Goal: Task Accomplishment & Management: Use online tool/utility

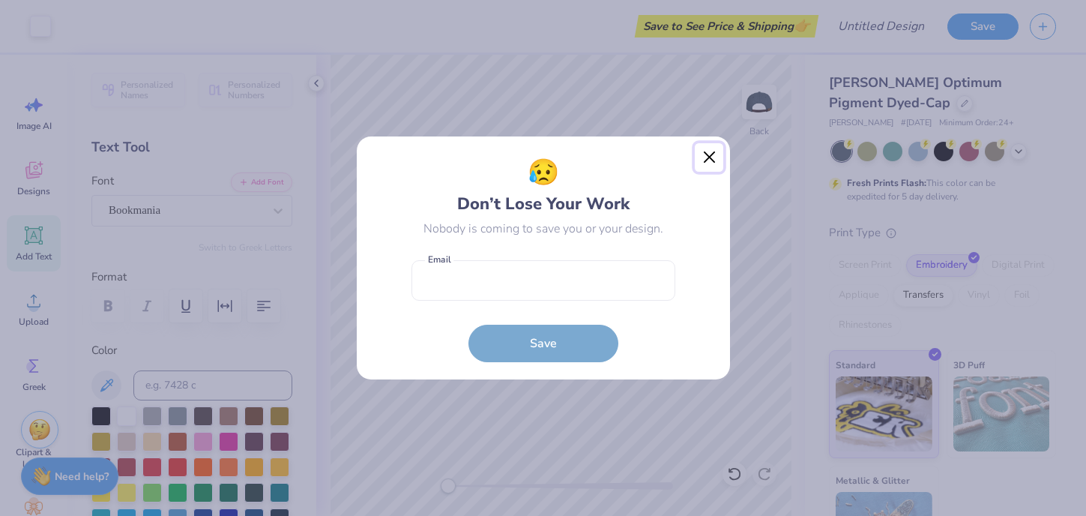
click at [709, 155] on button "Close" at bounding box center [709, 157] width 28 height 28
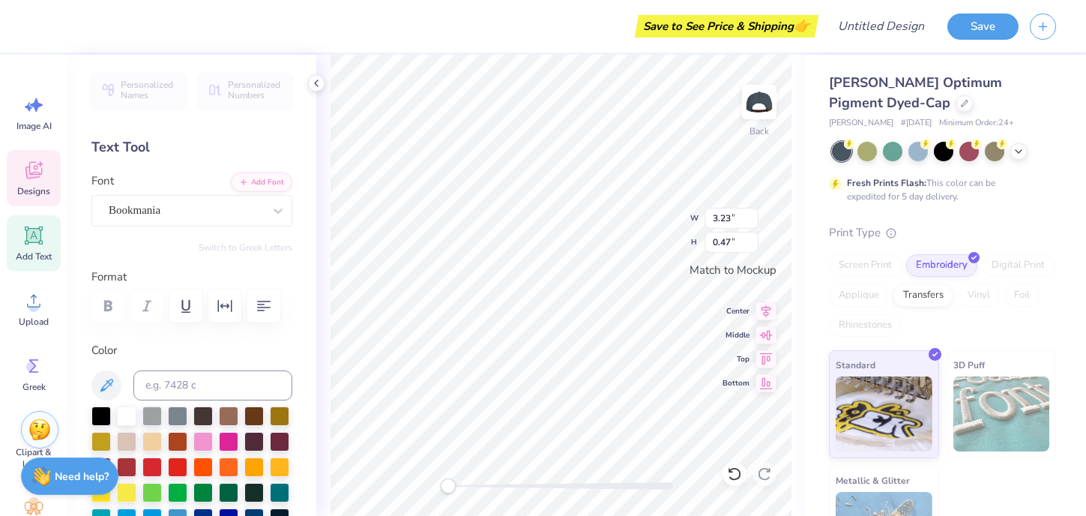
scroll to position [0, 3]
type input "4.03"
type input "1.15"
type textarea "Chi Omega"
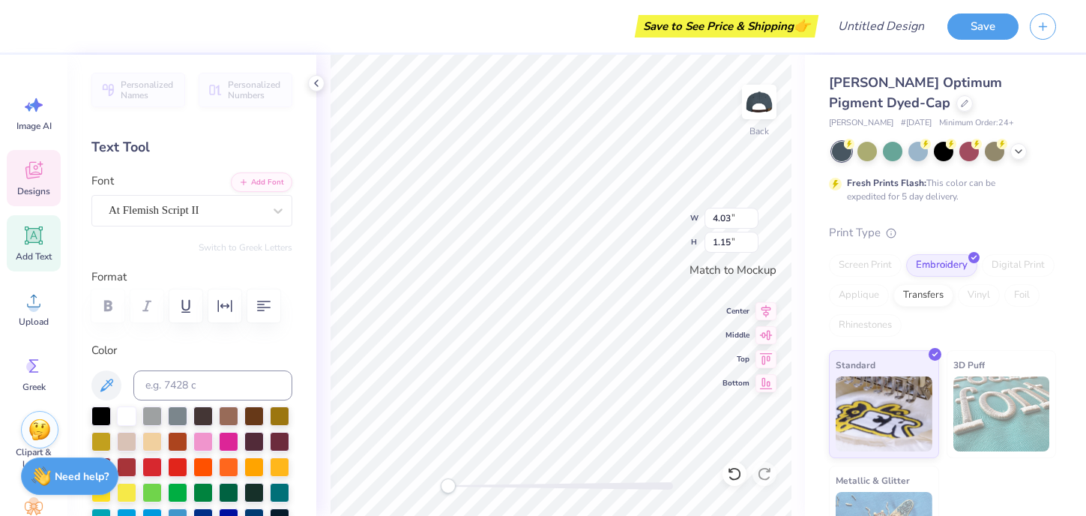
scroll to position [0, 2]
type input "3.23"
type input "0.47"
type textarea "University of South Carolina"
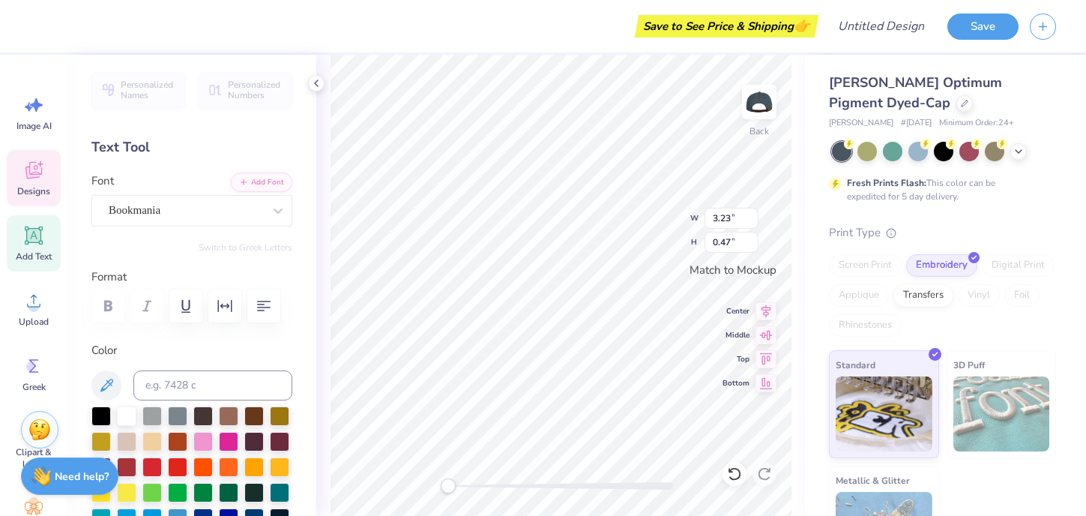
scroll to position [0, 7]
click at [46, 186] on span "Designs" at bounding box center [33, 191] width 33 height 12
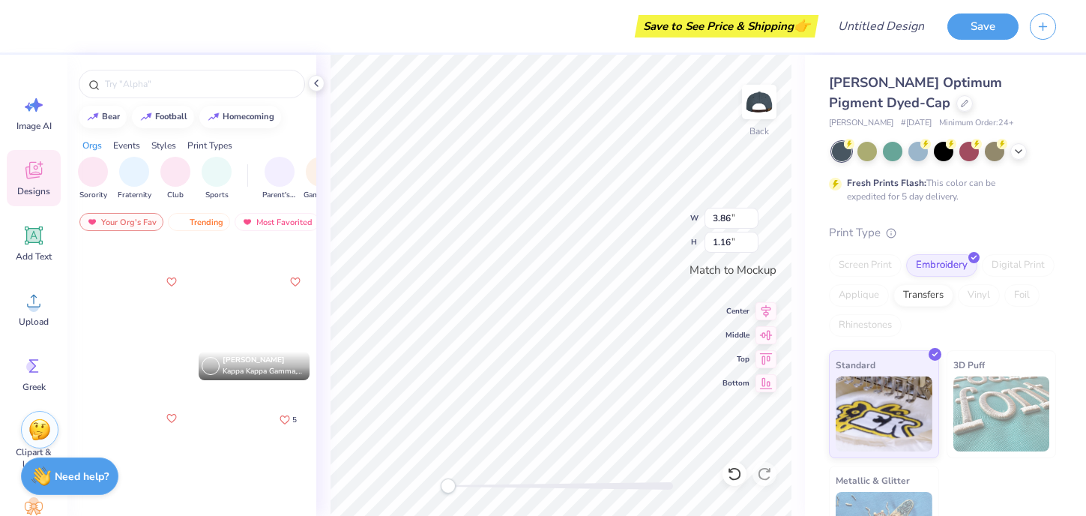
scroll to position [1203, 0]
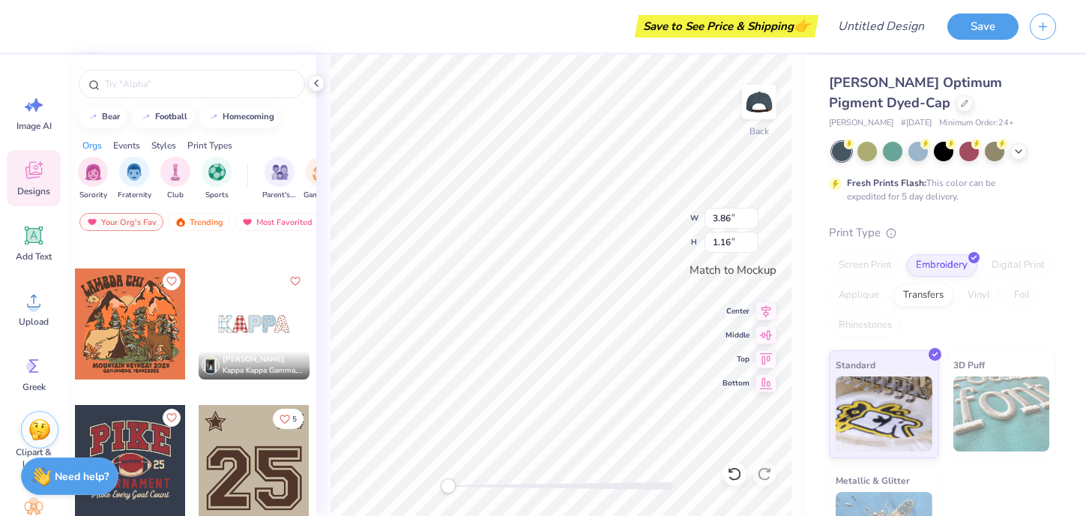
click at [244, 324] on div at bounding box center [254, 323] width 111 height 111
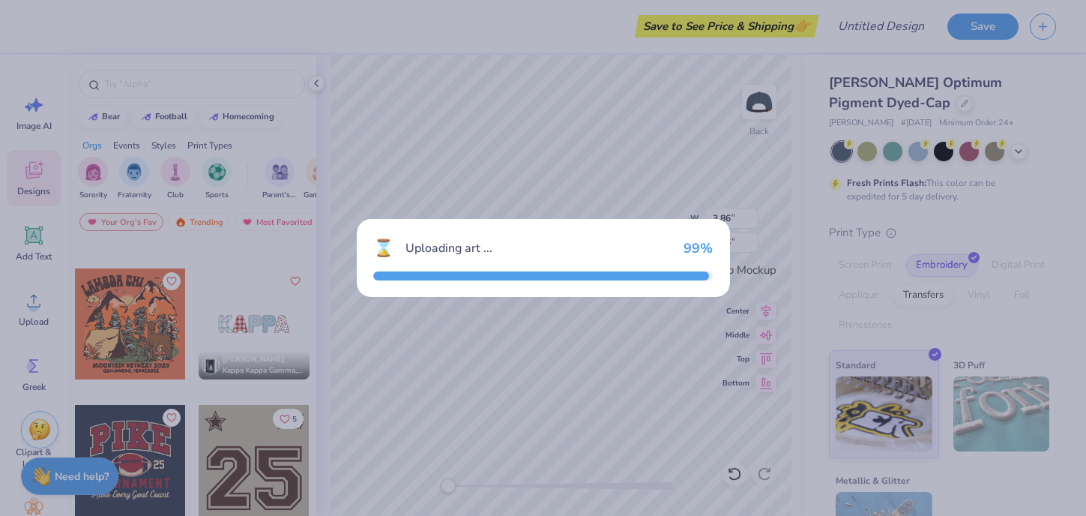
type input "2.59"
type input "0.65"
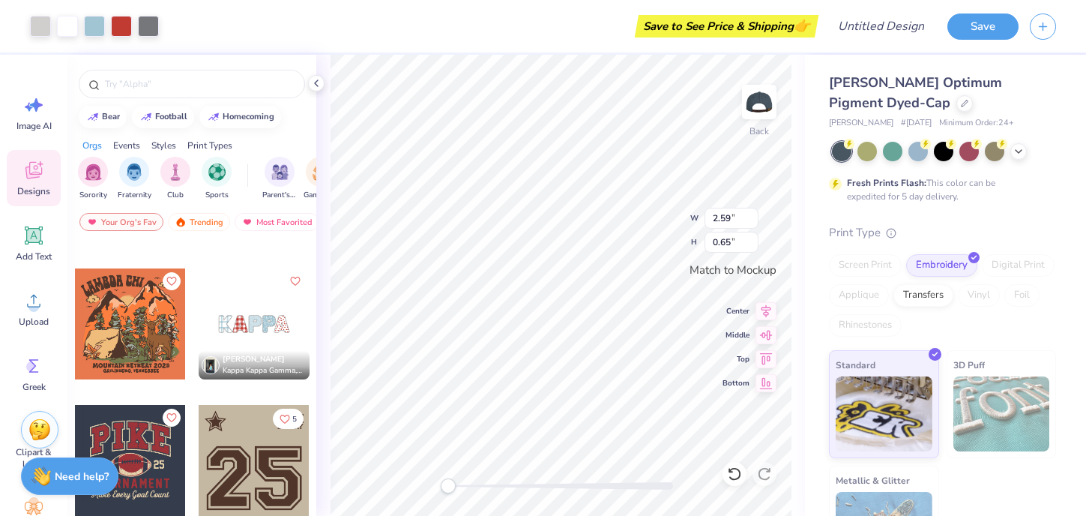
type input "3.86"
type input "1.16"
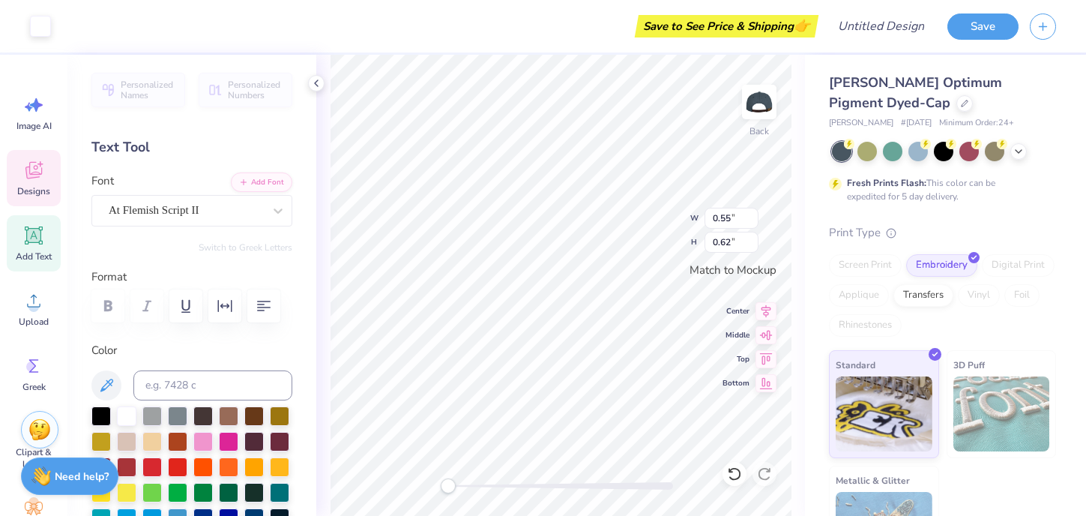
type input "0.55"
type input "0.62"
type input "2.57"
type input "0.63"
type input "0.46"
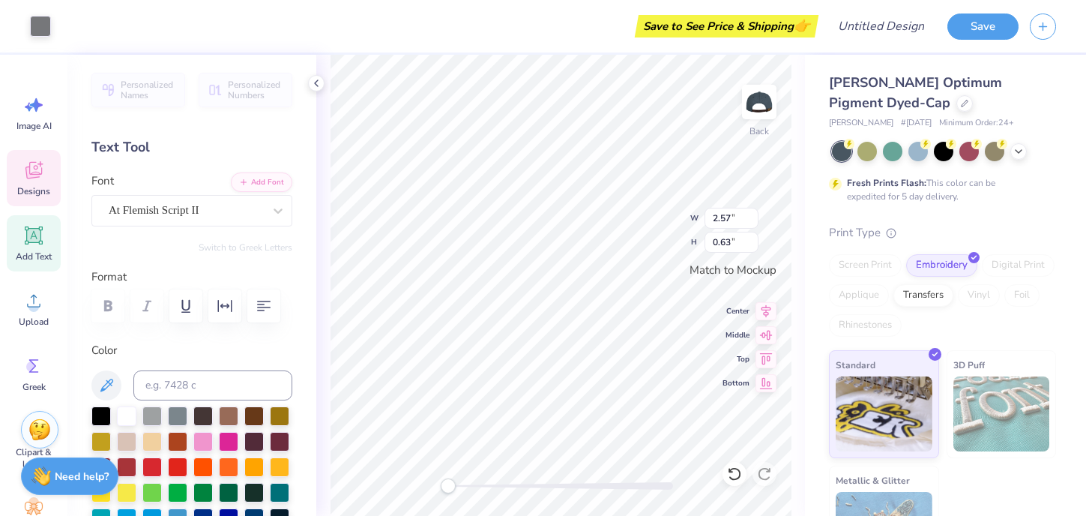
type input "0.62"
type input "0.49"
type input "0.65"
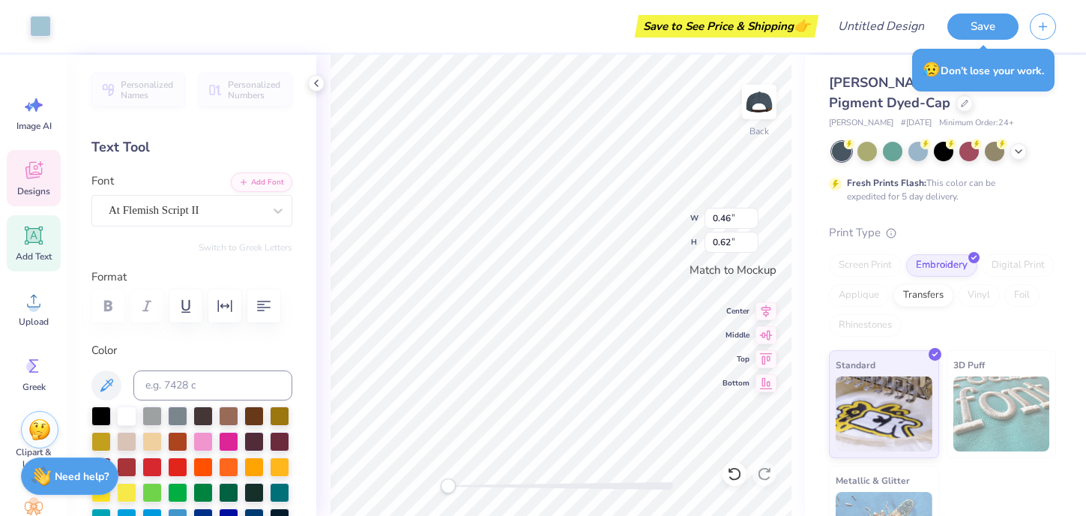
type input "3.51"
type input "0.85"
type input "2.57"
type input "0.63"
type input "0.53"
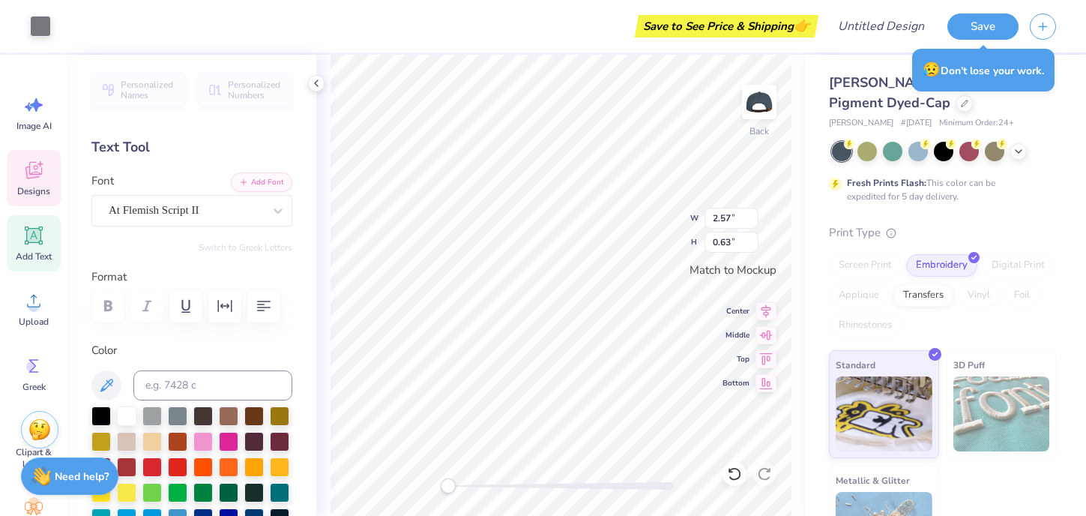
type input "0.62"
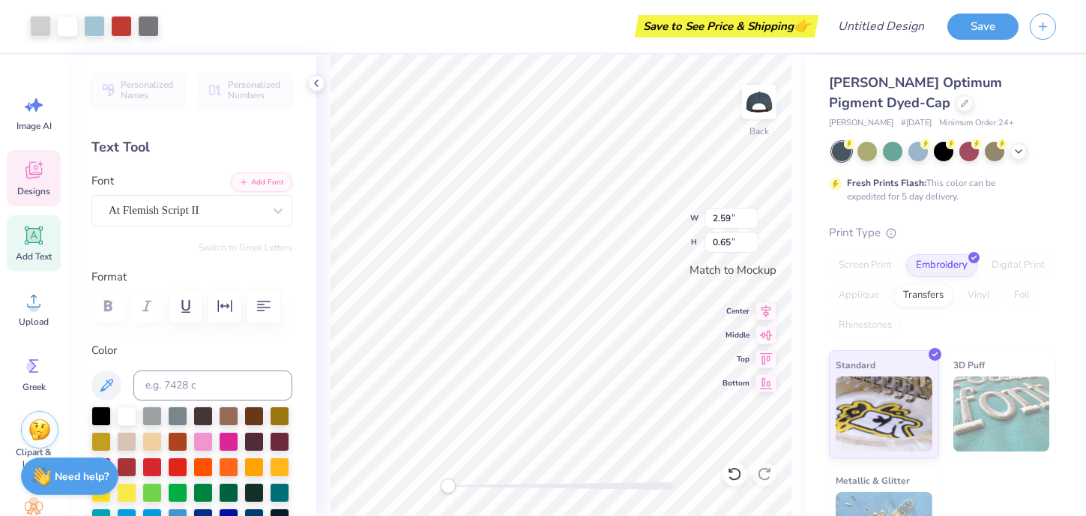
type input "4.97"
type input "0.57"
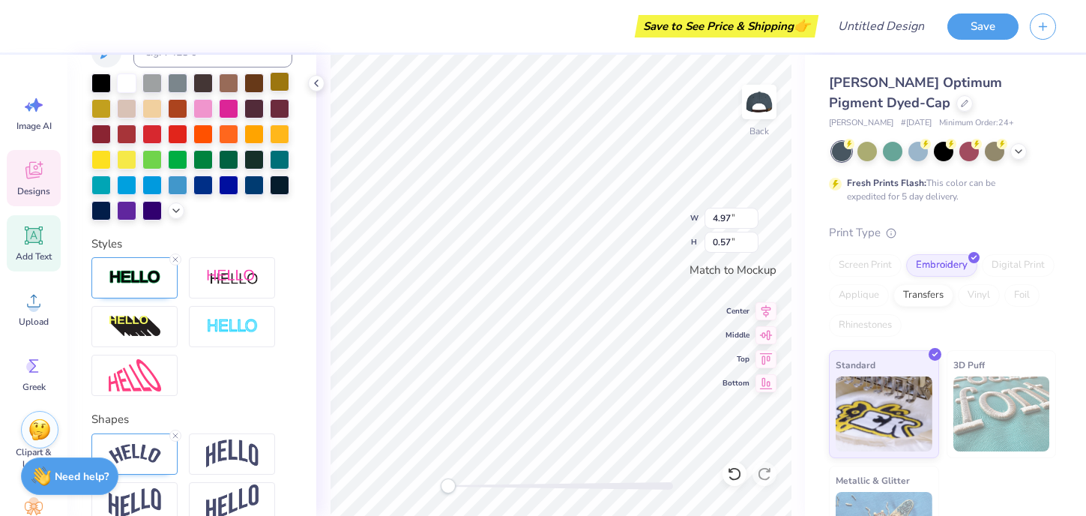
scroll to position [415, 0]
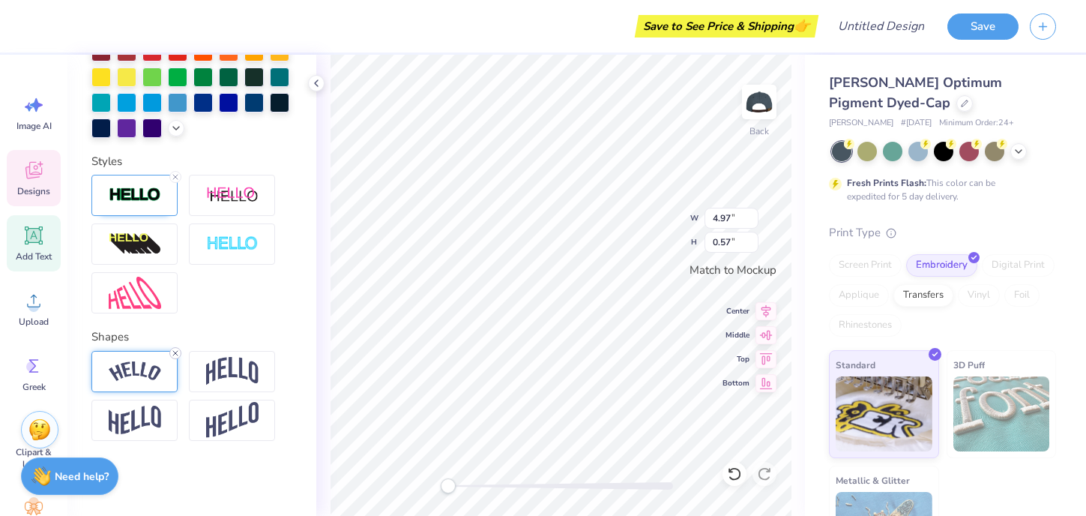
click at [172, 352] on icon at bounding box center [175, 353] width 9 height 9
click at [130, 418] on img at bounding box center [135, 420] width 52 height 29
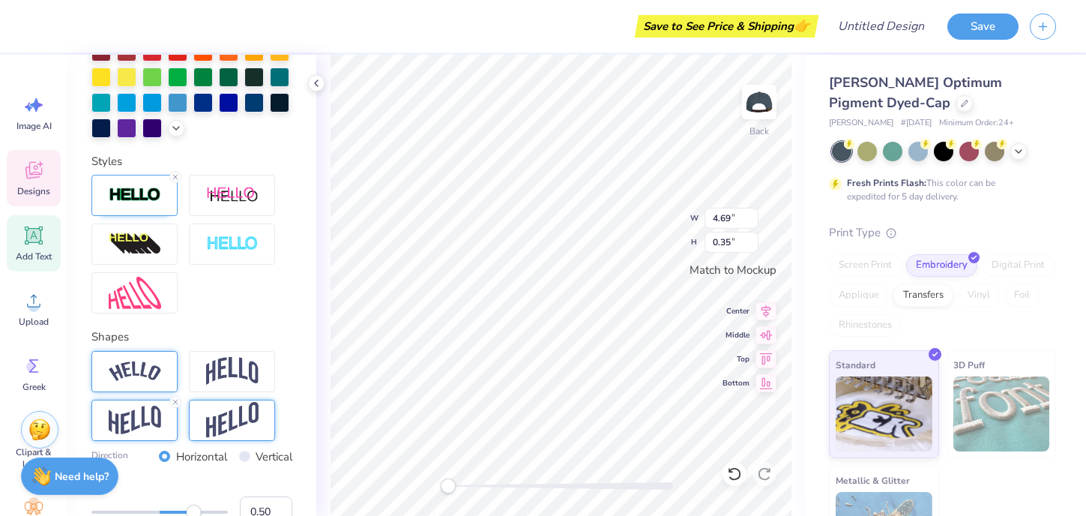
click at [220, 428] on img at bounding box center [232, 420] width 52 height 37
click at [150, 373] on img at bounding box center [135, 371] width 52 height 20
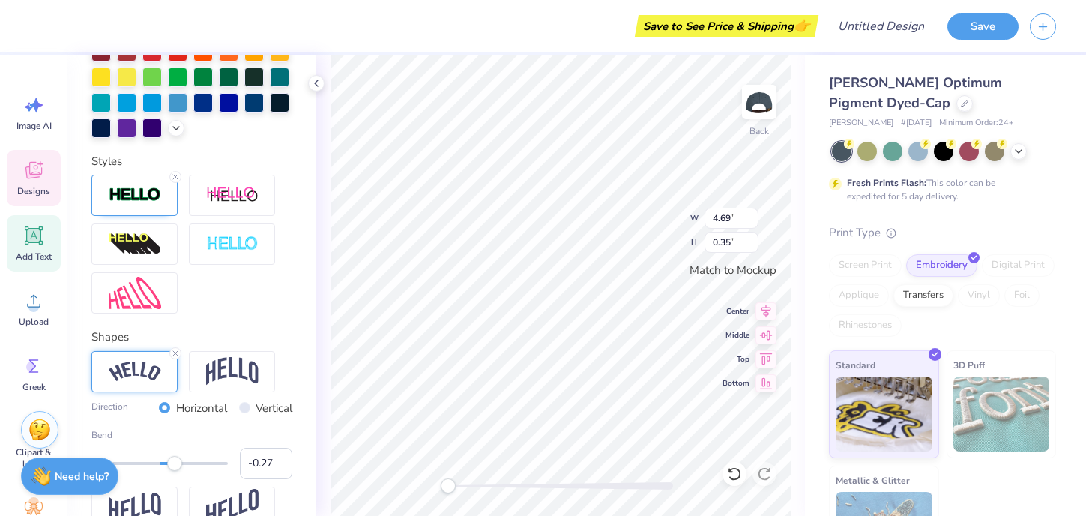
type input "-0.30"
drag, startPoint x: 194, startPoint y: 464, endPoint x: 139, endPoint y: 464, distance: 54.7
click at [139, 464] on div "Accessibility label" at bounding box center [139, 463] width 15 height 15
type input "-0.20"
click at [146, 464] on div "Accessibility label" at bounding box center [145, 463] width 15 height 15
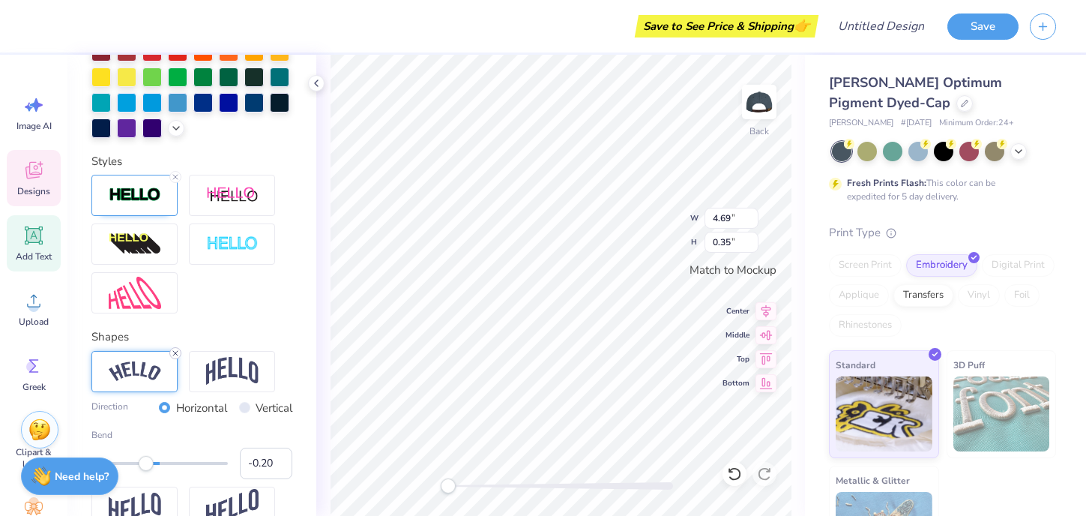
click at [175, 352] on icon at bounding box center [175, 353] width 9 height 9
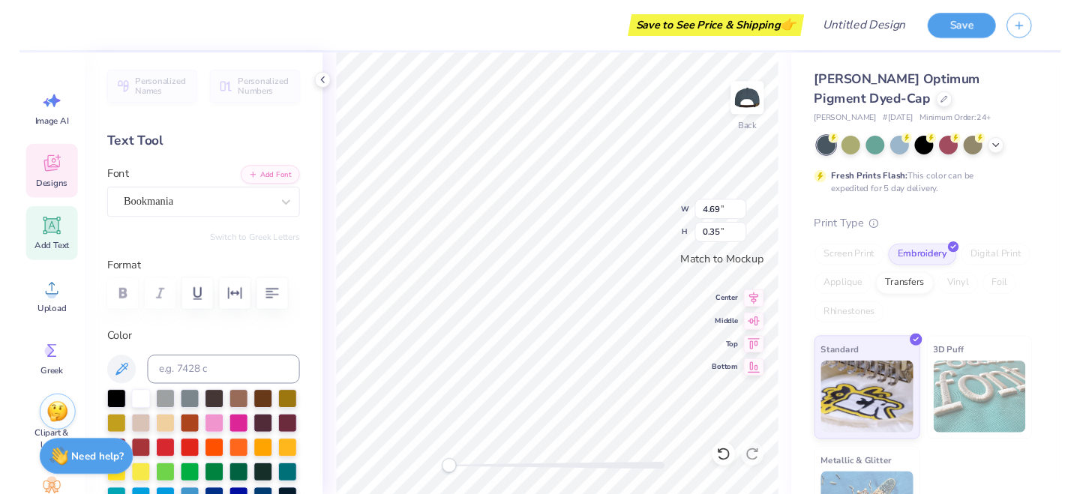
scroll to position [0, 8]
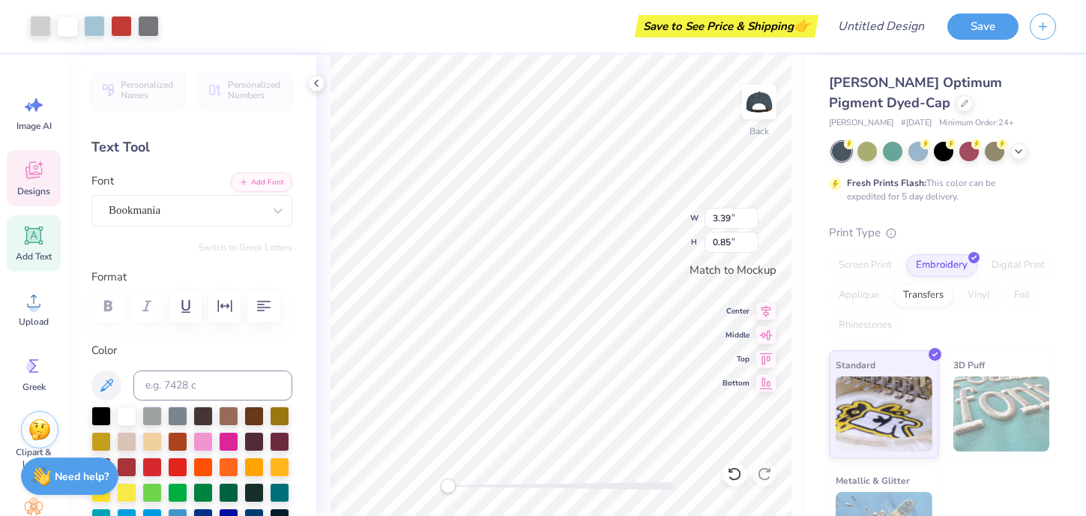
type input "3.39"
type input "0.85"
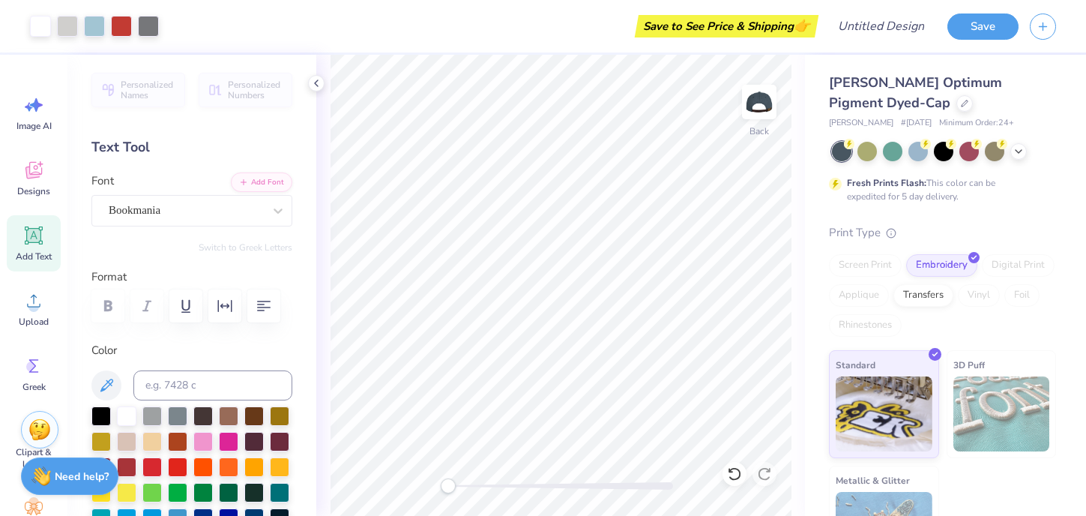
click at [402, 497] on div "Back" at bounding box center [560, 285] width 489 height 461
click at [399, 486] on div "Back" at bounding box center [560, 285] width 489 height 461
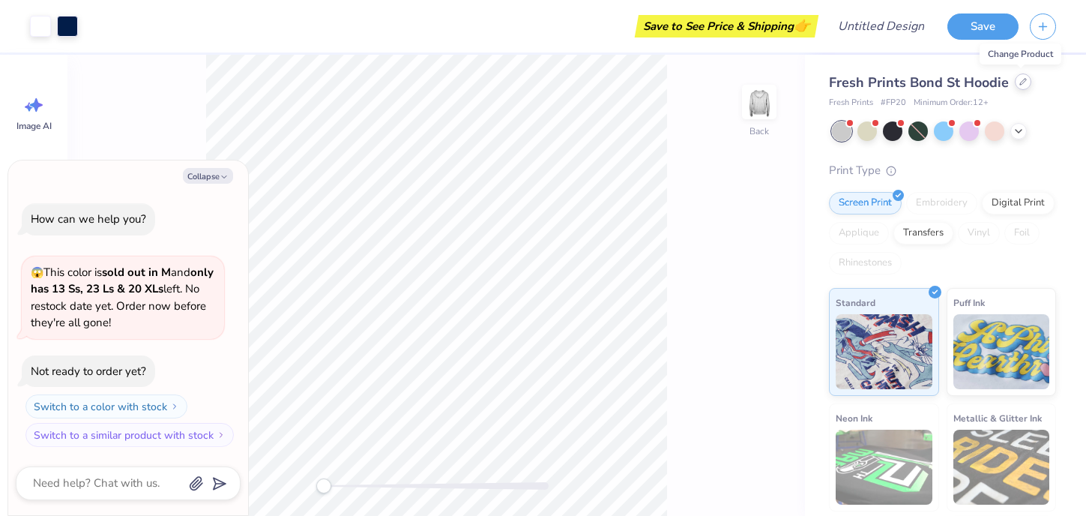
click at [1018, 85] on div at bounding box center [1023, 81] width 16 height 16
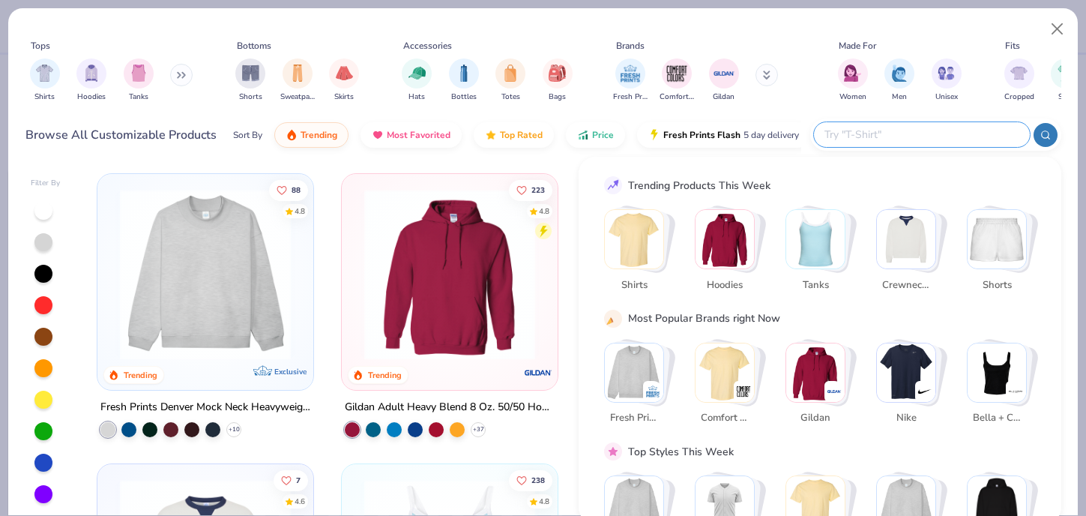
click at [915, 132] on input "text" at bounding box center [921, 134] width 196 height 17
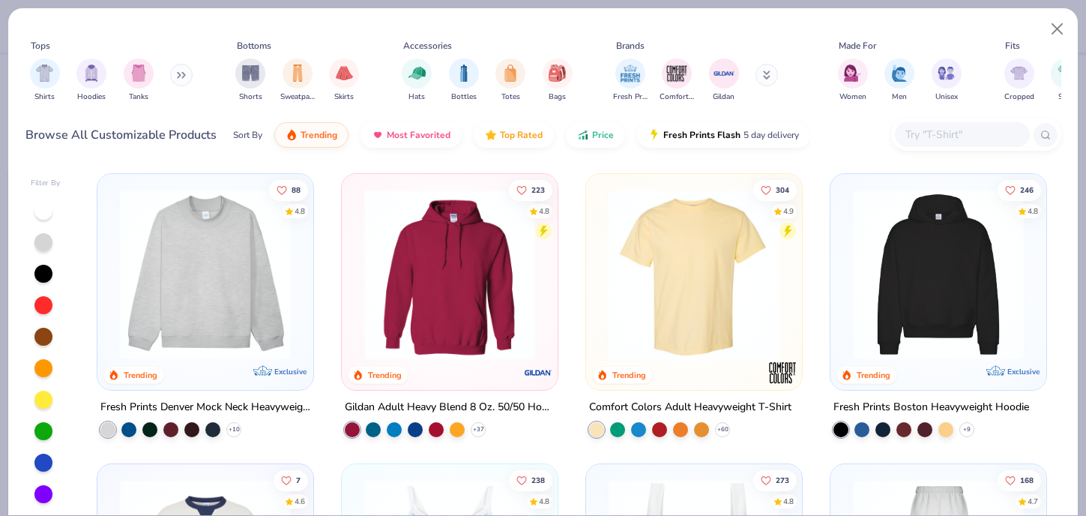
click at [238, 312] on div at bounding box center [20, 274] width 558 height 171
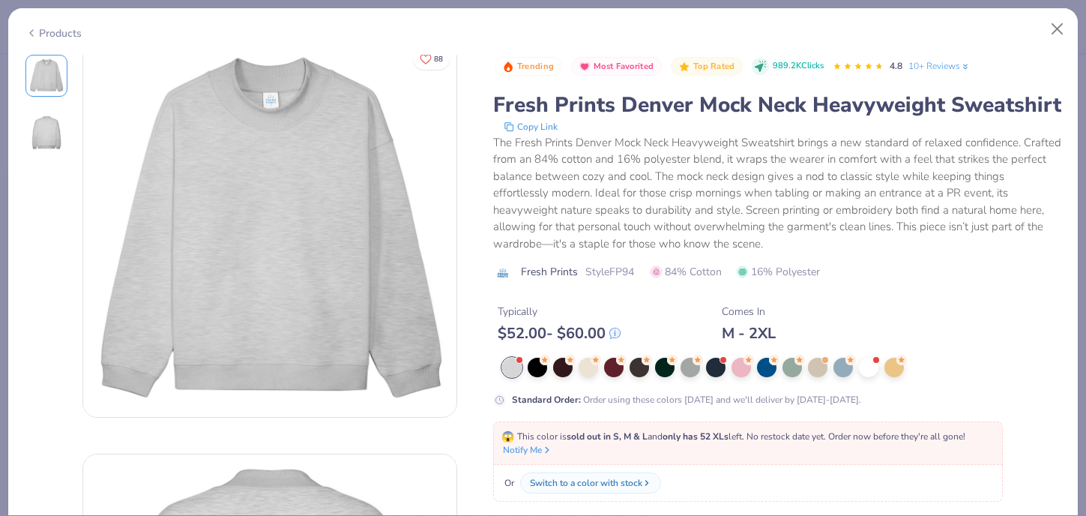
scroll to position [13, 0]
click at [867, 368] on div at bounding box center [868, 365] width 19 height 19
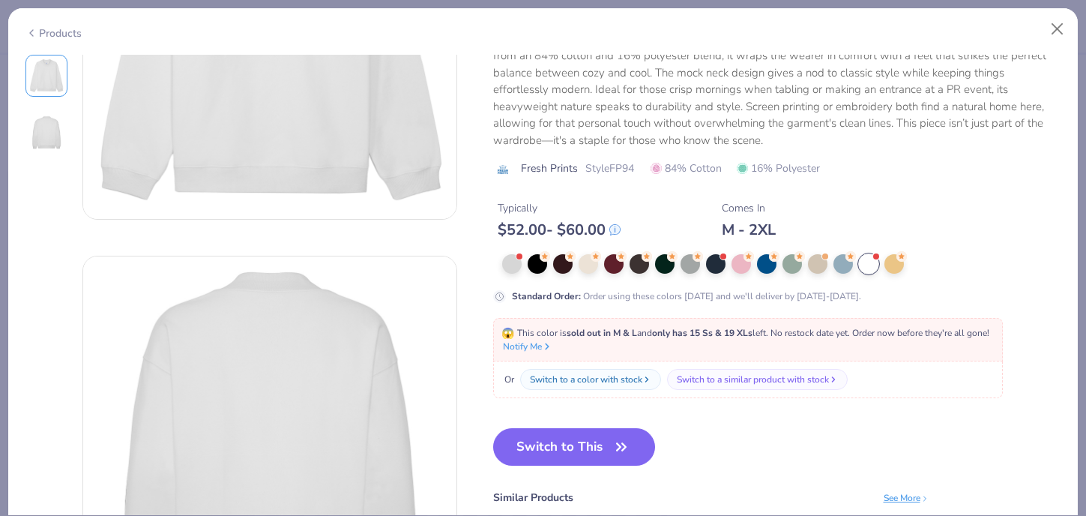
scroll to position [212, 0]
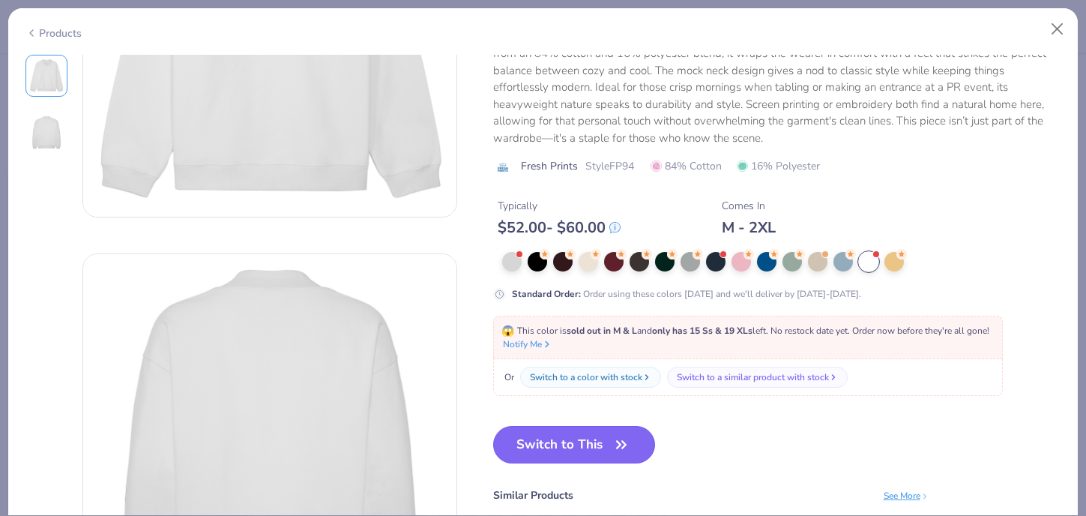
click at [584, 447] on button "Switch to This" at bounding box center [574, 444] width 163 height 37
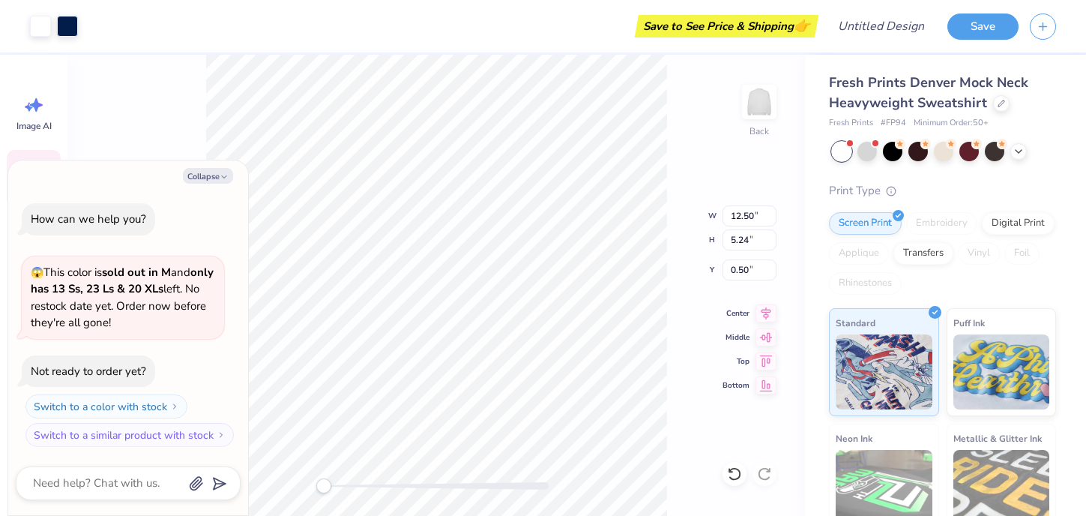
type textarea "x"
type input "6.79"
type input "0.90"
type input "2.13"
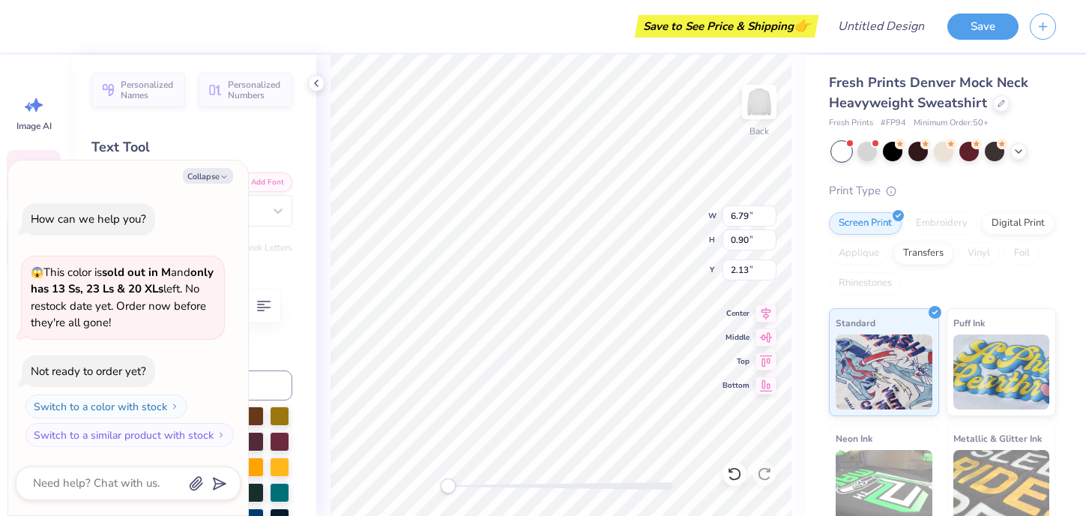
type textarea "x"
type textarea "U"
type textarea "x"
type textarea "Un"
type textarea "x"
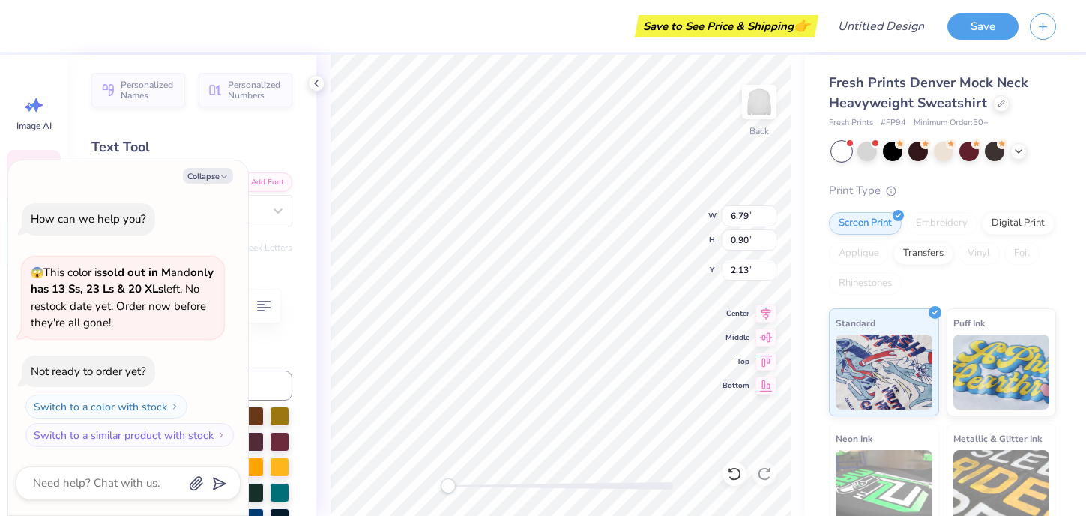
type textarea "Uni"
type textarea "x"
type textarea "Univ"
type textarea "x"
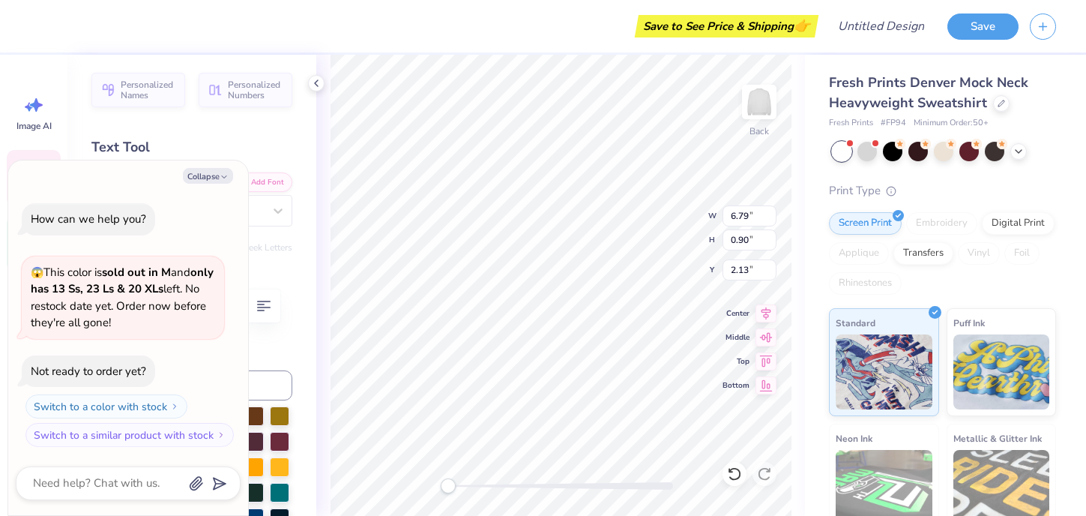
type textarea "Univer"
type textarea "x"
type textarea "Univers"
type textarea "x"
type textarea "Universi"
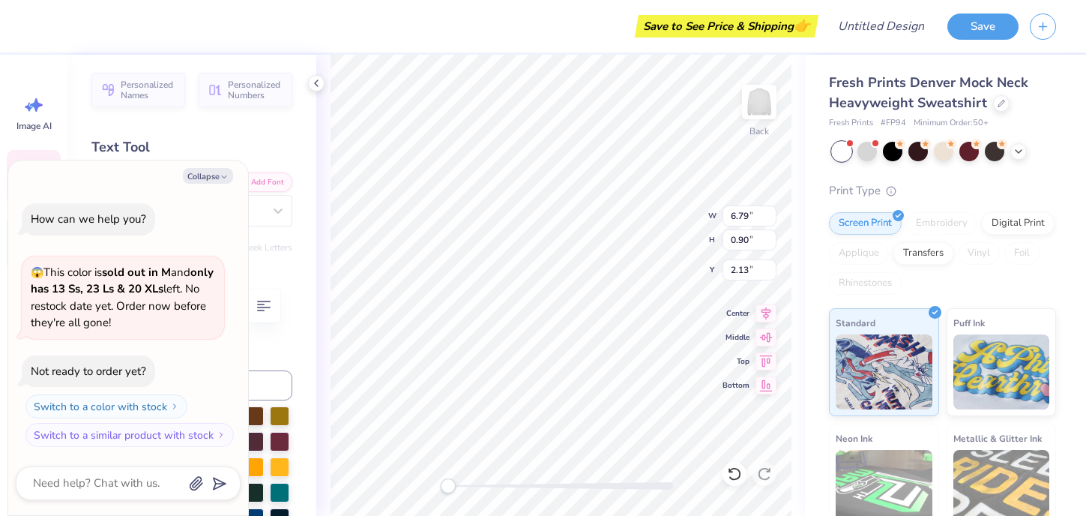
type textarea "x"
type textarea "U"
type textarea "x"
type textarea "U"
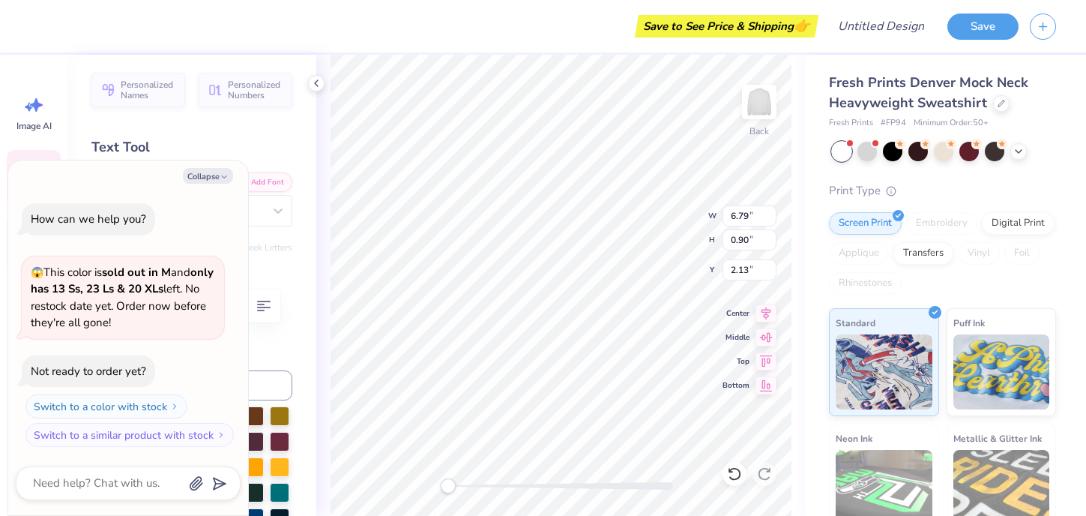
type textarea "x"
type textarea "U"
type textarea "x"
type textarea "U N"
type textarea "x"
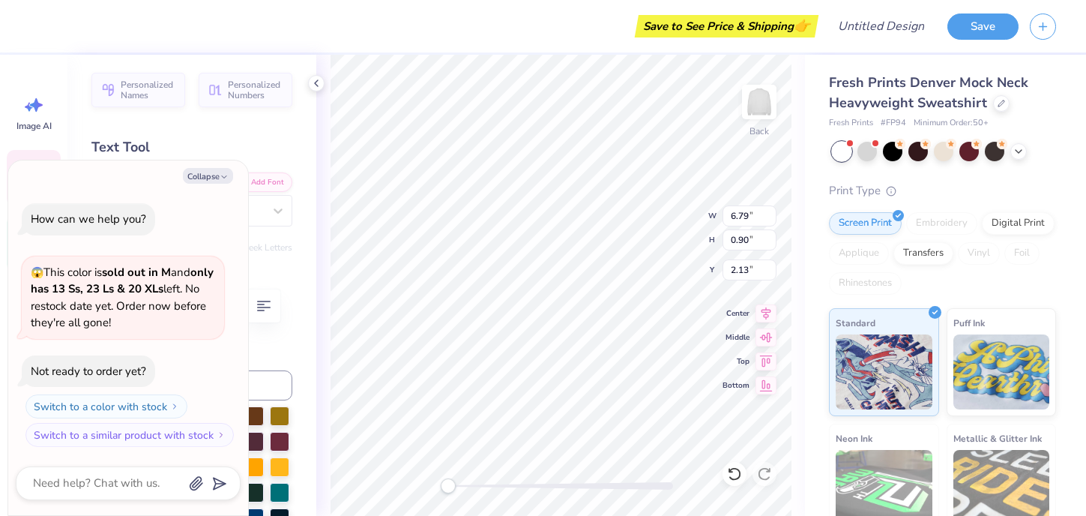
type textarea "U N"
type textarea "x"
type textarea "U N I"
type textarea "x"
type textarea "U N I"
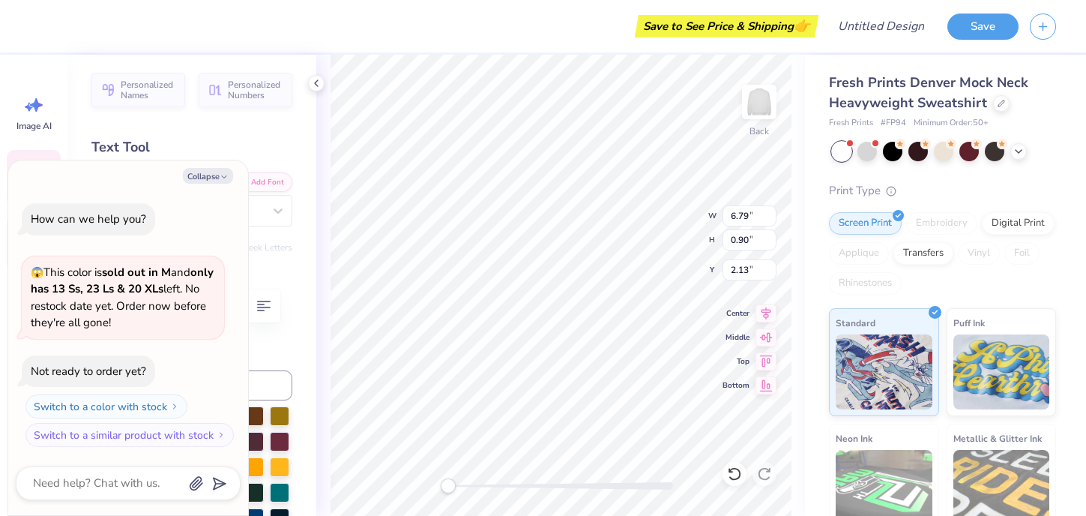
type textarea "x"
type textarea "U N I V"
type textarea "x"
type textarea "U N I V"
type textarea "x"
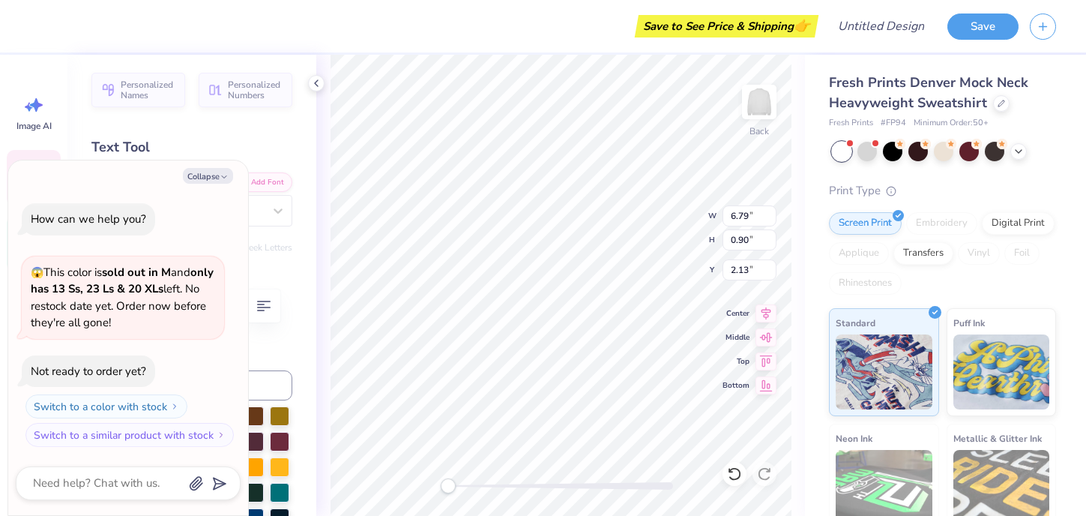
type textarea "U N I V E"
type textarea "x"
type textarea "U N I V E"
type textarea "x"
type textarea "U N I V E R"
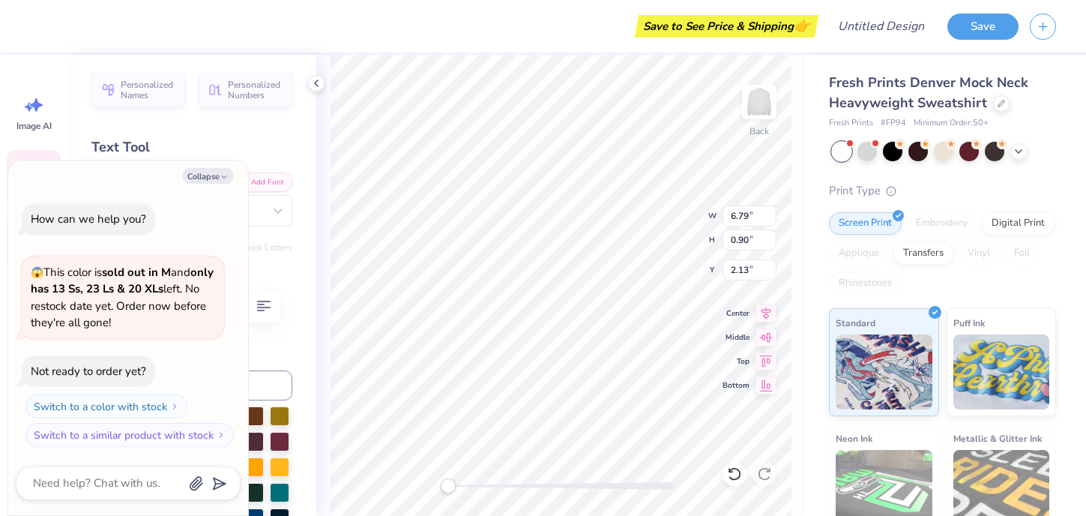
type textarea "x"
type textarea "U N I V E R"
type textarea "x"
type textarea "U N I V E R S"
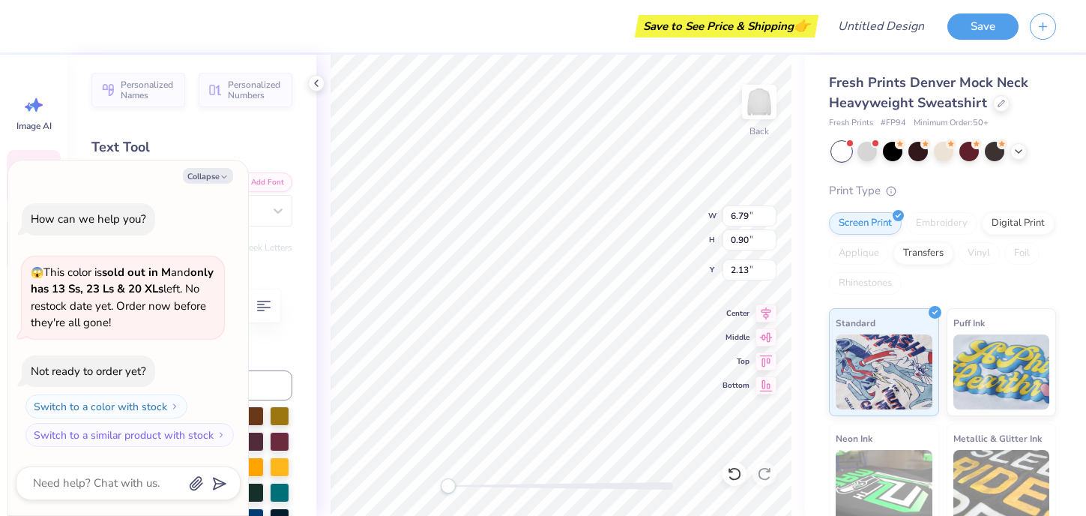
type textarea "x"
type textarea "U N I V E R S"
type textarea "x"
type textarea "U N I V E R S I"
type textarea "x"
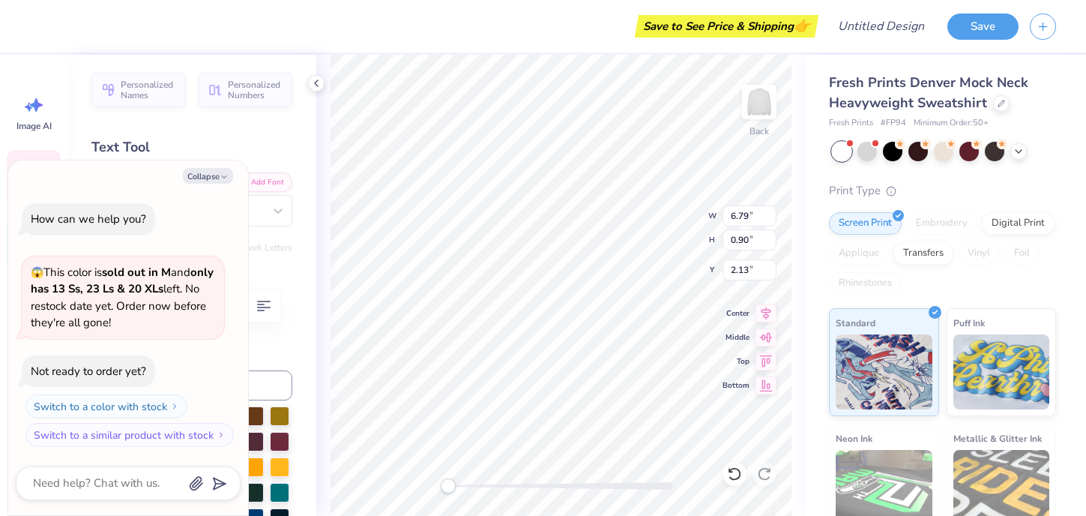
type textarea "U N I V E R S I T"
type textarea "x"
type textarea "U N I V E R S I T"
type textarea "x"
type textarea "U N I V E R S I T Y"
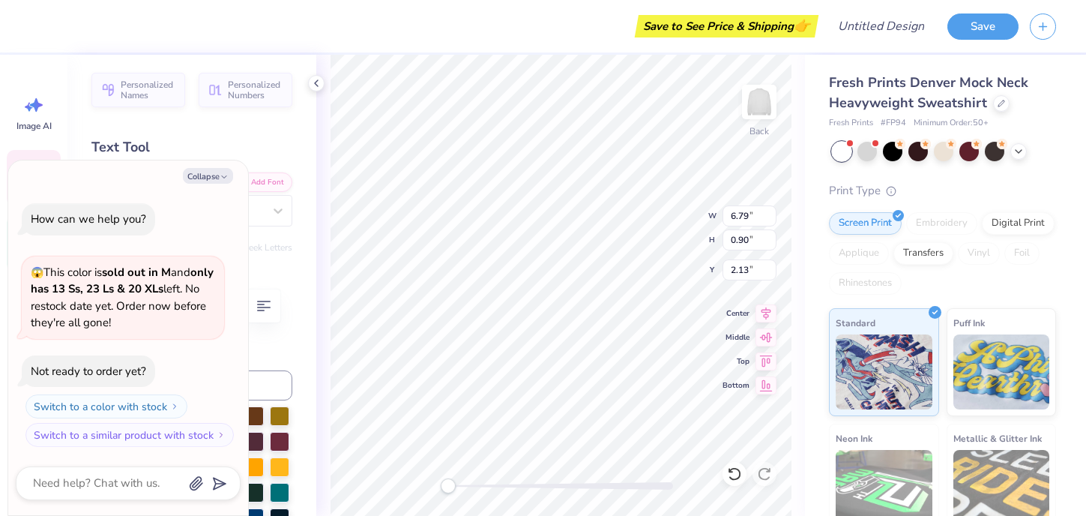
scroll to position [0, 4]
type textarea "x"
type textarea "U N I V E R S I T Y"
type textarea "x"
type textarea "U N I V E R S I T Y O"
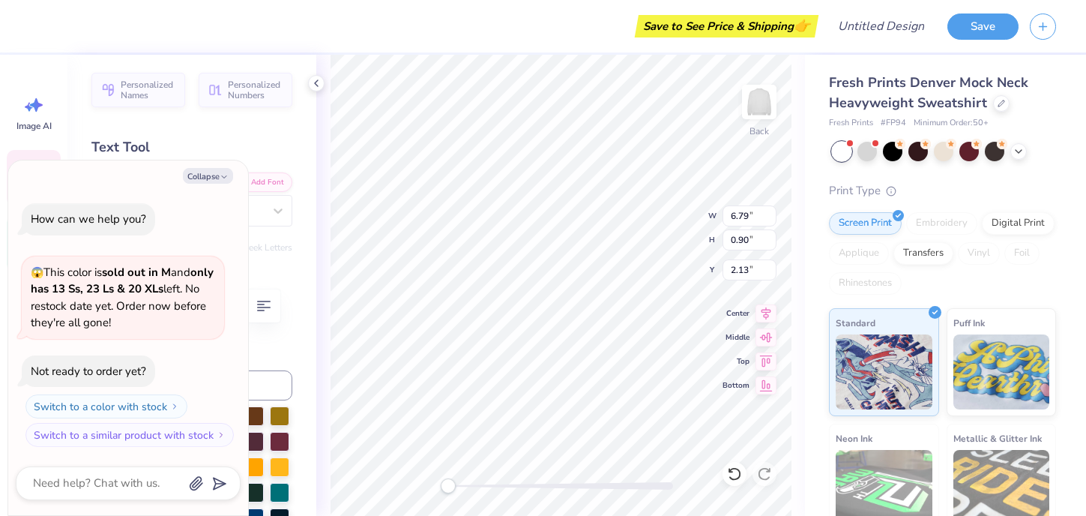
type textarea "x"
type textarea "U N I V E R S I T Y O"
type textarea "x"
type textarea "U N I V E R S I T Y O F"
type textarea "x"
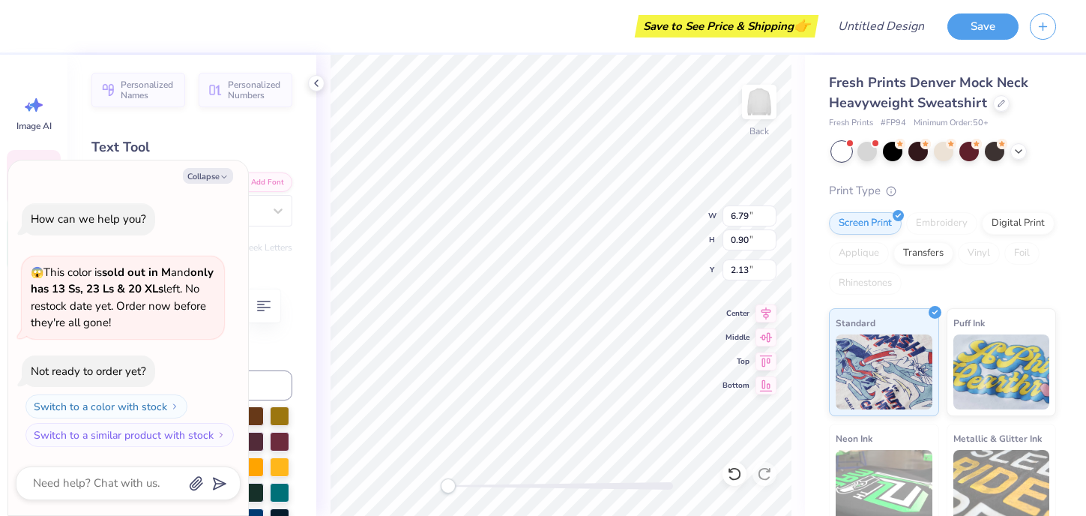
type textarea "U N I V E R S I T Y O F"
type textarea "x"
type textarea "U N I V E R S I T Y O F"
type textarea "x"
type textarea "U N I V E R S I T Y O F M"
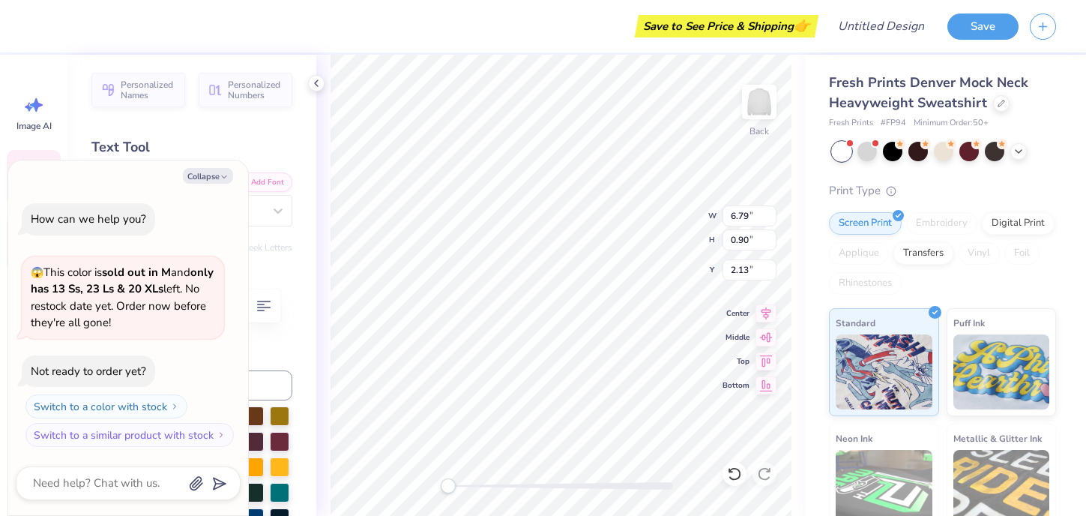
type textarea "x"
type textarea "U N I V E R S I T Y O F MI"
type textarea "x"
type textarea "U N I V E R S I T Y O F M"
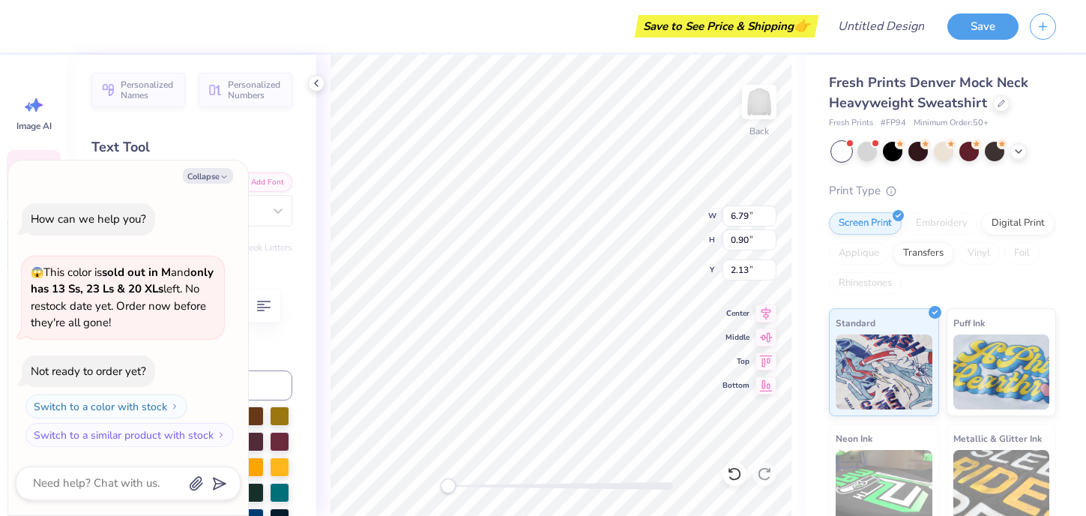
type textarea "x"
type textarea "U N I V E R S I T Y O F M I"
type textarea "x"
type textarea "U N I V E R S I T Y O F M I"
type textarea "x"
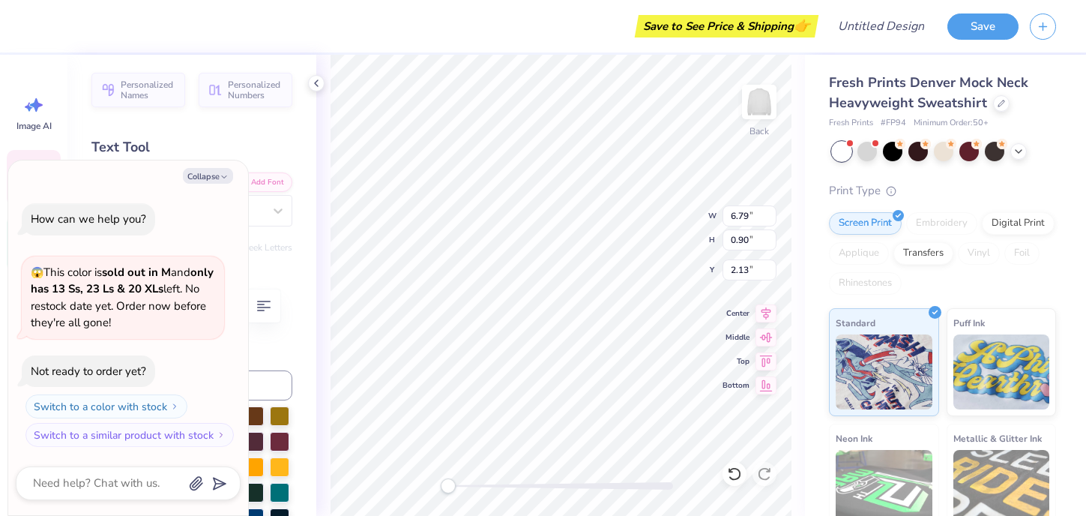
type textarea "U N I V E R S I T Y O F M I C"
type textarea "x"
type textarea "U N I V E R S I T Y O F M I C H"
type textarea "x"
type textarea "U N I V E R S I T Y O F M I C H"
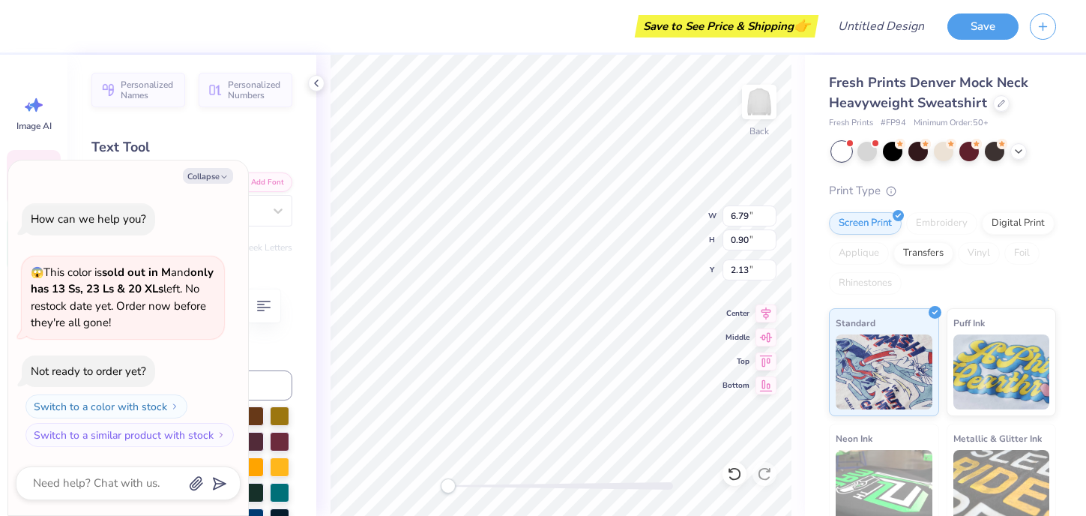
type textarea "x"
type textarea "U N I V E R S I T Y O F M I C H I"
type textarea "x"
type textarea "U N I V E R S I T Y O F M I C H I"
type textarea "x"
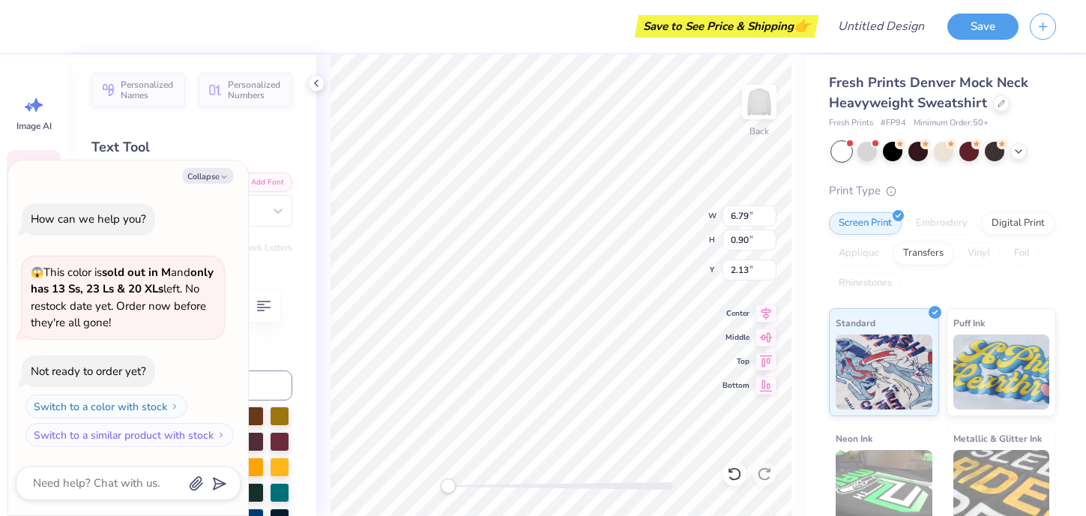
type textarea "U N I V E R S I T Y O F M I C H I G"
type textarea "x"
type textarea "U N I V E R S I T Y O F M I C H I G"
type textarea "x"
type textarea "U N I V E R S I T Y O F M I C H I G A"
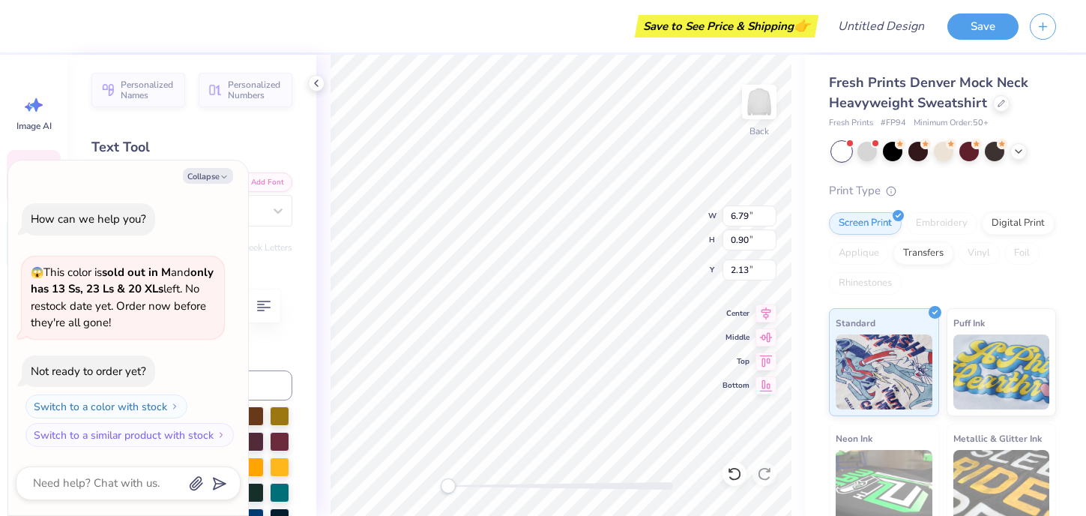
type textarea "x"
type textarea "U N I V E R S I T Y O F M I C H I G A N"
click at [891, 154] on div at bounding box center [892, 149] width 19 height 19
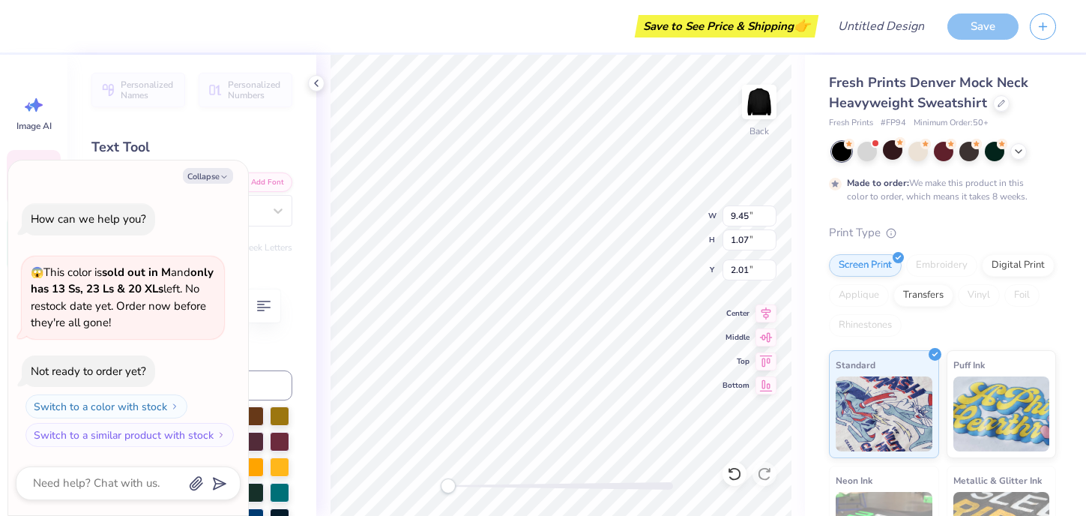
scroll to position [29, 0]
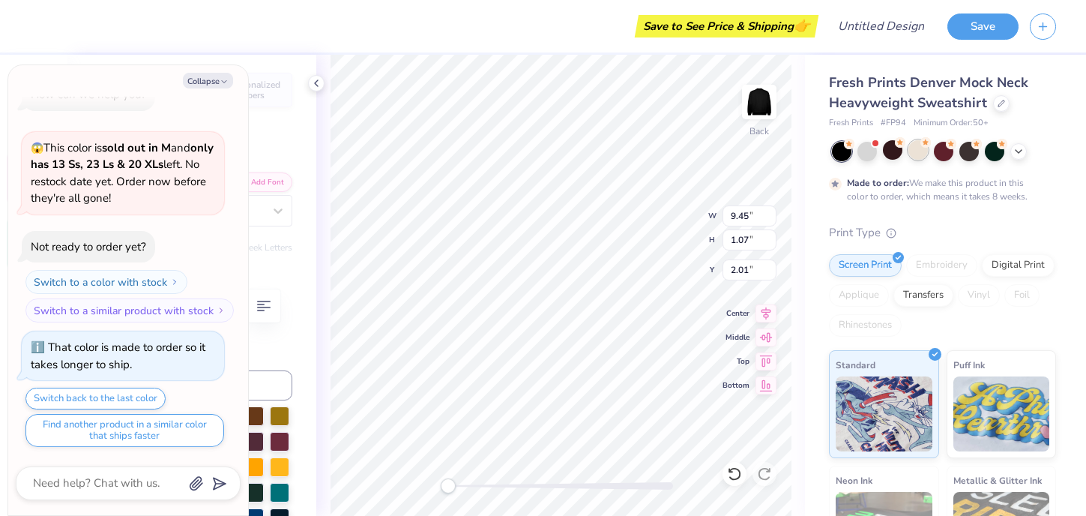
click at [917, 154] on div at bounding box center [918, 149] width 19 height 19
click at [943, 155] on div at bounding box center [943, 149] width 19 height 19
click at [965, 154] on div at bounding box center [969, 149] width 19 height 19
click at [993, 154] on div at bounding box center [994, 149] width 19 height 19
click at [973, 155] on div at bounding box center [969, 149] width 19 height 19
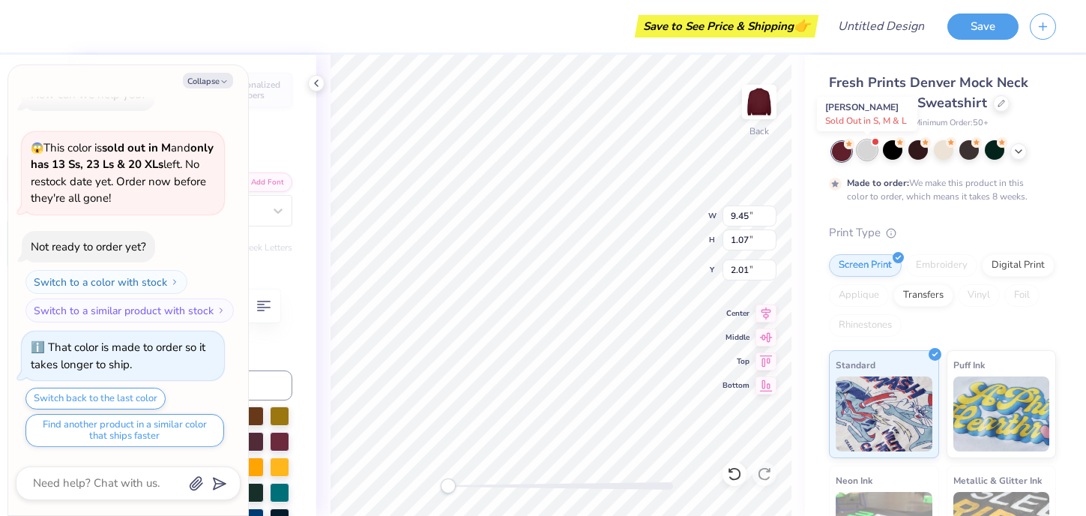
click at [869, 156] on div at bounding box center [867, 149] width 19 height 19
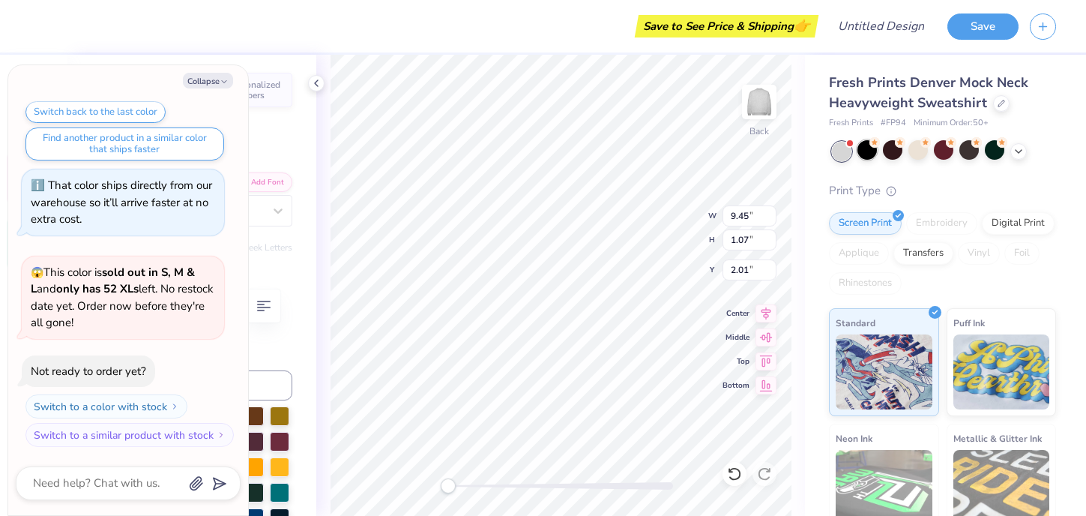
click at [866, 156] on div at bounding box center [867, 149] width 19 height 19
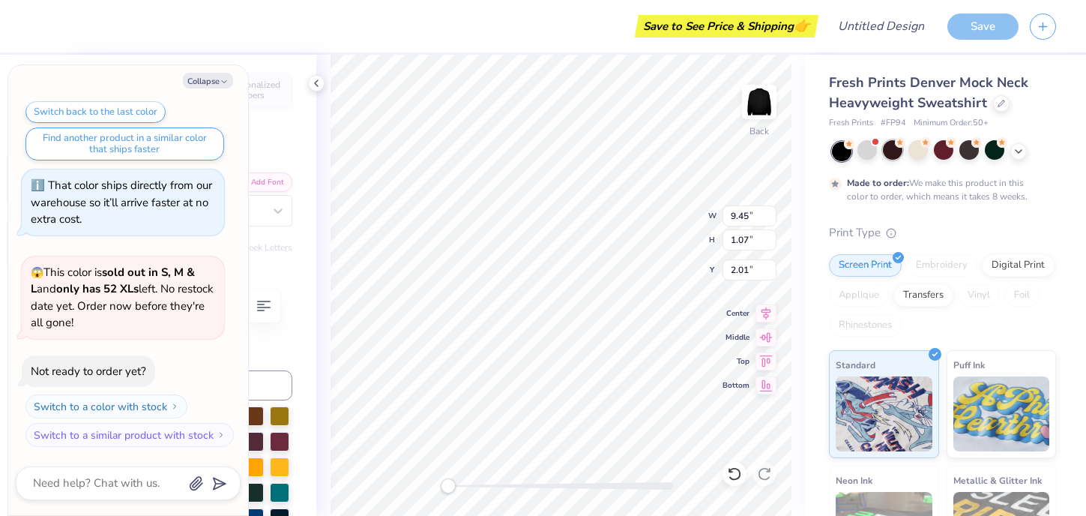
scroll to position [440, 0]
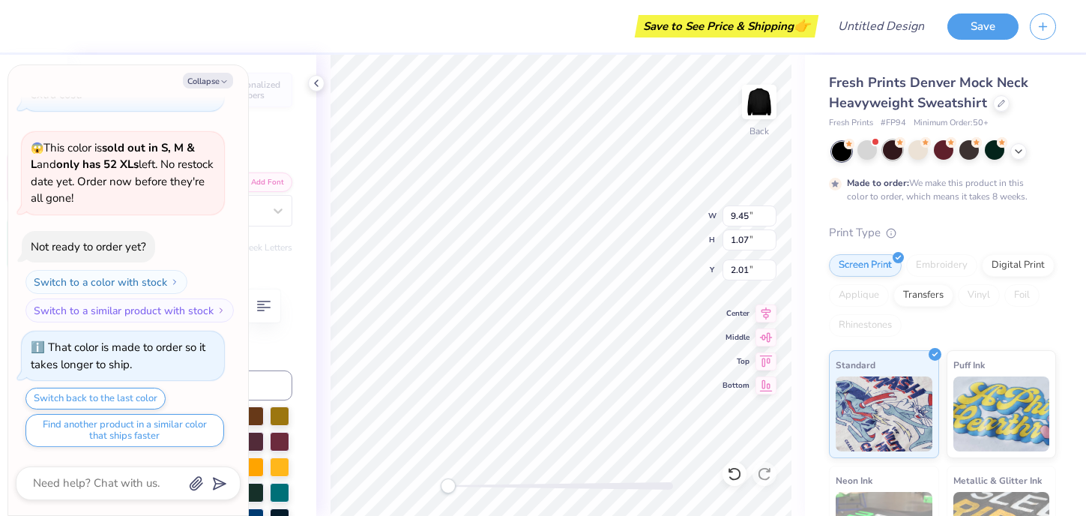
click at [893, 157] on div at bounding box center [892, 149] width 19 height 19
click at [923, 160] on div at bounding box center [944, 151] width 224 height 19
click at [917, 154] on div at bounding box center [918, 149] width 19 height 19
click at [1021, 153] on icon at bounding box center [1019, 150] width 12 height 12
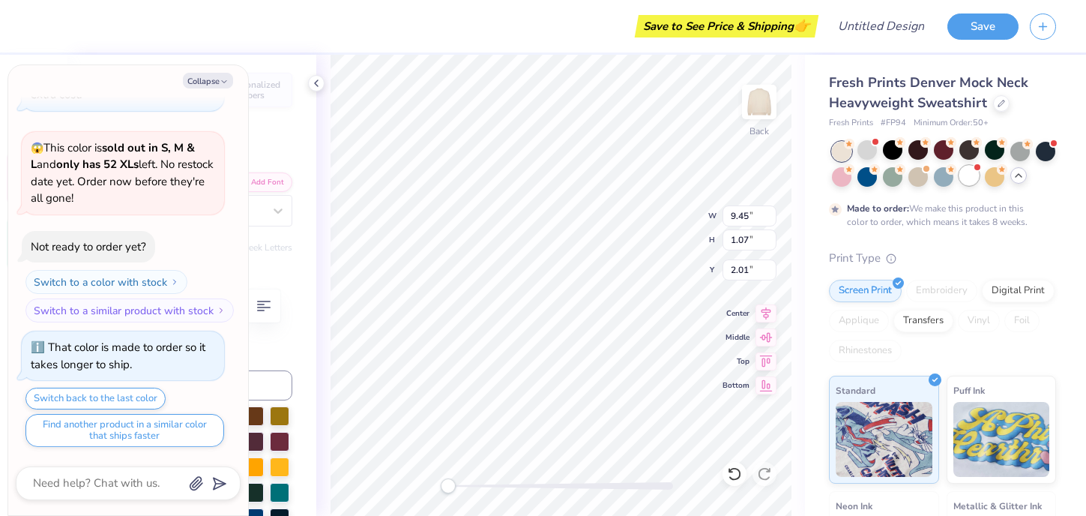
click at [976, 181] on div at bounding box center [969, 175] width 19 height 19
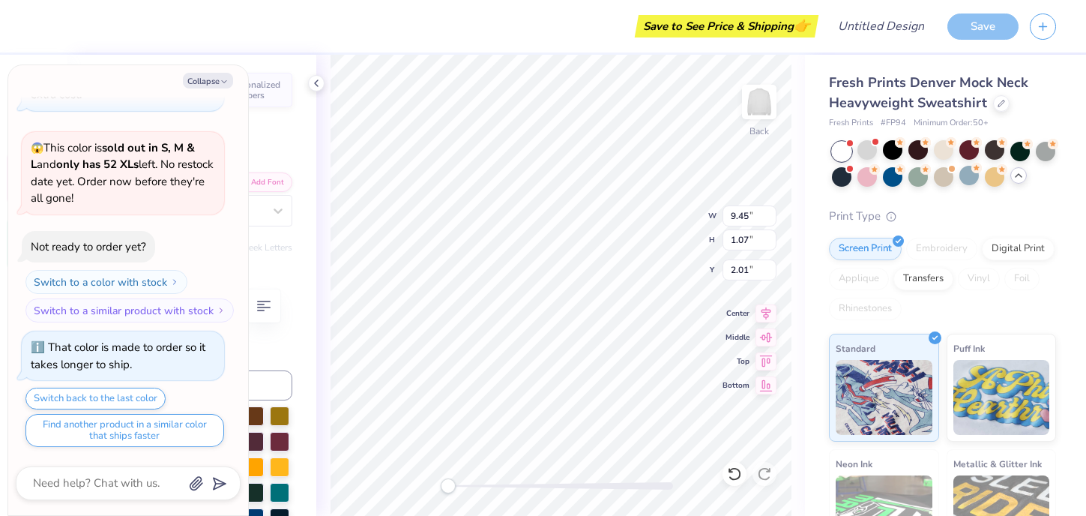
scroll to position [727, 0]
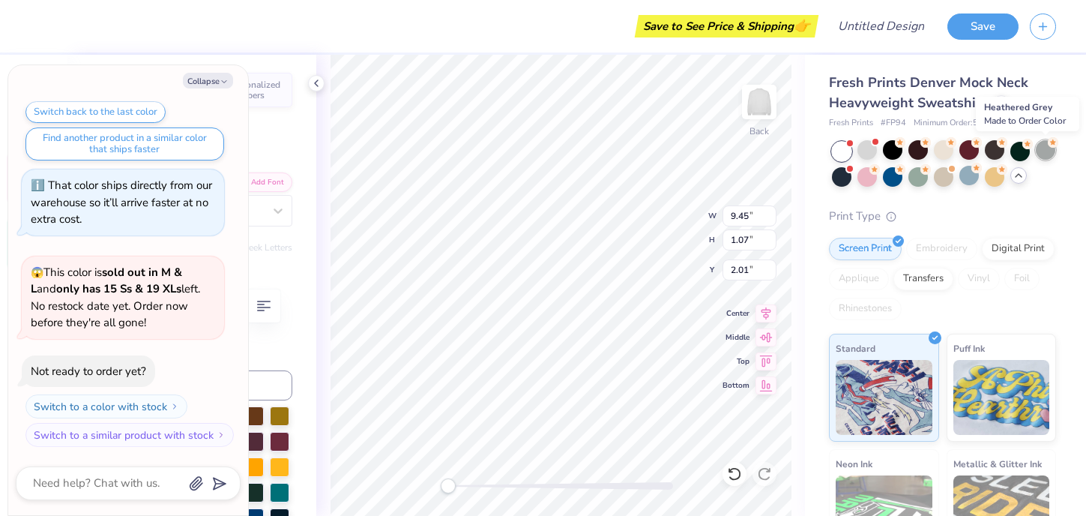
click at [1045, 152] on div at bounding box center [1045, 149] width 19 height 19
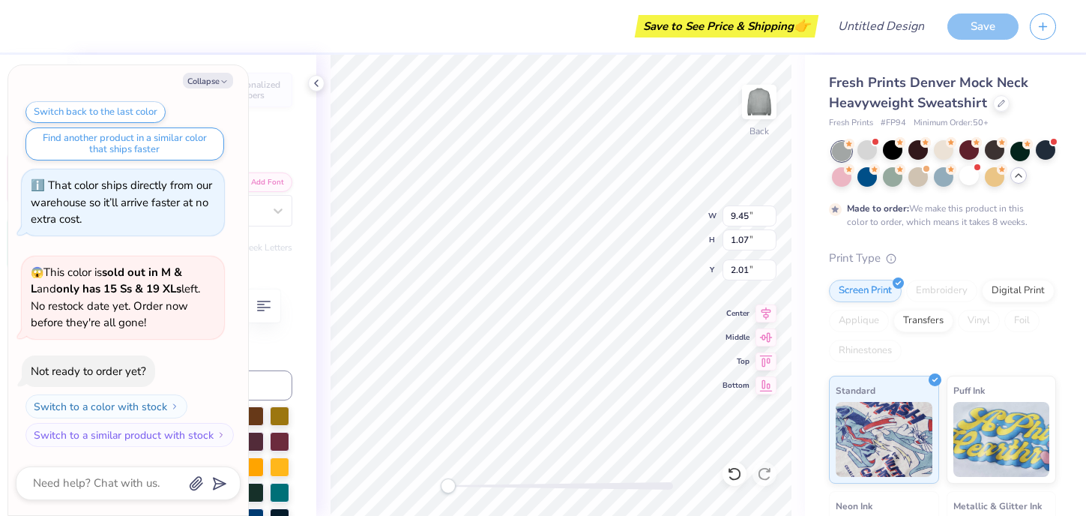
scroll to position [851, 0]
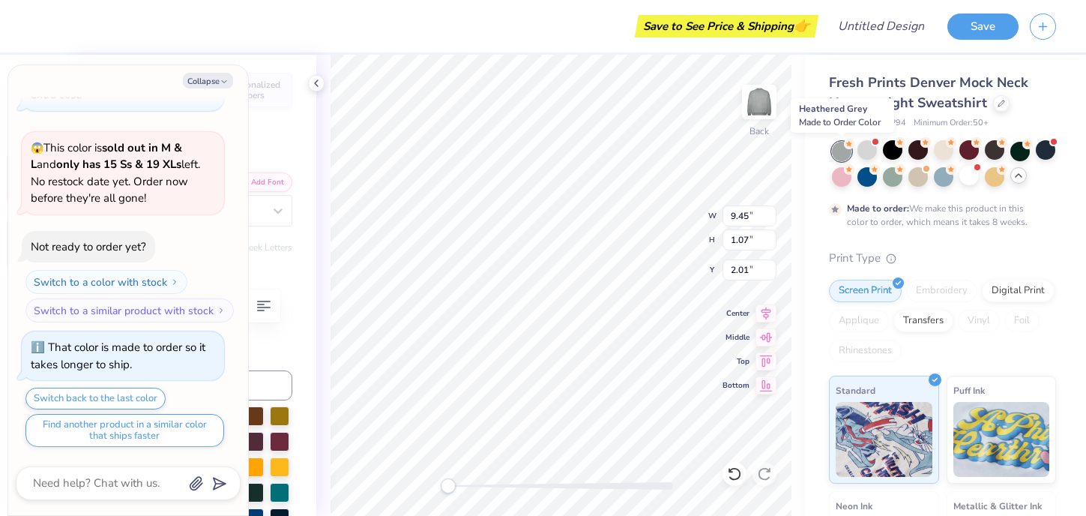
click at [843, 152] on div at bounding box center [841, 151] width 19 height 19
click at [867, 154] on div at bounding box center [867, 149] width 19 height 19
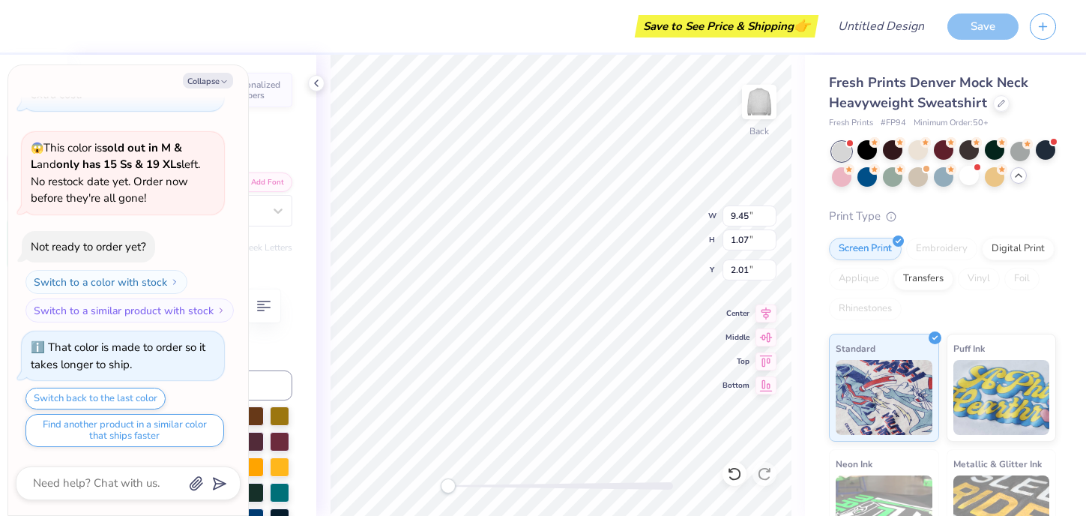
scroll to position [1137, 0]
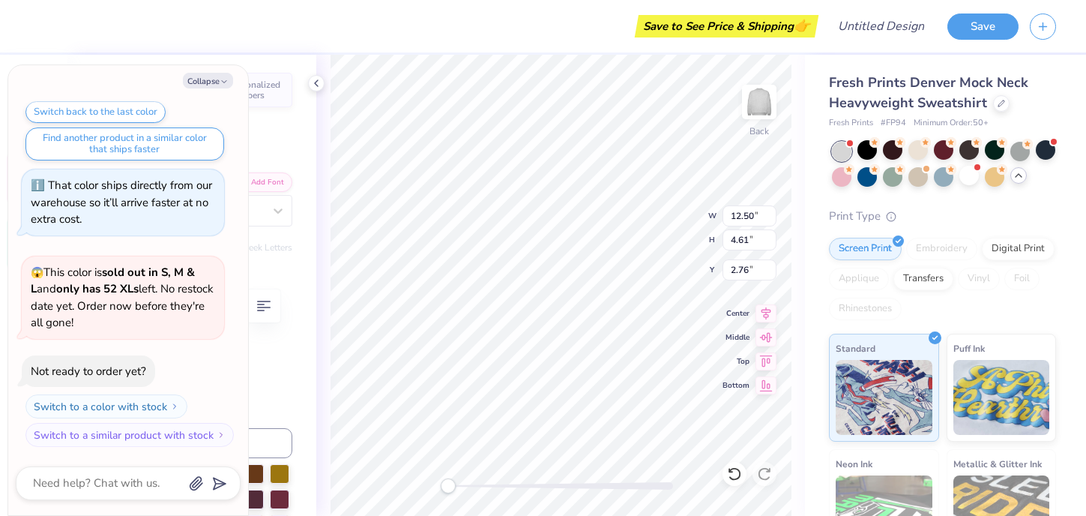
type textarea "x"
type textarea "CHI"
type textarea "x"
type textarea "CHI"
type textarea "x"
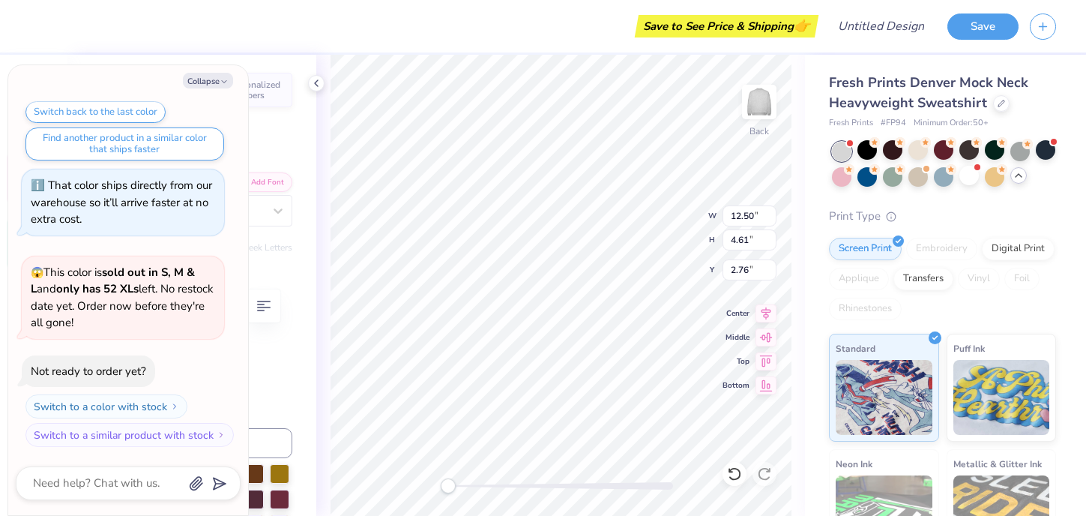
type textarea "CHI"
type textarea "x"
type textarea "CHI O"
type textarea "x"
type textarea "CHI OM"
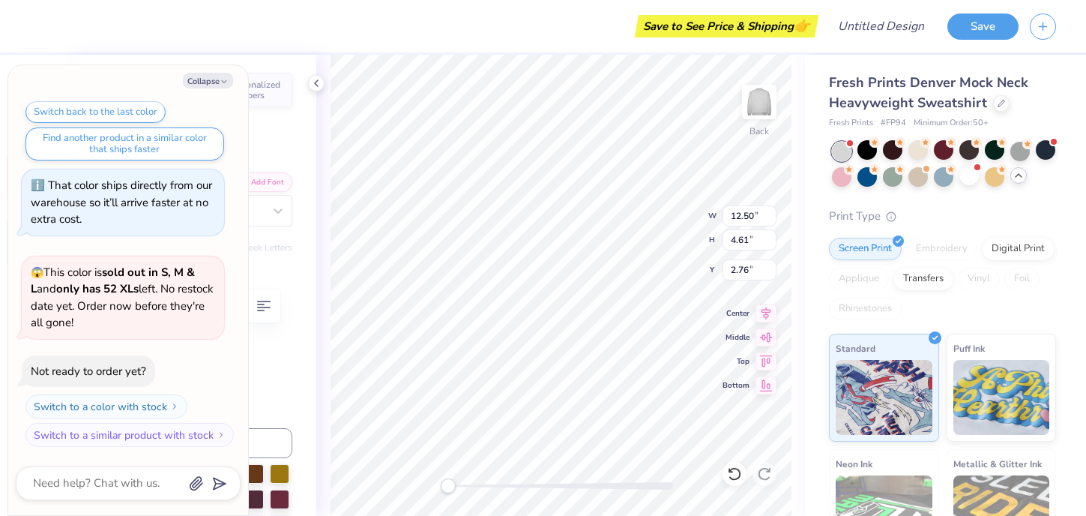
type textarea "x"
type textarea "CHI OME"
type textarea "x"
type textarea "CHI OMEG"
type textarea "x"
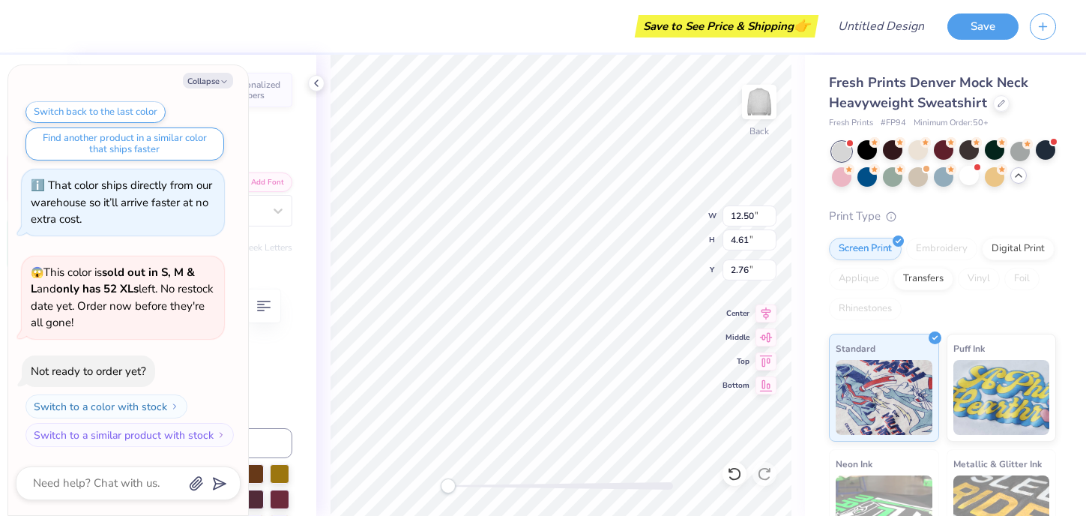
type textarea "CHI OMEGA"
drag, startPoint x: 448, startPoint y: 486, endPoint x: 495, endPoint y: 487, distance: 47.2
click at [495, 487] on div "Accessibility label" at bounding box center [494, 485] width 15 height 15
type textarea "x"
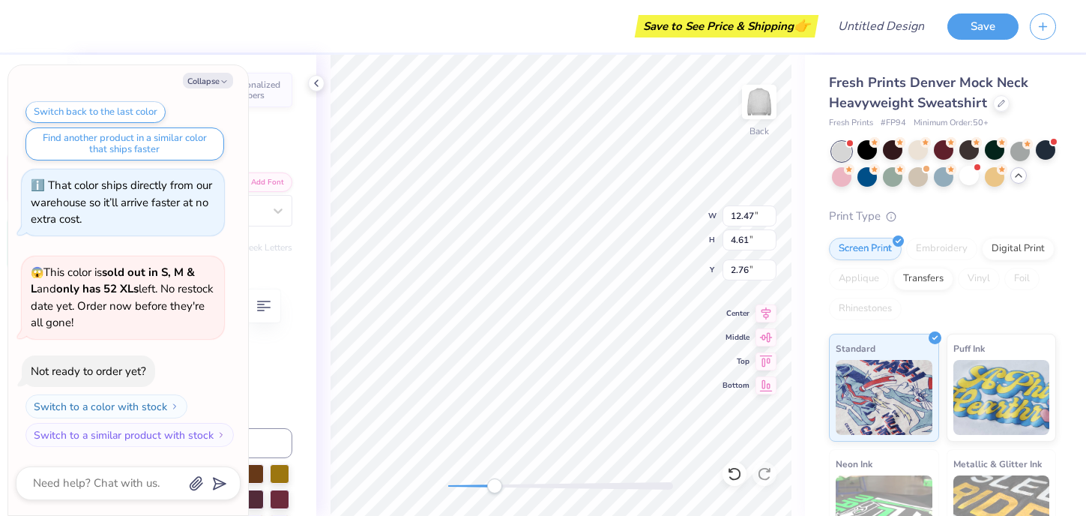
type input "3.46"
type input "0.67"
type input "6.46"
type textarea "x"
type textarea "EST. 185"
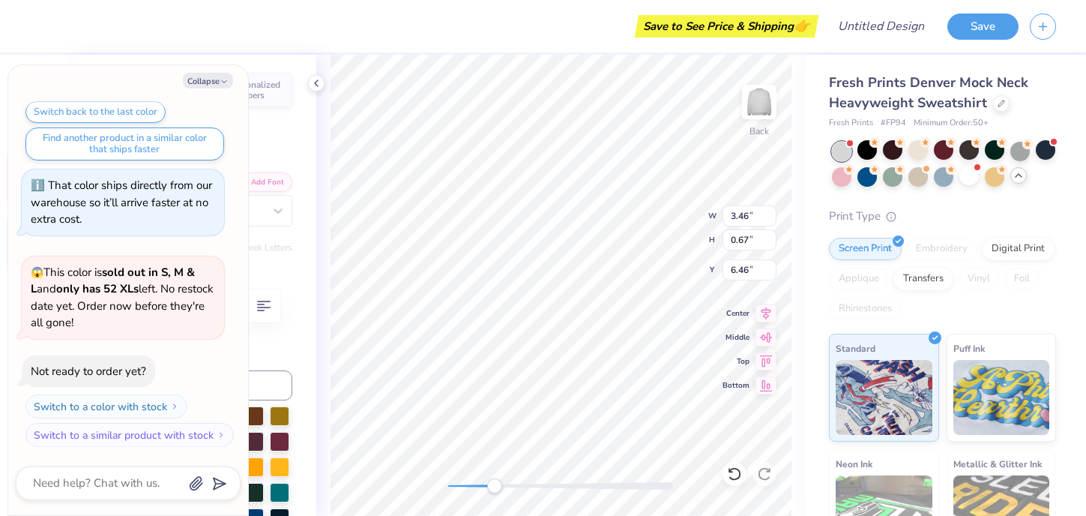
type textarea "x"
type textarea "EST. 1895"
drag, startPoint x: 497, startPoint y: 485, endPoint x: 455, endPoint y: 481, distance: 42.2
click at [455, 481] on div "Accessibility label" at bounding box center [454, 485] width 15 height 15
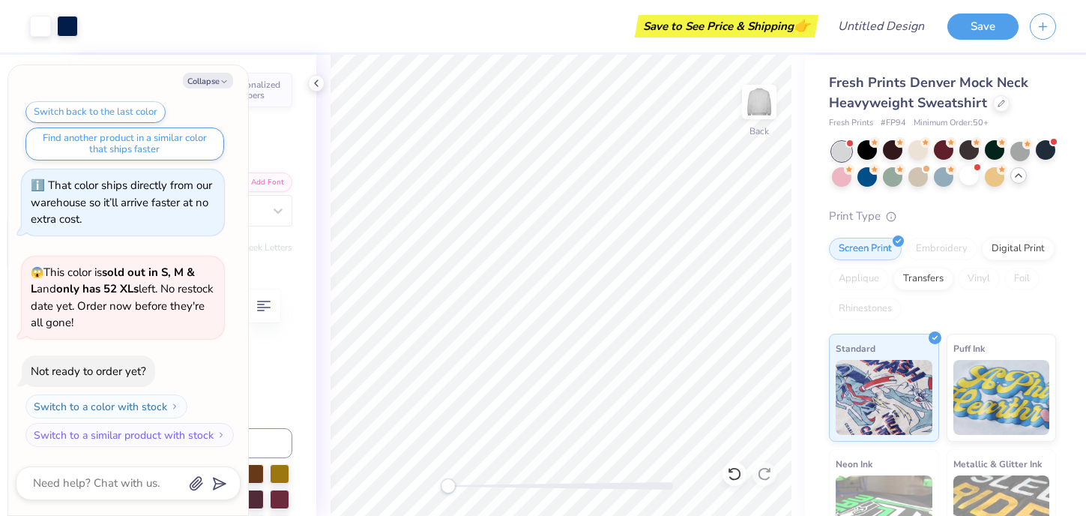
click at [413, 493] on div "Back" at bounding box center [560, 285] width 489 height 461
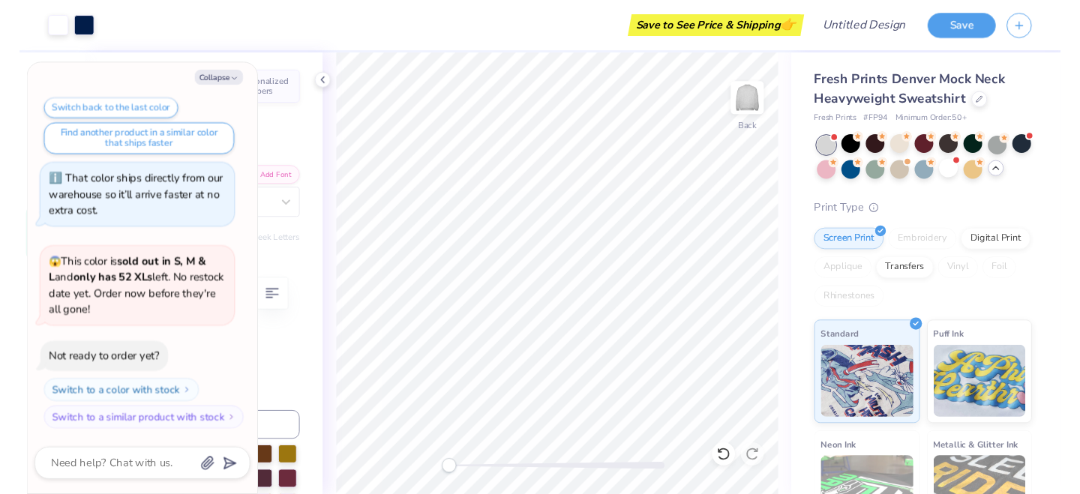
scroll to position [1137, 0]
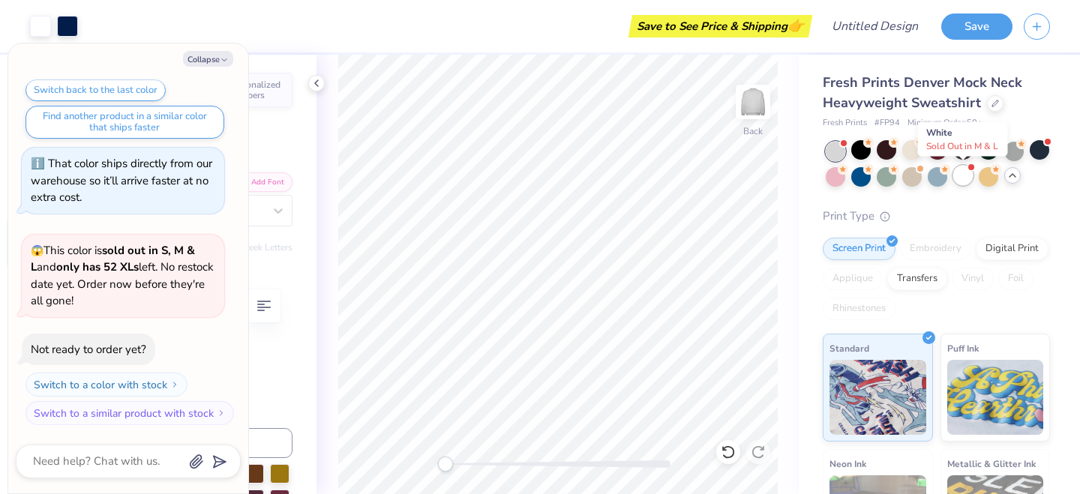
click at [963, 178] on div at bounding box center [962, 175] width 19 height 19
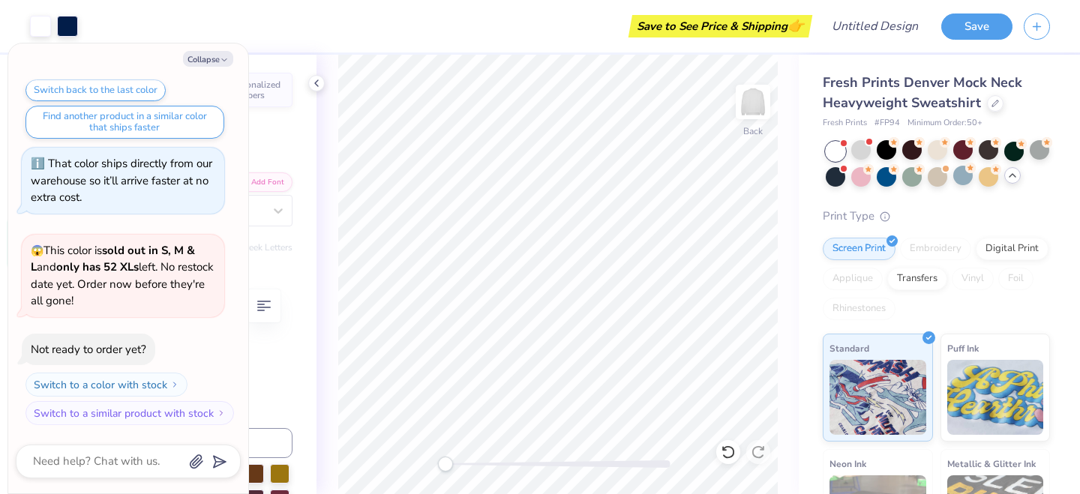
scroll to position [1349, 0]
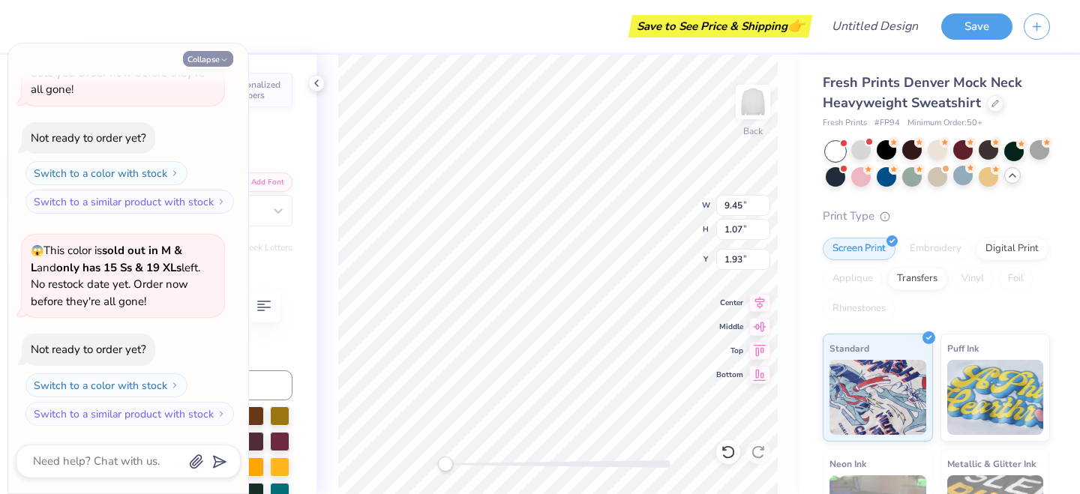
click at [211, 57] on button "Collapse" at bounding box center [208, 59] width 50 height 16
type textarea "x"
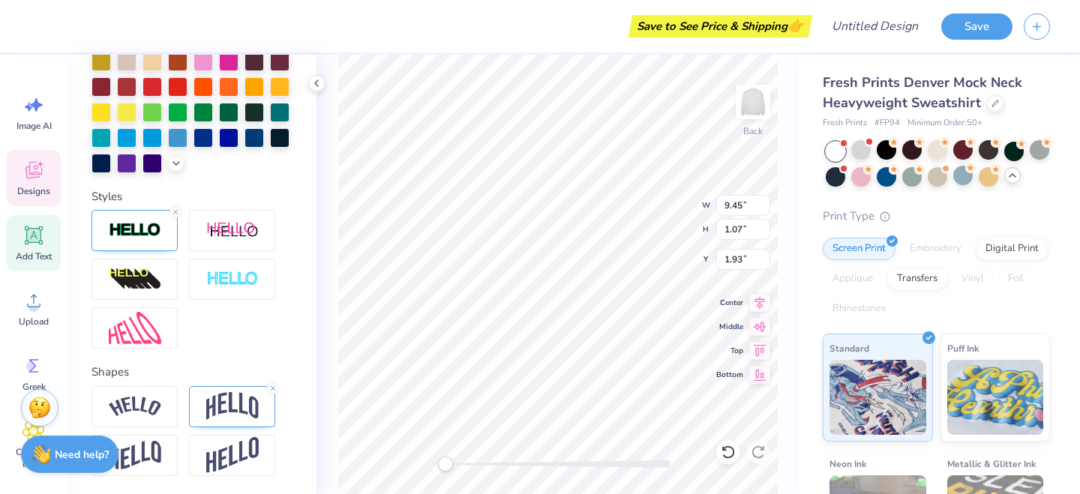
scroll to position [400, 0]
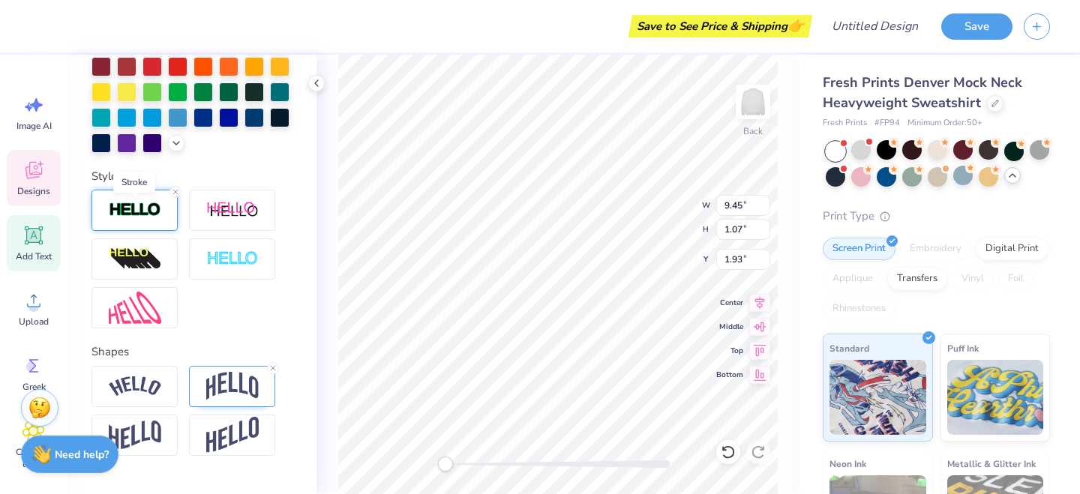
click at [154, 217] on img at bounding box center [135, 210] width 52 height 17
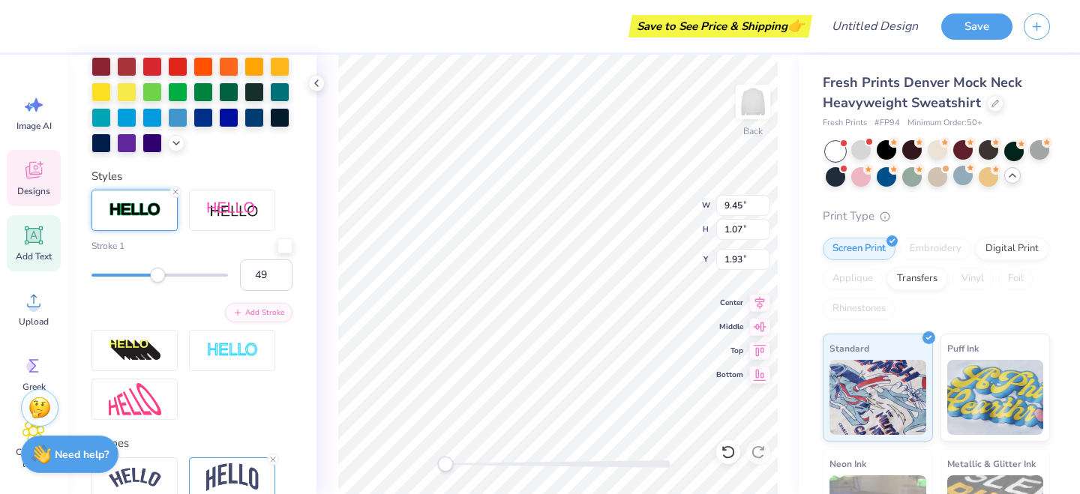
type input "50"
drag, startPoint x: 99, startPoint y: 273, endPoint x: 157, endPoint y: 277, distance: 58.7
click at [157, 277] on div "Accessibility label" at bounding box center [157, 275] width 15 height 15
type input "7"
drag, startPoint x: 157, startPoint y: 277, endPoint x: 100, endPoint y: 279, distance: 57.7
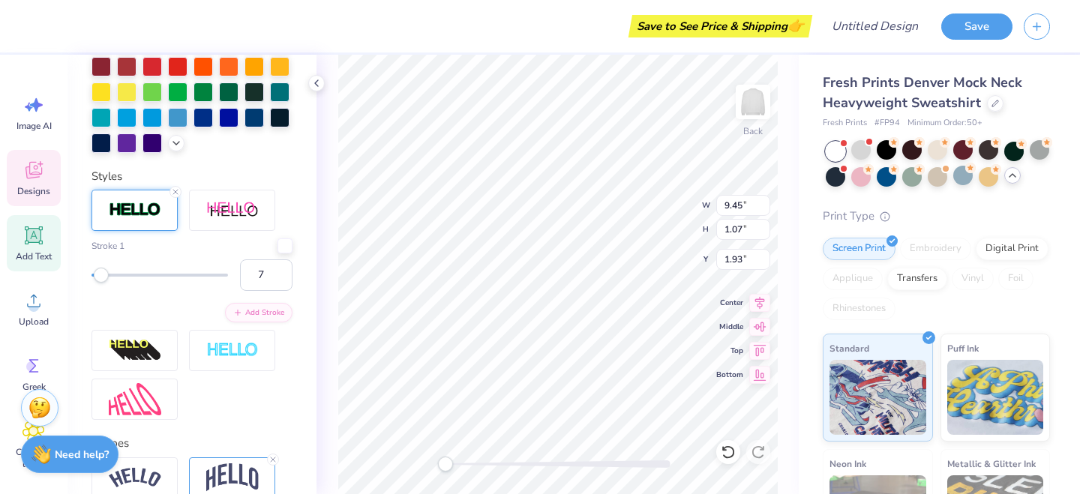
click at [100, 279] on div "Accessibility label" at bounding box center [101, 275] width 15 height 15
click at [283, 250] on div at bounding box center [284, 244] width 15 height 15
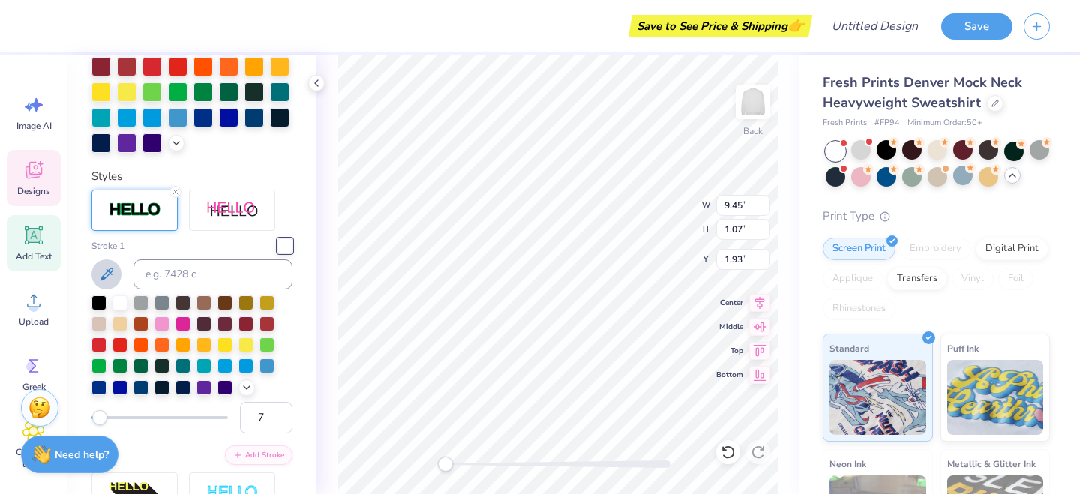
click at [102, 273] on icon at bounding box center [106, 274] width 18 height 18
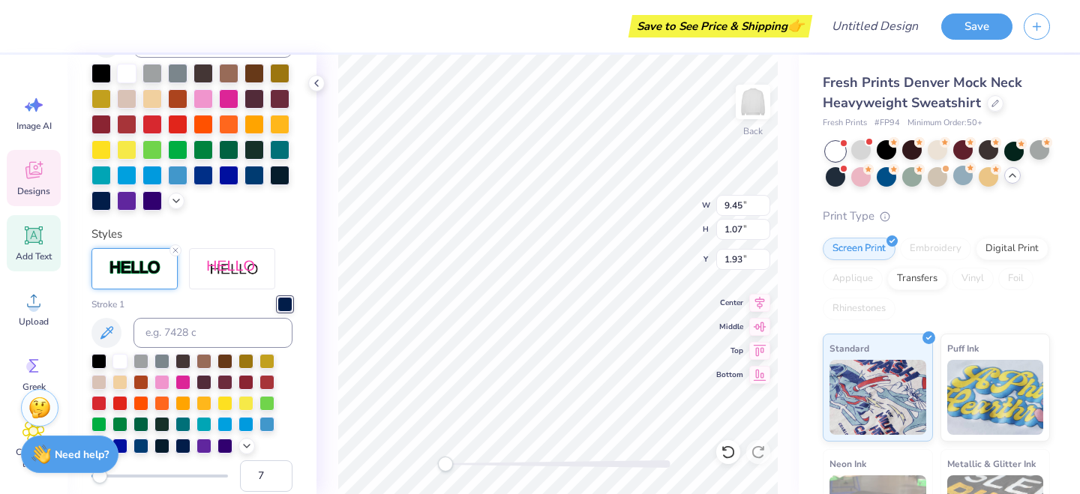
scroll to position [458, 0]
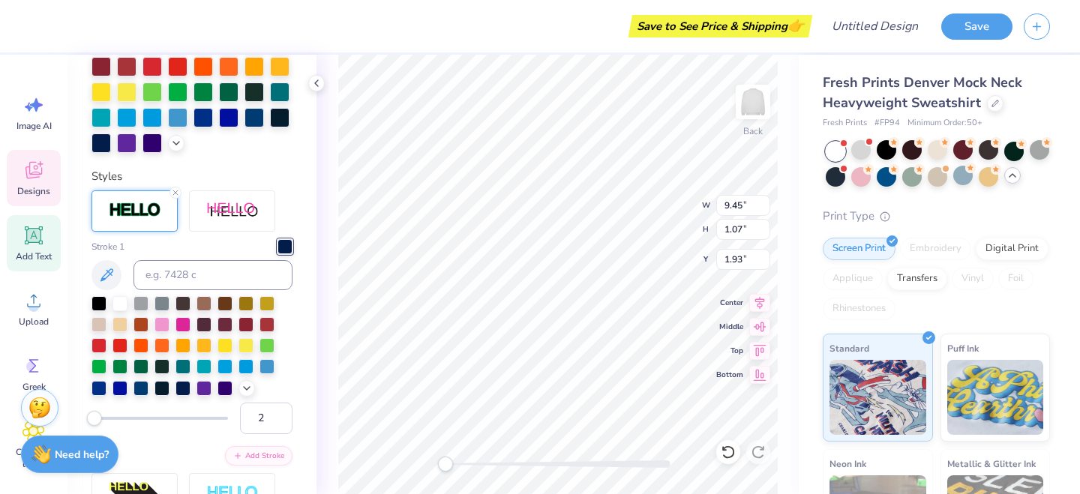
type input "1"
drag, startPoint x: 101, startPoint y: 418, endPoint x: 91, endPoint y: 422, distance: 11.1
click at [91, 422] on div "Accessibility label" at bounding box center [91, 418] width 15 height 15
type input "3"
click at [94, 420] on div "Accessibility label" at bounding box center [94, 418] width 15 height 15
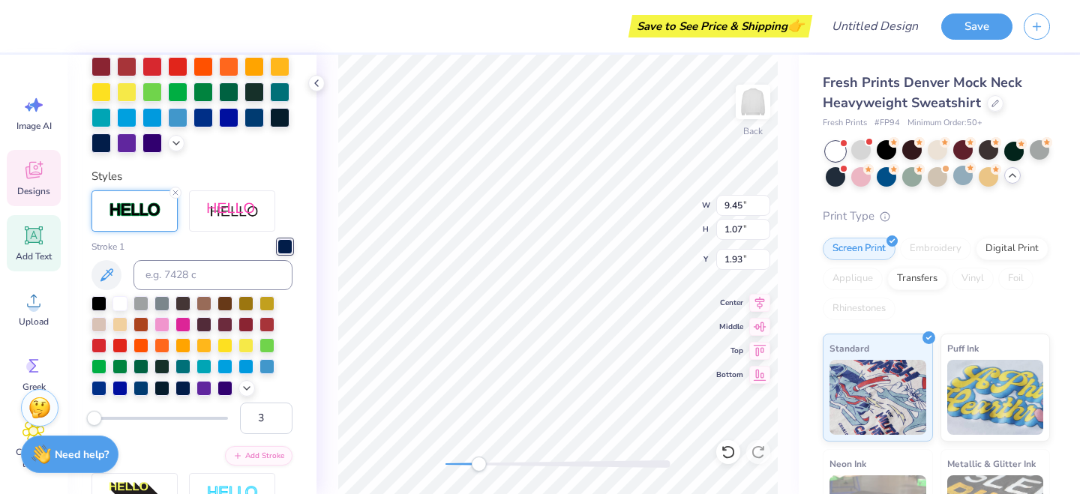
drag, startPoint x: 448, startPoint y: 463, endPoint x: 477, endPoint y: 463, distance: 28.5
click at [477, 463] on div "Accessibility label" at bounding box center [478, 464] width 15 height 15
click at [248, 451] on button "Add Stroke" at bounding box center [258, 454] width 67 height 19
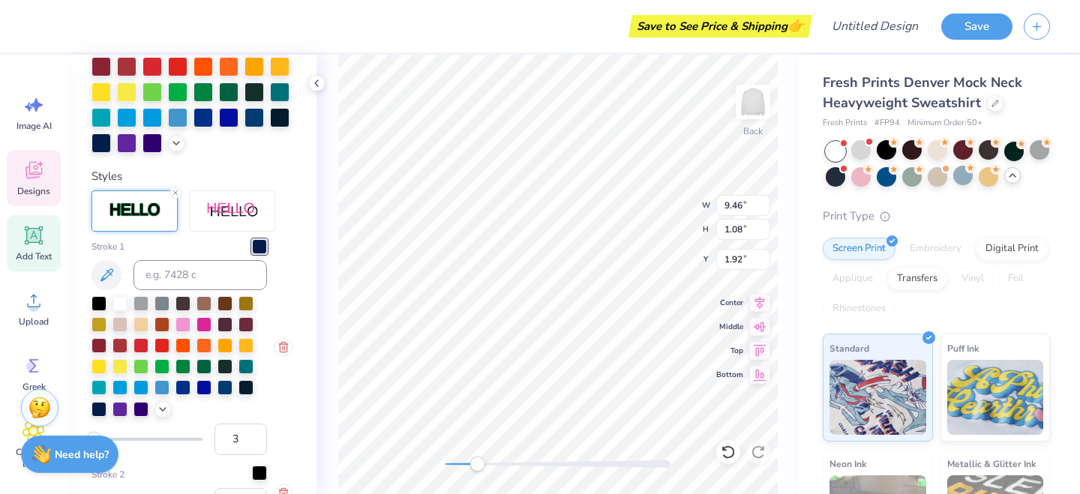
click at [256, 472] on div at bounding box center [259, 473] width 15 height 15
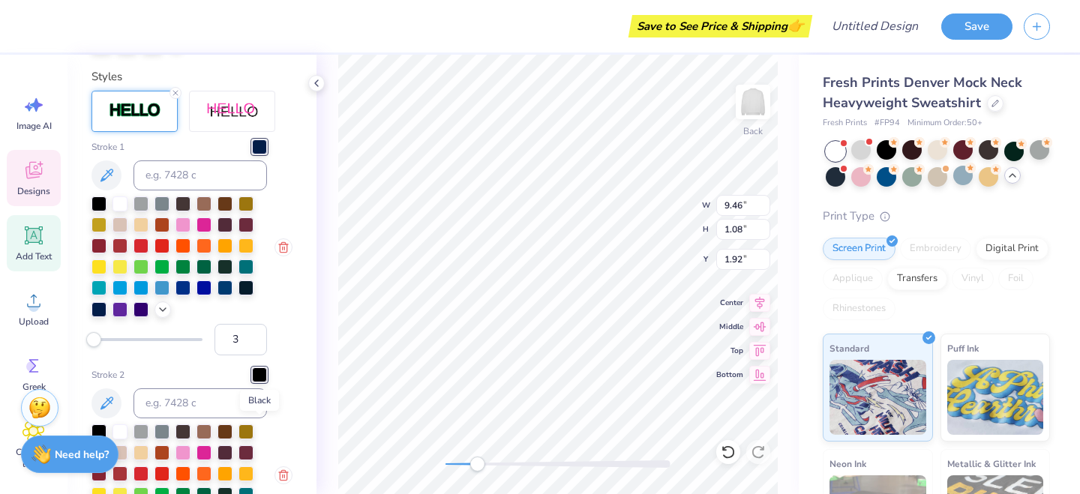
scroll to position [562, 0]
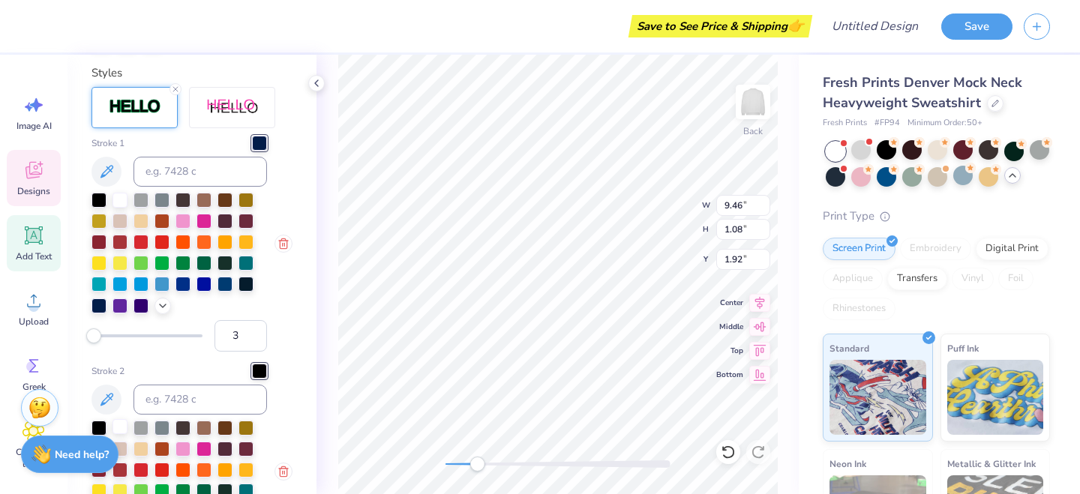
click at [117, 427] on div at bounding box center [119, 426] width 15 height 15
click at [279, 466] on icon "button" at bounding box center [283, 472] width 12 height 12
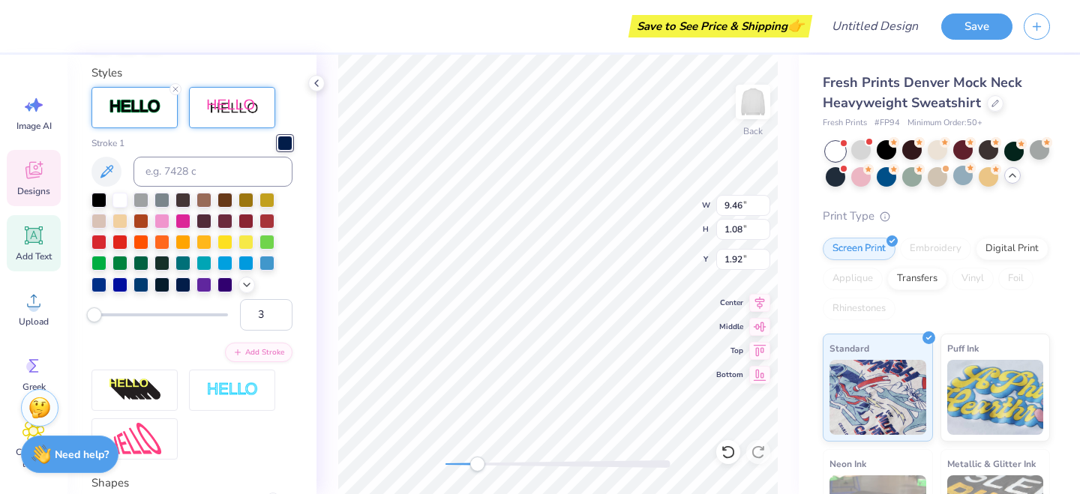
click at [223, 96] on div at bounding box center [232, 107] width 86 height 41
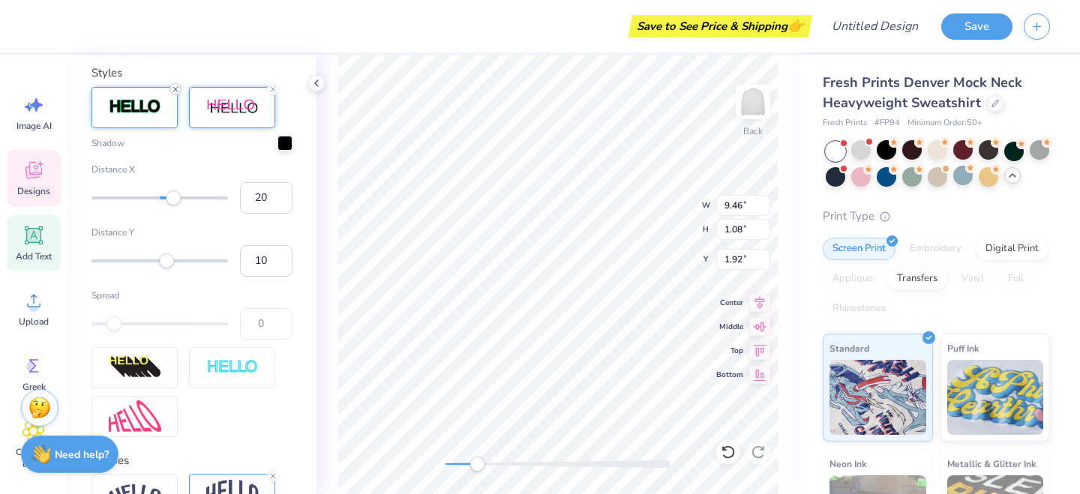
click at [172, 87] on icon at bounding box center [175, 89] width 9 height 9
type input "9"
drag, startPoint x: 175, startPoint y: 197, endPoint x: 166, endPoint y: 200, distance: 10.2
click at [166, 200] on div "Accessibility label" at bounding box center [165, 197] width 15 height 15
type input "1"
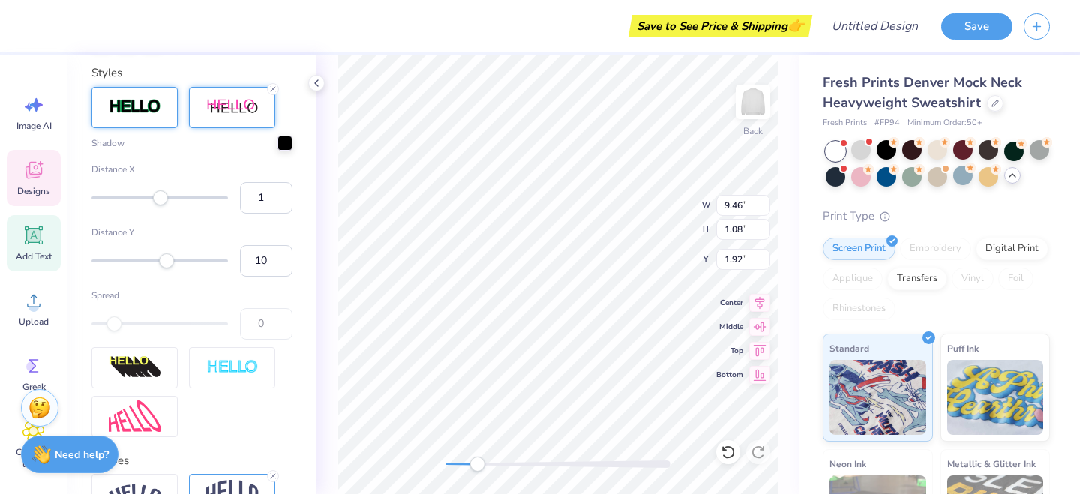
click at [160, 202] on div "Accessibility label" at bounding box center [160, 197] width 15 height 15
click at [284, 139] on div at bounding box center [284, 141] width 15 height 15
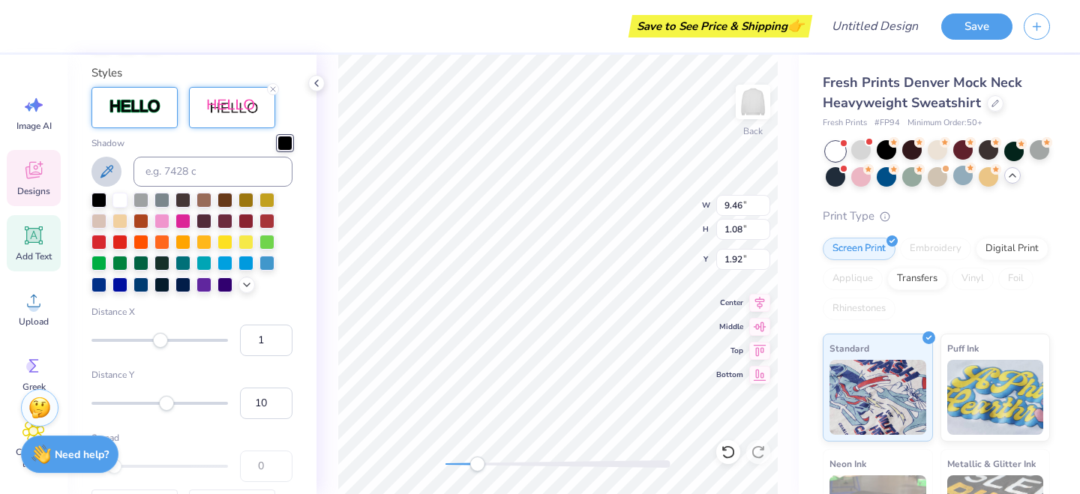
click at [101, 176] on icon at bounding box center [106, 171] width 13 height 13
type input "-16"
drag, startPoint x: 159, startPoint y: 337, endPoint x: 148, endPoint y: 337, distance: 10.5
click at [151, 337] on div "Accessibility label" at bounding box center [158, 340] width 15 height 15
type input "-5"
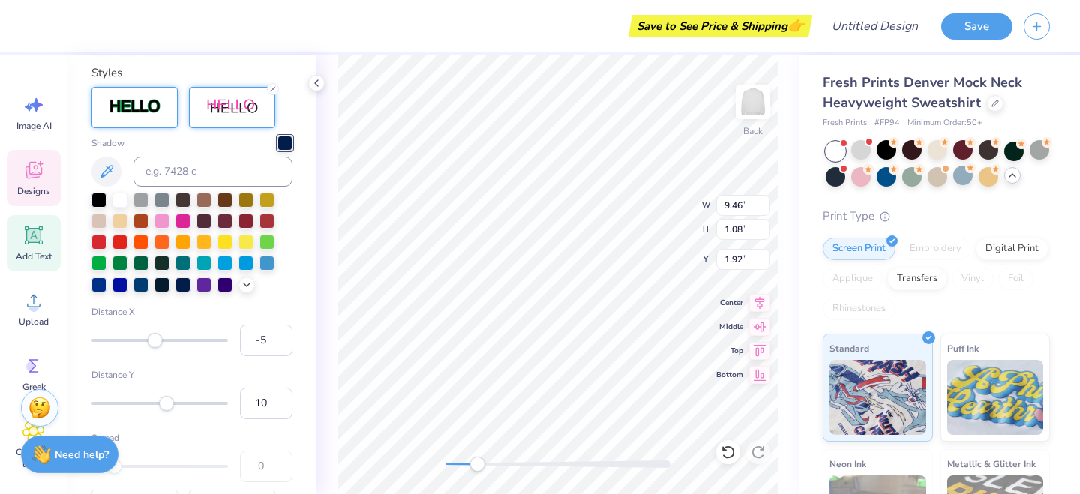
drag, startPoint x: 148, startPoint y: 337, endPoint x: 156, endPoint y: 337, distance: 7.5
click at [156, 337] on div "Accessibility label" at bounding box center [155, 340] width 15 height 15
click at [272, 340] on input "-5" at bounding box center [266, 340] width 52 height 31
type input "0"
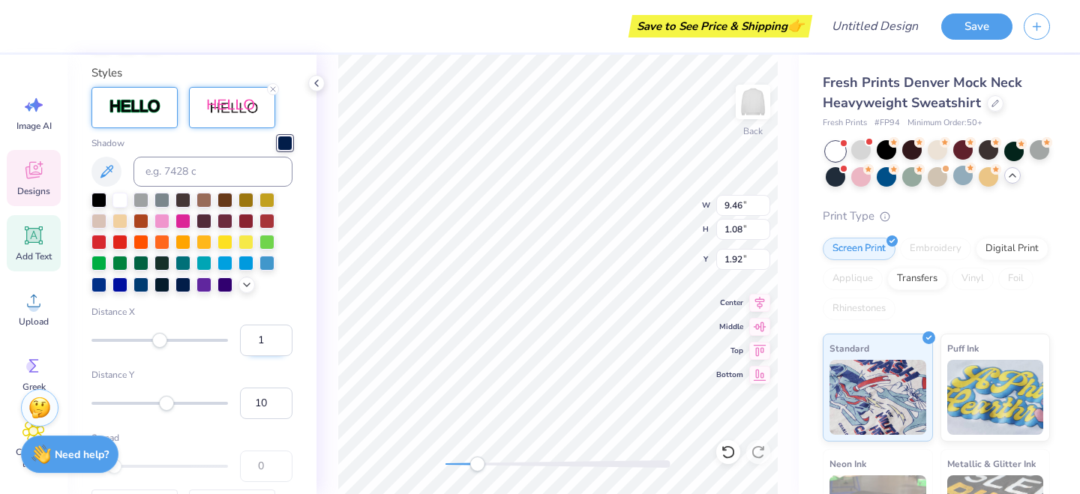
click at [277, 336] on input "1" at bounding box center [266, 340] width 52 height 31
click at [277, 336] on input "2" at bounding box center [266, 340] width 52 height 31
click at [277, 336] on input "3" at bounding box center [266, 340] width 52 height 31
type input "4"
click at [277, 336] on input "4" at bounding box center [266, 340] width 52 height 31
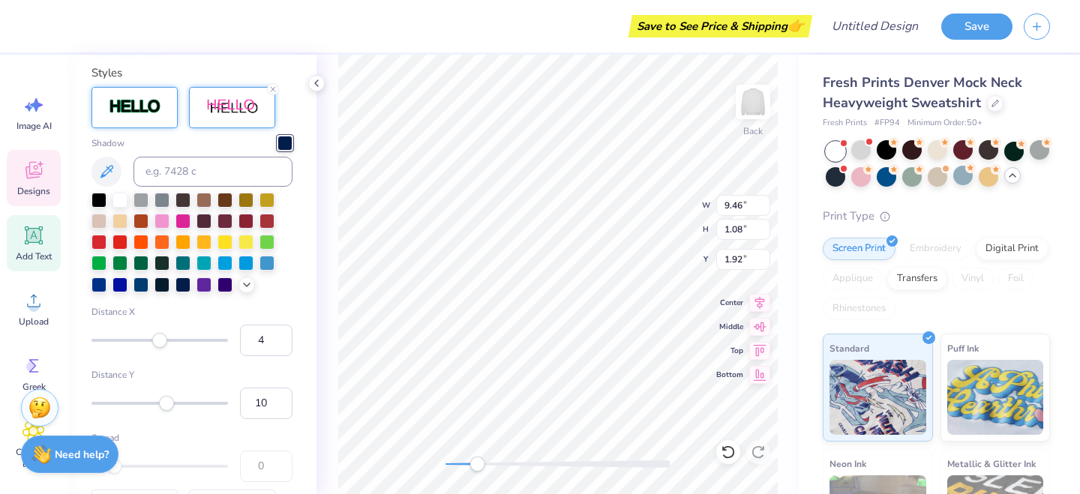
click at [320, 328] on div "Back W 9.46 9.46 " H 1.08 1.08 " Y 1.92 1.92 " Center Middle Top Bottom" at bounding box center [557, 274] width 482 height 439
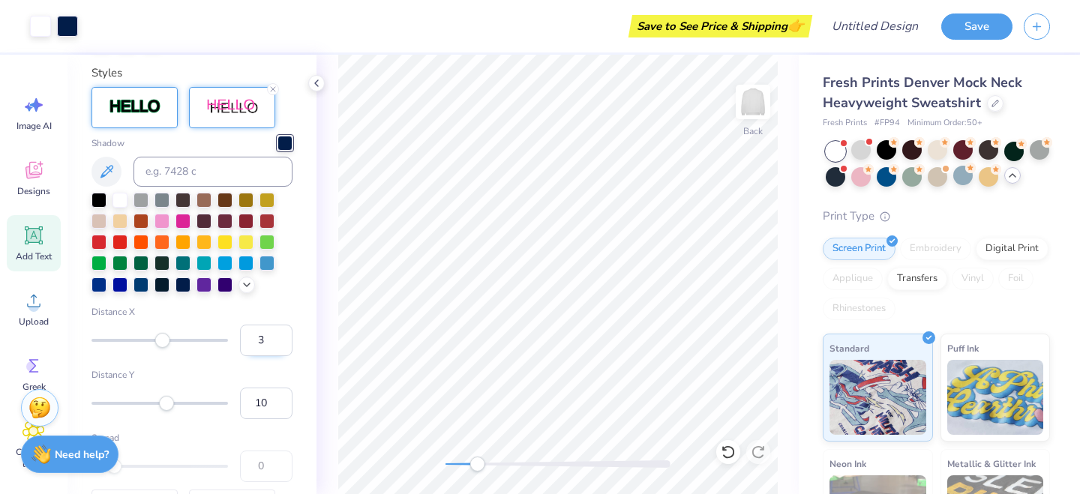
click at [280, 344] on input "3" at bounding box center [266, 340] width 52 height 31
click at [280, 344] on input "2" at bounding box center [266, 340] width 52 height 31
type input "1"
click at [280, 344] on input "1" at bounding box center [266, 340] width 52 height 31
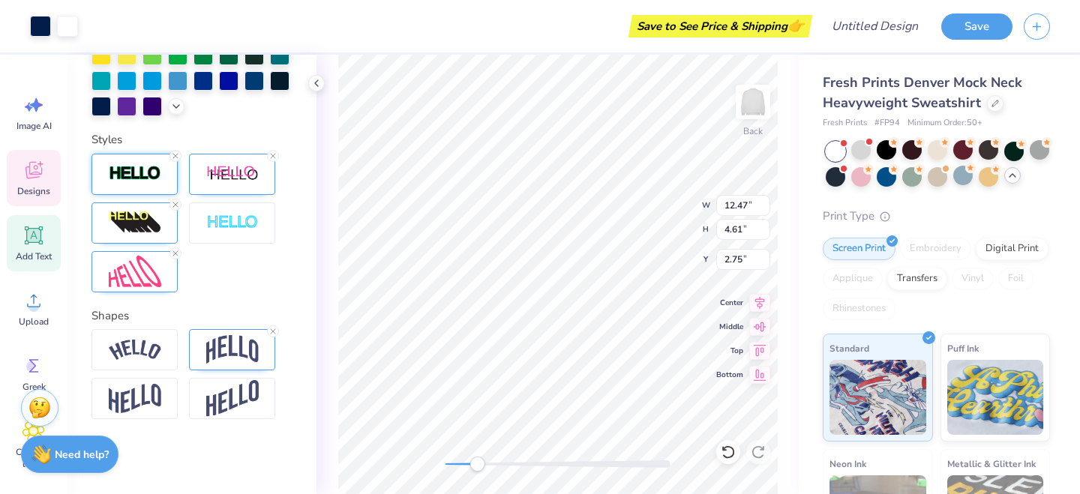
scroll to position [495, 0]
type input "9.53"
type input "1.16"
type input "1.93"
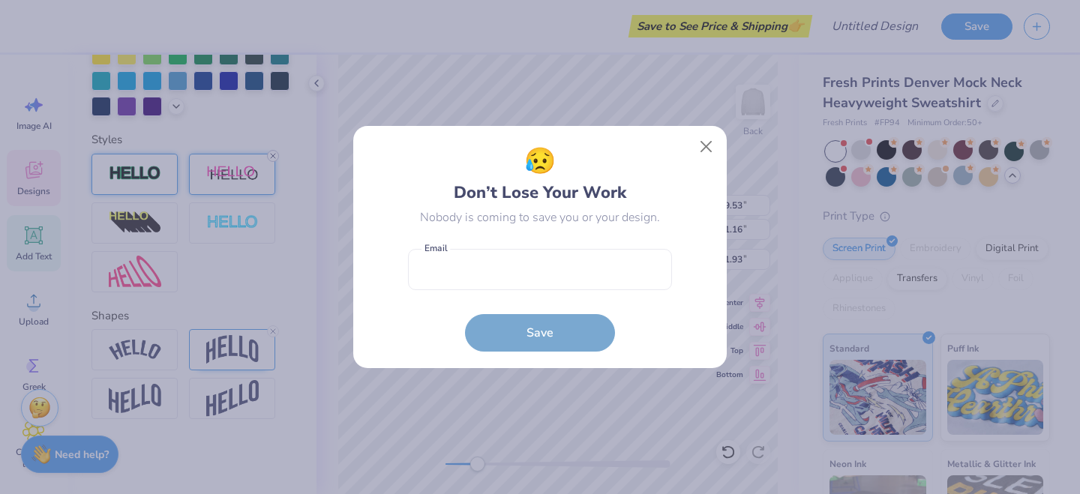
click at [272, 156] on div "😥 Don’t Lose Your Work Nobody is coming to save you or your design. Email is a …" at bounding box center [540, 247] width 1080 height 494
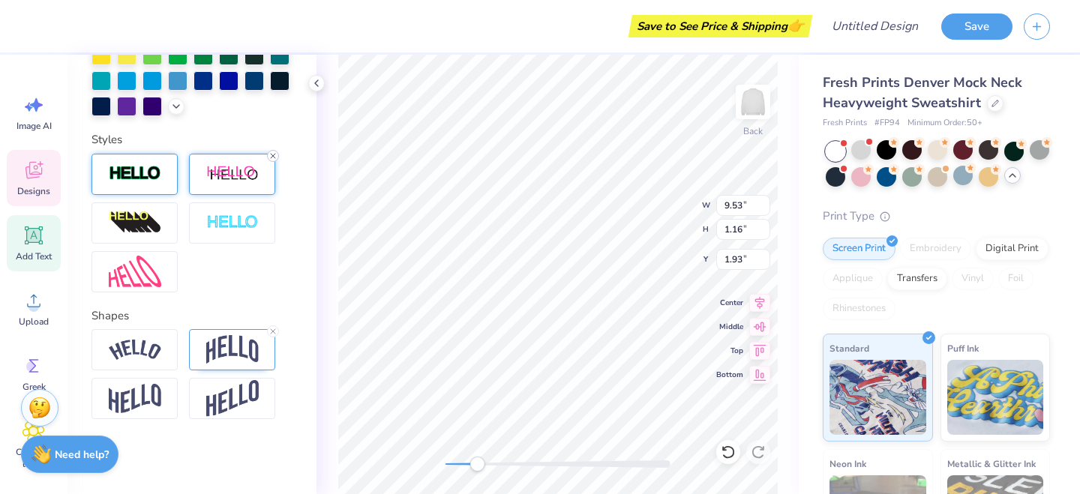
click at [271, 151] on icon at bounding box center [272, 155] width 9 height 9
click at [142, 219] on img at bounding box center [135, 223] width 52 height 24
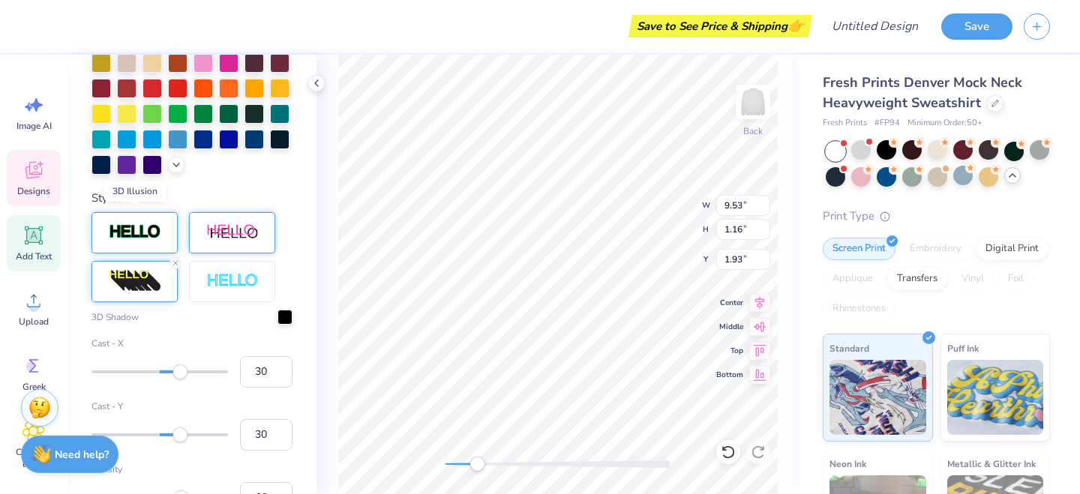
scroll to position [495, 0]
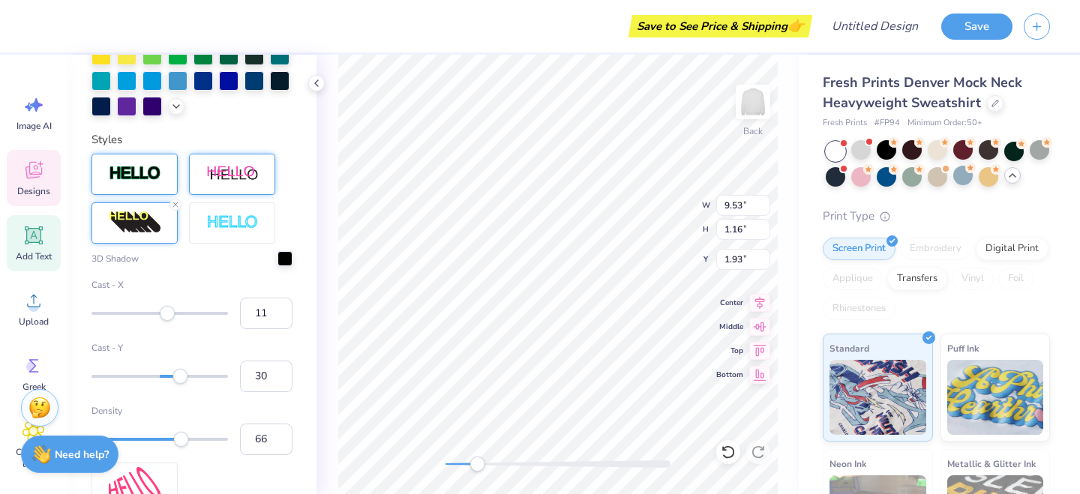
type input "10"
drag, startPoint x: 180, startPoint y: 313, endPoint x: 166, endPoint y: 317, distance: 14.2
click at [166, 317] on div "Accessibility label" at bounding box center [166, 313] width 15 height 15
type input "13"
drag, startPoint x: 178, startPoint y: 378, endPoint x: 169, endPoint y: 379, distance: 9.1
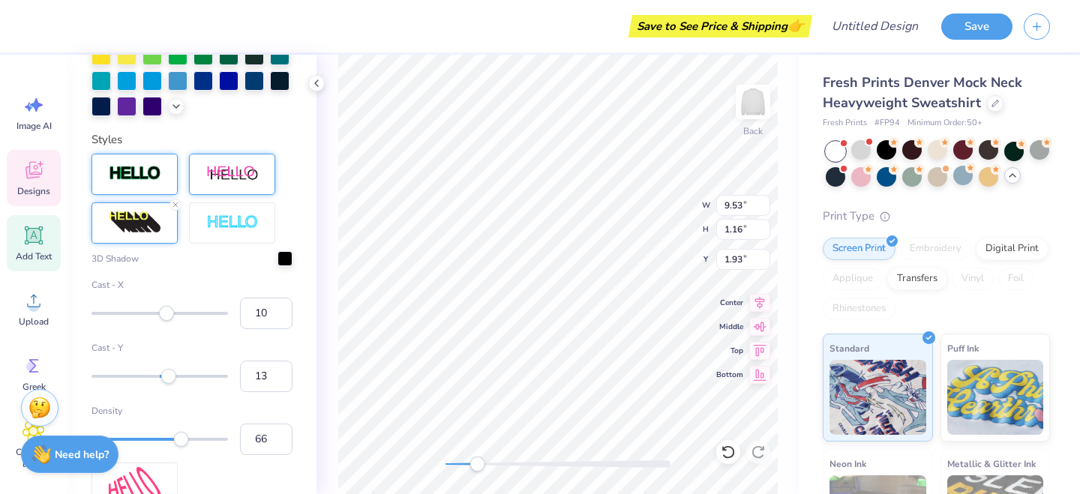
click at [169, 379] on div "Accessibility label" at bounding box center [168, 376] width 15 height 15
click at [173, 204] on icon at bounding box center [175, 204] width 9 height 9
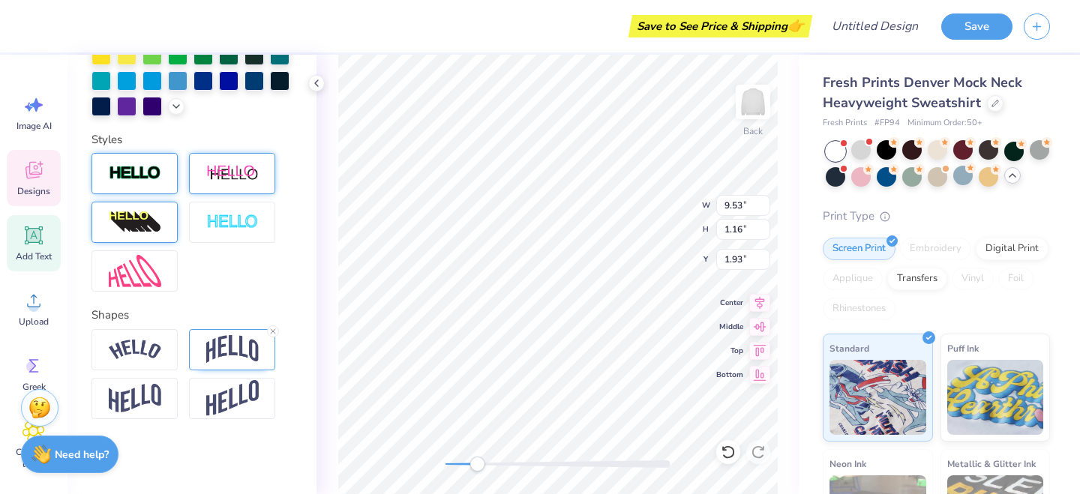
scroll to position [436, 0]
click at [157, 172] on img at bounding box center [135, 174] width 52 height 17
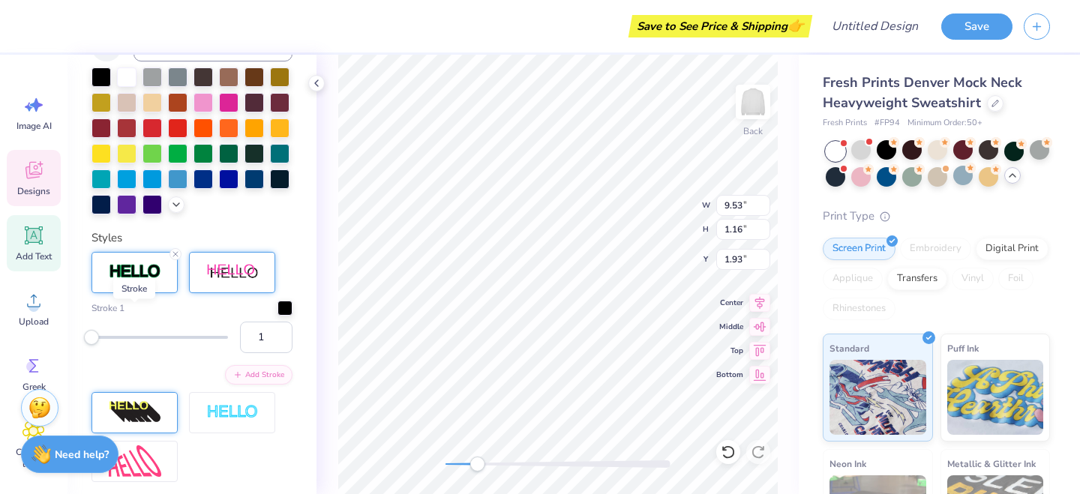
scroll to position [342, 0]
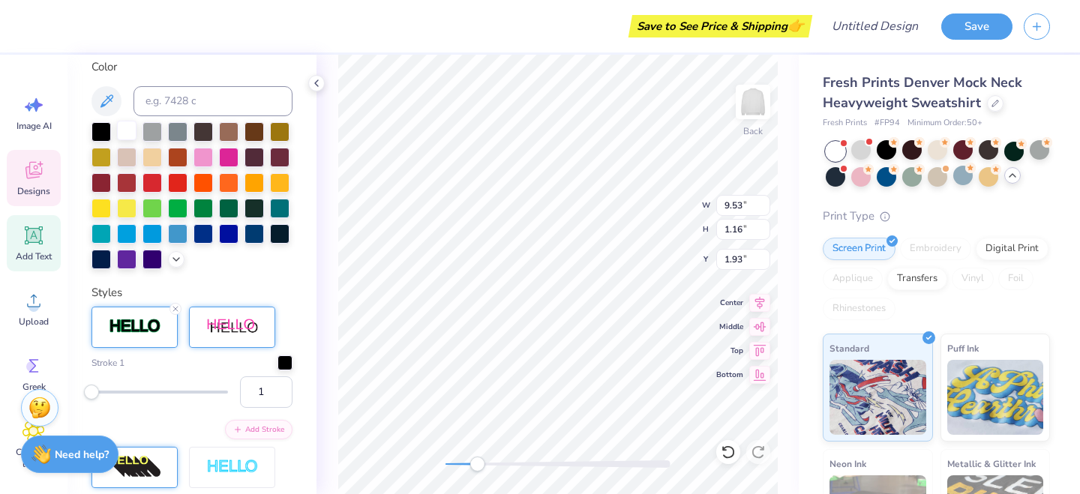
click at [126, 130] on div at bounding box center [126, 130] width 19 height 19
click at [289, 360] on div at bounding box center [284, 361] width 15 height 15
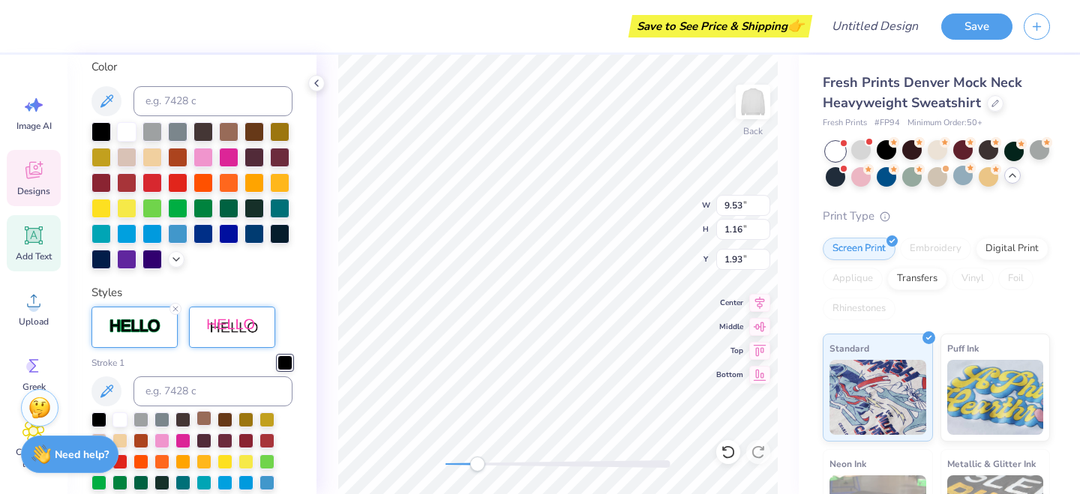
scroll to position [368, 0]
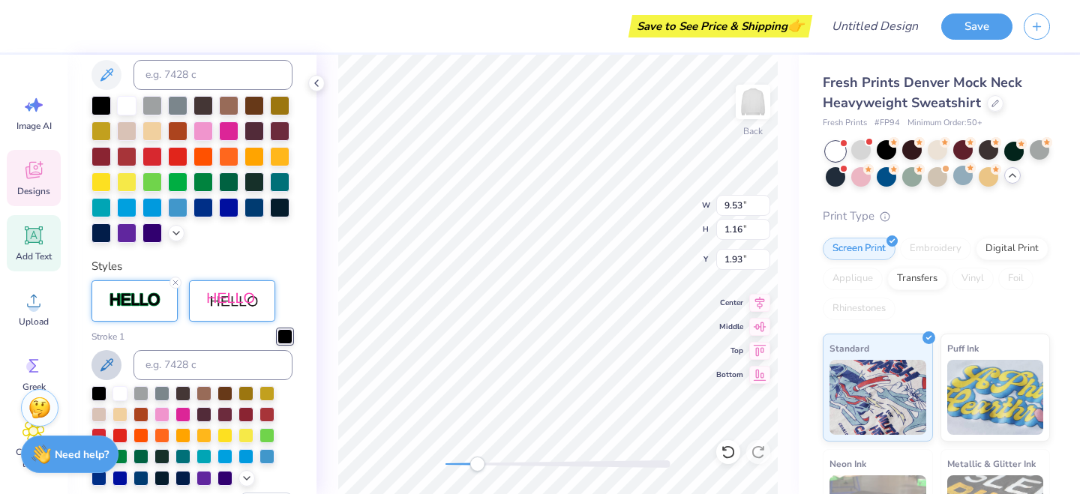
click at [110, 367] on icon at bounding box center [106, 365] width 18 height 18
click at [284, 340] on div at bounding box center [284, 336] width 15 height 15
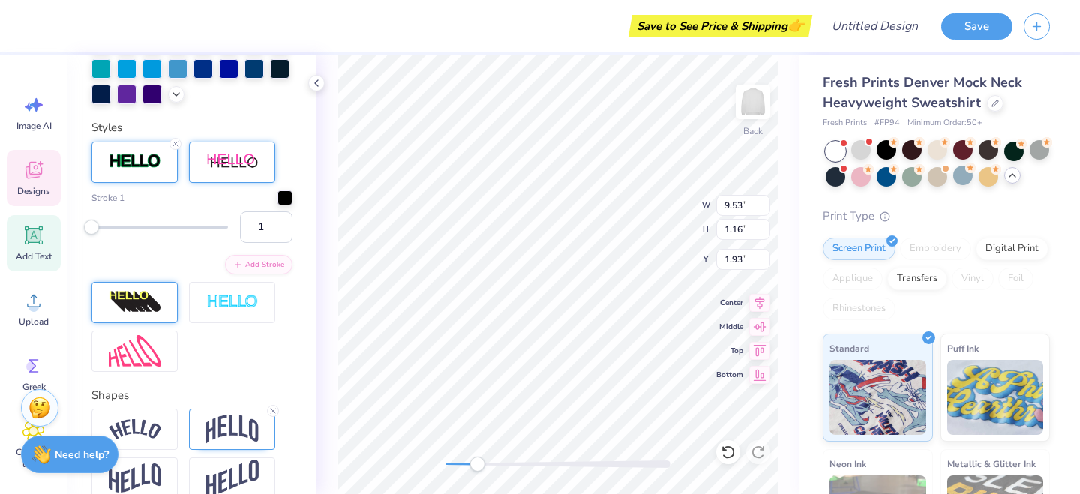
scroll to position [508, 0]
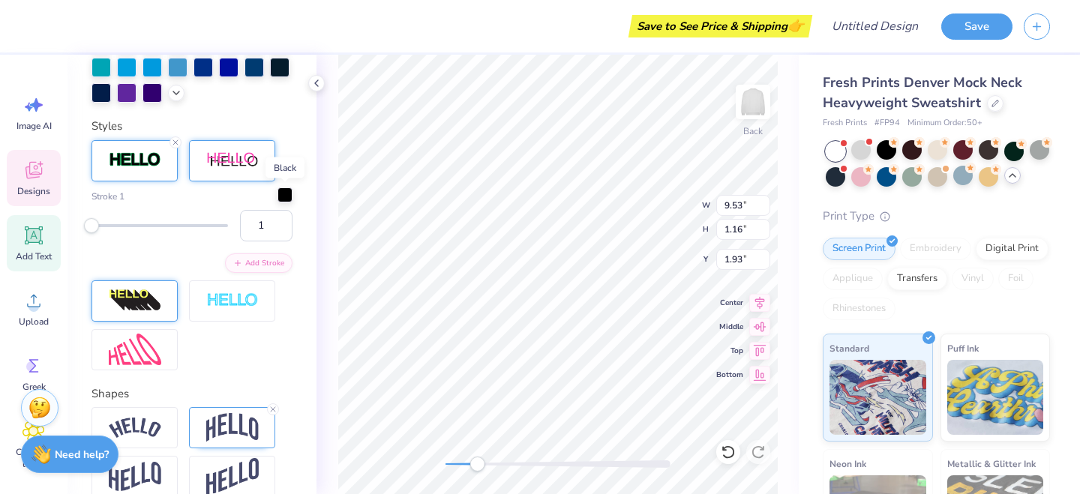
click at [286, 193] on div at bounding box center [284, 194] width 15 height 15
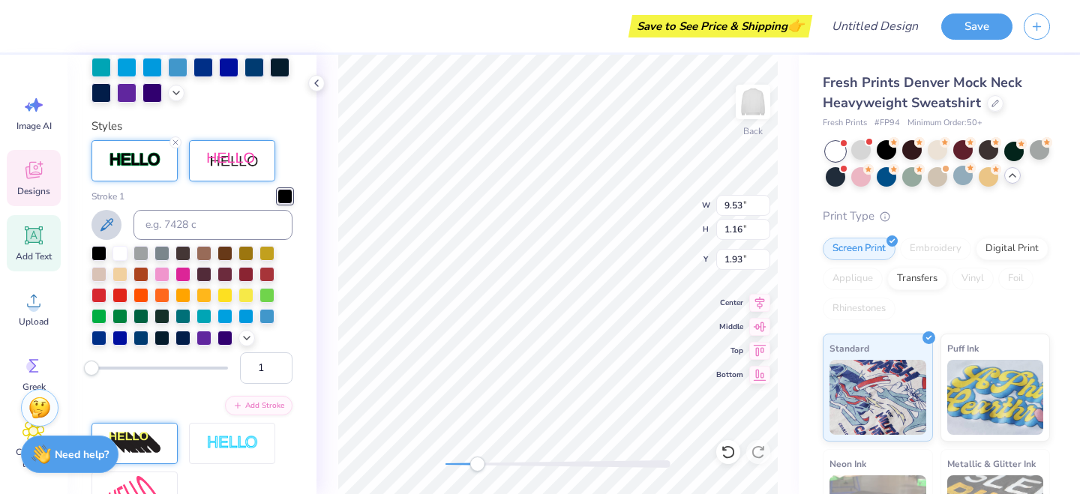
click at [107, 224] on icon at bounding box center [106, 225] width 18 height 18
click at [277, 363] on input "2" at bounding box center [266, 367] width 52 height 31
click at [277, 363] on input "3" at bounding box center [266, 367] width 52 height 31
click at [277, 363] on input "4" at bounding box center [266, 367] width 52 height 31
click at [277, 363] on input "5" at bounding box center [266, 367] width 52 height 31
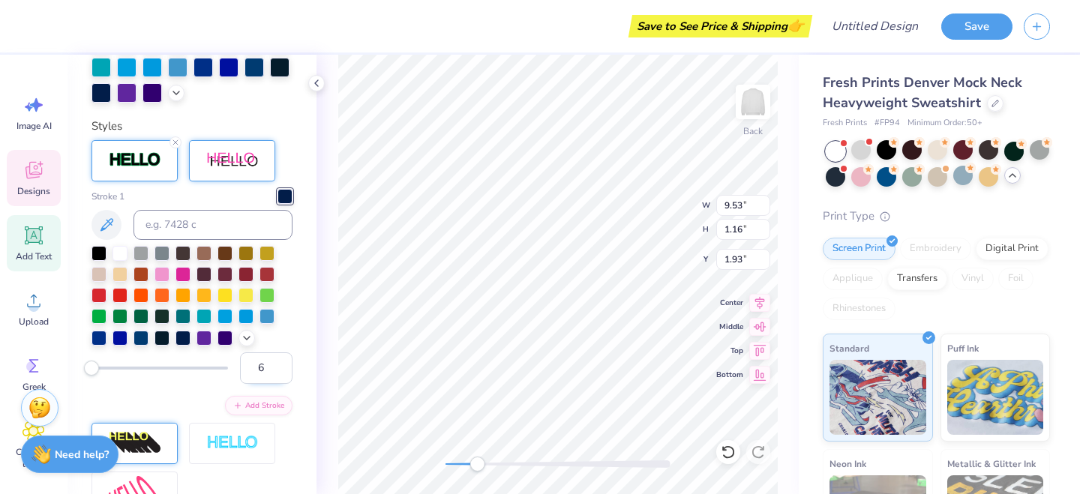
click at [277, 363] on input "6" at bounding box center [266, 367] width 52 height 31
click at [277, 363] on input "7" at bounding box center [266, 367] width 52 height 31
click at [277, 363] on input "8" at bounding box center [266, 367] width 52 height 31
click at [277, 363] on input "9" at bounding box center [266, 367] width 52 height 31
click at [277, 363] on input "10" at bounding box center [266, 367] width 52 height 31
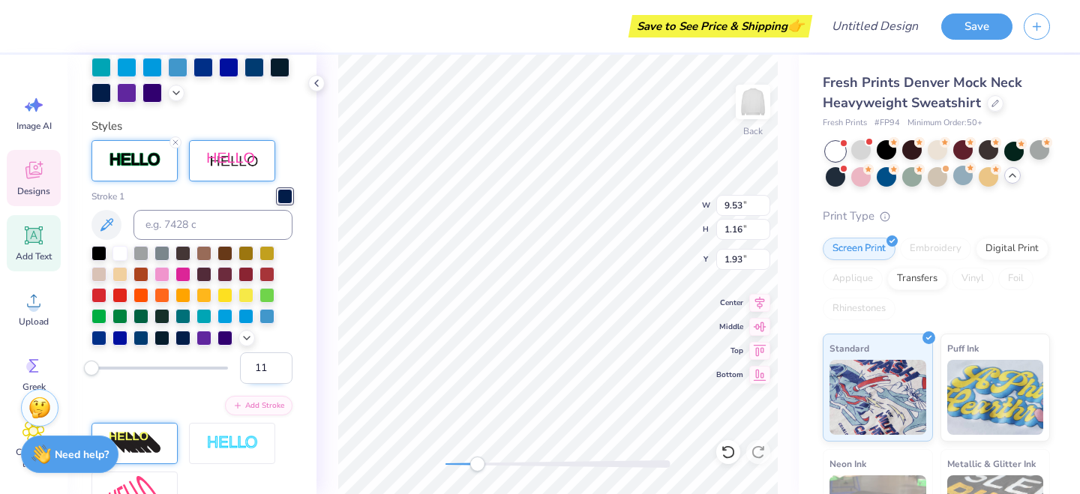
click at [277, 363] on input "11" at bounding box center [266, 367] width 52 height 31
click at [277, 363] on input "12" at bounding box center [266, 367] width 52 height 31
click at [277, 363] on input "13" at bounding box center [266, 367] width 52 height 31
click at [277, 363] on input "14" at bounding box center [266, 367] width 52 height 31
click at [277, 363] on input "15" at bounding box center [266, 367] width 52 height 31
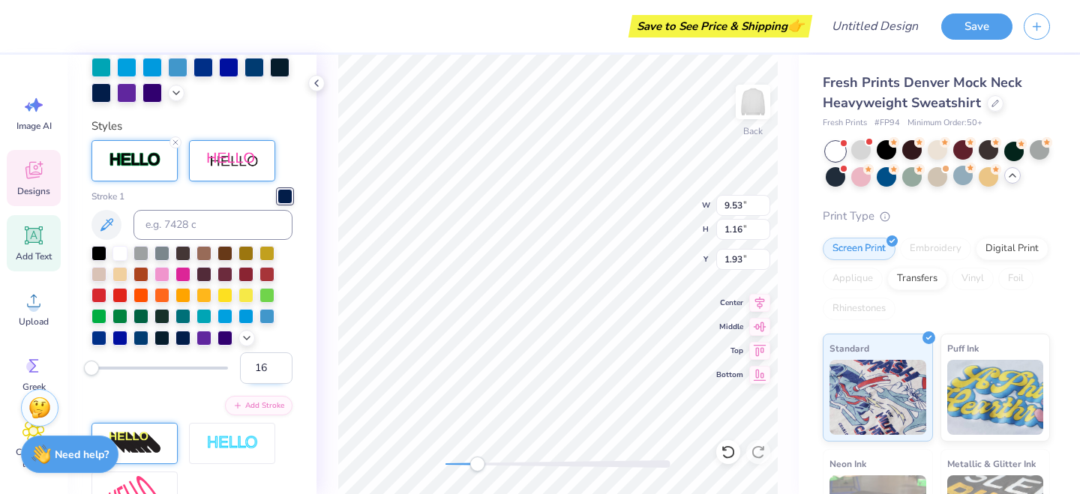
click at [277, 363] on input "16" at bounding box center [266, 367] width 52 height 31
type input "17"
click at [277, 363] on input "17" at bounding box center [266, 367] width 52 height 31
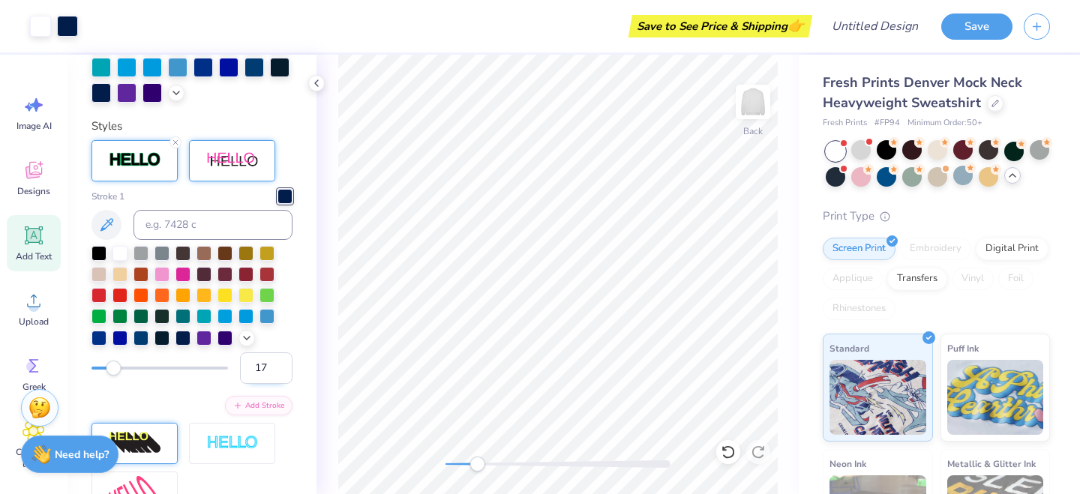
click at [268, 372] on input "17" at bounding box center [266, 367] width 52 height 31
click at [263, 367] on input "17" at bounding box center [266, 367] width 52 height 31
type input "3"
drag, startPoint x: 476, startPoint y: 462, endPoint x: 444, endPoint y: 466, distance: 32.6
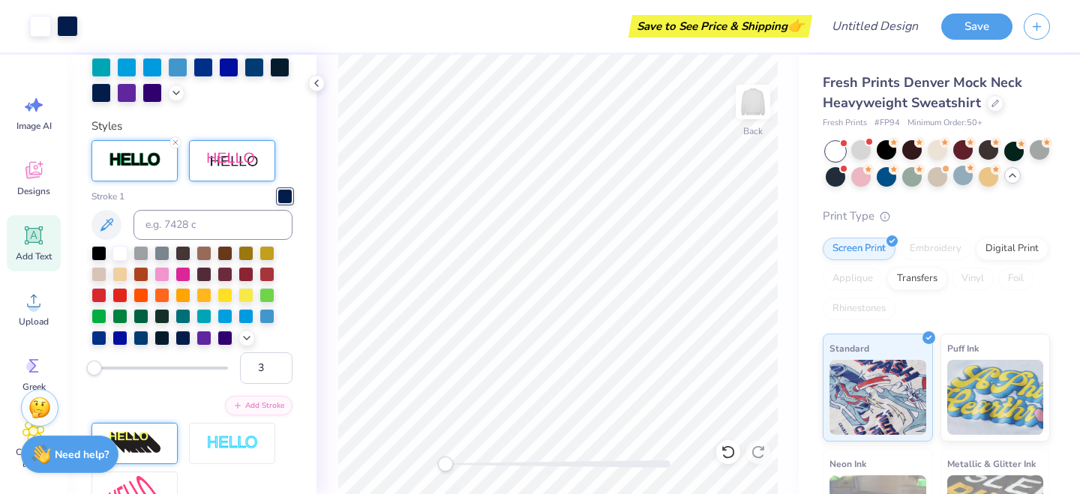
click at [444, 466] on div "Accessibility label" at bounding box center [445, 464] width 15 height 15
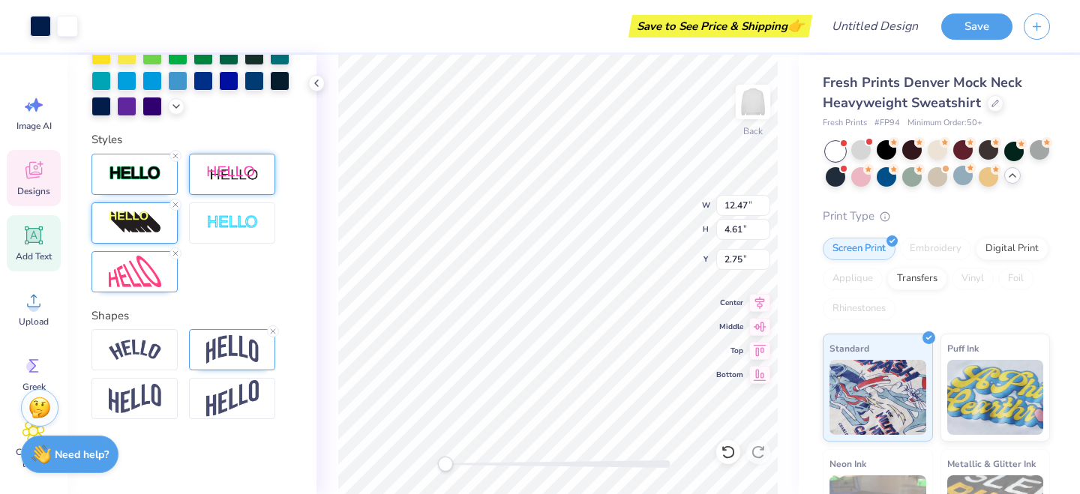
scroll to position [495, 0]
drag, startPoint x: 448, startPoint y: 463, endPoint x: 473, endPoint y: 464, distance: 25.5
click at [473, 464] on div "Accessibility label" at bounding box center [473, 464] width 15 height 15
click at [174, 156] on line at bounding box center [175, 156] width 4 height 4
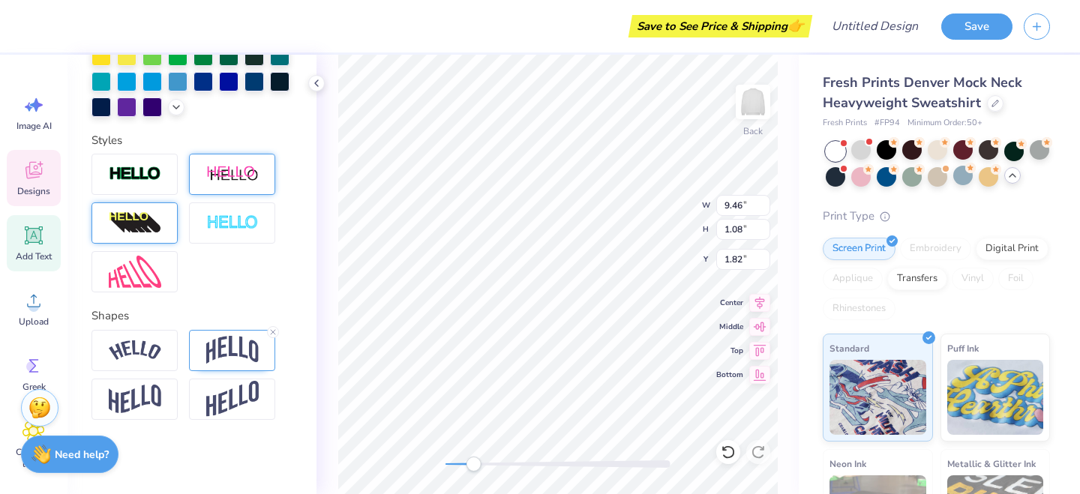
click at [193, 181] on div at bounding box center [232, 174] width 86 height 41
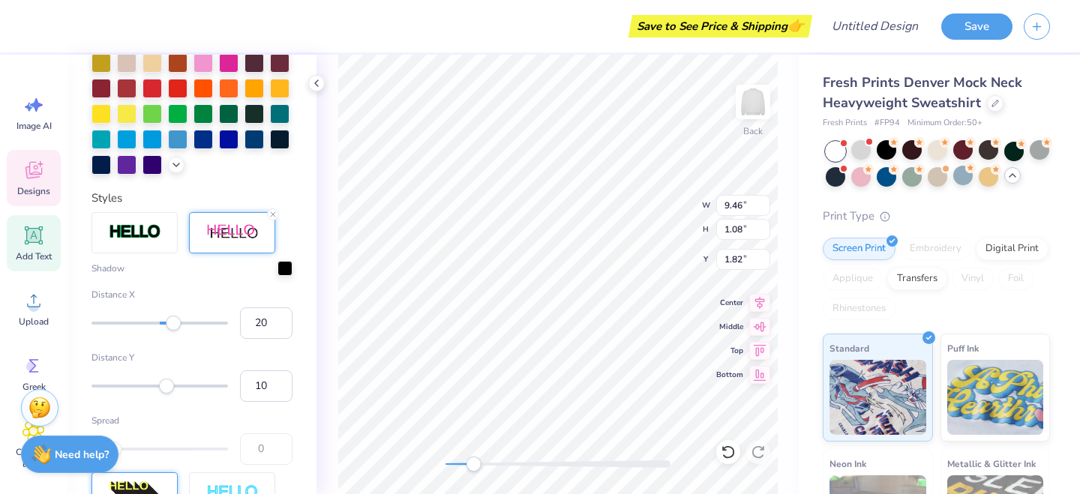
scroll to position [495, 0]
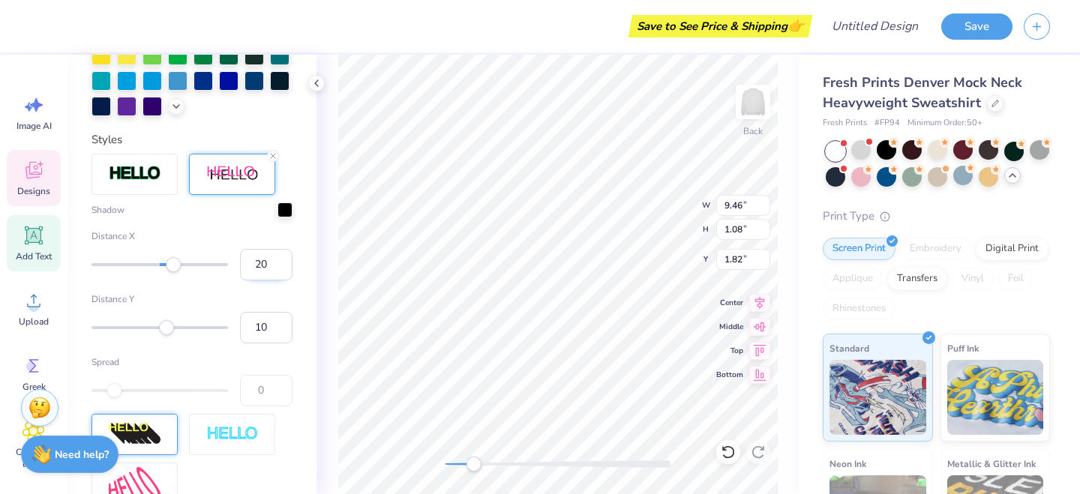
click at [250, 256] on input "20" at bounding box center [266, 264] width 52 height 31
type input "1"
click at [261, 325] on input "10" at bounding box center [266, 327] width 52 height 31
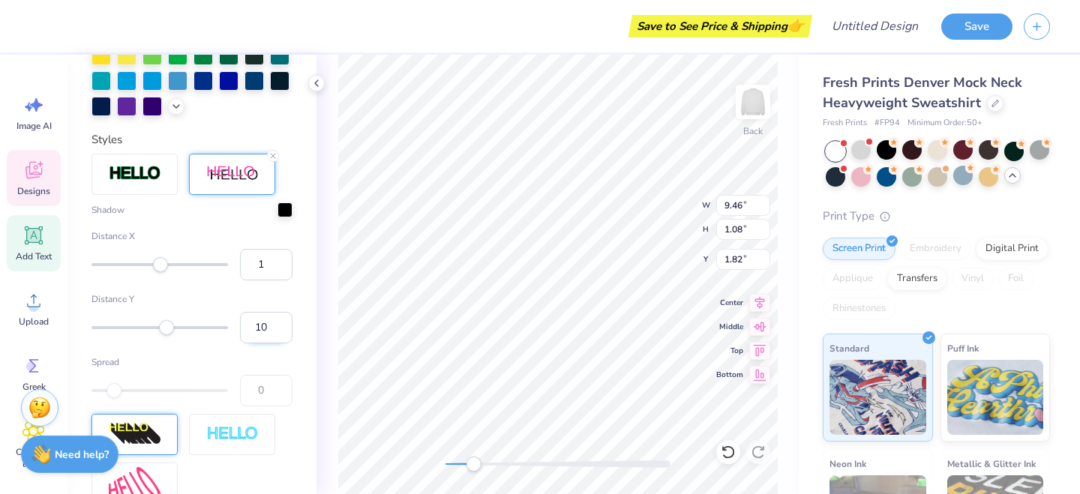
type input "1"
click at [120, 388] on div "Accessibility label" at bounding box center [113, 390] width 15 height 15
drag, startPoint x: 117, startPoint y: 391, endPoint x: 140, endPoint y: 391, distance: 23.3
click at [140, 391] on div at bounding box center [159, 390] width 136 height 3
click at [142, 390] on div at bounding box center [159, 390] width 136 height 3
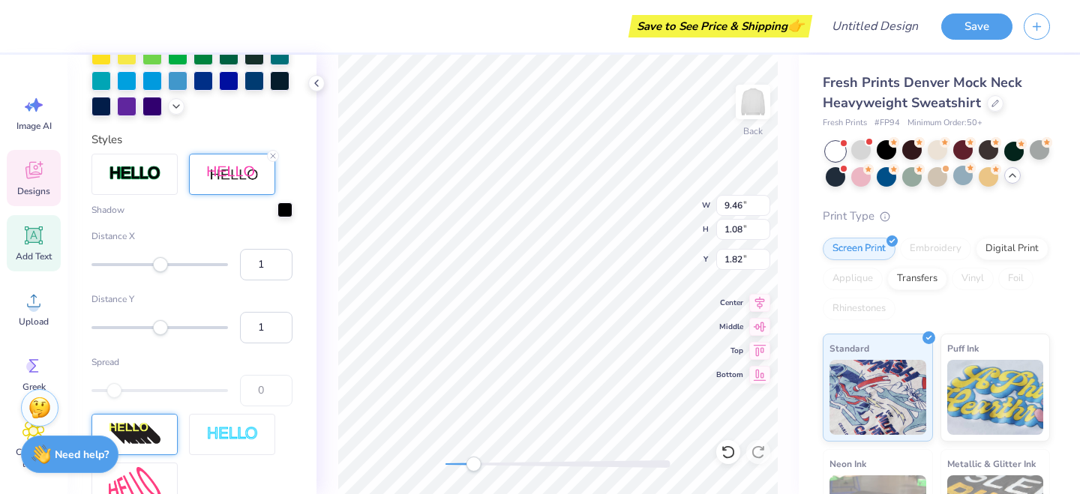
drag, startPoint x: 108, startPoint y: 387, endPoint x: 91, endPoint y: 388, distance: 17.3
click at [91, 388] on div at bounding box center [159, 390] width 136 height 15
click at [289, 208] on div at bounding box center [284, 208] width 15 height 15
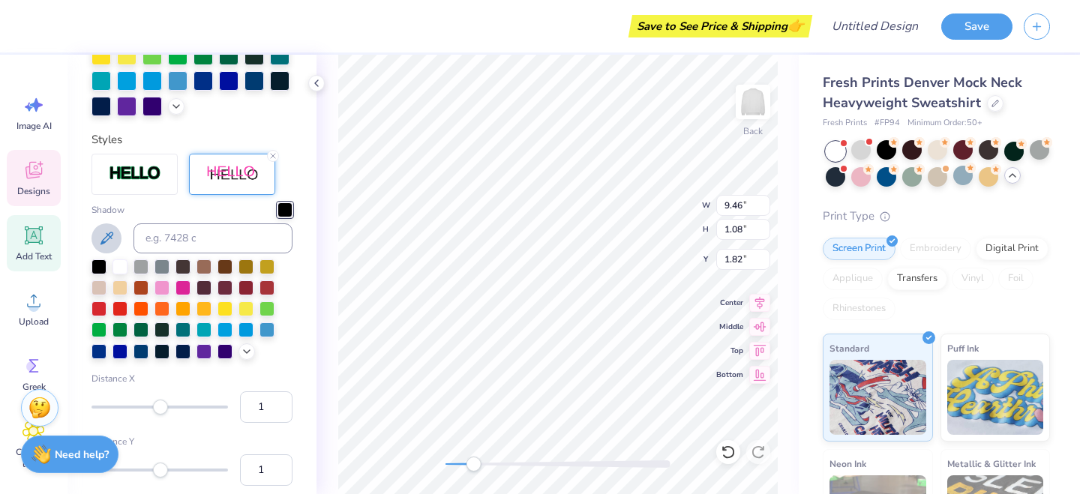
click at [105, 236] on icon at bounding box center [106, 238] width 18 height 18
drag, startPoint x: 473, startPoint y: 463, endPoint x: 504, endPoint y: 463, distance: 30.7
click at [506, 463] on div "Accessibility label" at bounding box center [500, 464] width 15 height 15
type input "12.47"
type input "4.61"
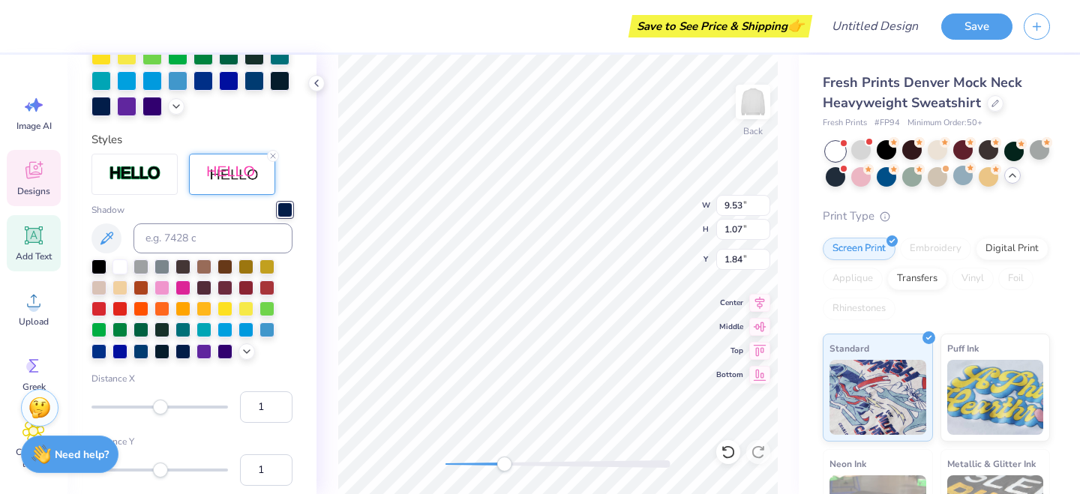
type input "2.75"
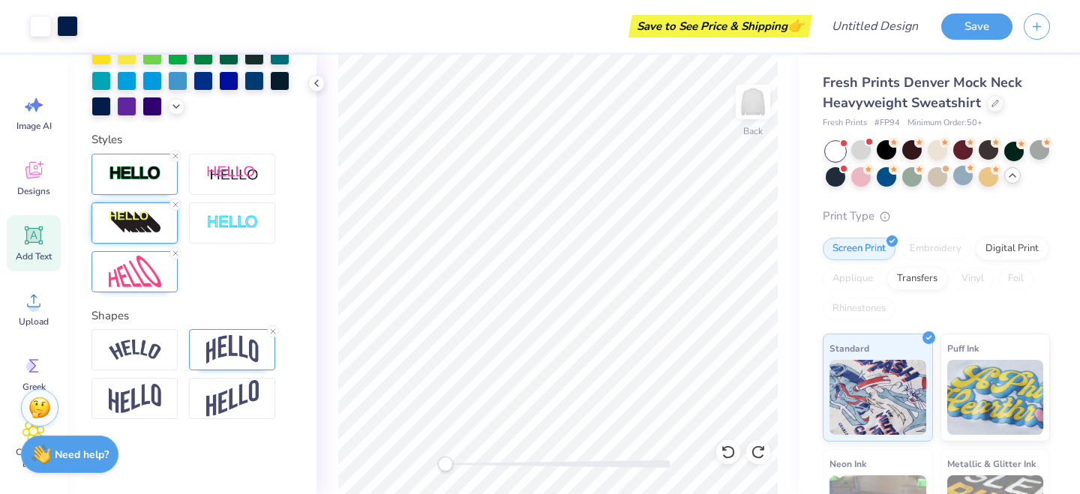
click at [438, 470] on div "Back" at bounding box center [557, 274] width 482 height 439
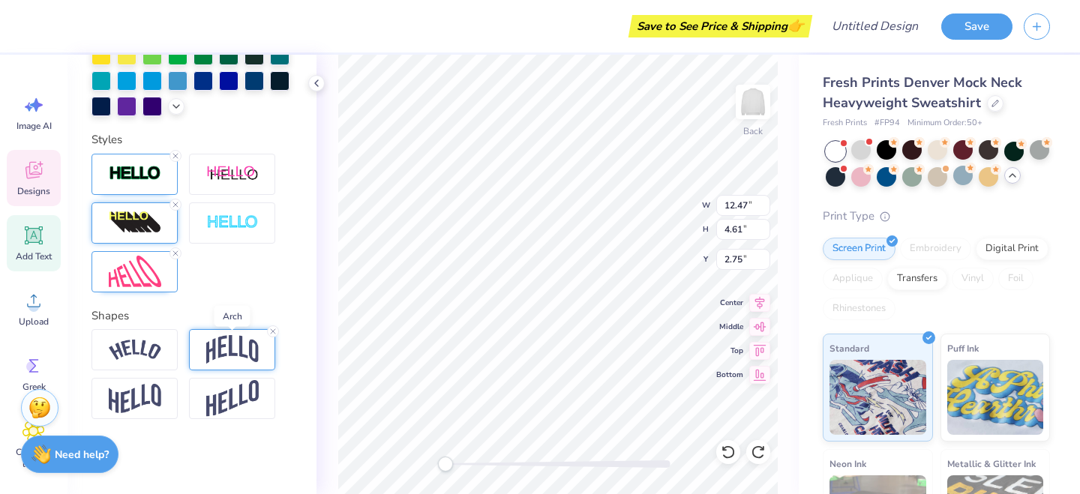
click at [241, 352] on img at bounding box center [232, 349] width 52 height 28
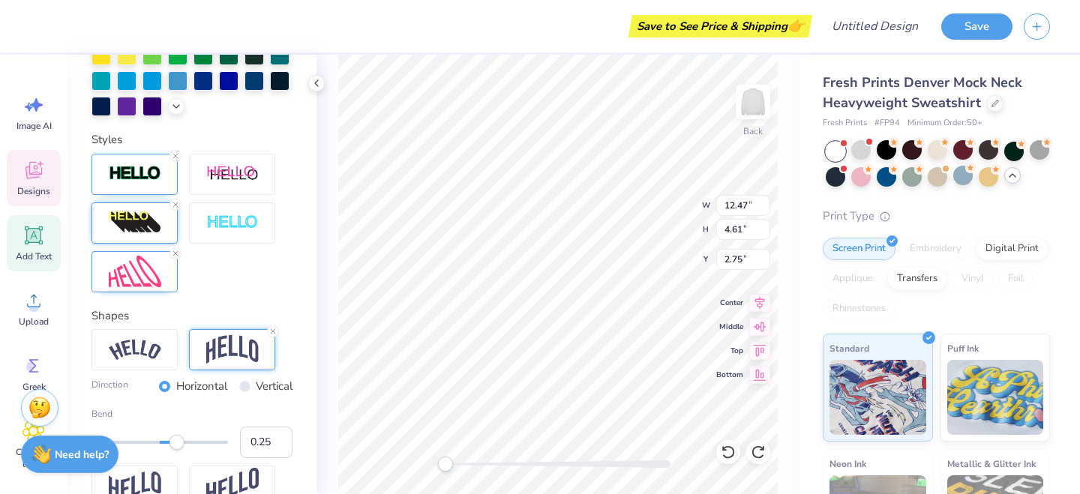
type input "9.53"
type input "1.07"
type input "1.84"
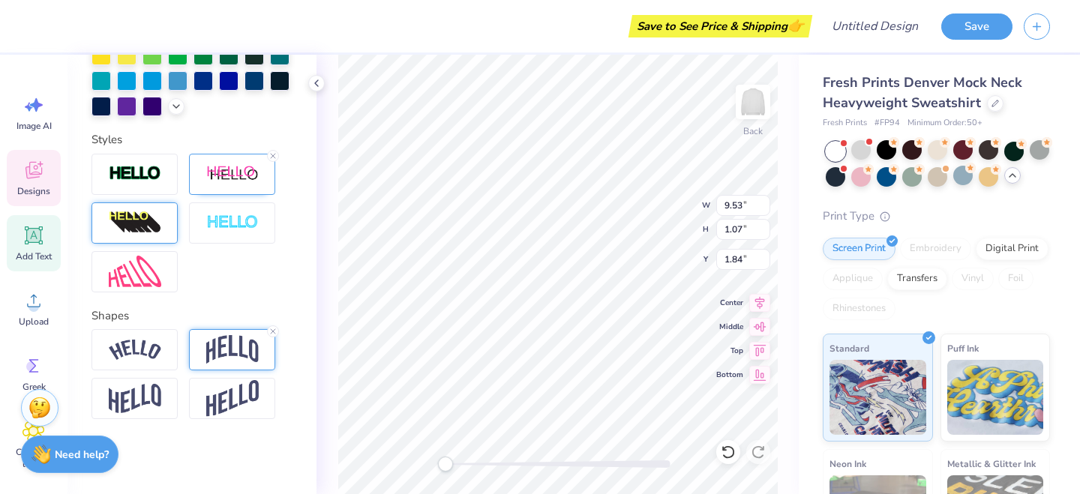
click at [231, 340] on img at bounding box center [232, 349] width 52 height 28
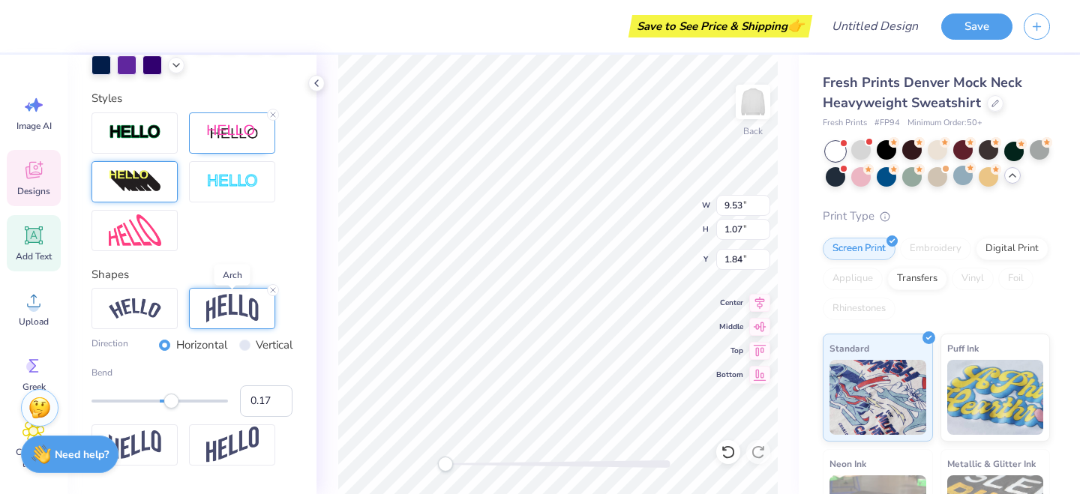
scroll to position [554, 0]
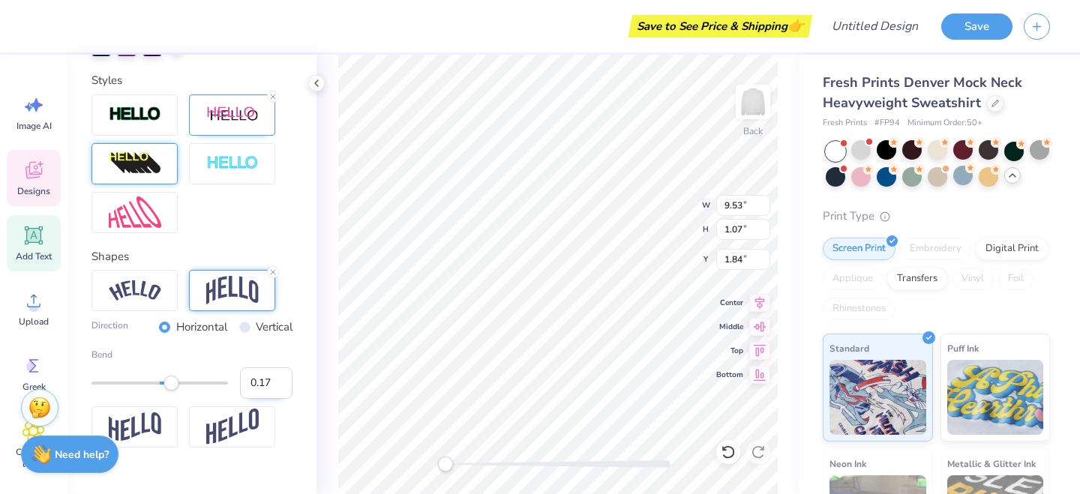
click at [263, 383] on input "0.17" at bounding box center [266, 382] width 52 height 31
type input "0.25"
click at [332, 313] on div "Back W 9.53 9.53 " H 1.07 1.07 " Y 1.84 1.84 " Center Middle Top Bottom" at bounding box center [557, 274] width 482 height 439
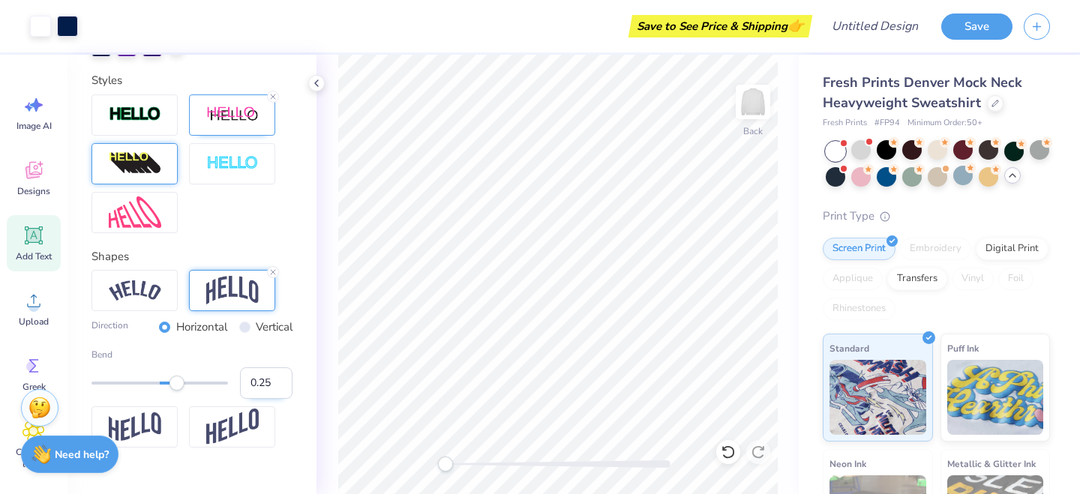
click at [264, 385] on input "0.25" at bounding box center [266, 382] width 52 height 31
drag, startPoint x: 259, startPoint y: 385, endPoint x: 304, endPoint y: 385, distance: 44.2
click at [304, 385] on div "Personalized Names Personalized Numbers Text Tool Add Font Font Switch to Greek…" at bounding box center [191, 274] width 249 height 439
type input "0.17"
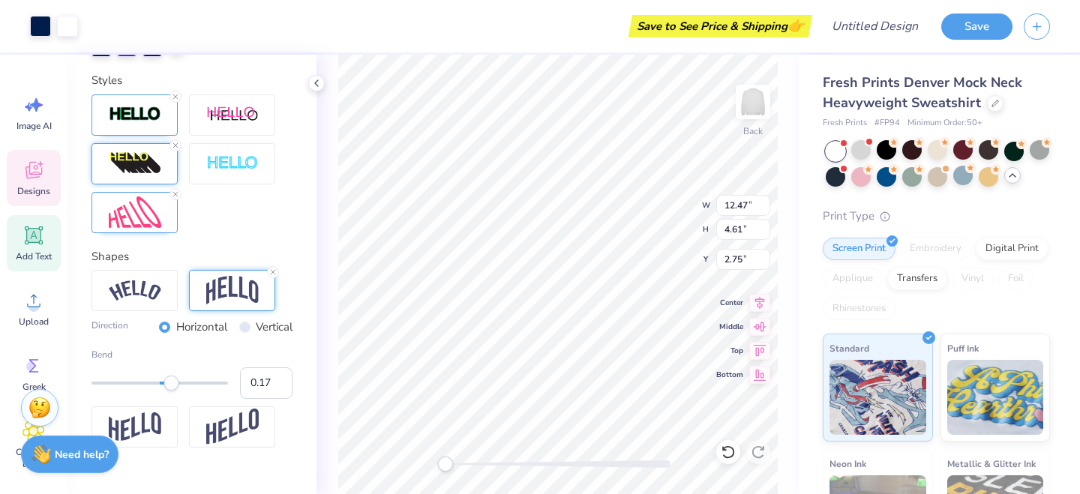
scroll to position [495, 0]
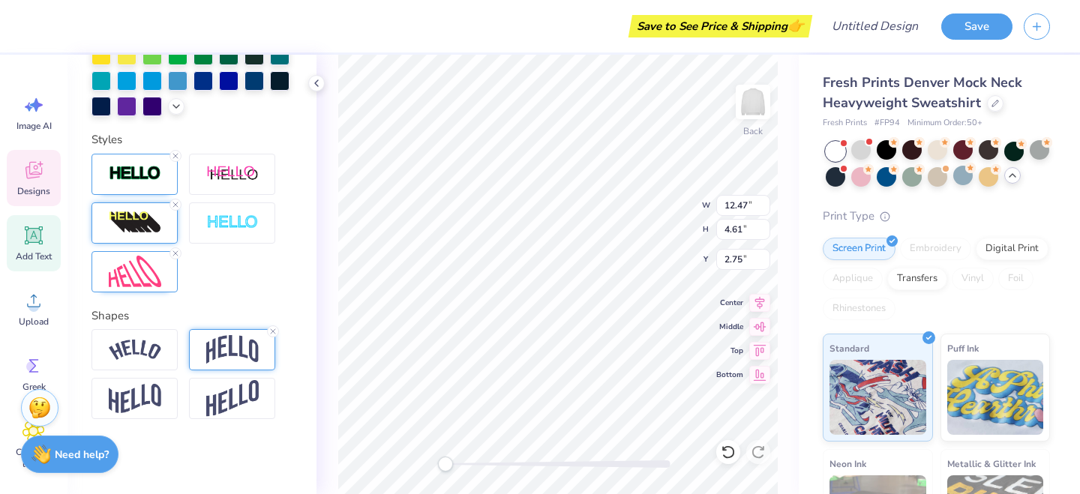
click at [249, 358] on img at bounding box center [232, 349] width 52 height 28
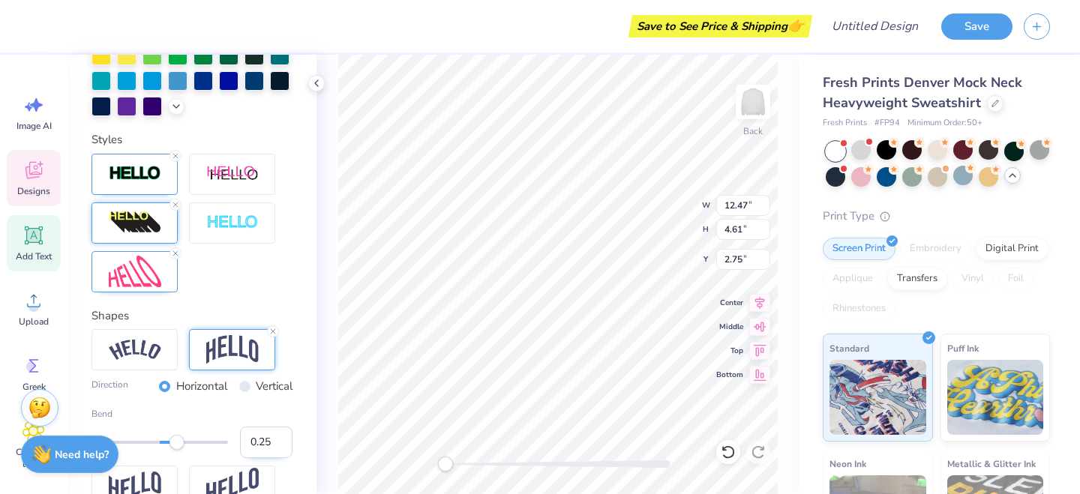
drag, startPoint x: 259, startPoint y: 445, endPoint x: 288, endPoint y: 445, distance: 28.5
click at [288, 445] on input "0.25" at bounding box center [266, 442] width 52 height 31
type input "0.17"
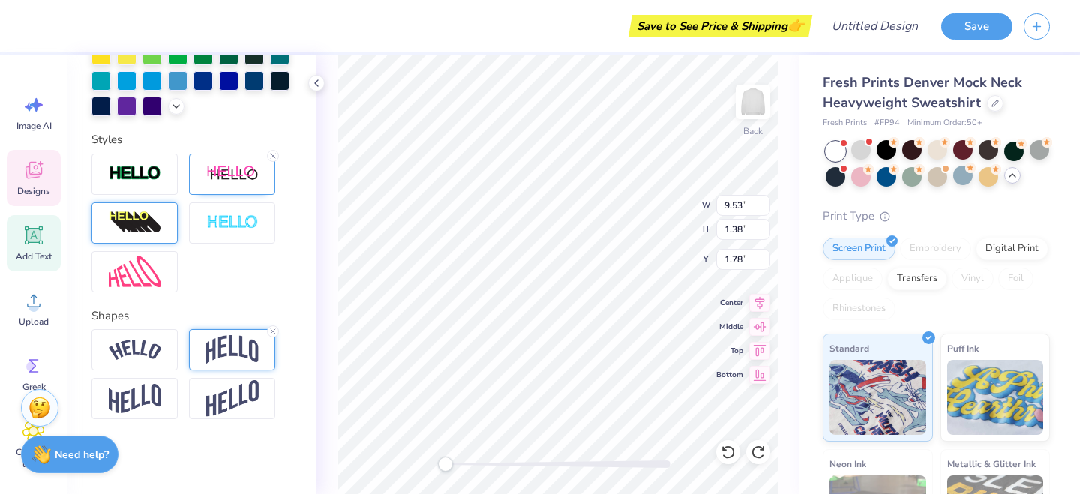
click at [244, 356] on img at bounding box center [232, 349] width 52 height 28
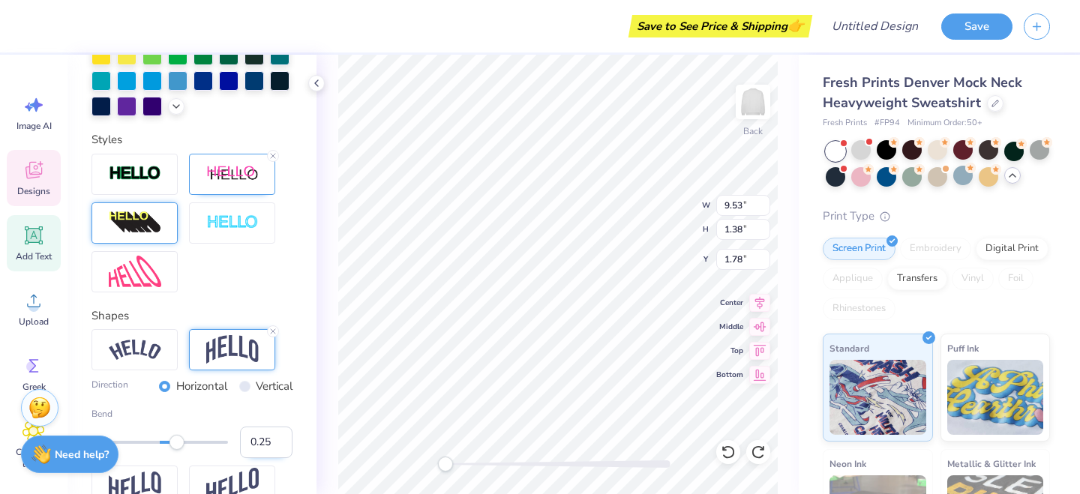
click at [271, 443] on input "0.25" at bounding box center [266, 442] width 52 height 31
type input "0.20"
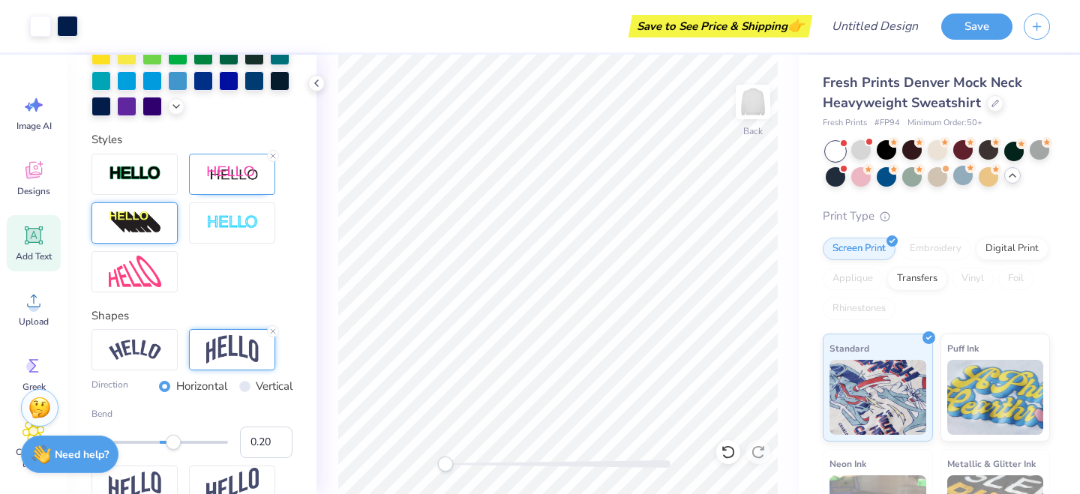
click at [433, 455] on div "Back" at bounding box center [557, 274] width 482 height 439
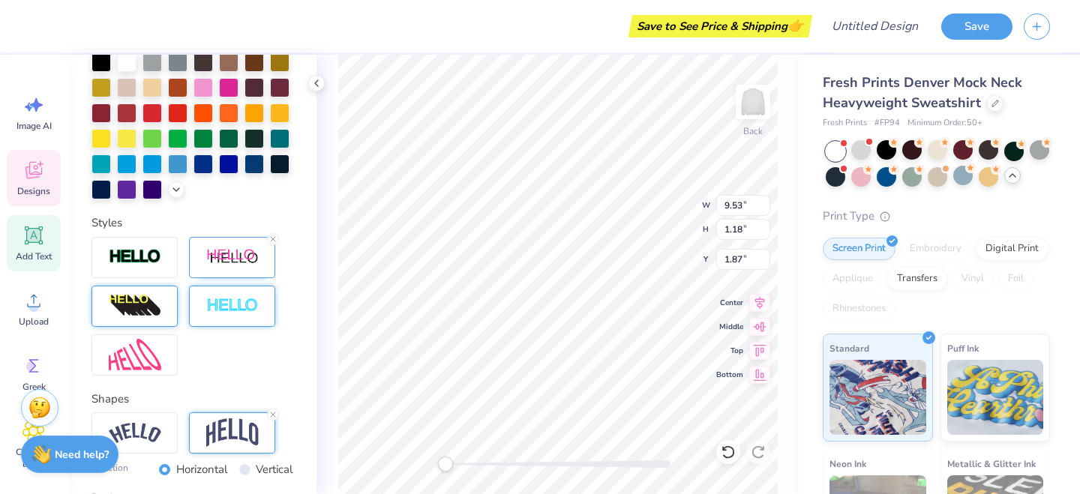
scroll to position [408, 0]
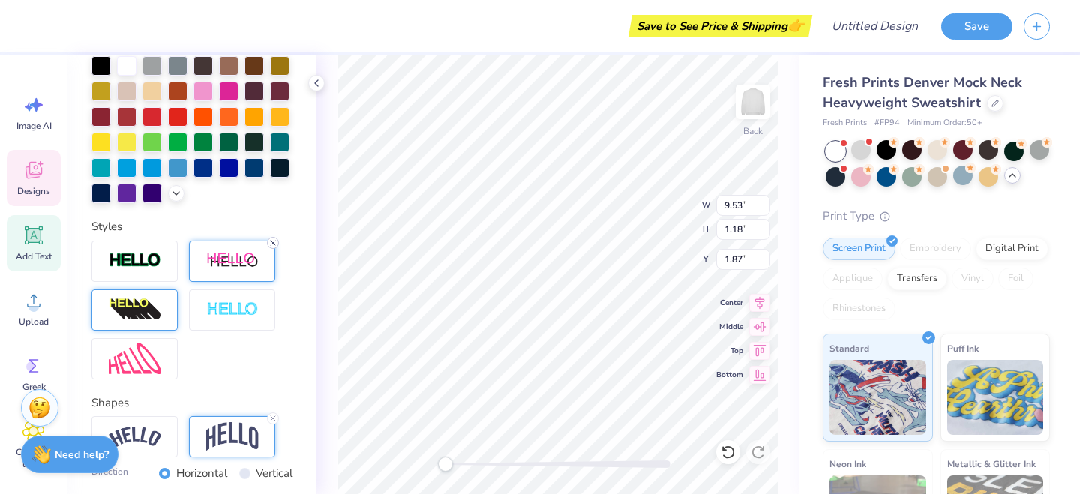
click at [271, 242] on icon at bounding box center [272, 242] width 9 height 9
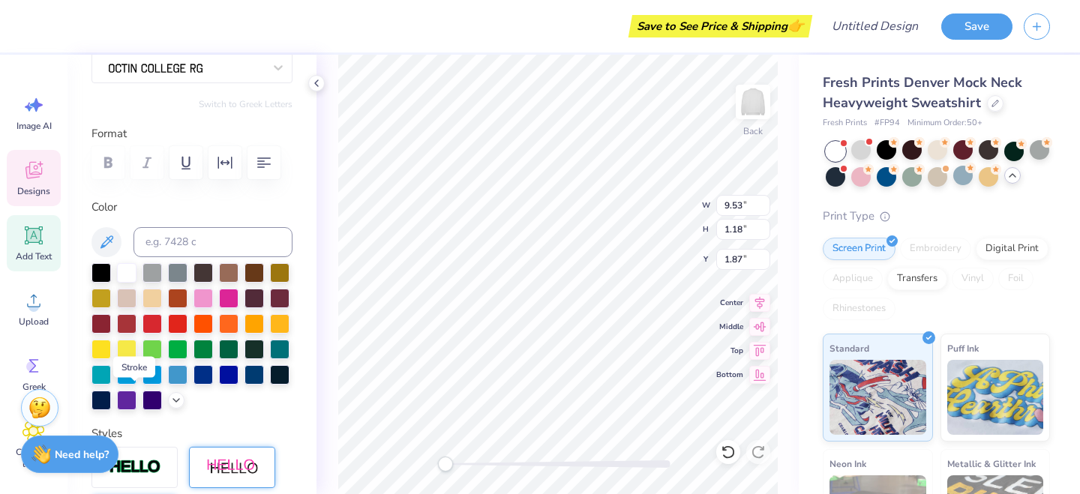
scroll to position [121, 0]
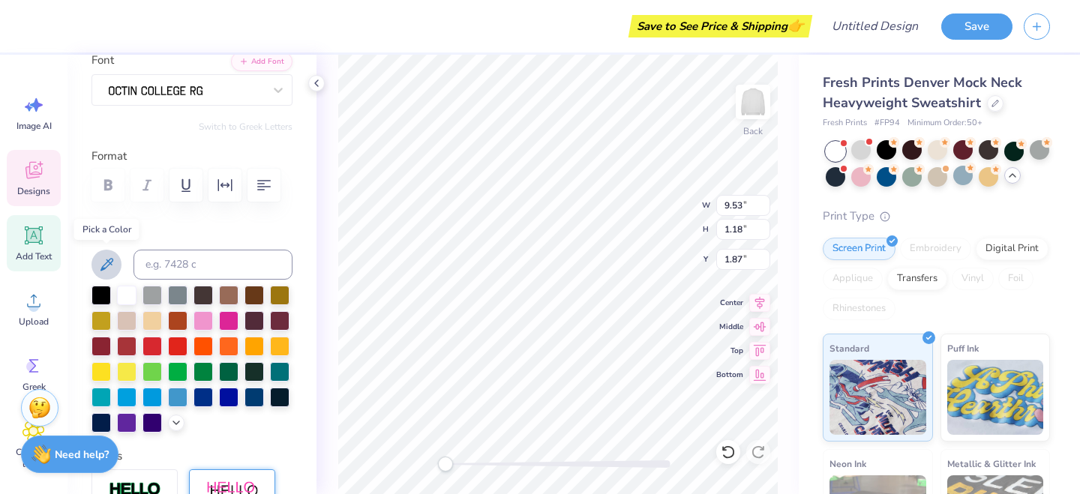
click at [112, 263] on icon at bounding box center [106, 265] width 18 height 18
click at [101, 253] on button at bounding box center [106, 265] width 30 height 30
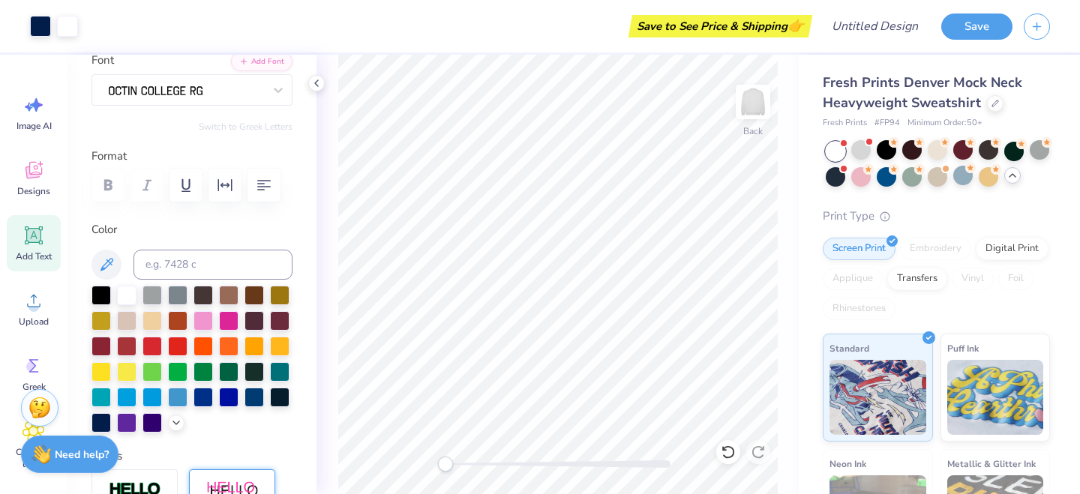
click at [405, 466] on div "Back" at bounding box center [557, 274] width 482 height 439
click at [602, 47] on div "Save to See Price & Shipping 👉" at bounding box center [448, 26] width 719 height 52
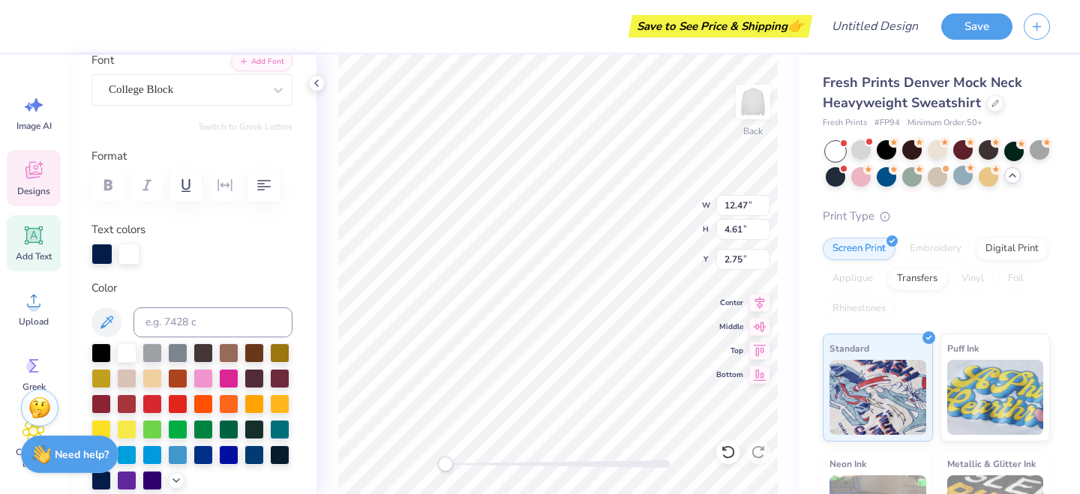
scroll to position [0, 1]
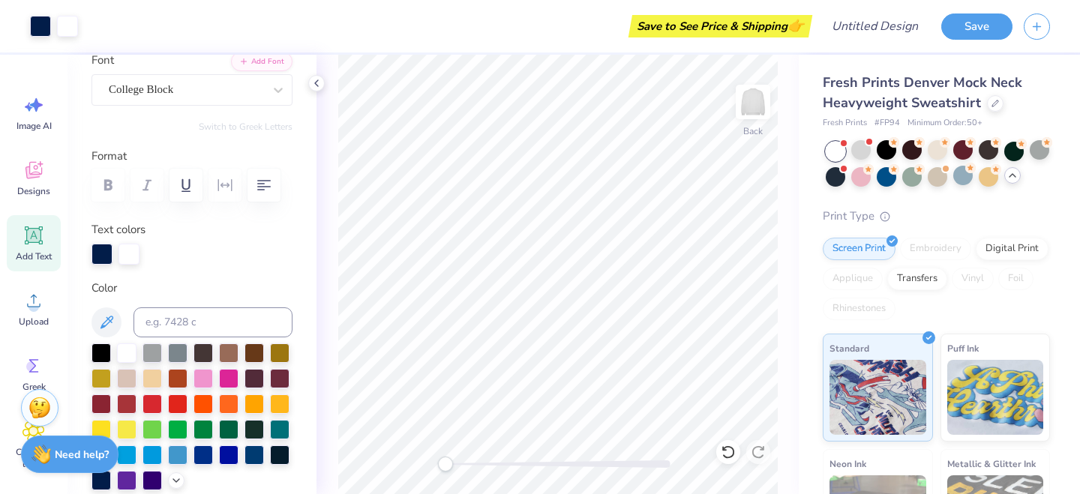
click at [577, 24] on div "Save to See Price & Shipping 👉" at bounding box center [448, 26] width 719 height 52
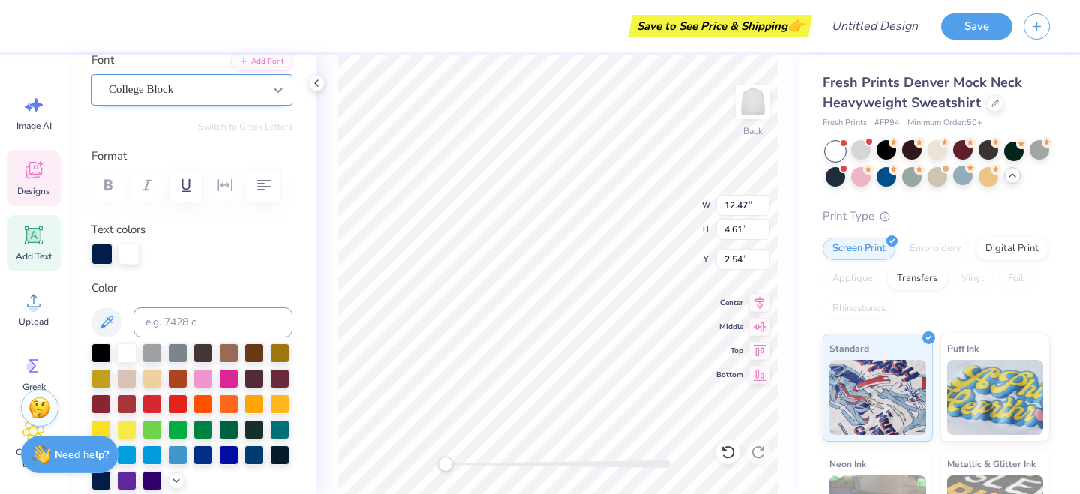
type textarea "CHI O"
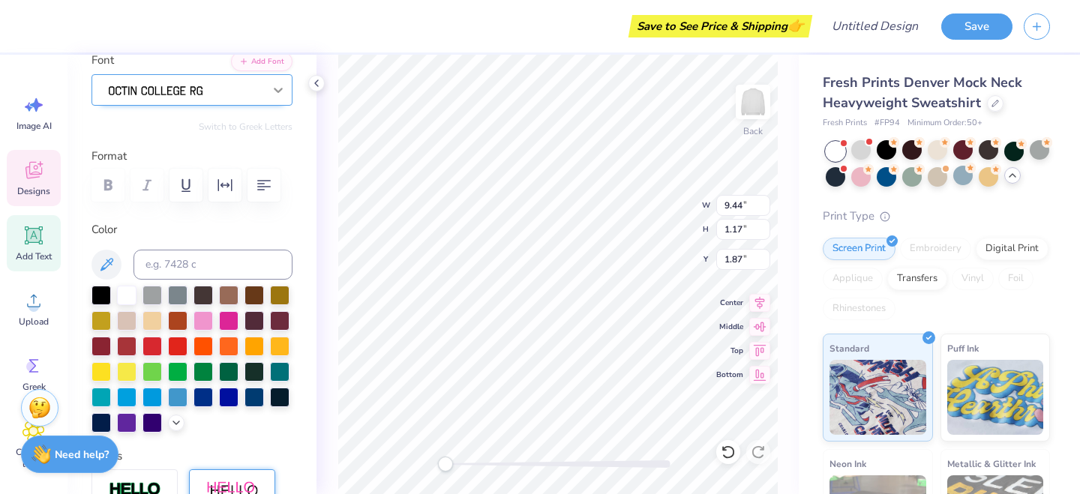
type input "13.10"
type input "4.74"
type input "2.41"
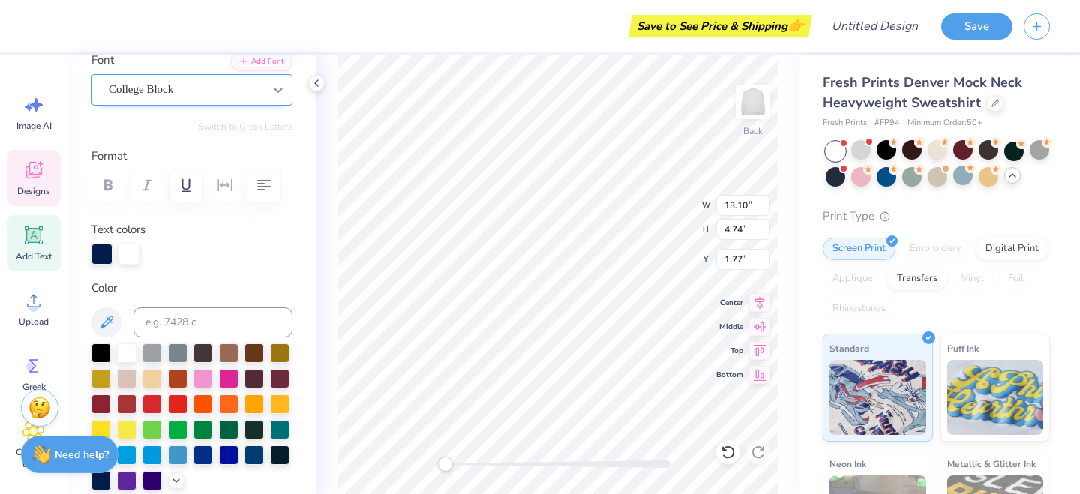
type textarea "CHI OMEGA"
type input "3.62"
type textarea "CHI Omega"
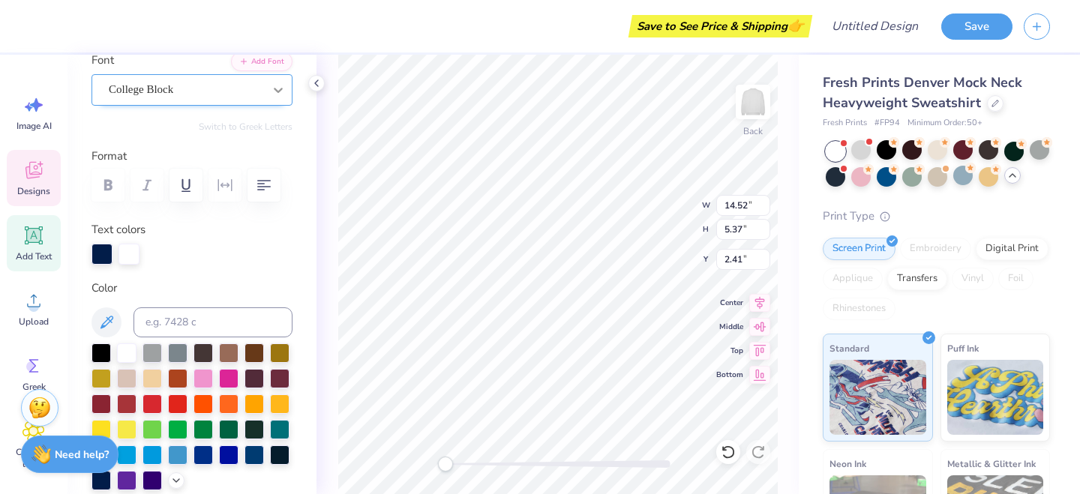
type textarea "KAPPA"
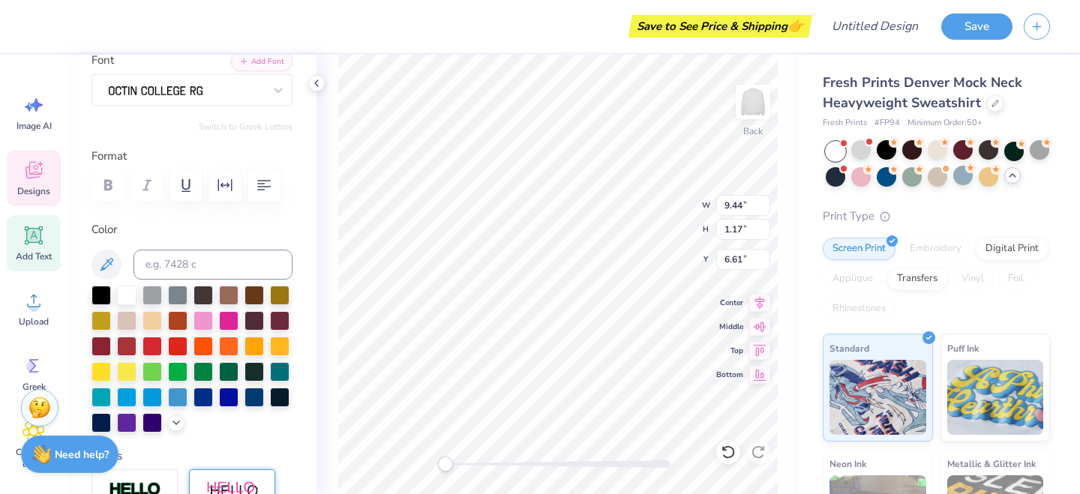
type input "14.53"
type input "5.37"
type input "1.83"
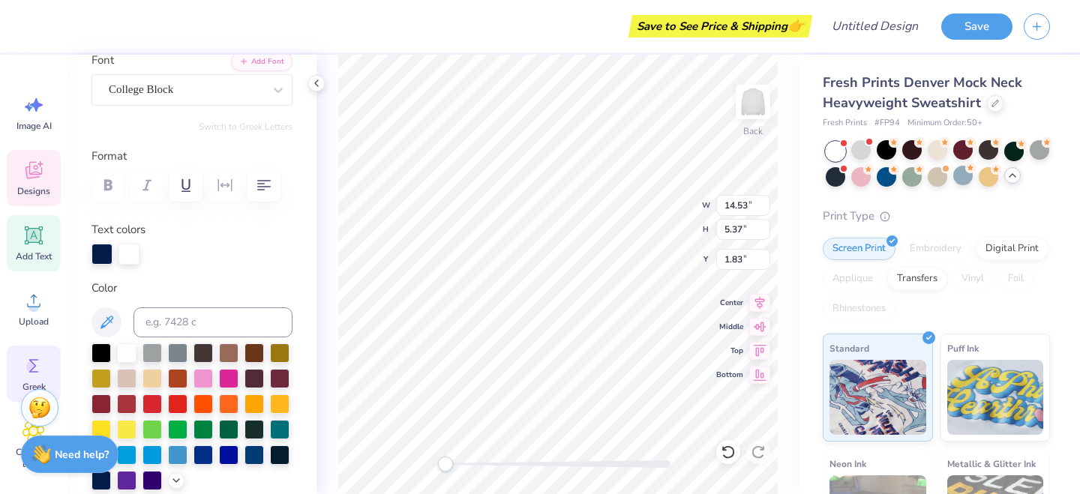
scroll to position [80, 0]
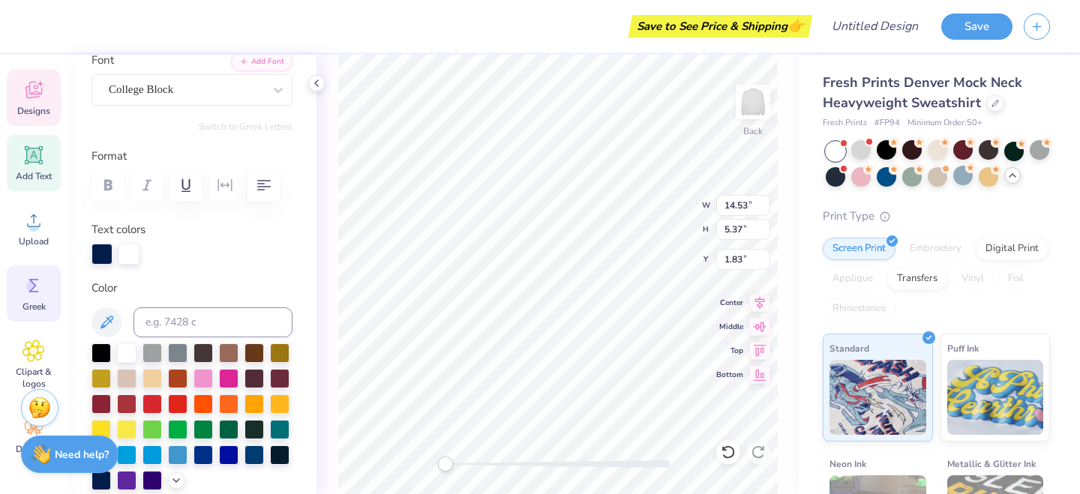
click at [37, 351] on icon at bounding box center [33, 350] width 9 height 9
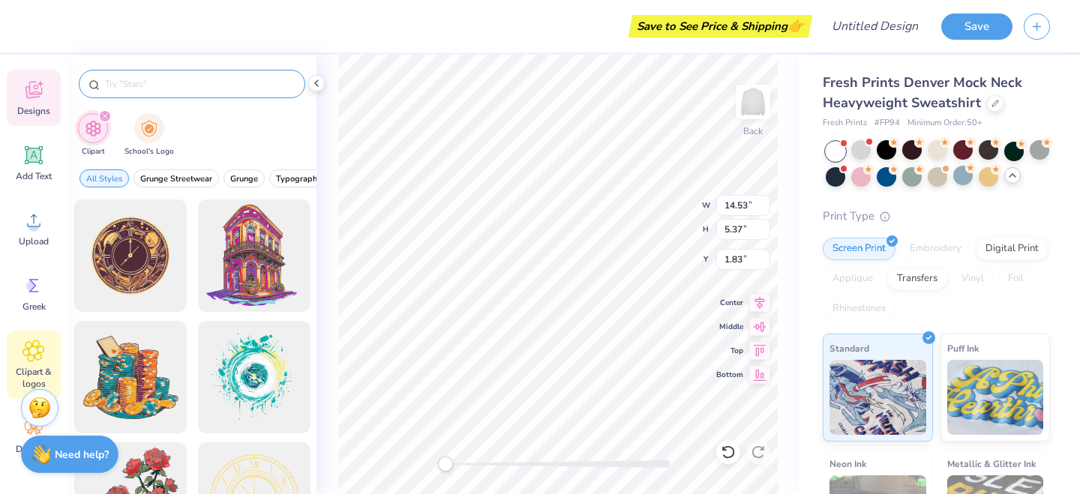
click at [184, 85] on input "text" at bounding box center [199, 83] width 192 height 15
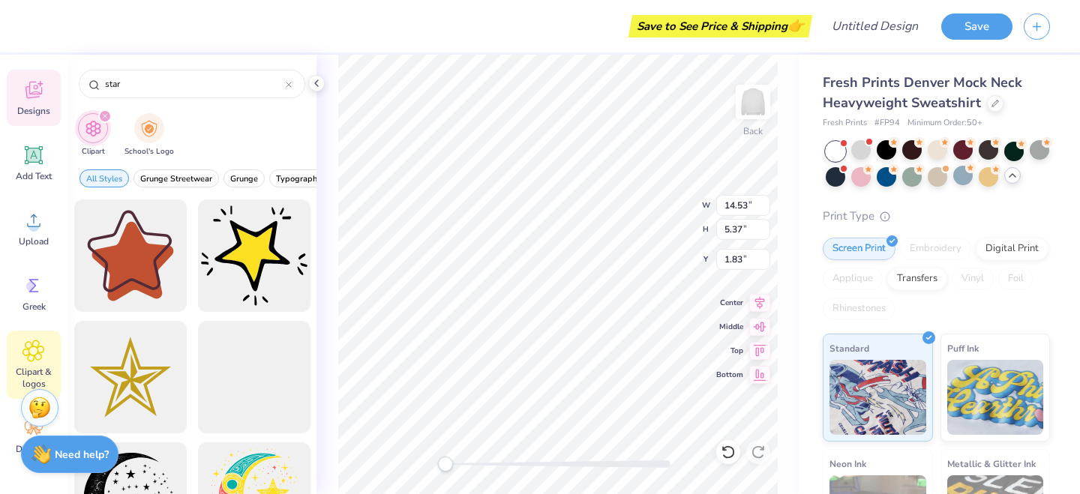
scroll to position [5, 0]
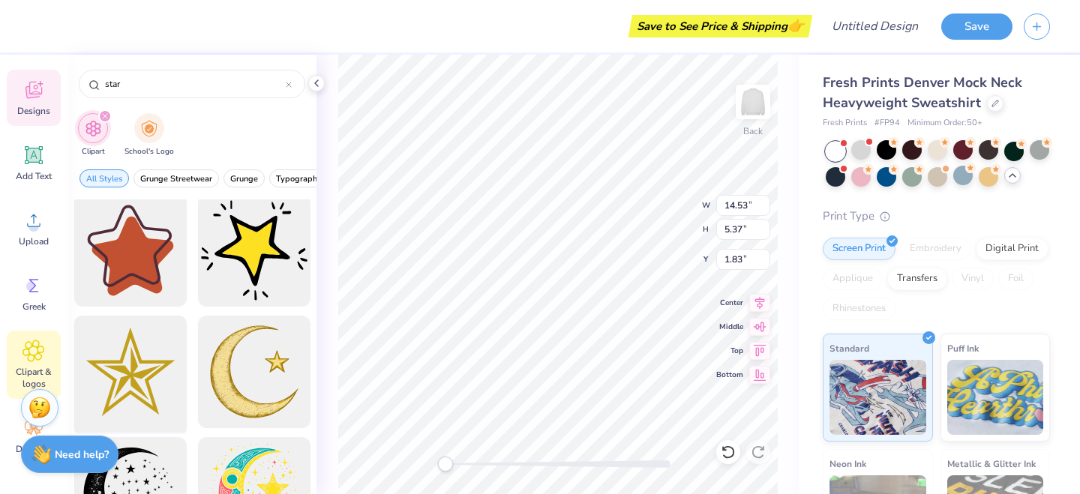
type input "star"
click at [124, 373] on div at bounding box center [130, 372] width 124 height 124
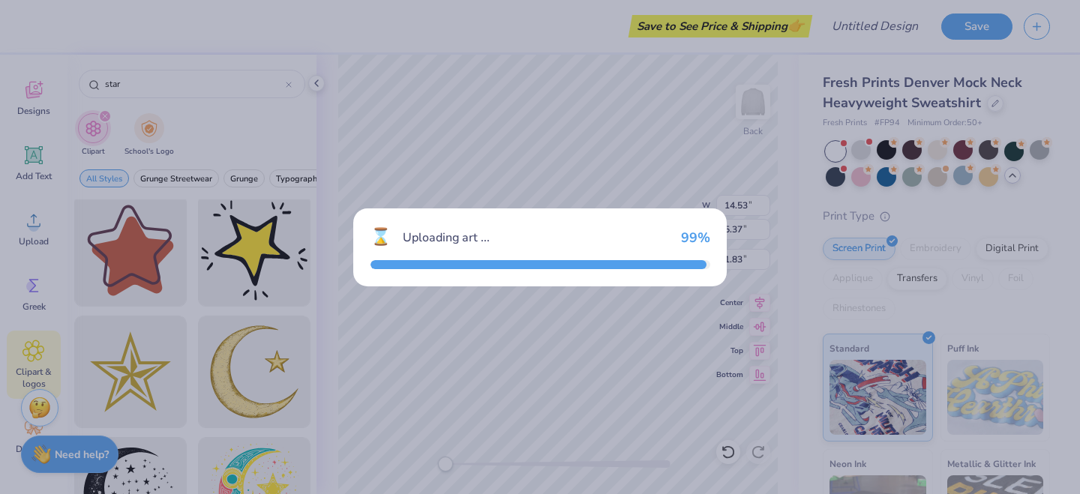
type input "15.00"
type input "14.98"
type input "3.00"
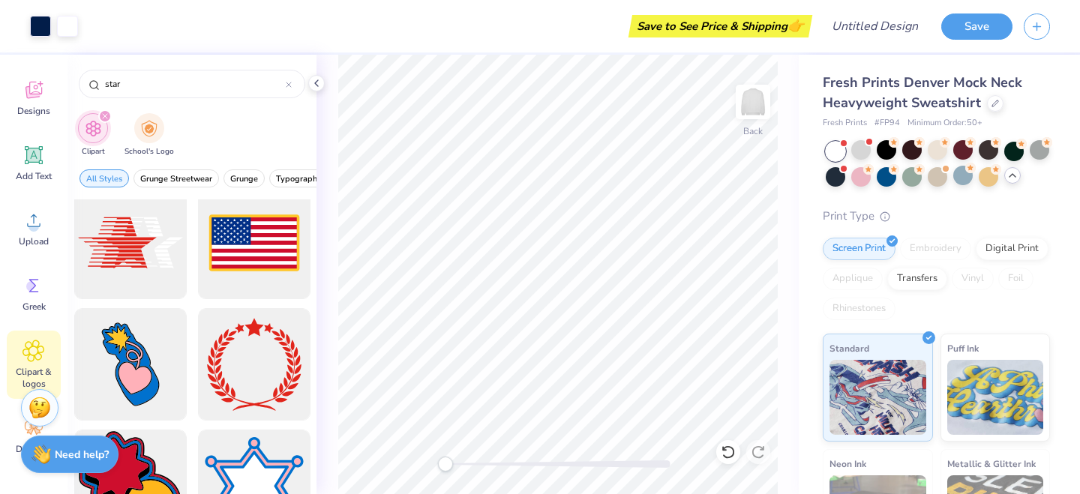
scroll to position [3992, 0]
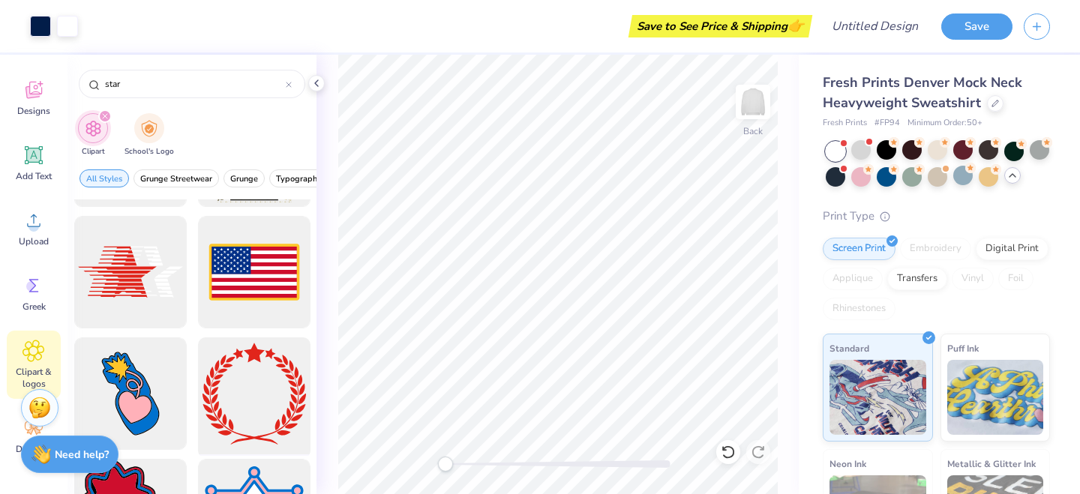
click at [261, 355] on div at bounding box center [254, 394] width 124 height 124
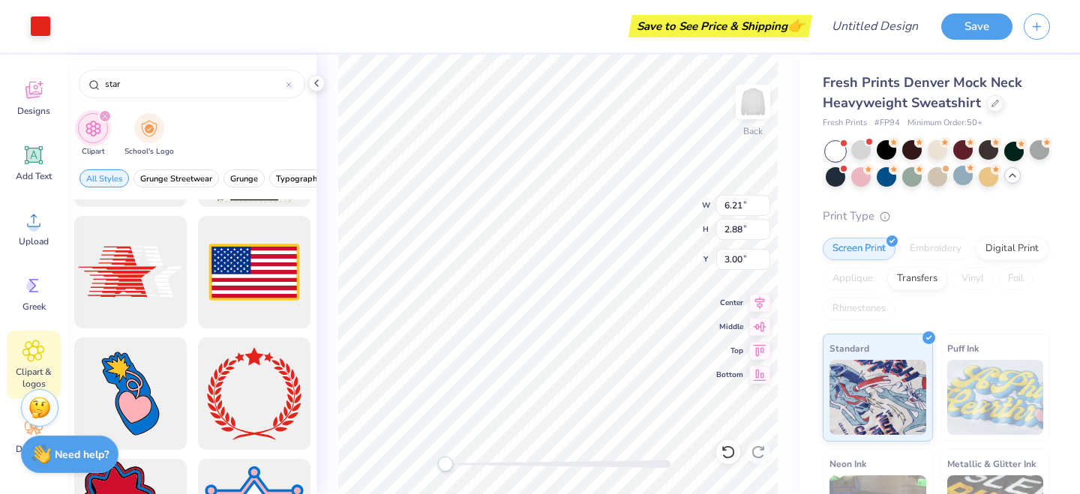
type input "15.00"
type input "12.98"
type input "4.76"
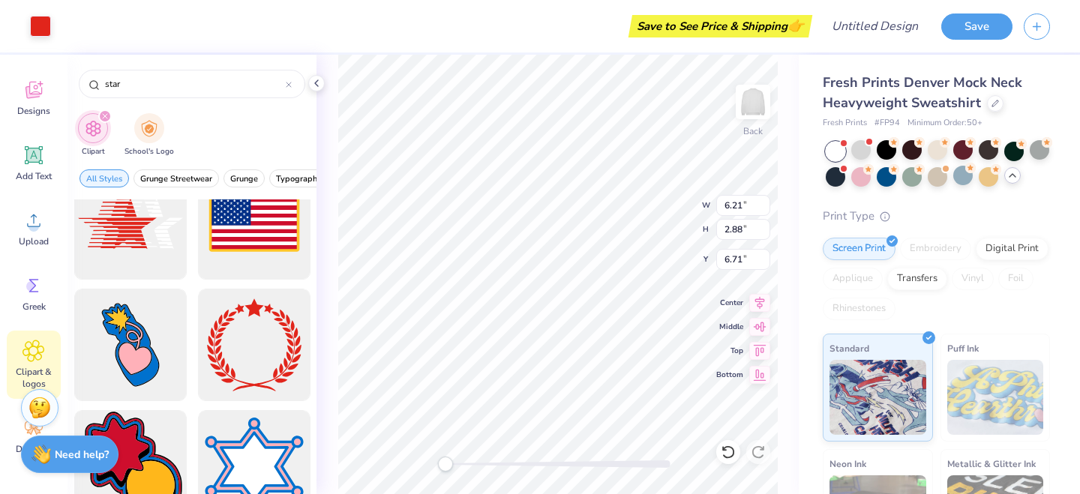
scroll to position [4009, 0]
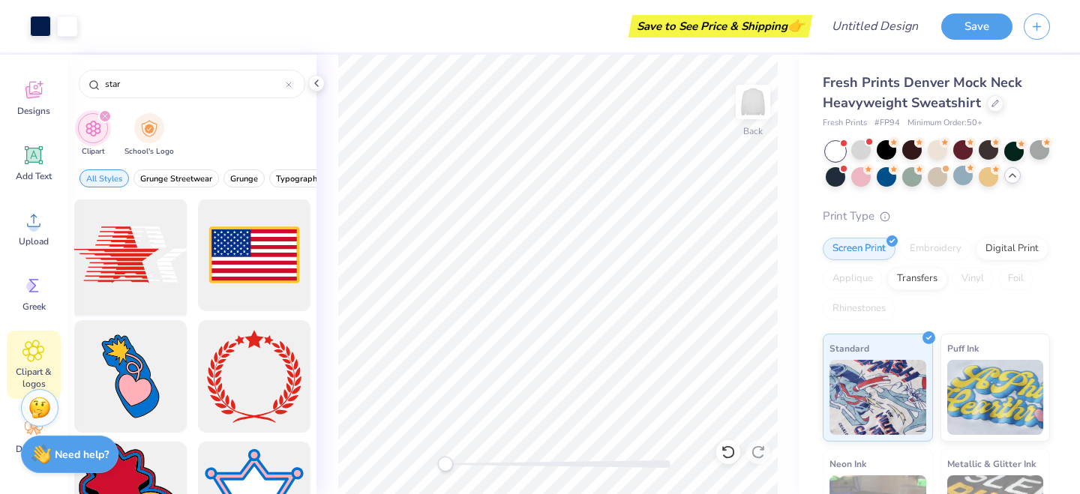
click at [106, 248] on div at bounding box center [130, 255] width 124 height 124
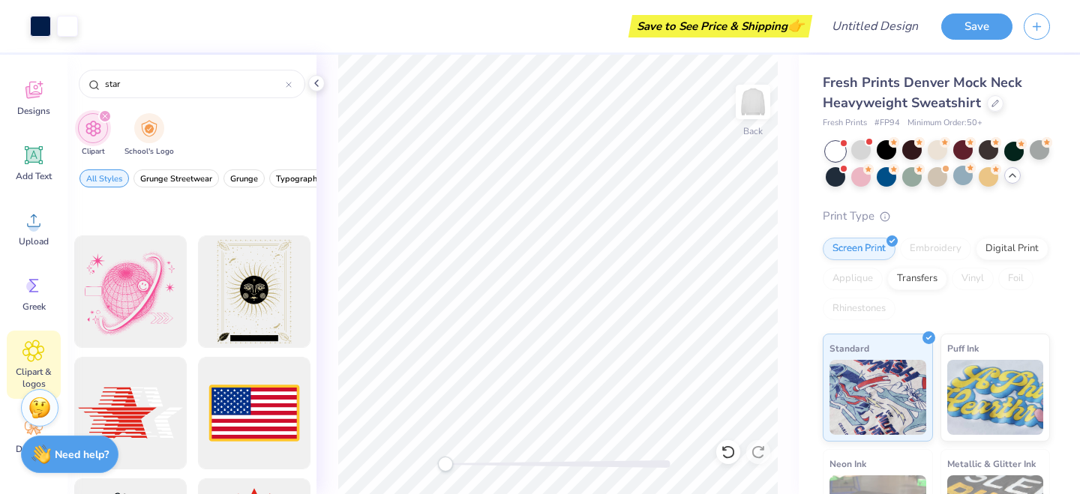
scroll to position [3739, 0]
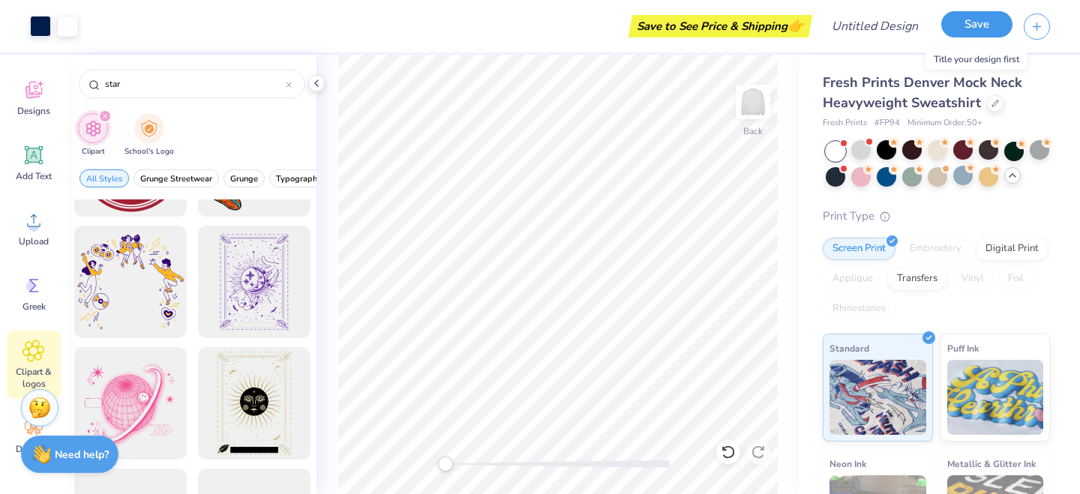
click at [976, 25] on button "Save" at bounding box center [976, 24] width 71 height 26
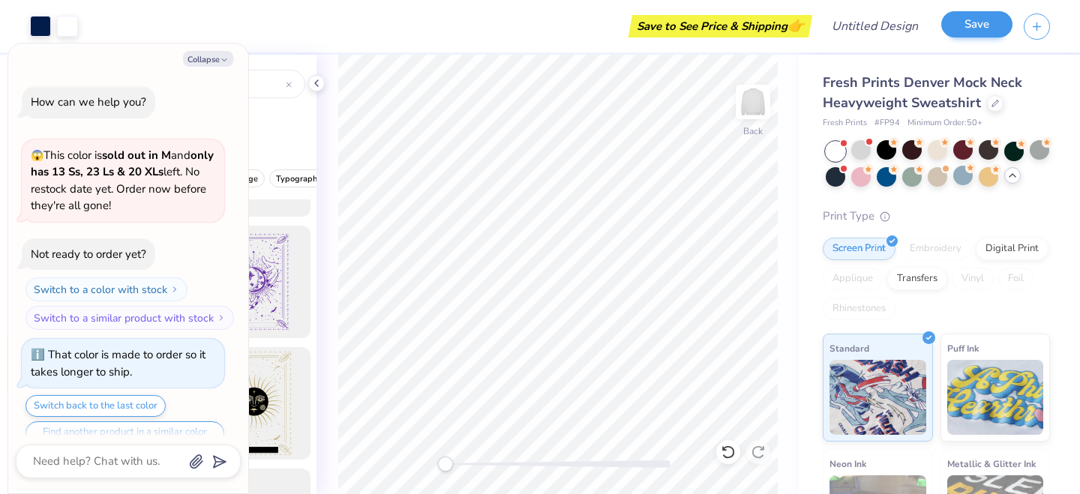
scroll to position [1390, 0]
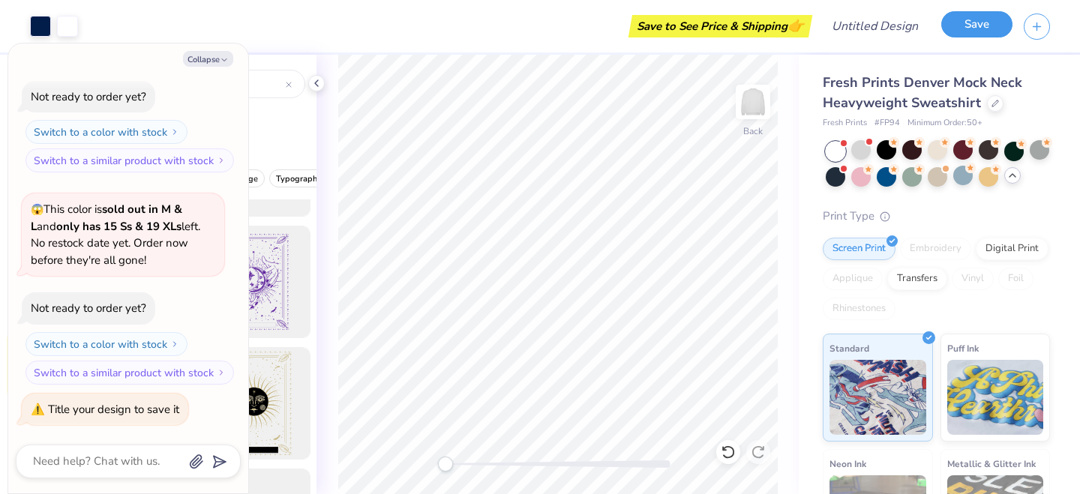
click at [981, 36] on button "Save" at bounding box center [976, 24] width 71 height 26
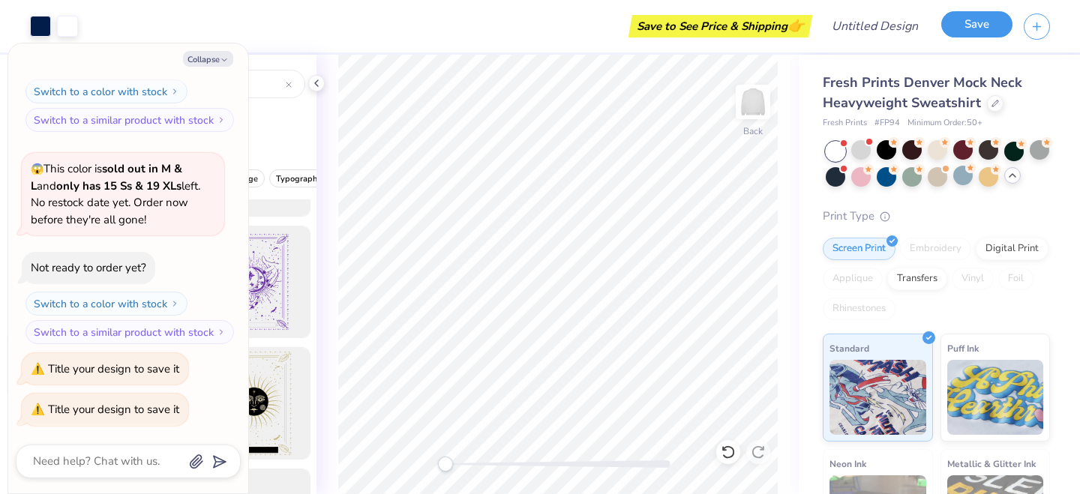
click at [981, 36] on button "Save" at bounding box center [976, 24] width 71 height 26
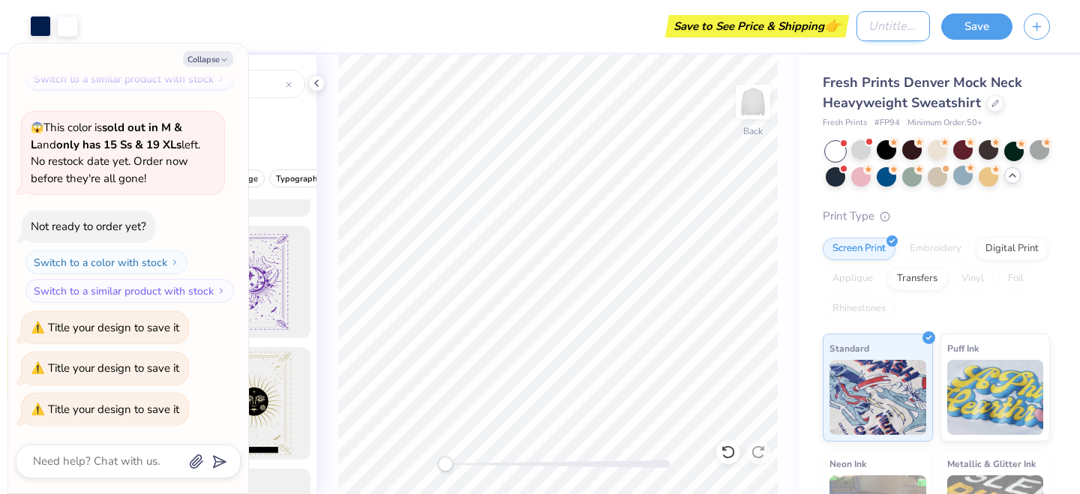
type textarea "x"
click at [864, 33] on input "Design Title" at bounding box center [892, 26] width 73 height 30
type input "M"
type textarea "x"
type input "Mo"
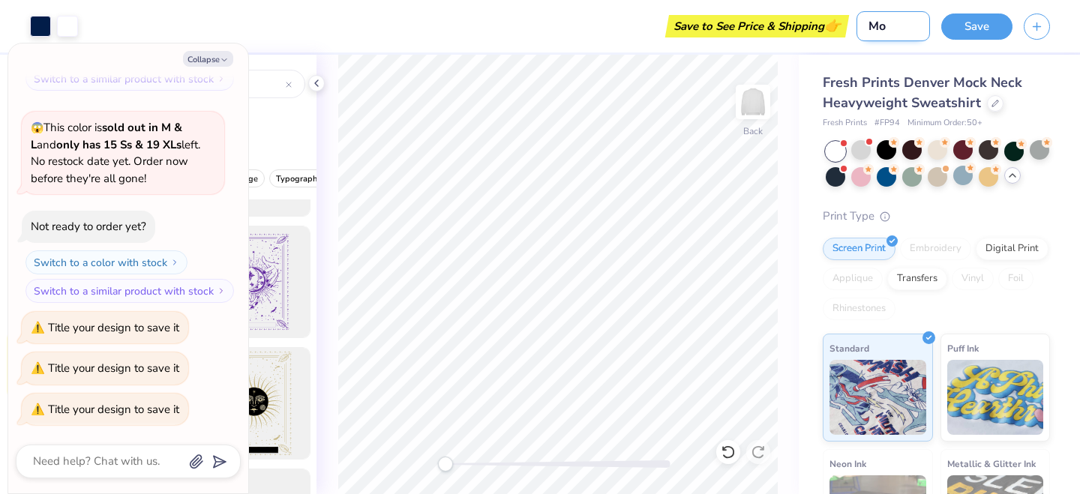
type textarea "x"
type input "Moc"
type textarea "x"
type input "Mock"
type textarea "x"
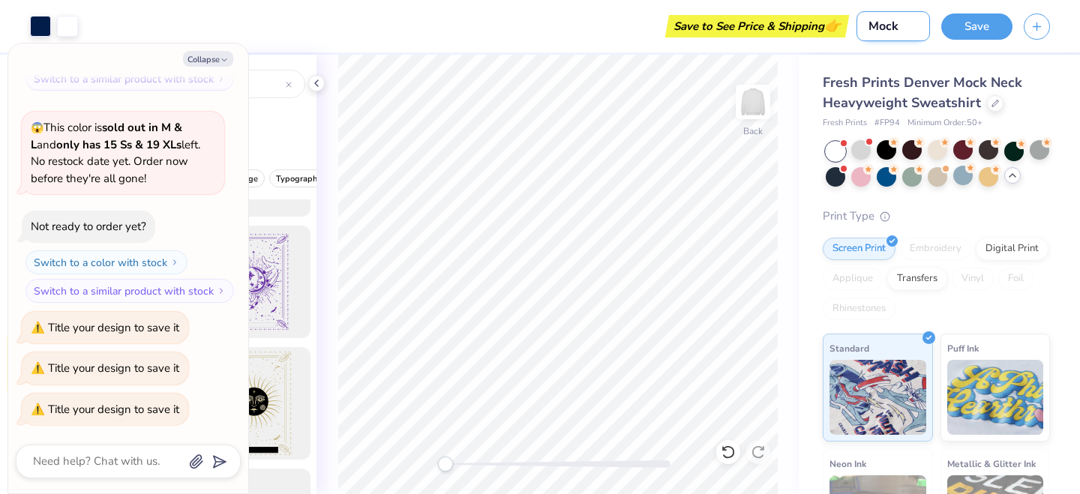
type input "Mockn"
type textarea "x"
type input "Mockne"
type textarea "x"
type input "Mocknec"
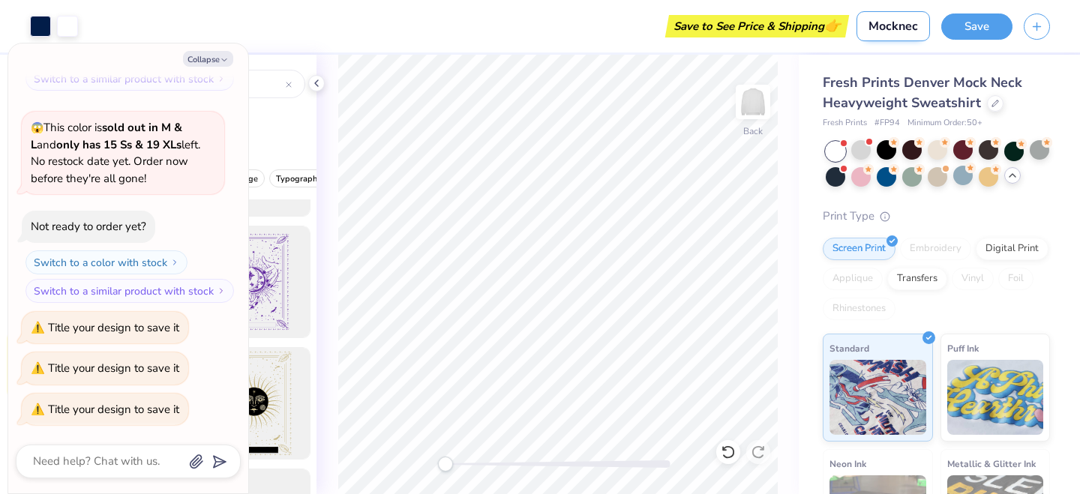
type textarea "x"
type input "Mockneck"
type textarea "x"
type input "Mockneck"
type textarea "x"
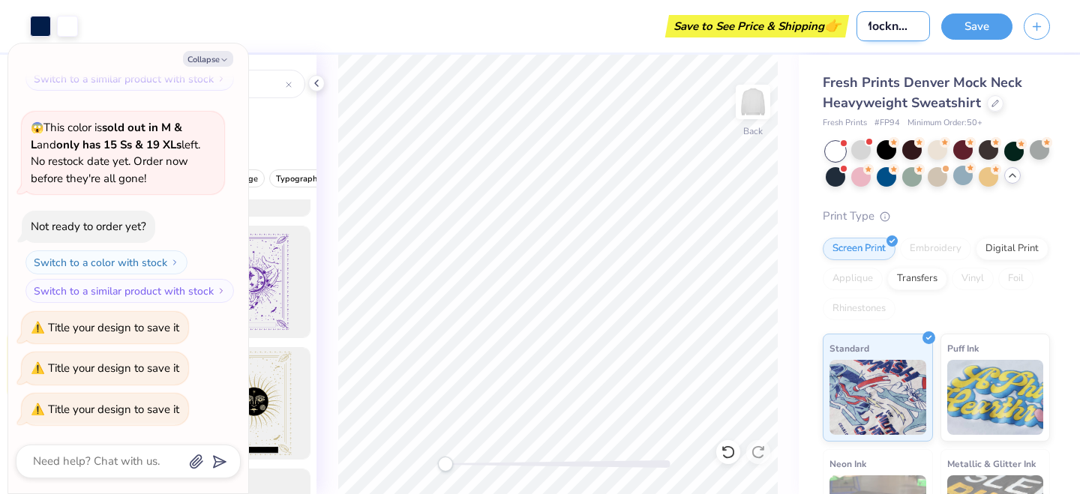
type input "Mockneck d"
type textarea "x"
type input "Mockneck de"
type textarea "x"
type input "Mockneck des"
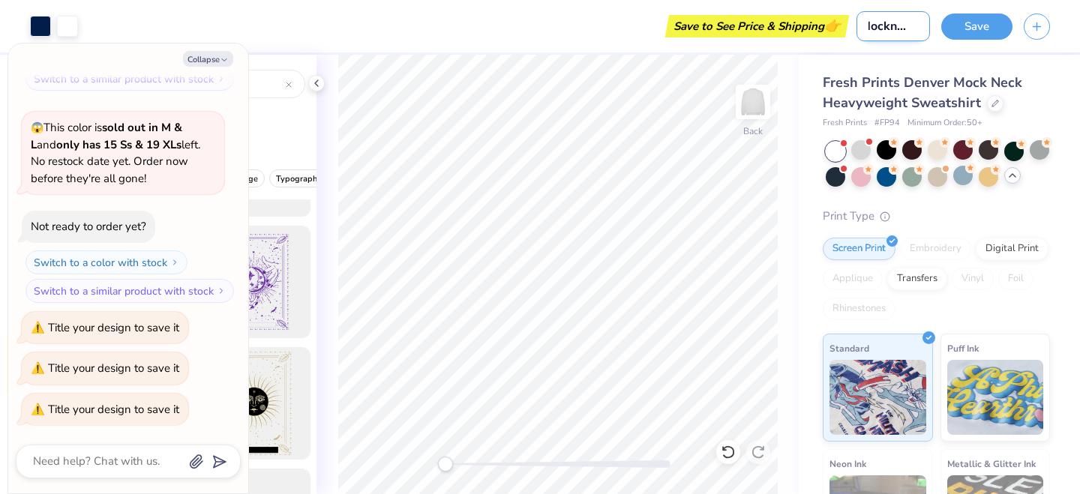
type textarea "x"
type input "Mockneck desi"
type textarea "x"
type input "Mockneck desig"
type textarea "x"
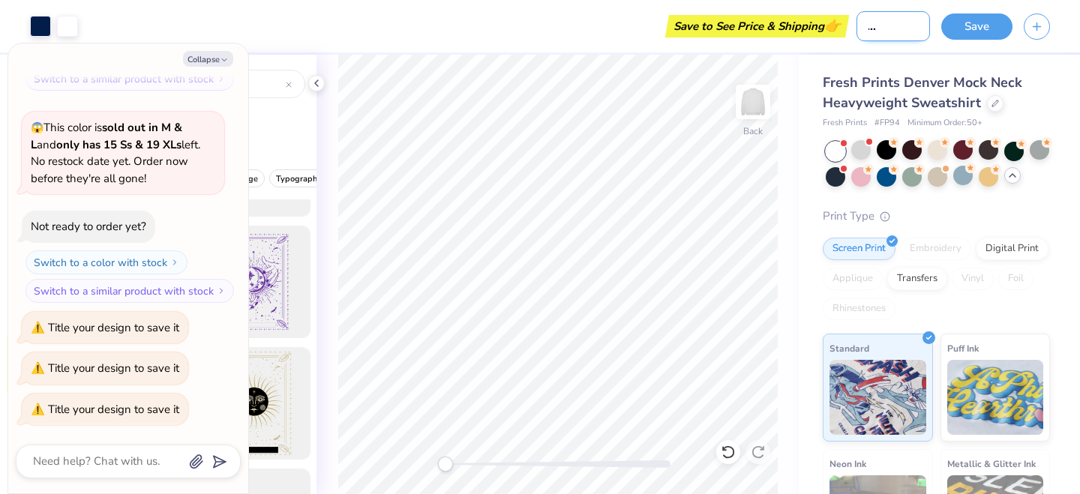
type input "Mockneck design"
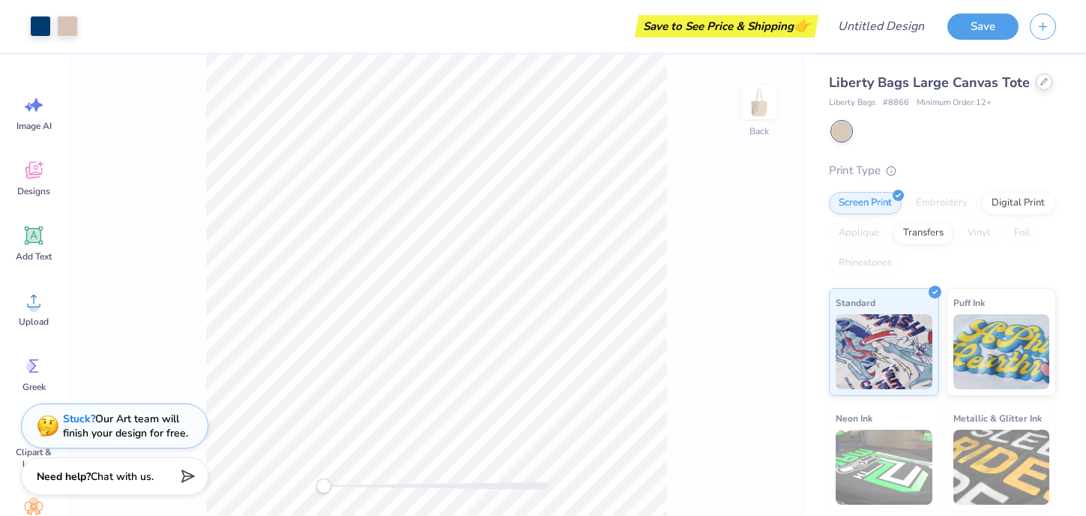
click at [1043, 85] on icon at bounding box center [1044, 81] width 7 height 7
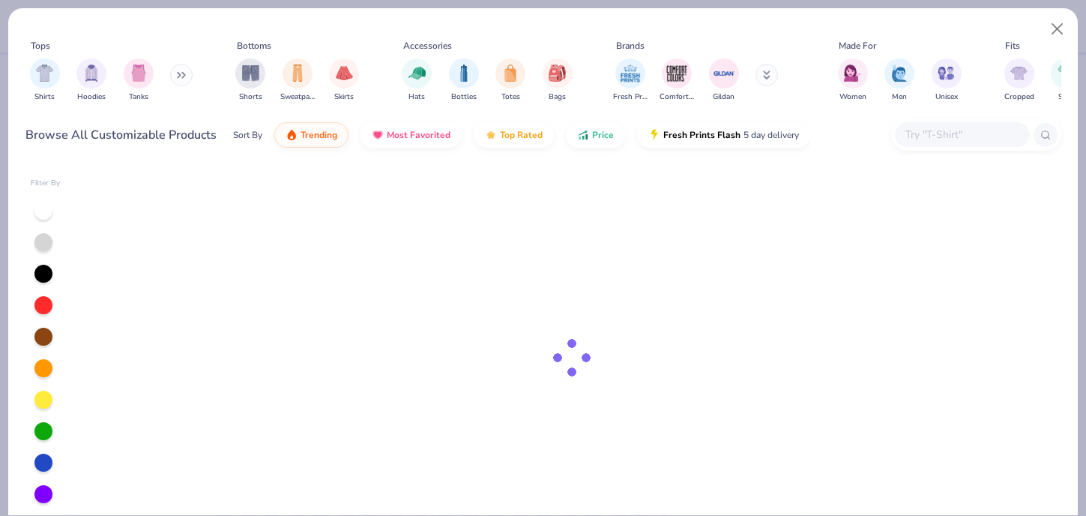
click at [939, 136] on input "text" at bounding box center [961, 134] width 115 height 17
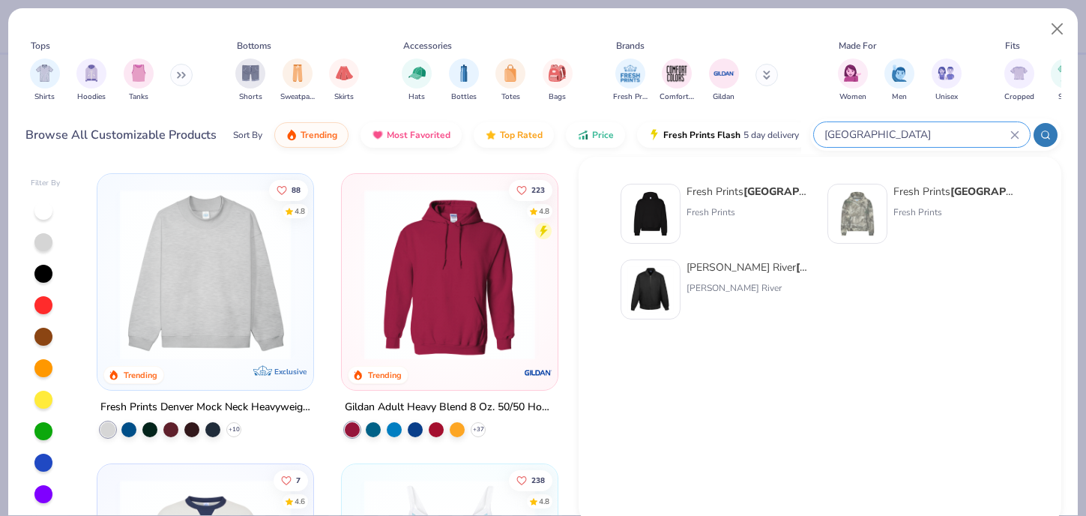
type input "[GEOGRAPHIC_DATA]"
click at [728, 195] on div "Fresh Prints Boston Heavyweight Hoodie" at bounding box center [750, 192] width 126 height 16
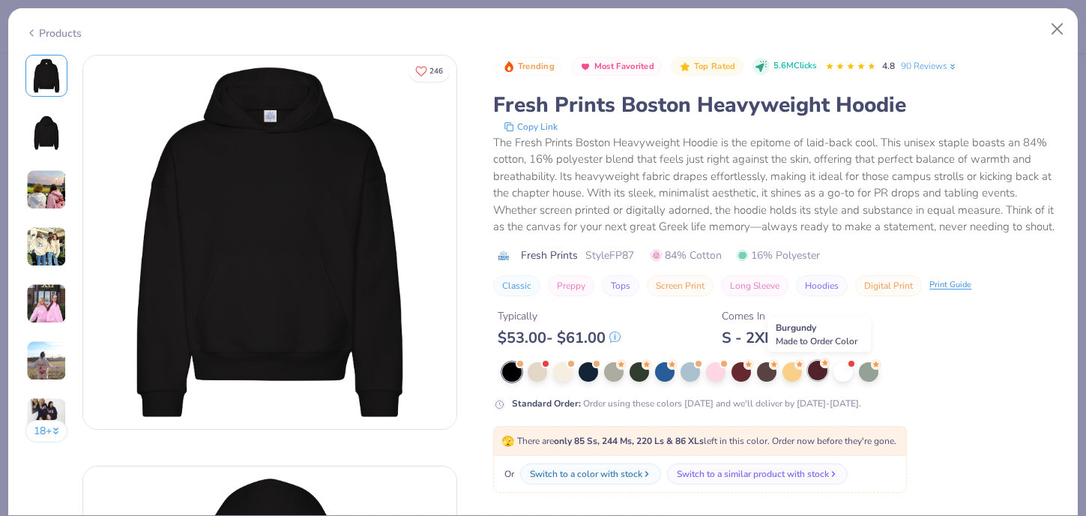
click at [819, 373] on div at bounding box center [817, 370] width 19 height 19
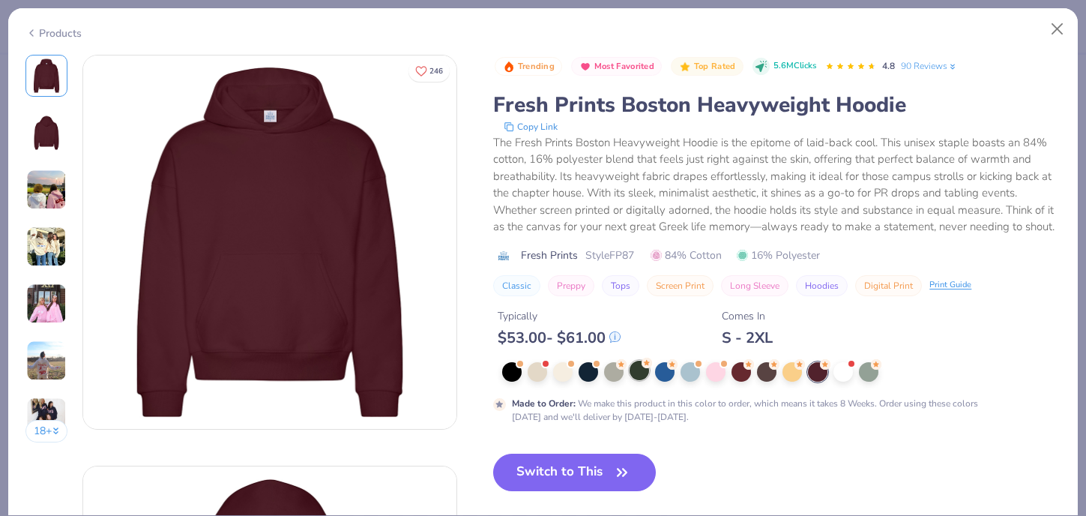
click at [637, 371] on div at bounding box center [639, 370] width 19 height 19
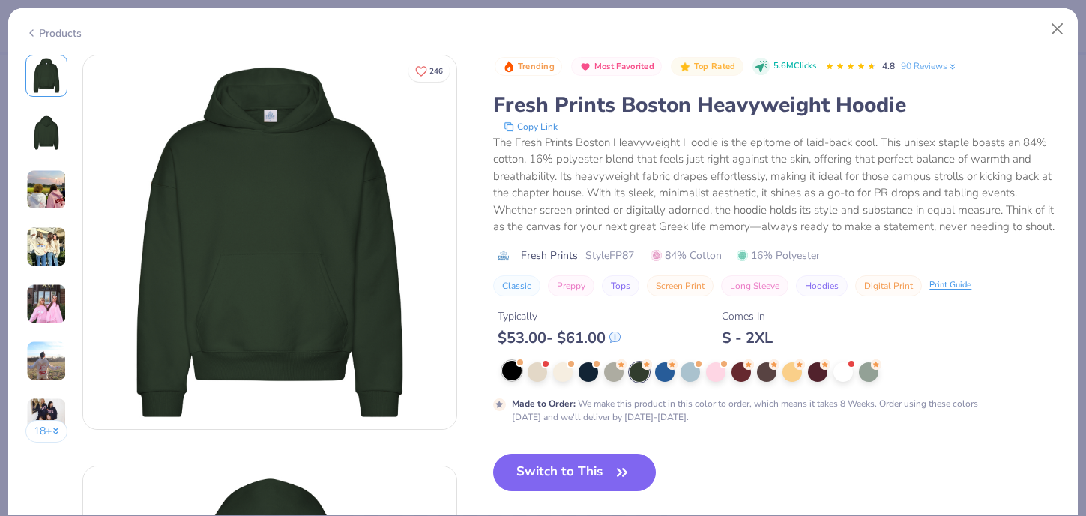
click at [514, 373] on div at bounding box center [511, 370] width 19 height 19
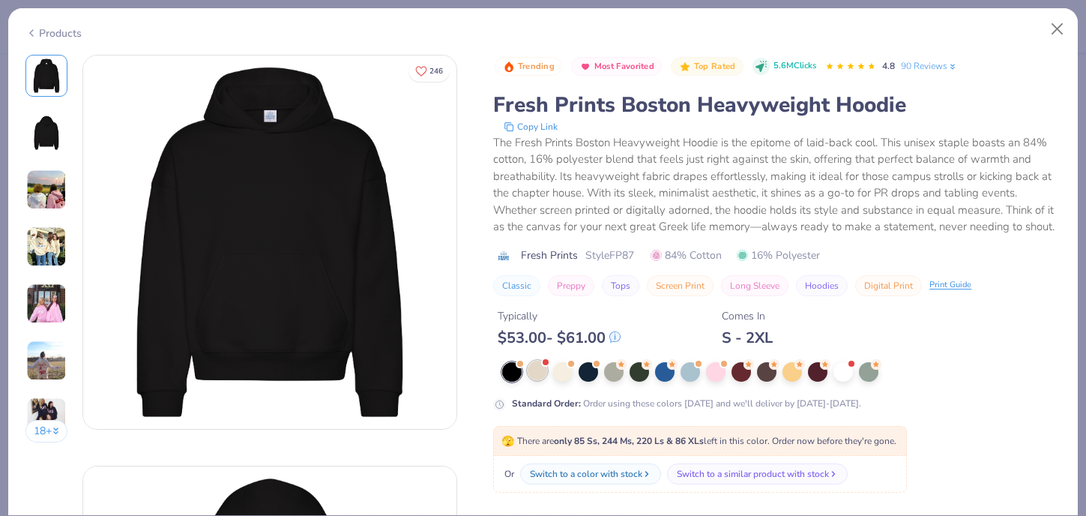
click at [535, 373] on div at bounding box center [537, 370] width 19 height 19
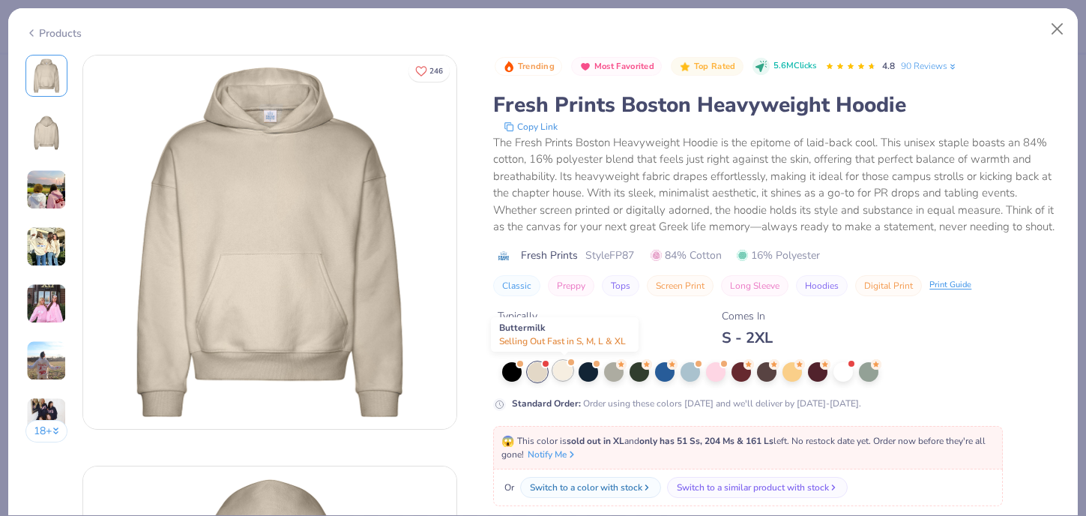
click at [571, 374] on div at bounding box center [562, 370] width 19 height 19
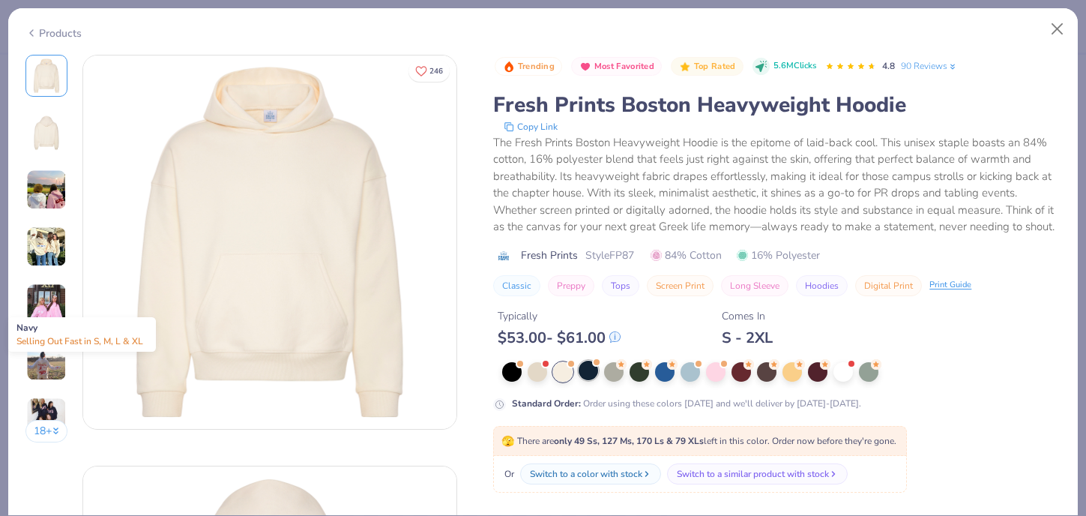
click at [590, 373] on div at bounding box center [588, 370] width 19 height 19
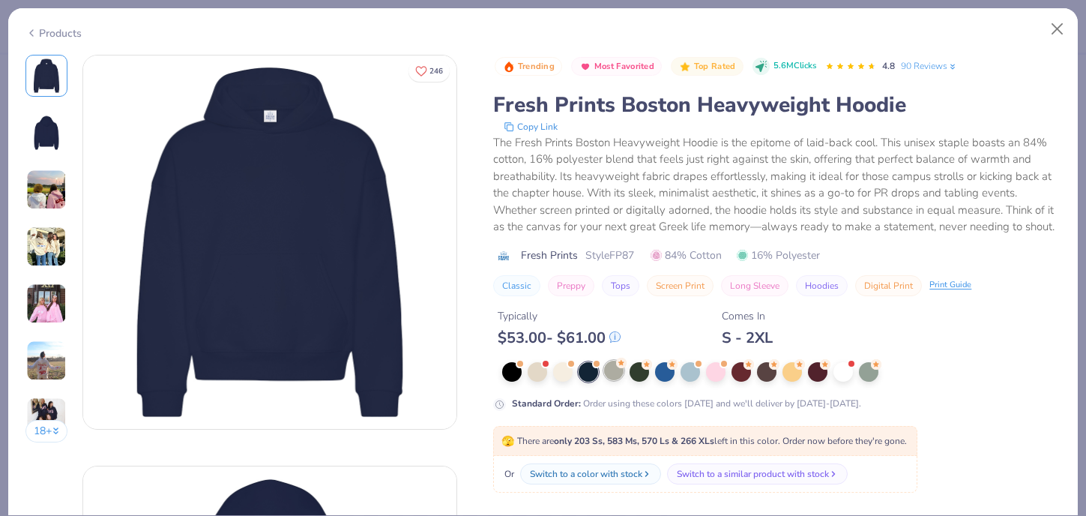
click at [618, 374] on div at bounding box center [613, 370] width 19 height 19
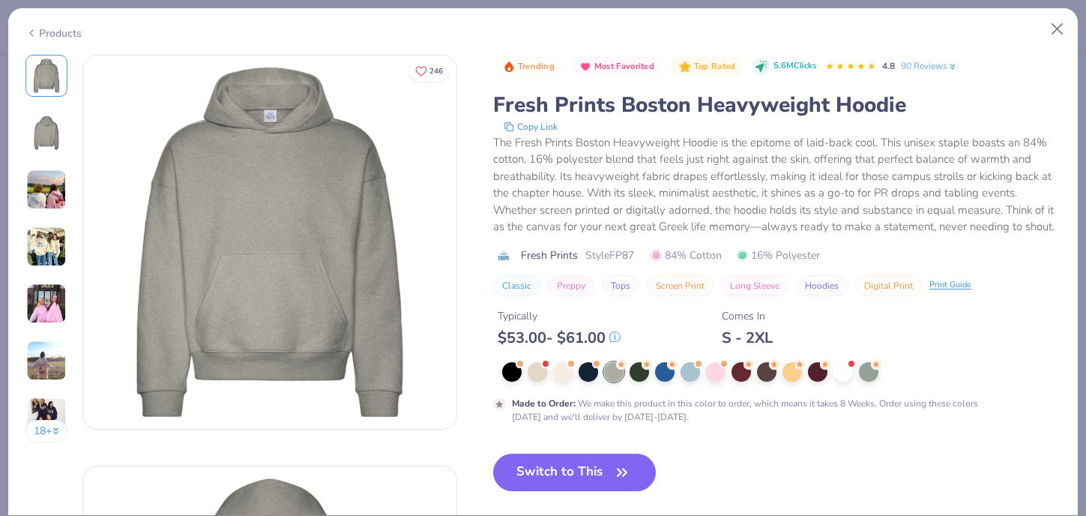
click at [50, 250] on img at bounding box center [46, 246] width 40 height 40
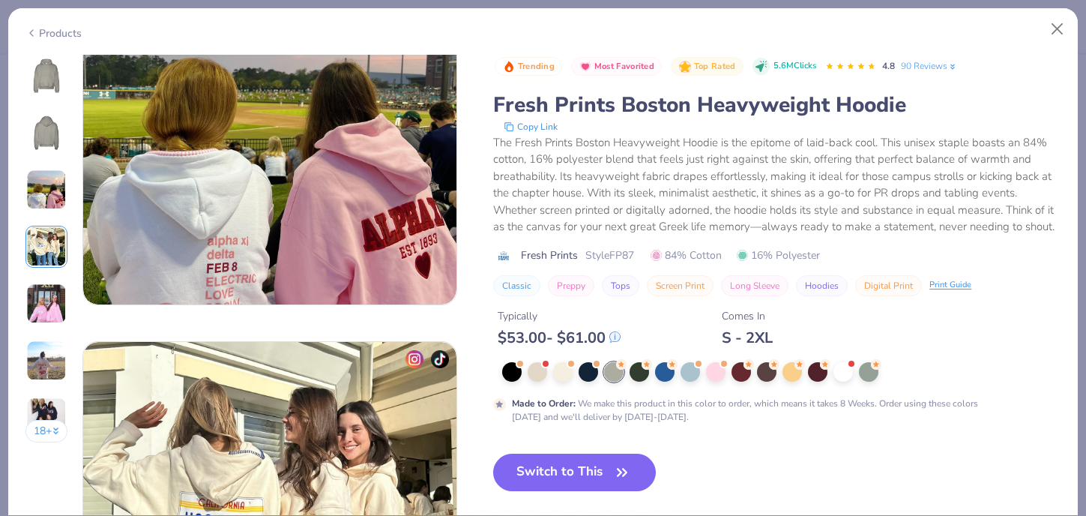
scroll to position [1233, 0]
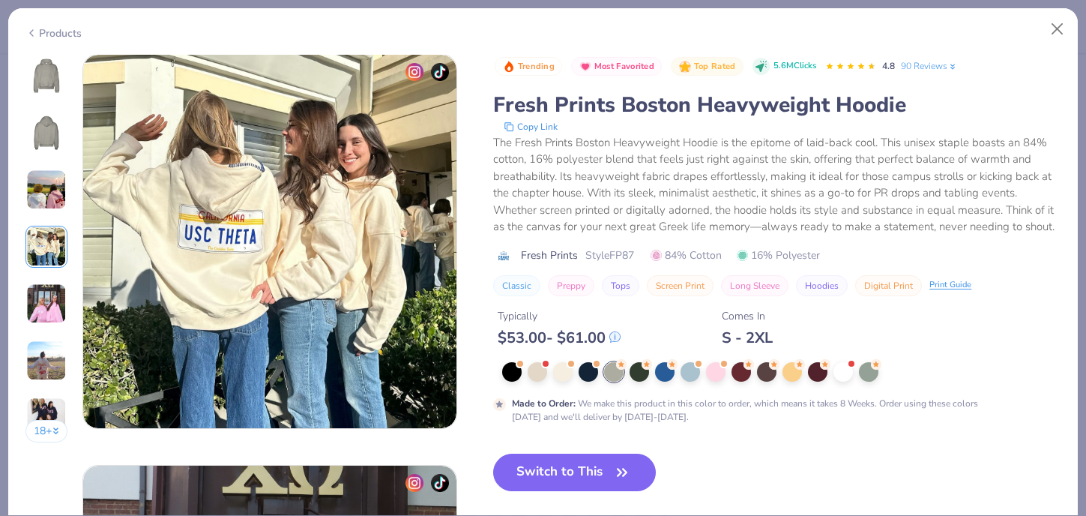
click at [49, 298] on img at bounding box center [46, 303] width 40 height 40
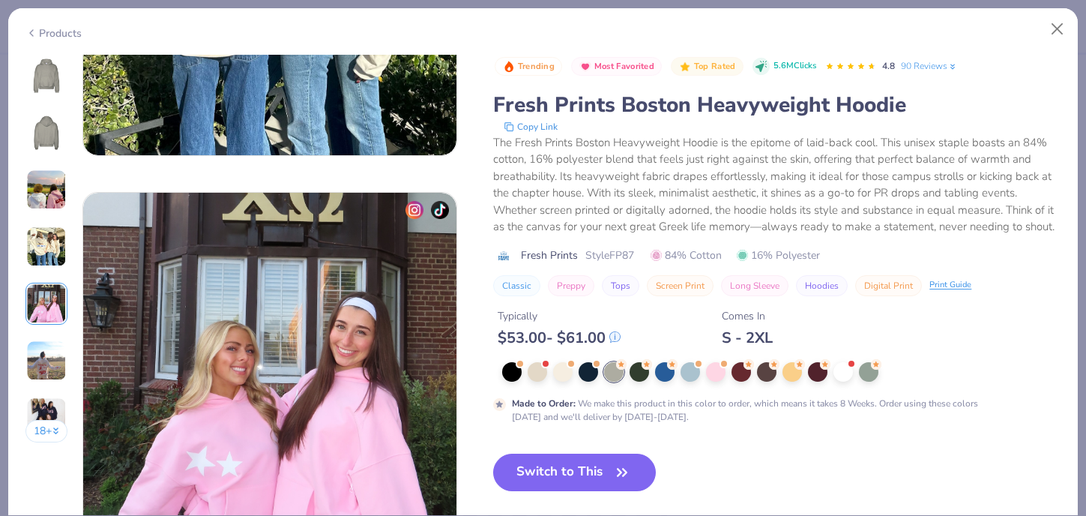
scroll to position [1644, 0]
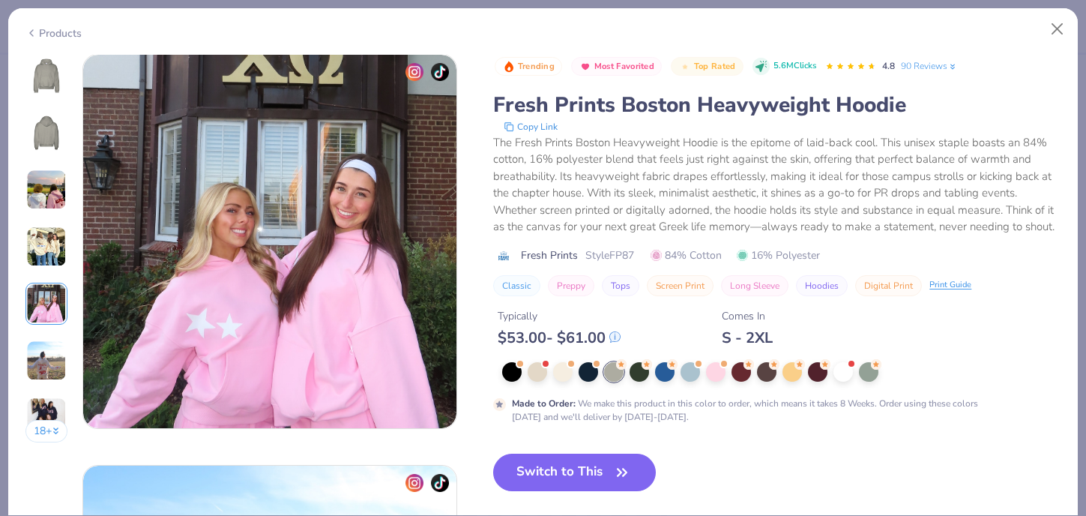
click at [48, 346] on img at bounding box center [46, 360] width 40 height 40
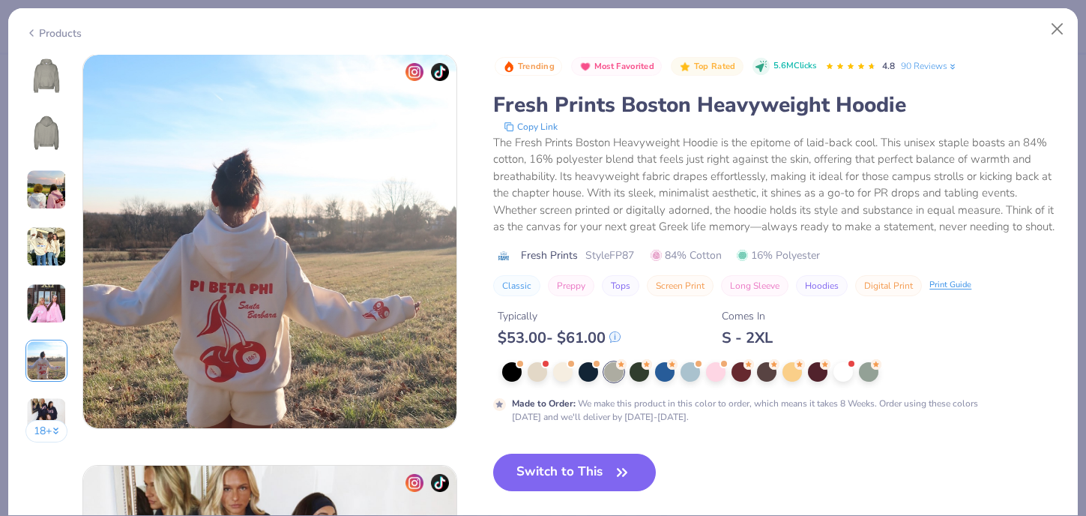
click at [40, 403] on img at bounding box center [46, 417] width 40 height 40
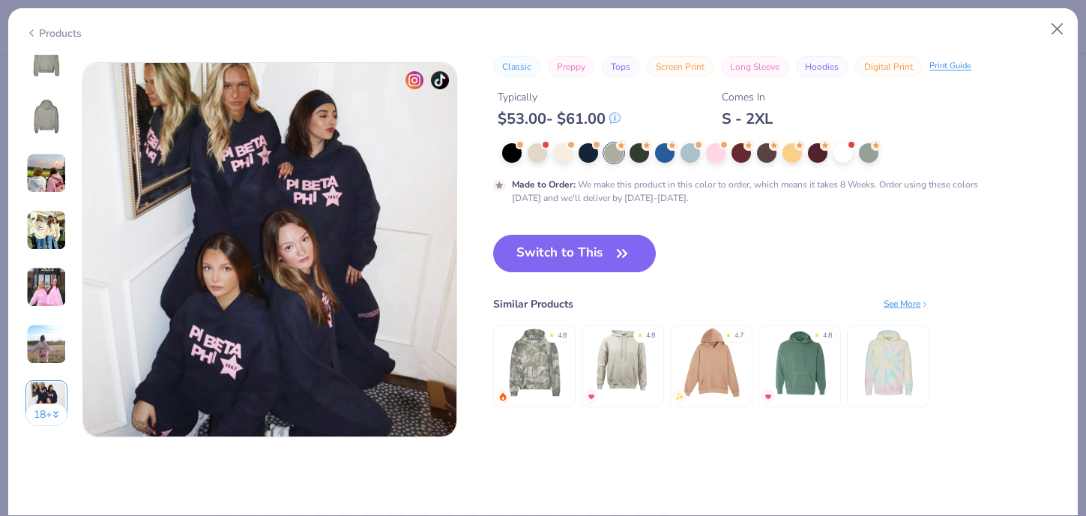
scroll to position [2466, 0]
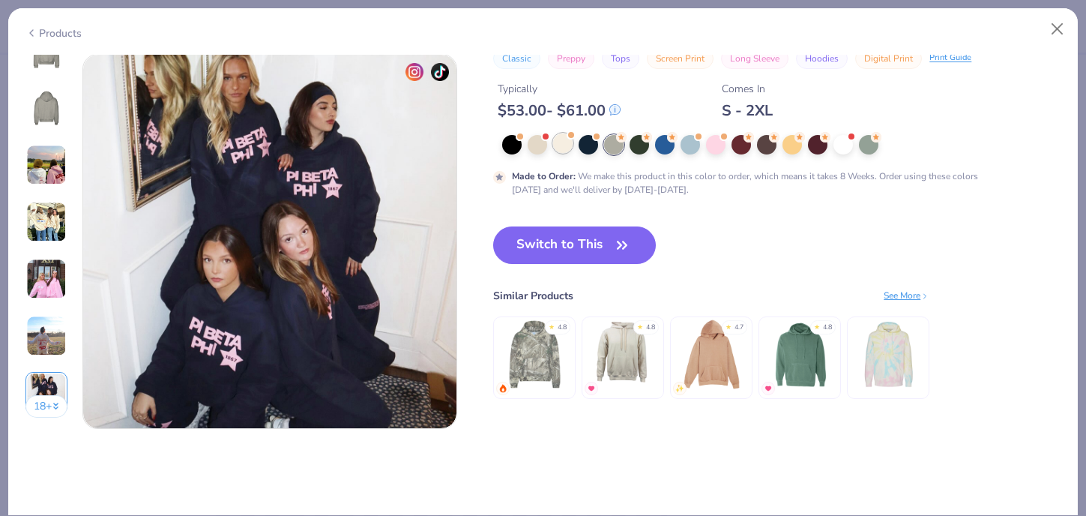
click at [565, 142] on div at bounding box center [562, 142] width 19 height 19
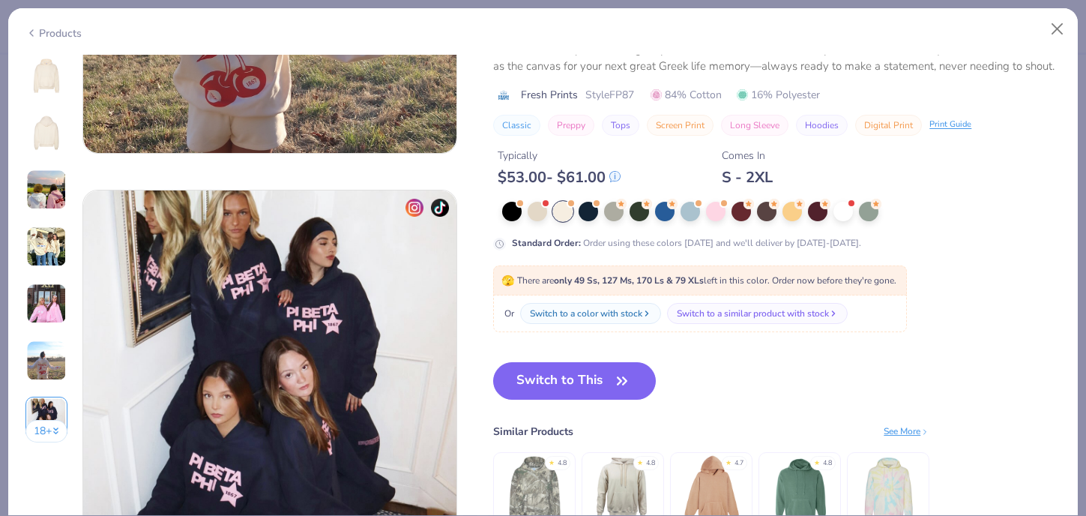
scroll to position [2329, 0]
click at [563, 214] on div at bounding box center [562, 211] width 19 height 19
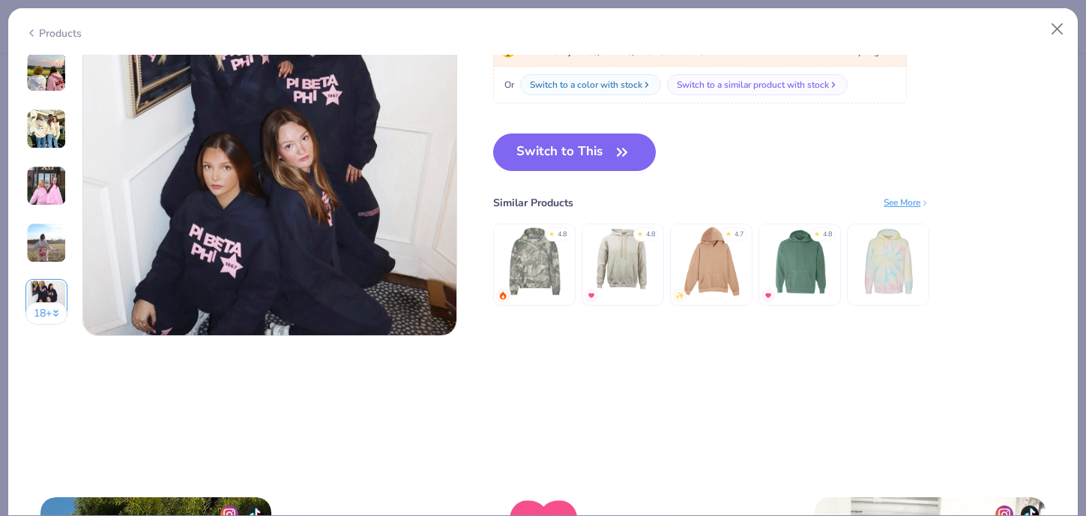
scroll to position [2450, 0]
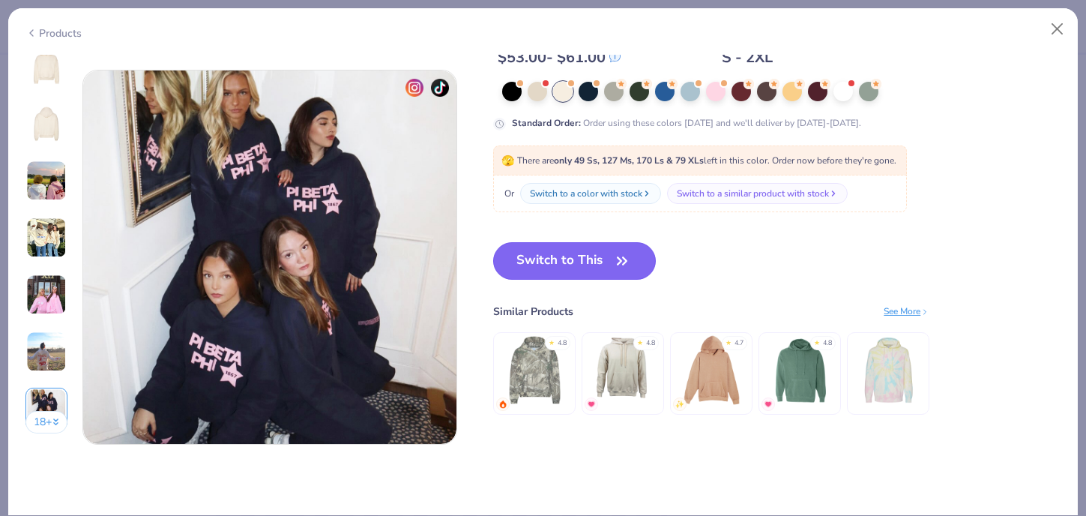
click at [617, 265] on icon "button" at bounding box center [622, 260] width 21 height 21
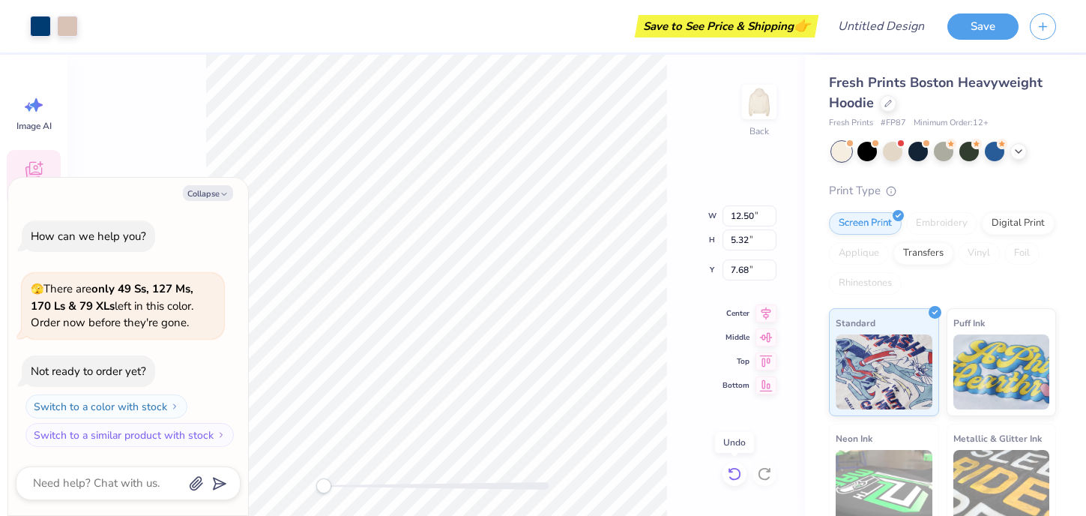
click at [734, 480] on icon at bounding box center [734, 473] width 15 height 15
click at [765, 475] on icon at bounding box center [764, 473] width 15 height 15
click at [391, 493] on div "Back" at bounding box center [436, 285] width 738 height 461
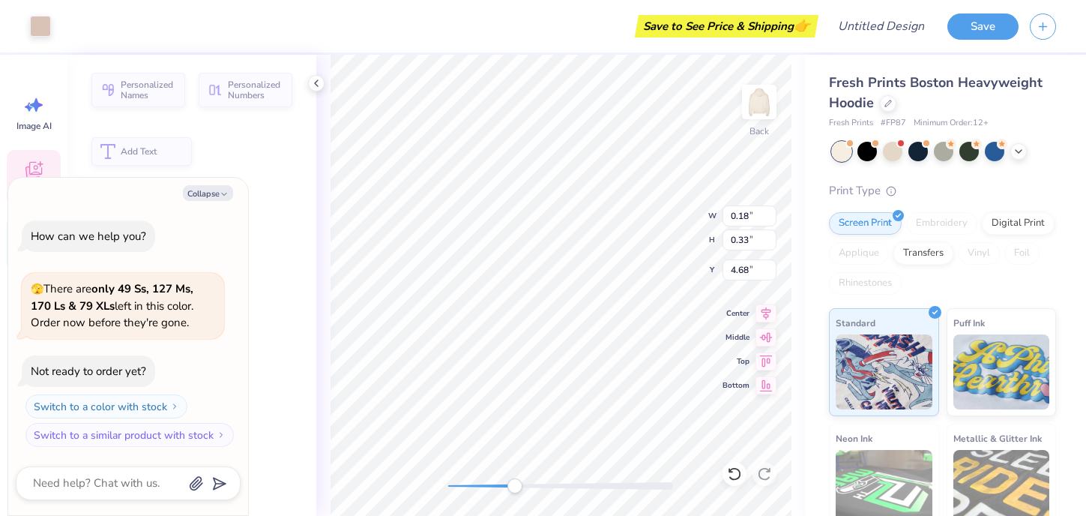
type textarea "x"
type input "0.18"
type input "0.33"
type input "4.68"
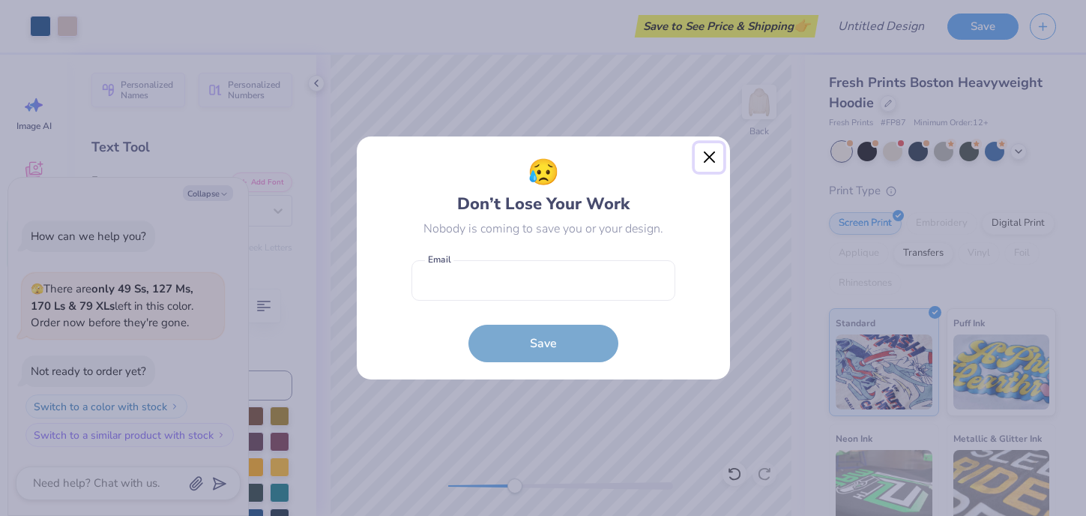
click at [712, 159] on button "Close" at bounding box center [709, 157] width 28 height 28
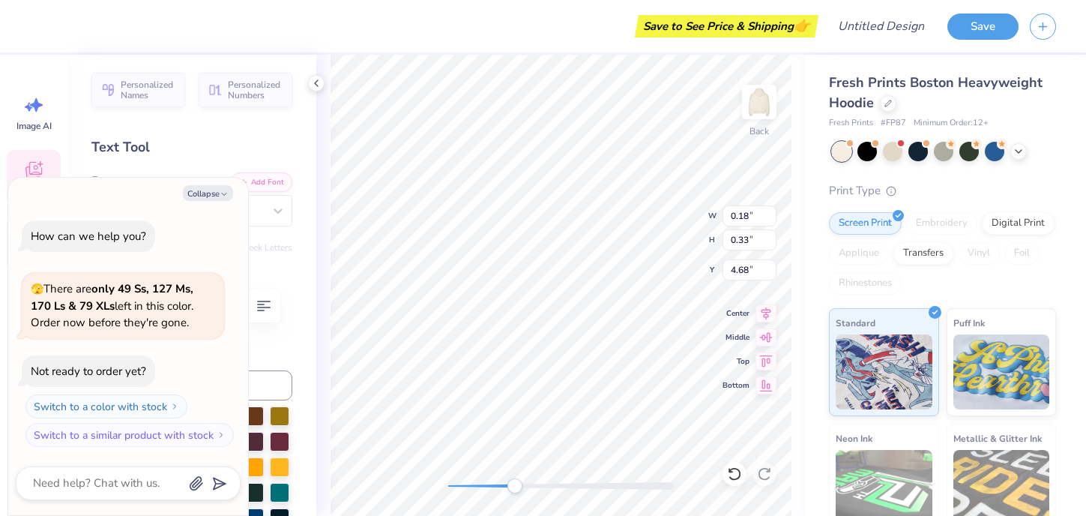
type textarea "x"
type input "3.61"
type input "1.25"
type input "8.16"
type textarea "x"
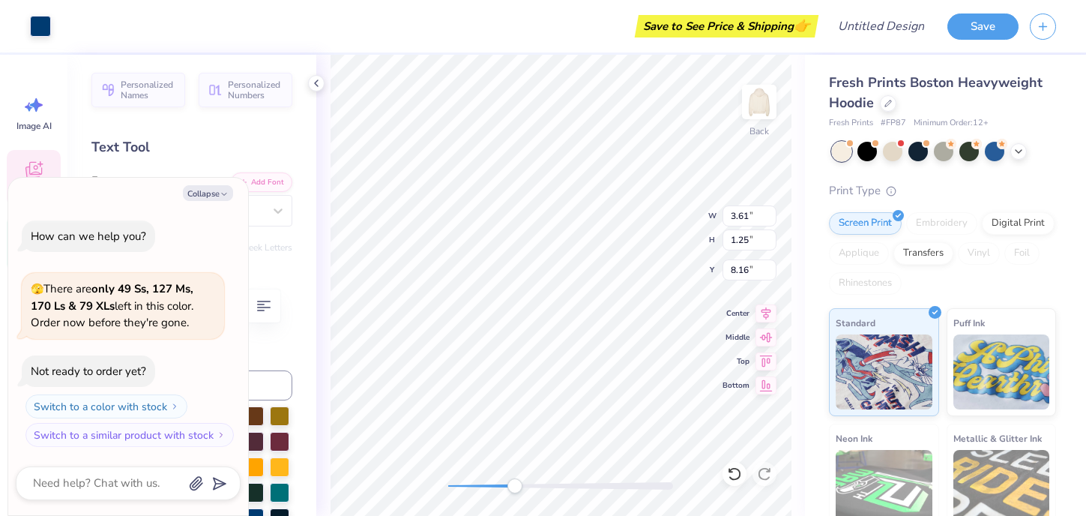
type input "1.57"
type input "1.49"
type input "4.09"
click at [443, 493] on div "Back W 1.57 1.57 " H 1.49 1.49 " Y 4.09 4.09 " Center Middle Top Bottom" at bounding box center [560, 285] width 489 height 461
drag, startPoint x: 509, startPoint y: 490, endPoint x: 468, endPoint y: 486, distance: 41.4
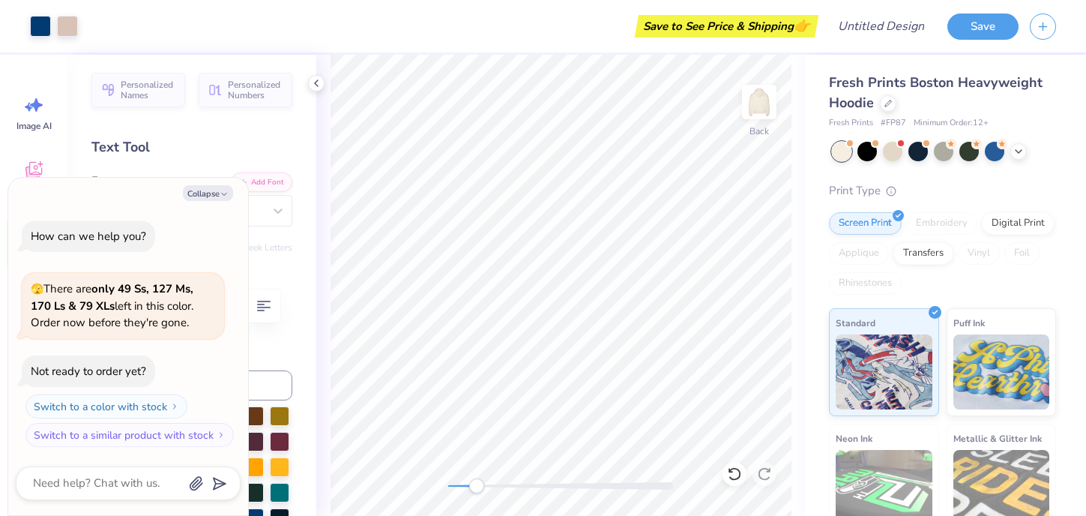
click at [469, 486] on div "Accessibility label" at bounding box center [476, 485] width 15 height 15
click at [435, 486] on div "Back" at bounding box center [560, 285] width 489 height 461
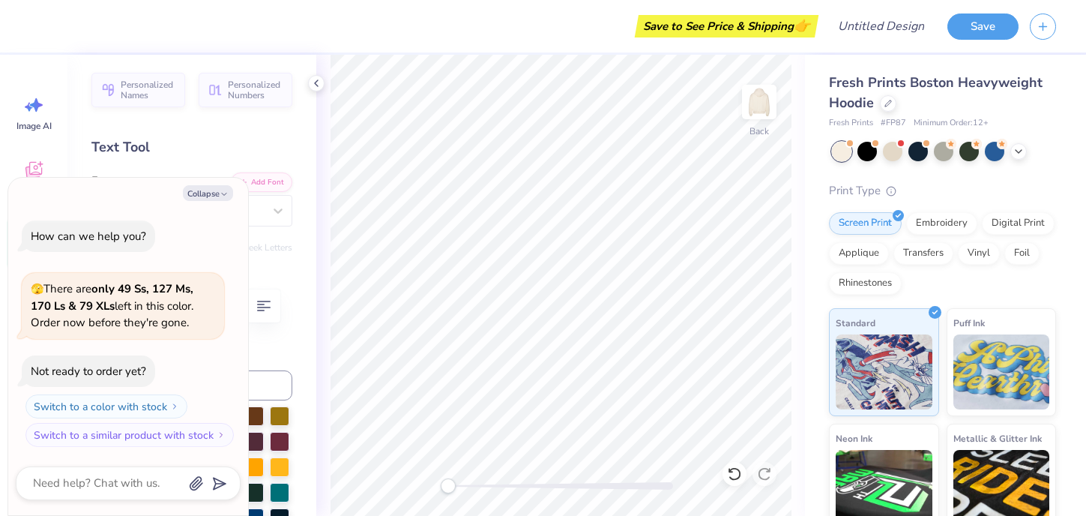
click at [219, 202] on div "Collapse How can we help you? 🫣 There are only 49 Ss, 127 Ms, 170 Ls & 79 XLs l…" at bounding box center [128, 347] width 240 height 338
click at [211, 185] on button "Collapse" at bounding box center [208, 193] width 50 height 16
type textarea "x"
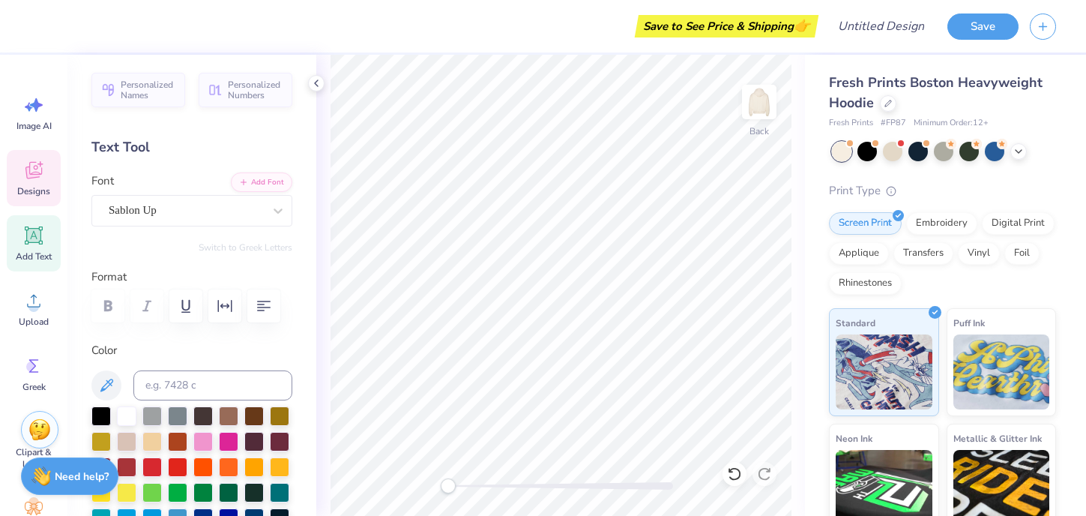
click at [44, 179] on icon at bounding box center [33, 170] width 22 height 22
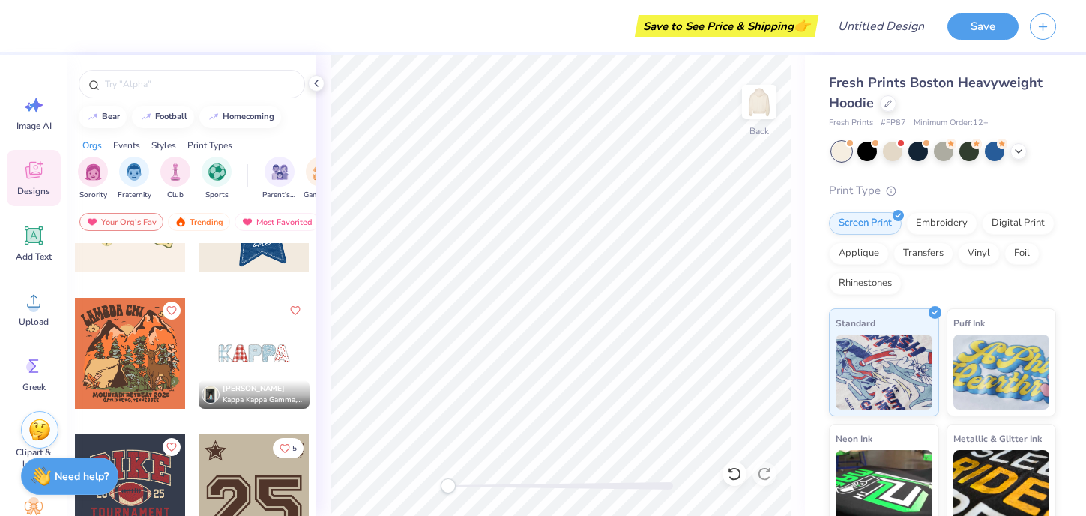
scroll to position [1175, 0]
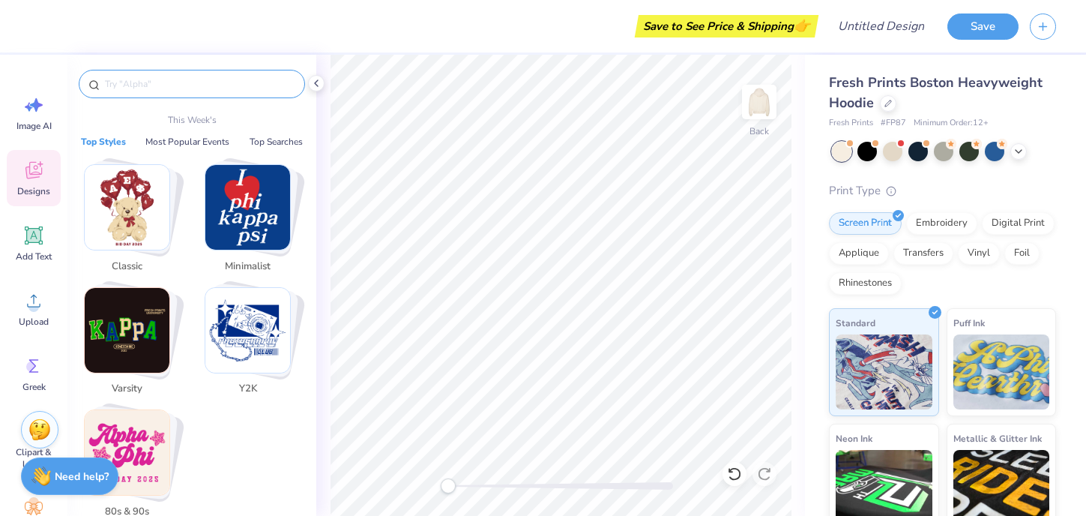
click at [152, 88] on input "text" at bounding box center [199, 83] width 192 height 15
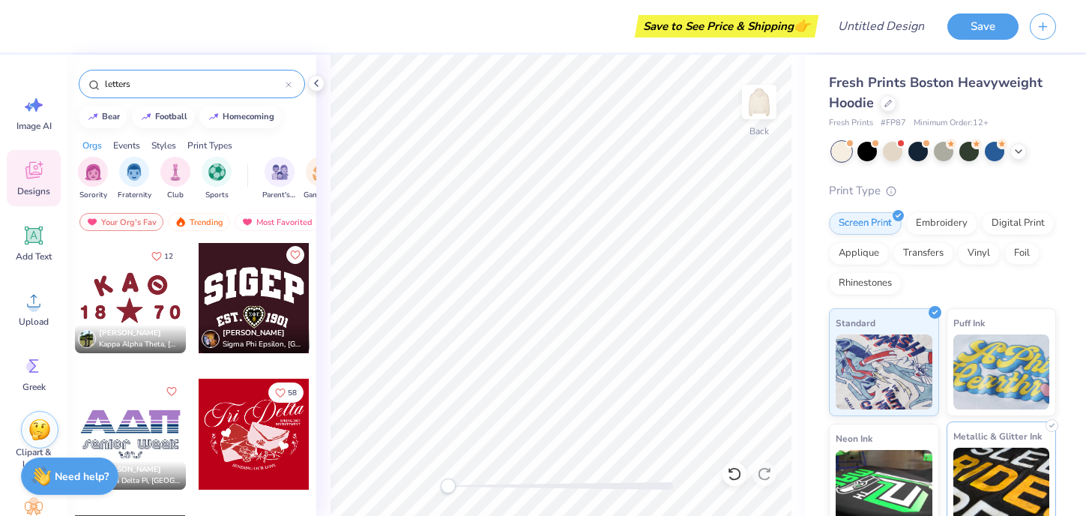
scroll to position [1741, 0]
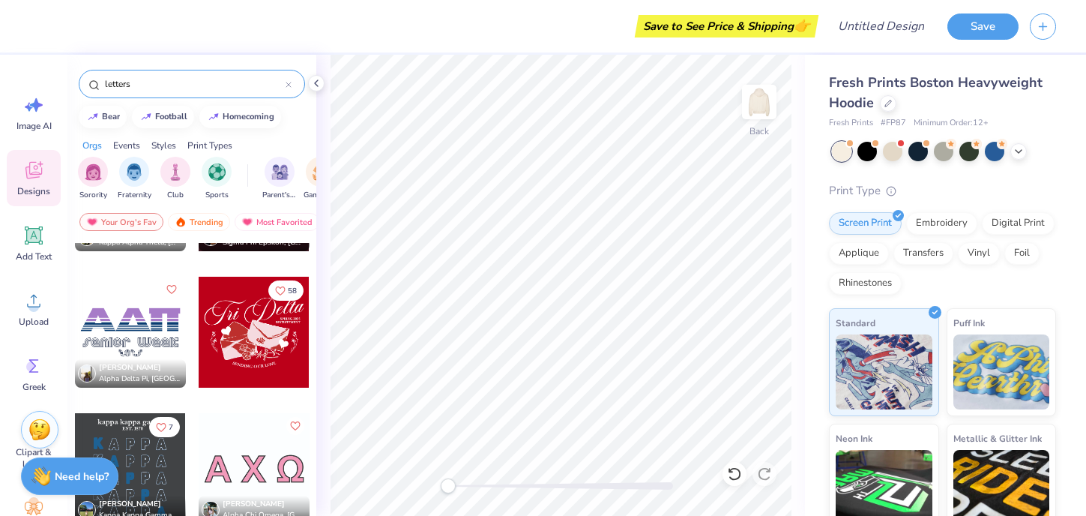
click at [159, 82] on input "letters" at bounding box center [194, 83] width 182 height 15
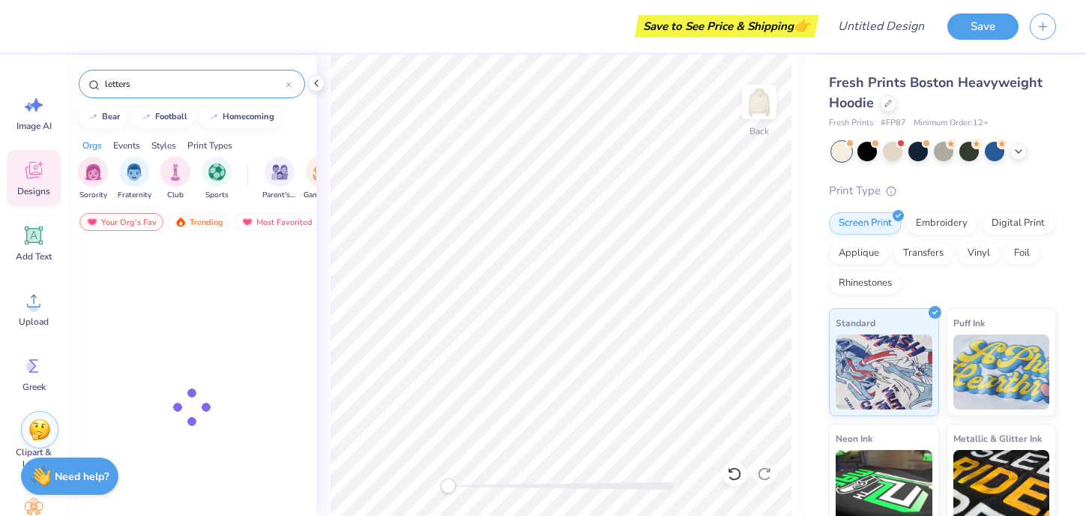
click at [159, 82] on input "letters" at bounding box center [194, 83] width 182 height 15
click at [115, 84] on input "letters" at bounding box center [194, 83] width 182 height 15
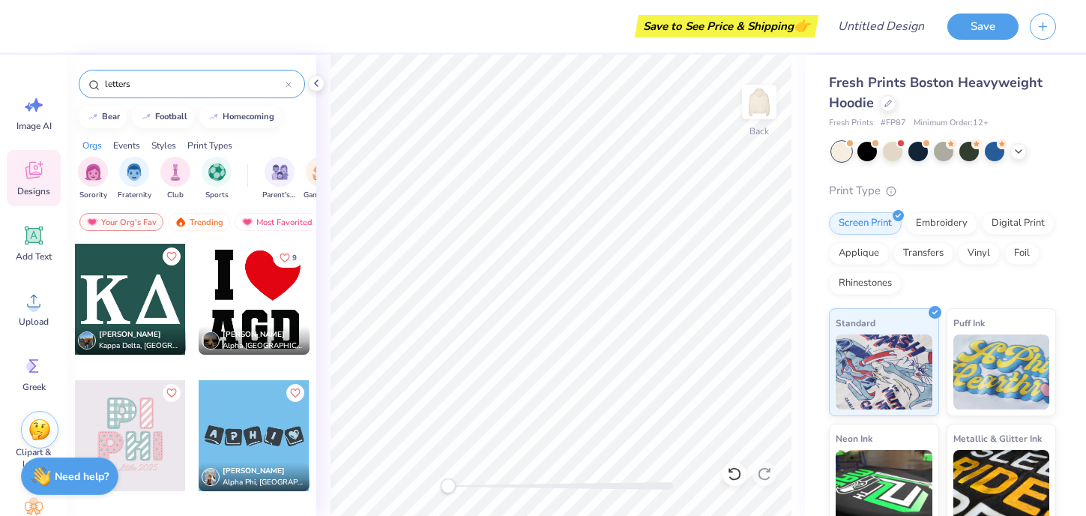
click at [115, 84] on input "letters" at bounding box center [194, 83] width 182 height 15
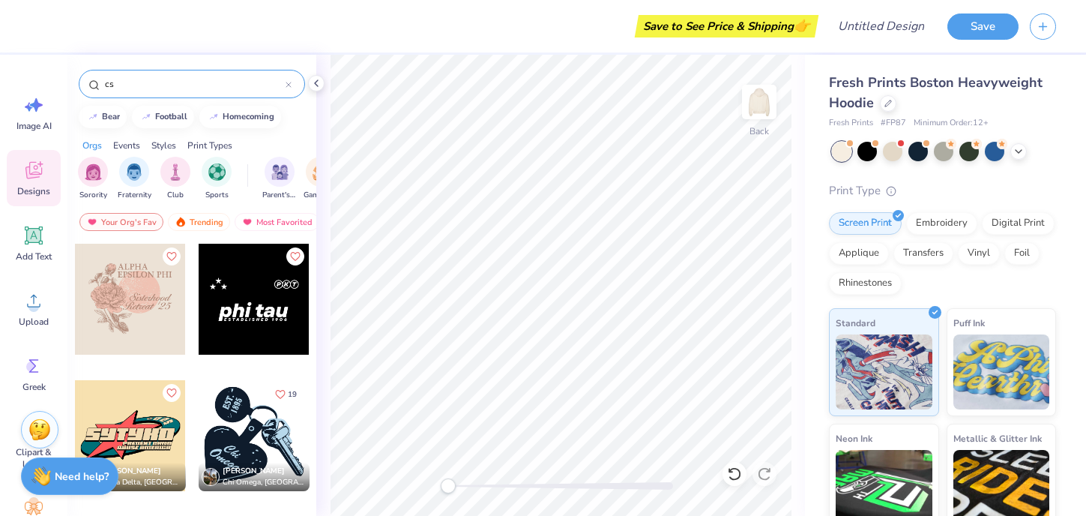
type input "c"
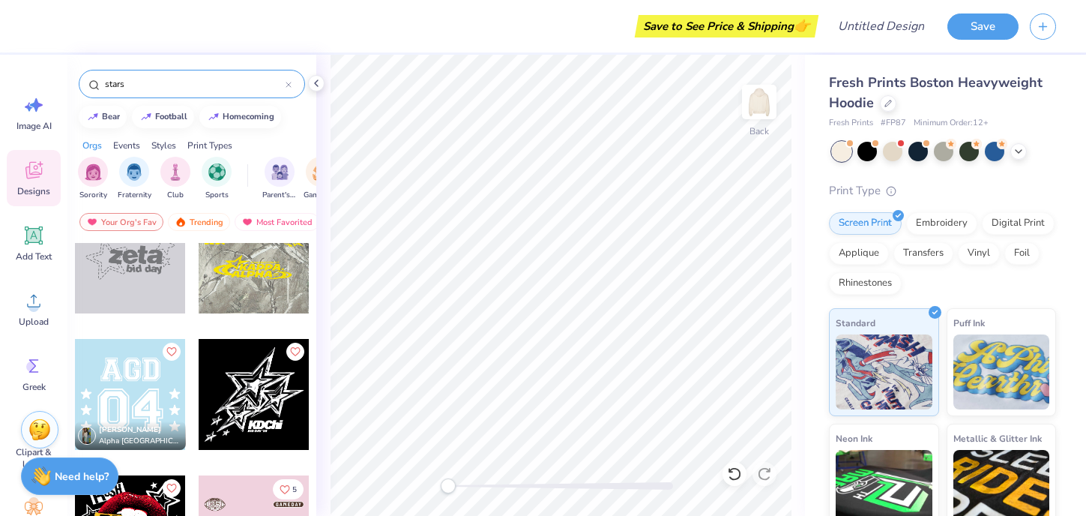
scroll to position [924, 0]
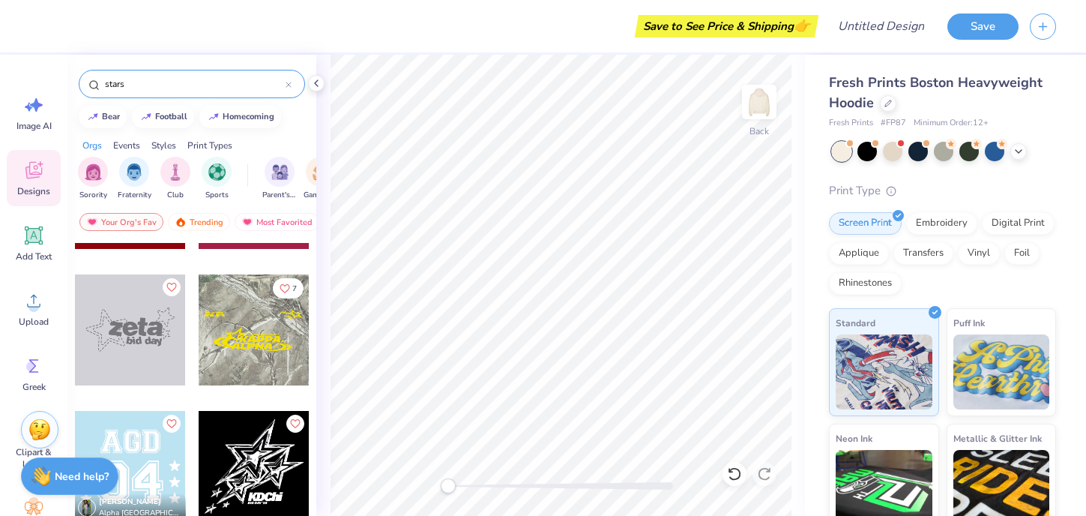
type input "stars"
click at [135, 316] on div at bounding box center [130, 329] width 111 height 111
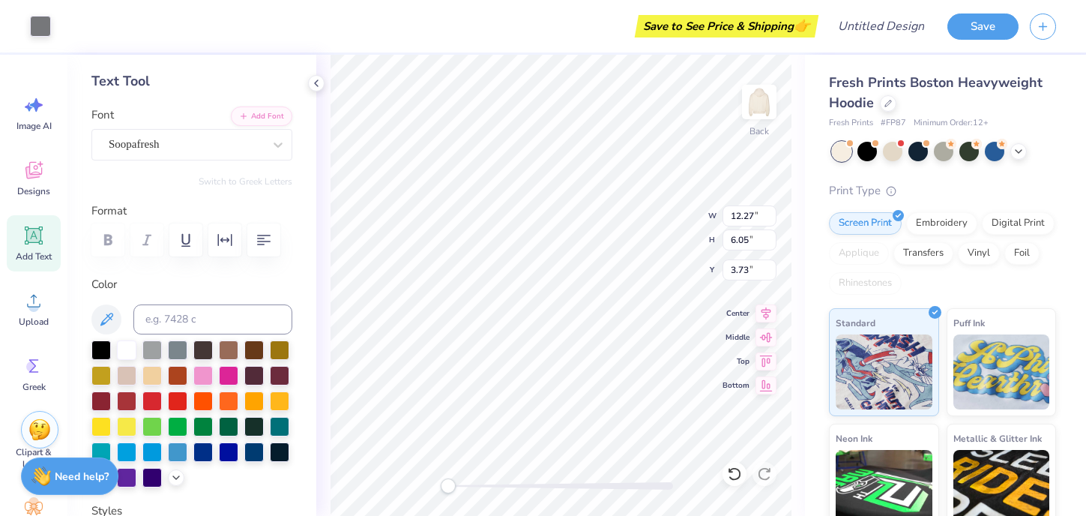
scroll to position [67, 0]
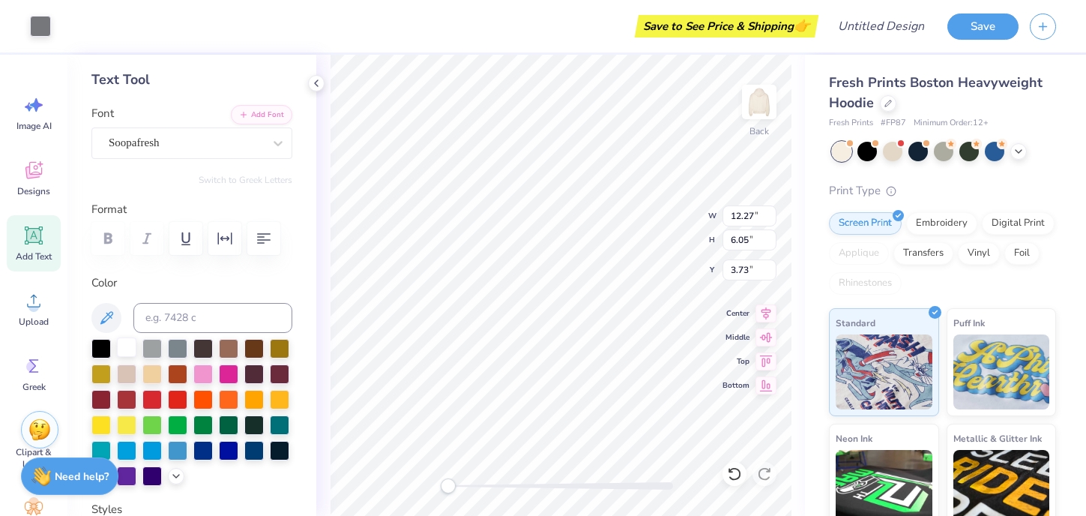
click at [129, 352] on div at bounding box center [126, 346] width 19 height 19
click at [105, 351] on div at bounding box center [100, 346] width 19 height 19
click at [103, 351] on div at bounding box center [100, 346] width 19 height 19
click at [156, 376] on div at bounding box center [151, 372] width 19 height 19
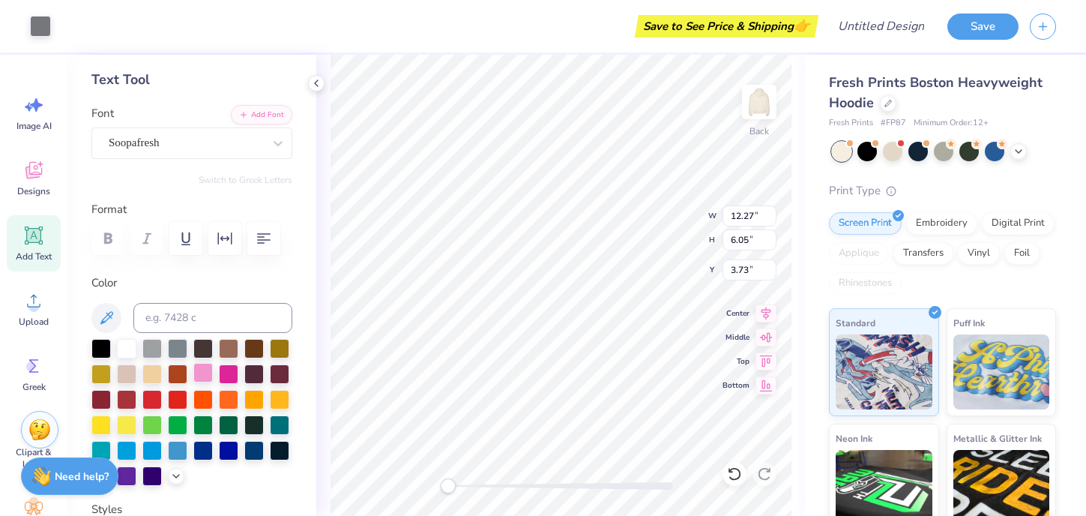
click at [213, 376] on div at bounding box center [202, 372] width 19 height 19
click at [178, 400] on div at bounding box center [177, 397] width 19 height 19
type input "5.67"
type input "5.79"
type input "3.99"
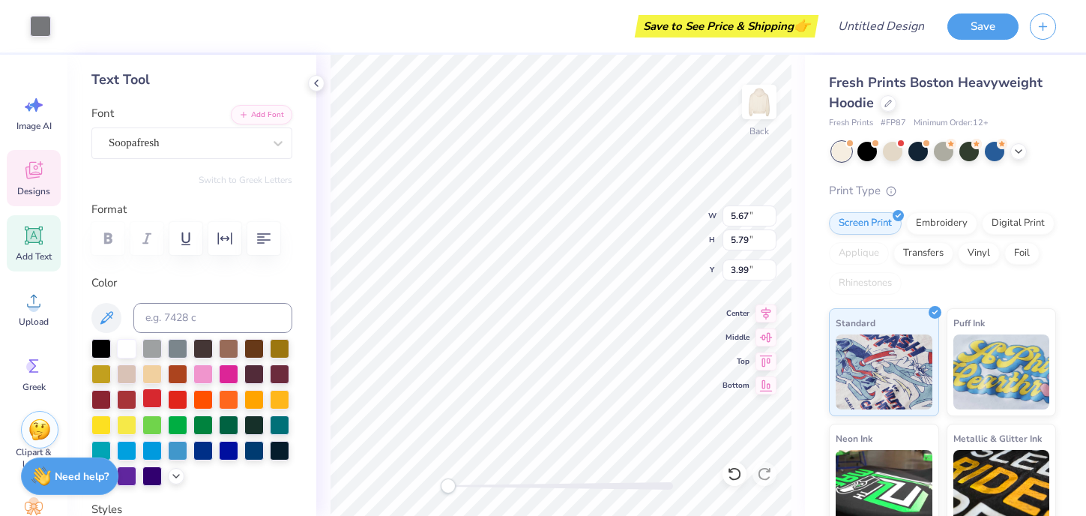
click at [154, 399] on div at bounding box center [151, 397] width 19 height 19
click at [152, 400] on div at bounding box center [151, 397] width 19 height 19
type input "2.59"
type input "2.64"
type input "3.73"
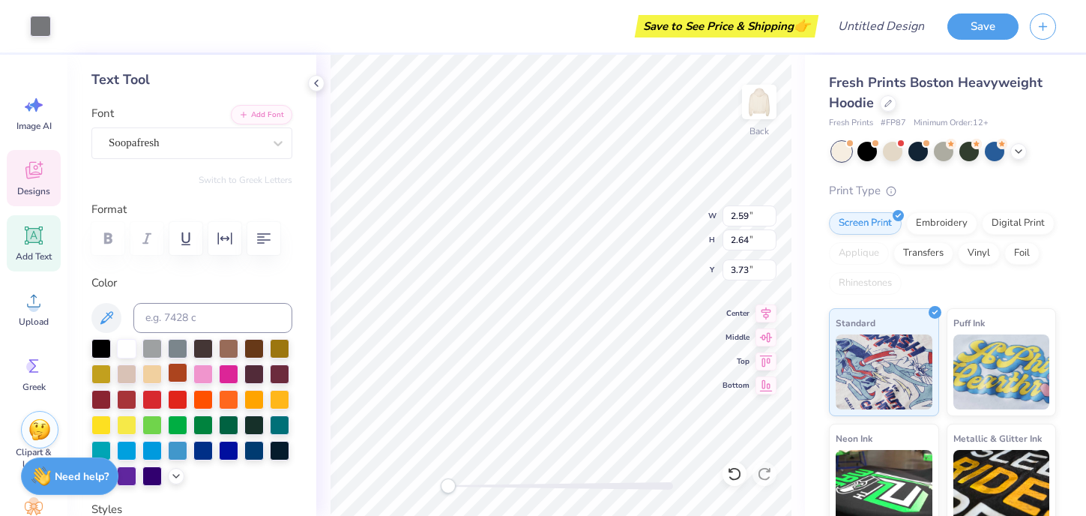
click at [180, 382] on div at bounding box center [177, 372] width 19 height 19
click at [180, 397] on div at bounding box center [177, 397] width 19 height 19
click at [40, 24] on div at bounding box center [40, 24] width 21 height 21
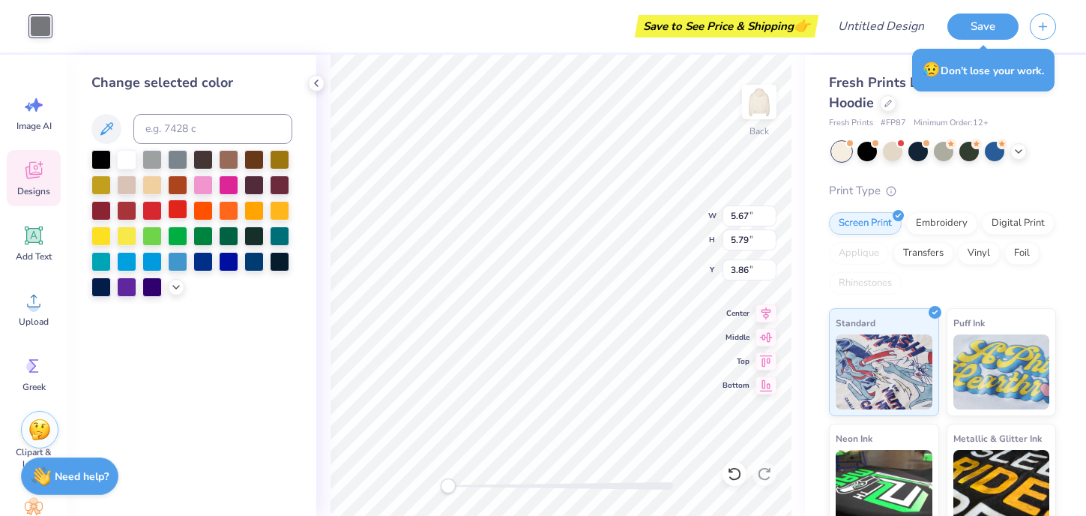
click at [182, 211] on div at bounding box center [177, 208] width 19 height 19
click at [148, 211] on div at bounding box center [151, 208] width 19 height 19
type input "2.59"
type input "2.64"
type input "3.76"
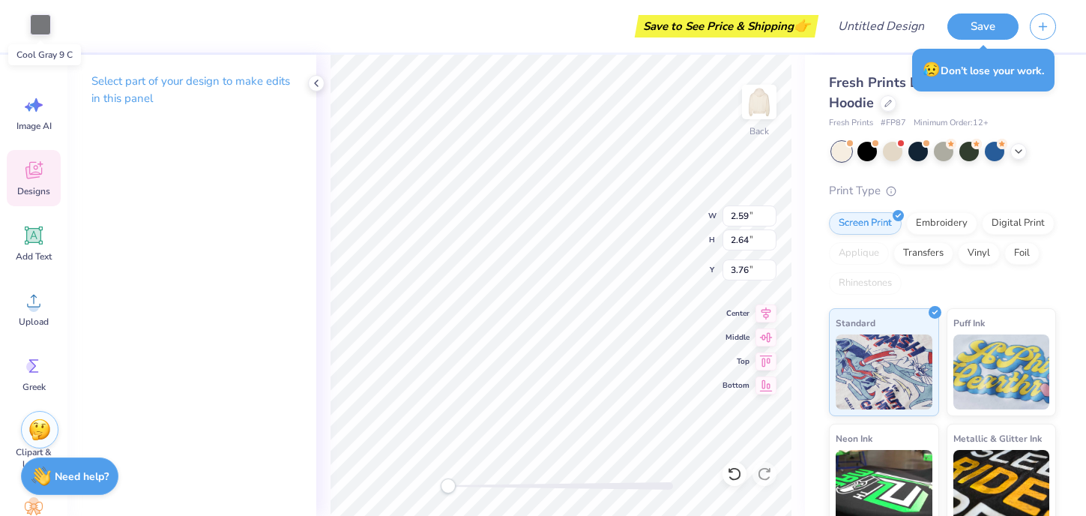
click at [40, 26] on div at bounding box center [40, 24] width 21 height 21
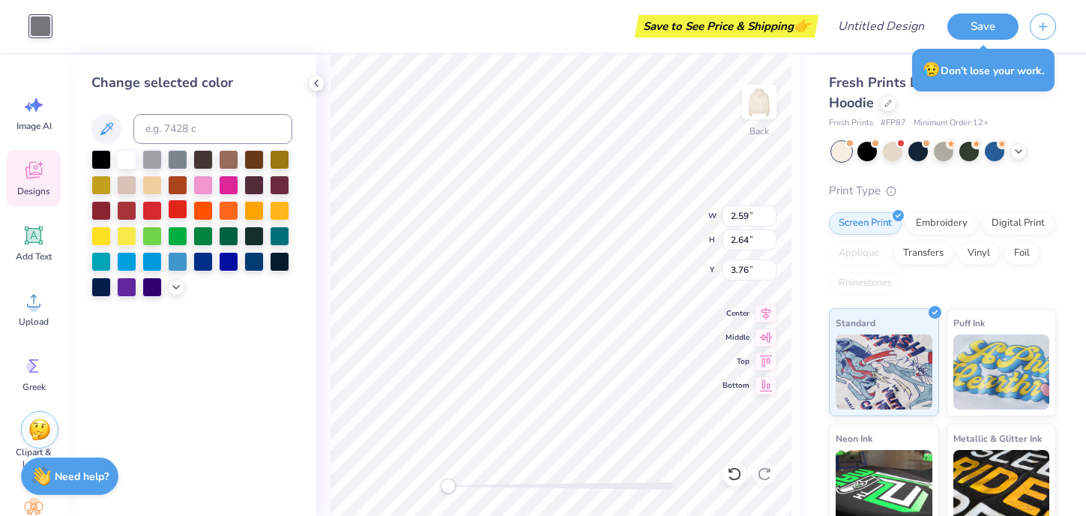
click at [175, 216] on div at bounding box center [177, 208] width 19 height 19
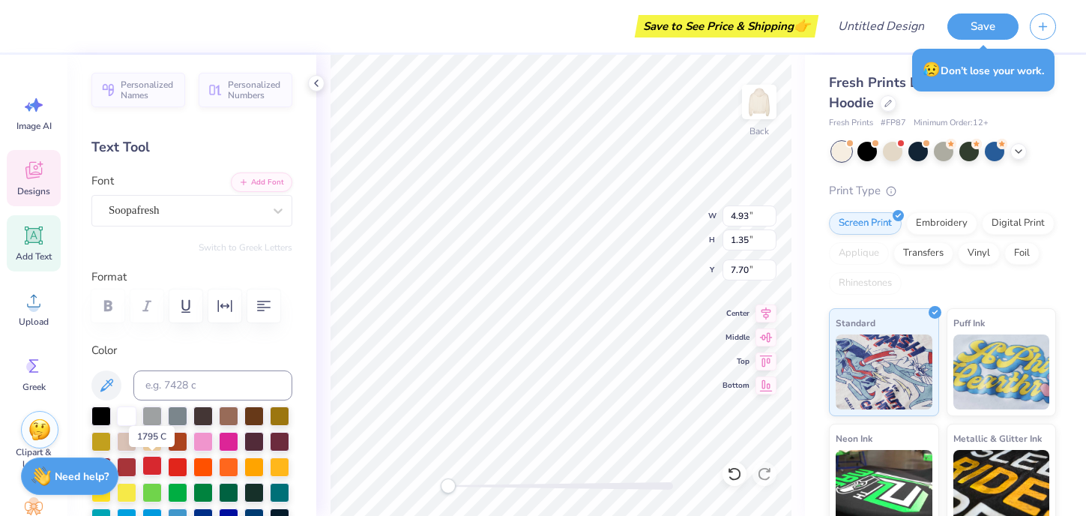
click at [148, 469] on div at bounding box center [151, 465] width 19 height 19
click at [172, 469] on div at bounding box center [177, 465] width 19 height 19
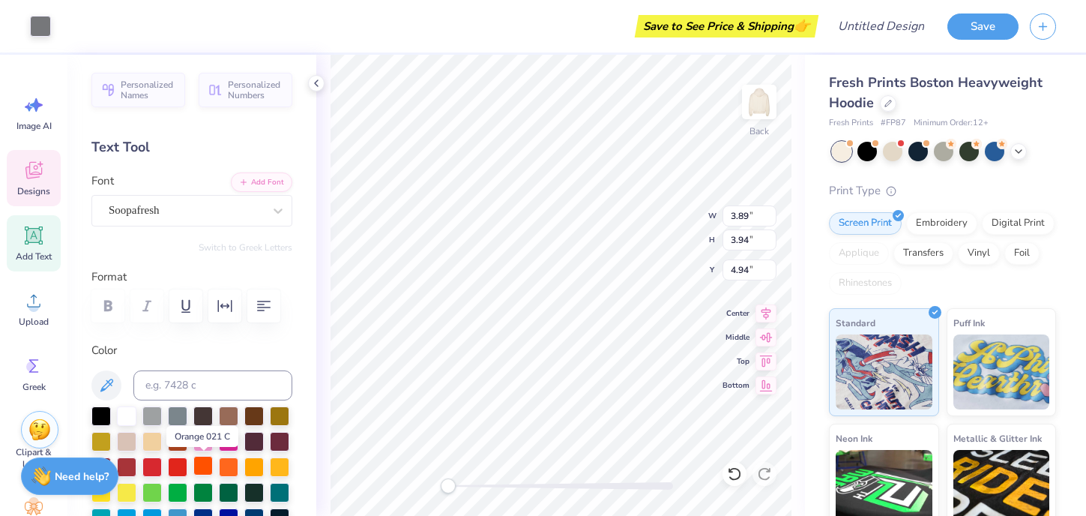
click at [199, 463] on div at bounding box center [202, 465] width 19 height 19
click at [174, 469] on div at bounding box center [177, 465] width 19 height 19
click at [157, 466] on div at bounding box center [151, 465] width 19 height 19
click at [157, 464] on div at bounding box center [151, 465] width 19 height 19
type input "3.89"
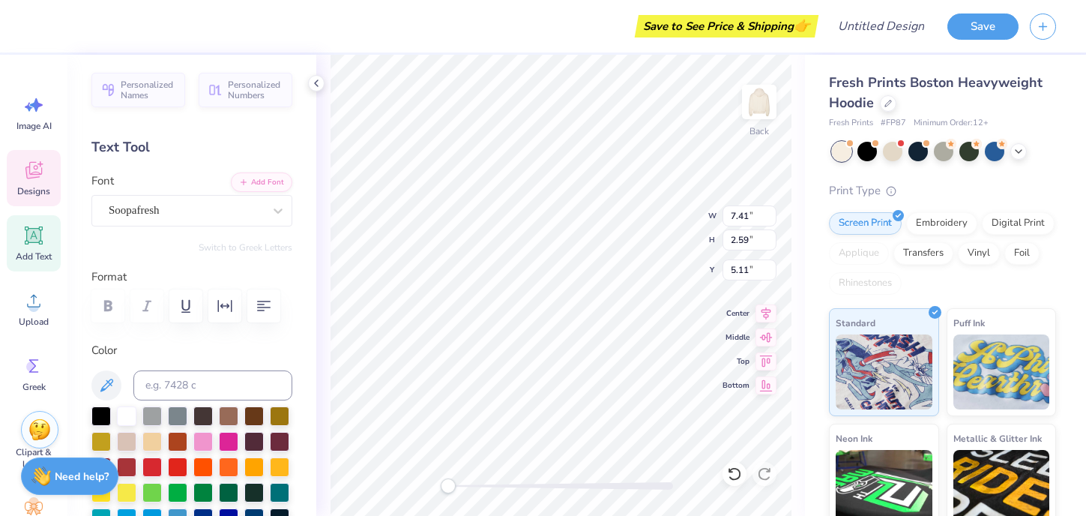
type input "3.94"
type input "4.94"
click at [41, 27] on div at bounding box center [40, 24] width 21 height 21
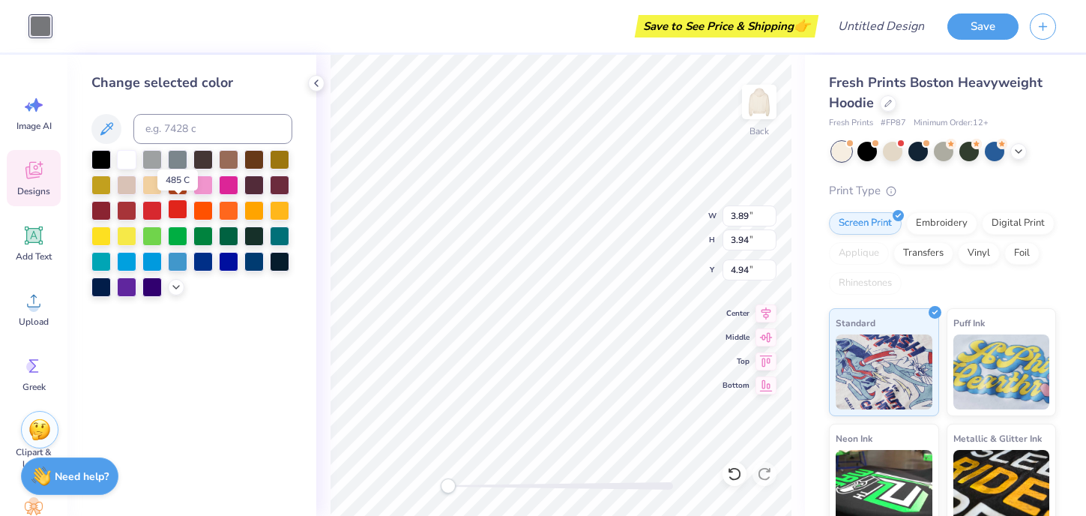
click at [175, 217] on div at bounding box center [177, 208] width 19 height 19
click at [145, 214] on div at bounding box center [151, 208] width 19 height 19
type input "5.67"
type input "5.79"
type input "3.86"
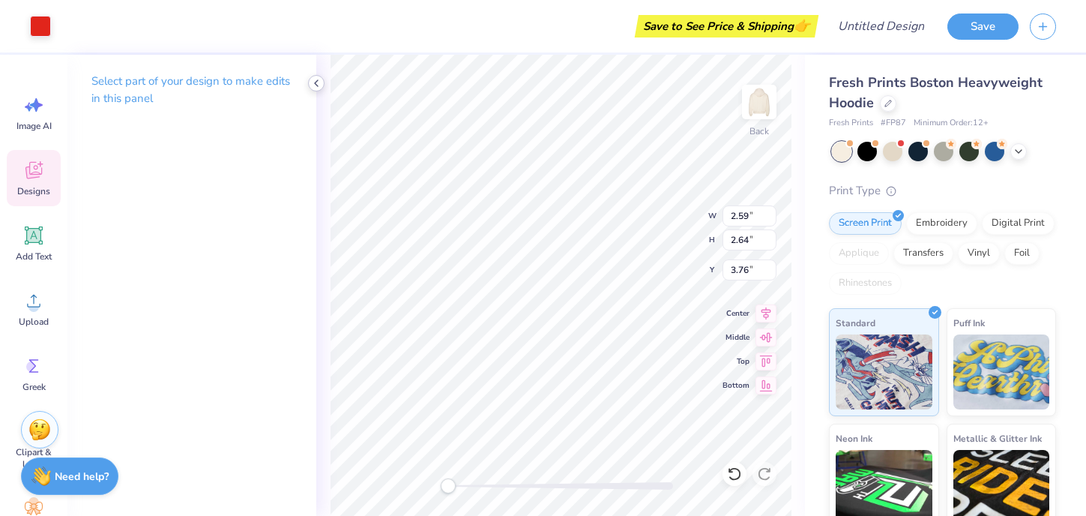
click at [319, 84] on icon at bounding box center [316, 83] width 12 height 12
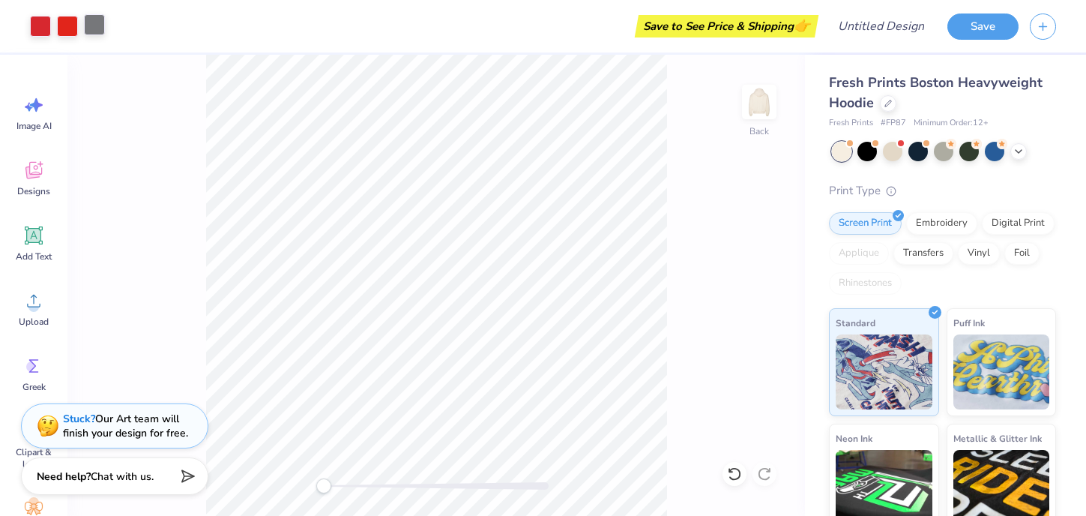
click at [89, 28] on div at bounding box center [94, 24] width 21 height 21
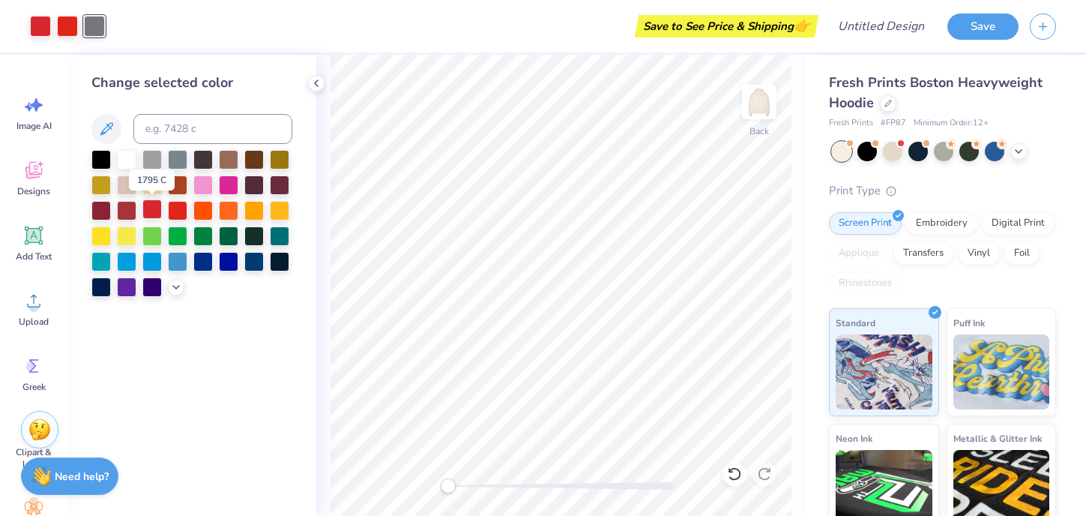
click at [154, 211] on div at bounding box center [151, 208] width 19 height 19
click at [172, 212] on div at bounding box center [177, 208] width 19 height 19
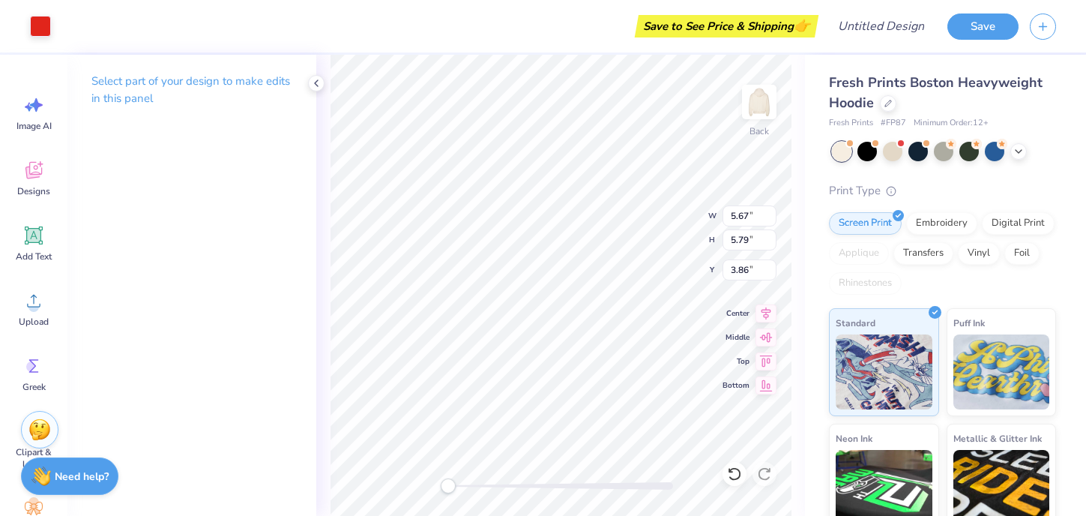
type input "1.44"
type input "1.49"
type input "6.58"
click at [43, 28] on div at bounding box center [40, 24] width 21 height 21
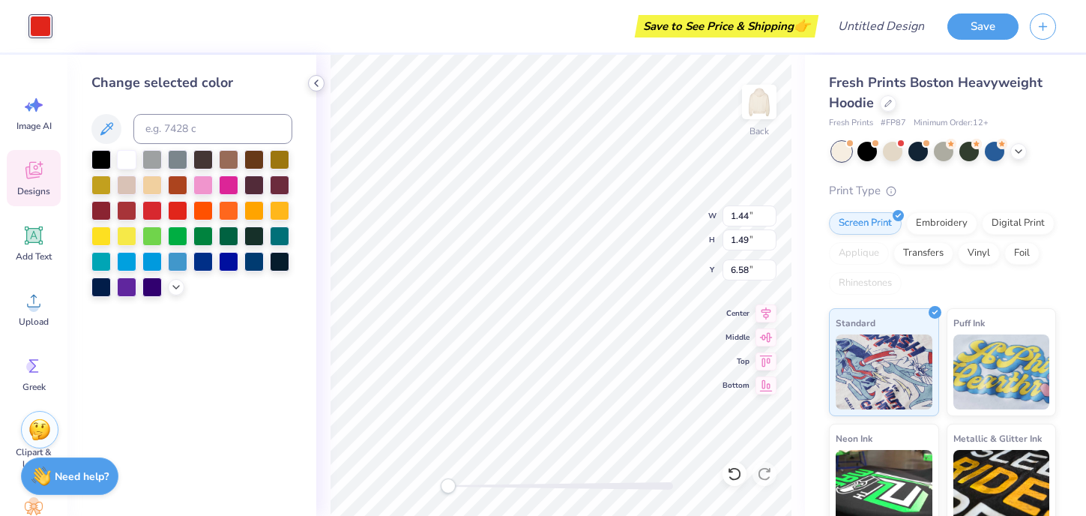
click at [318, 85] on icon at bounding box center [316, 83] width 12 height 12
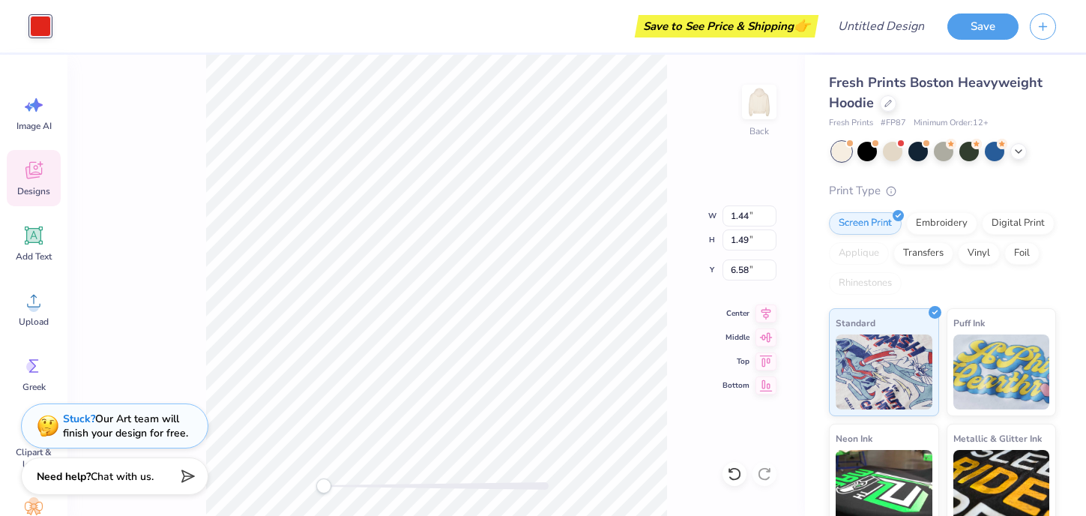
click at [50, 22] on div at bounding box center [40, 26] width 21 height 21
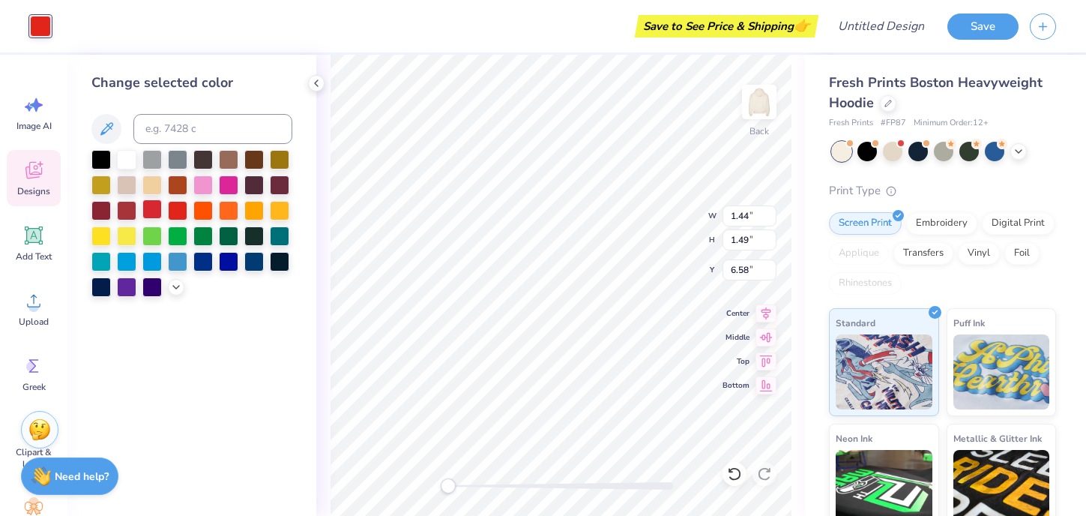
click at [151, 207] on div at bounding box center [151, 208] width 19 height 19
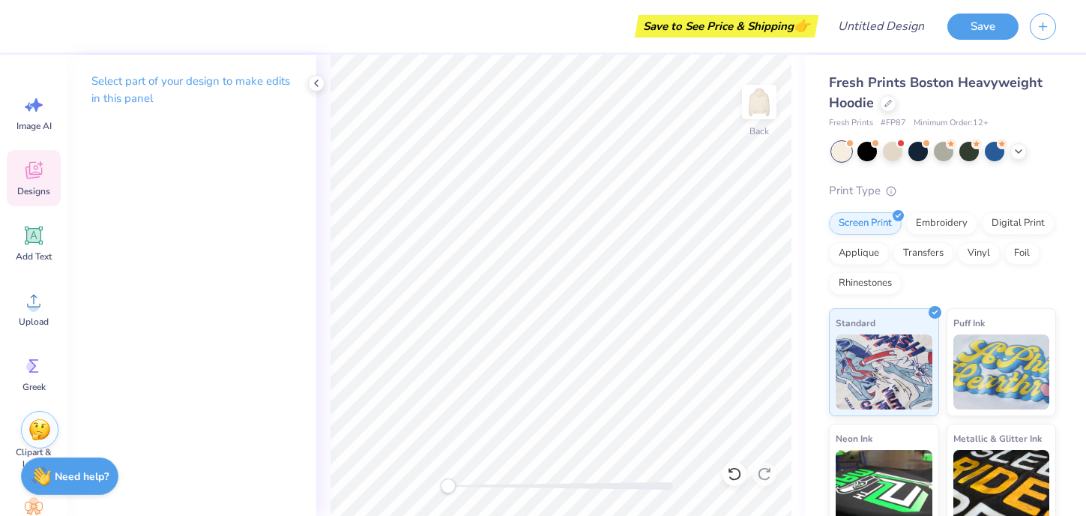
click at [37, 180] on icon at bounding box center [33, 170] width 22 height 22
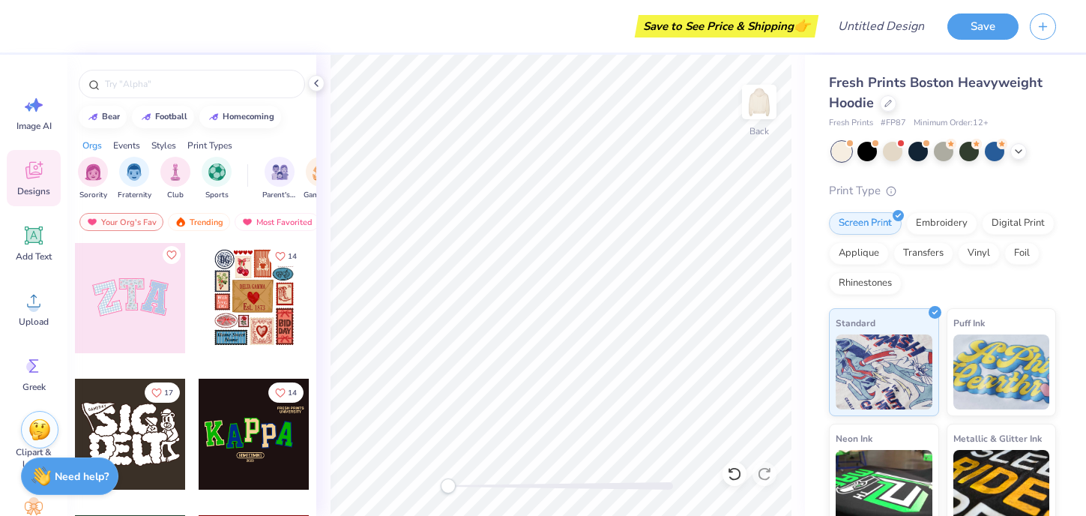
scroll to position [274, 0]
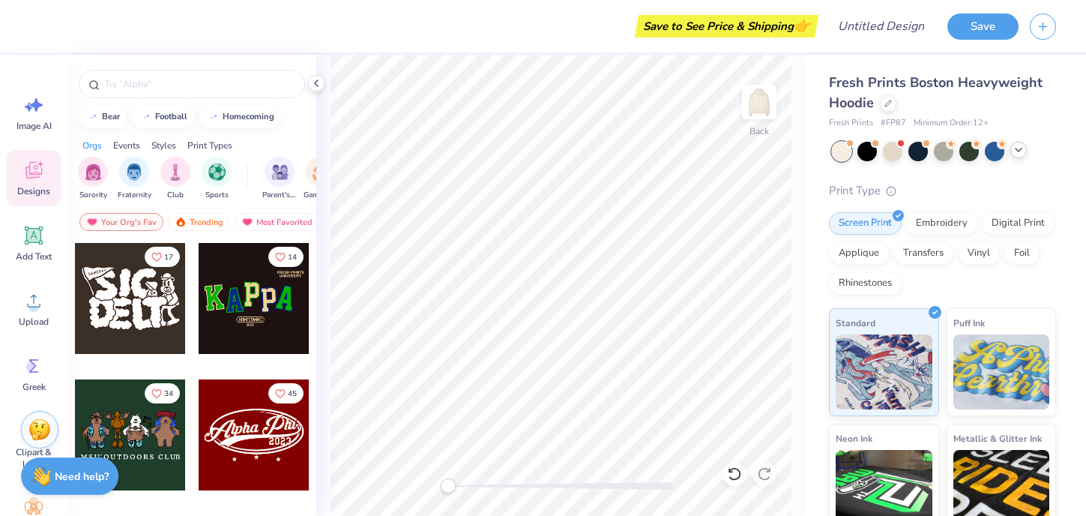
click at [1020, 151] on icon at bounding box center [1019, 150] width 12 height 12
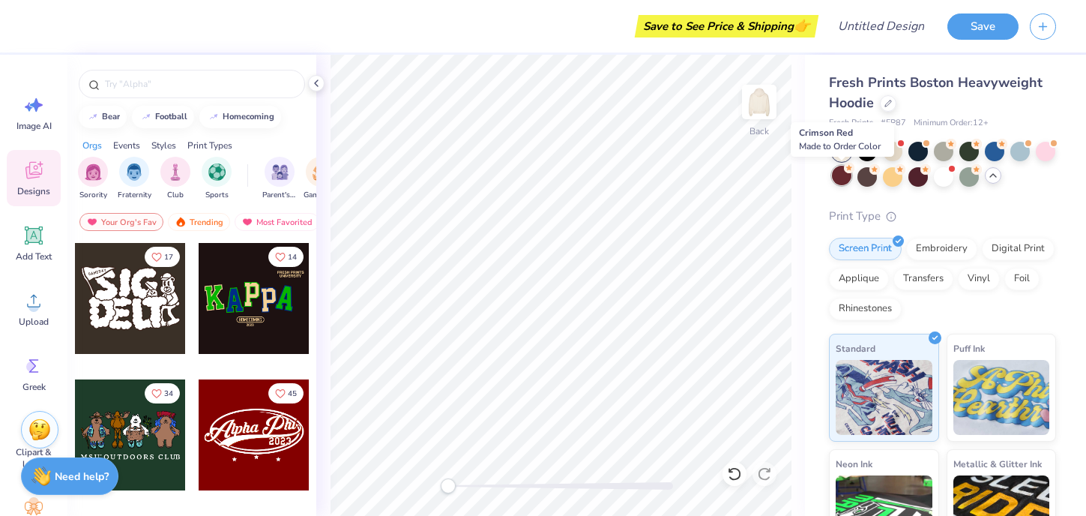
click at [844, 176] on div at bounding box center [841, 175] width 19 height 19
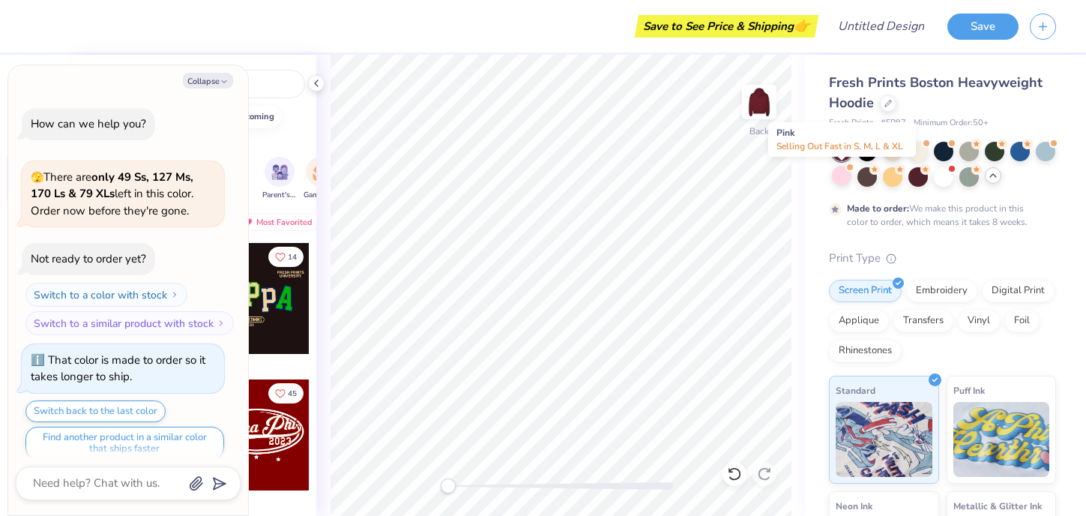
scroll to position [13, 0]
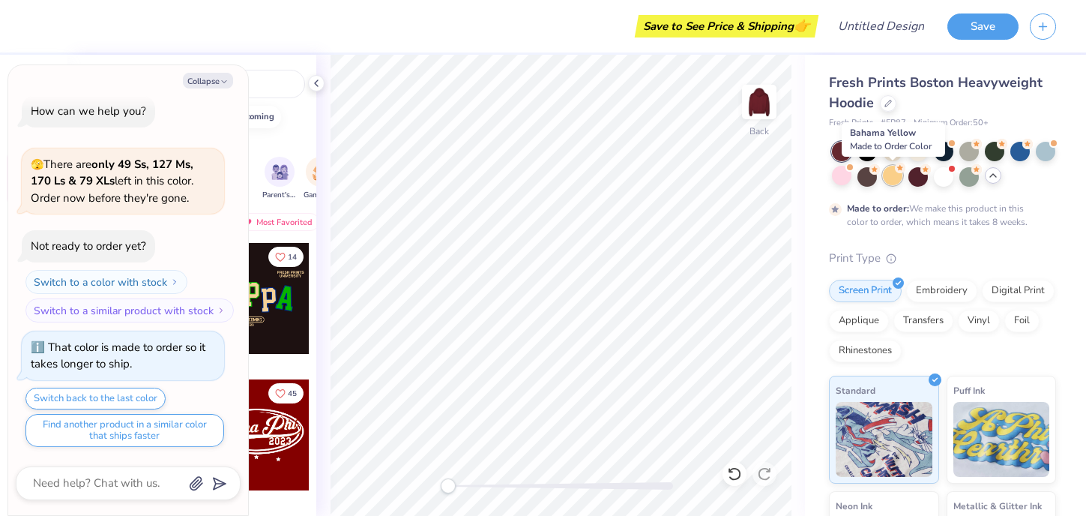
click at [897, 181] on div at bounding box center [892, 175] width 19 height 19
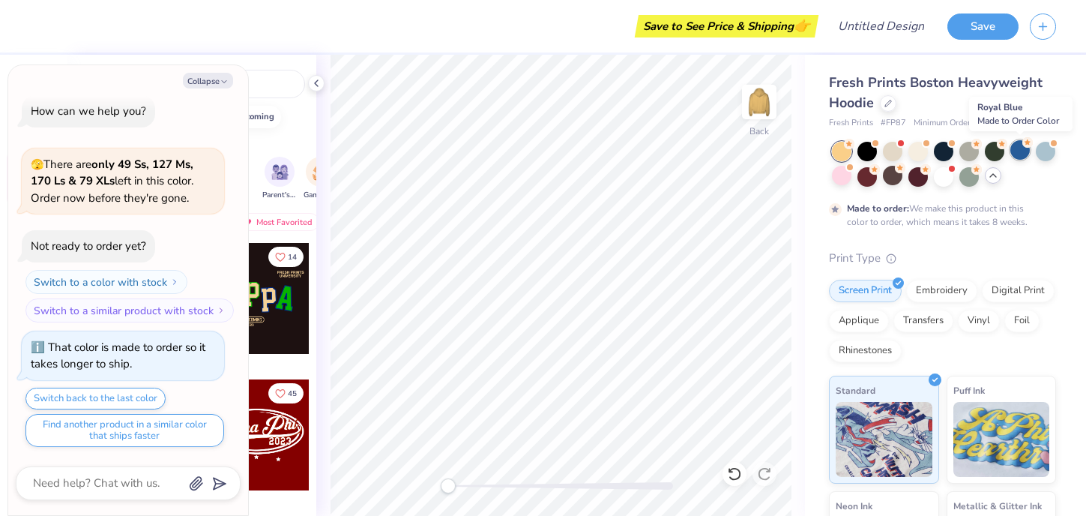
click at [1018, 151] on div at bounding box center [1020, 149] width 19 height 19
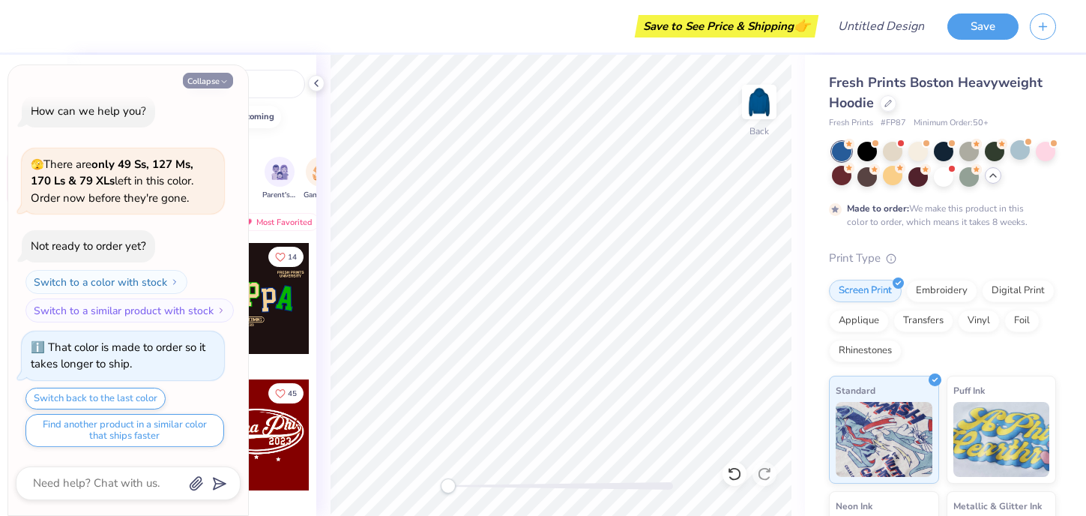
click at [218, 84] on button "Collapse" at bounding box center [208, 81] width 50 height 16
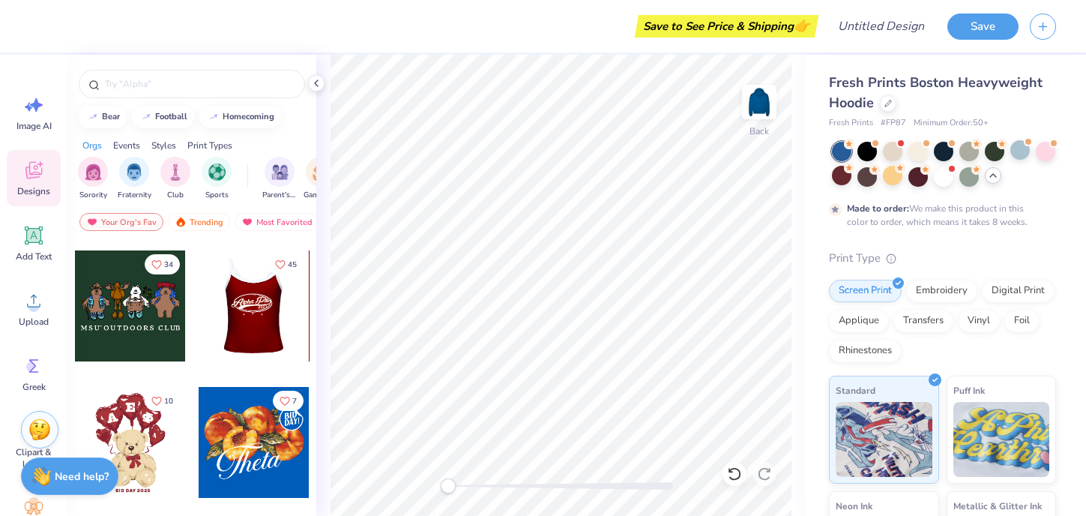
scroll to position [412, 0]
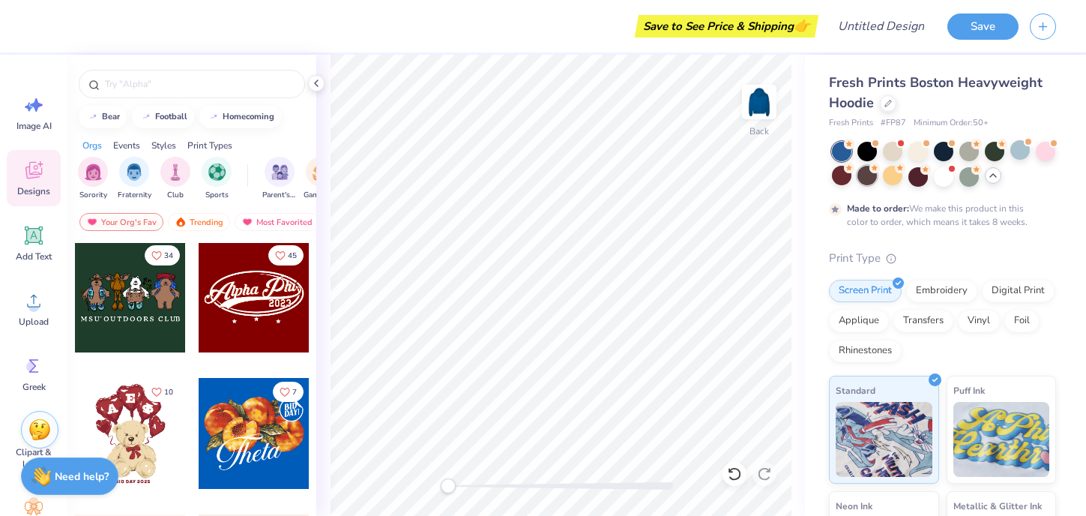
click at [841, 175] on div at bounding box center [841, 175] width 19 height 19
click at [867, 179] on div at bounding box center [867, 175] width 19 height 19
click at [896, 155] on div at bounding box center [892, 149] width 19 height 19
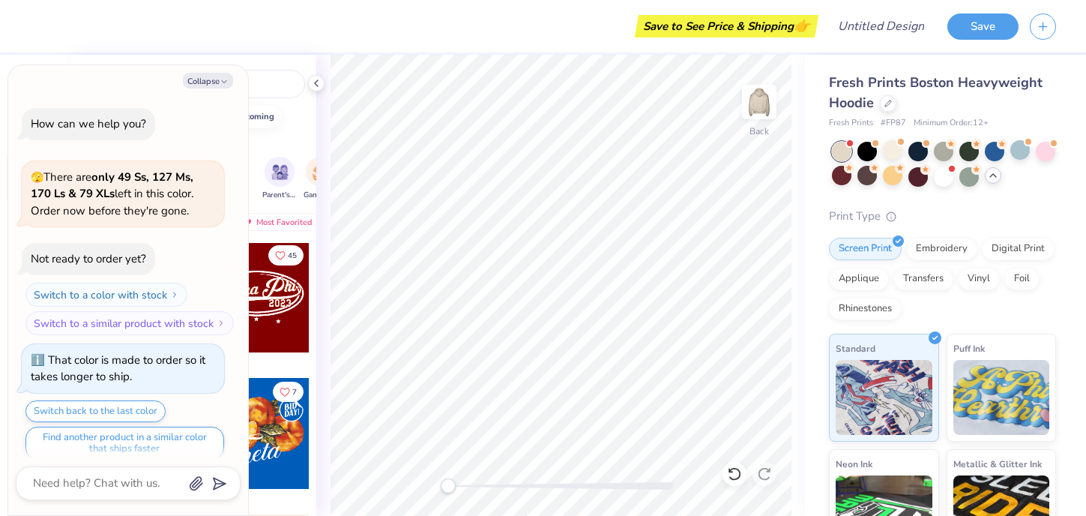
scroll to position [299, 0]
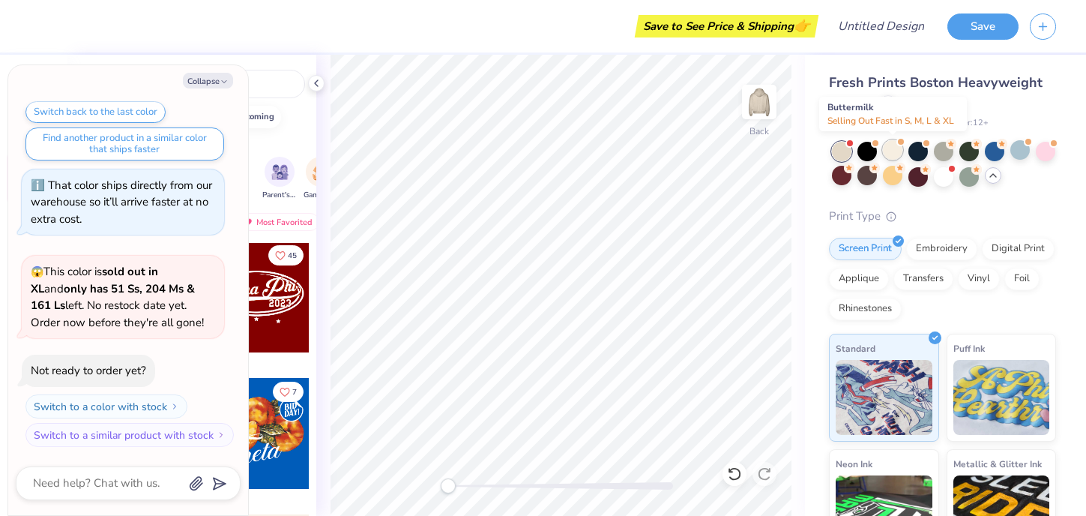
click at [892, 155] on div at bounding box center [892, 149] width 19 height 19
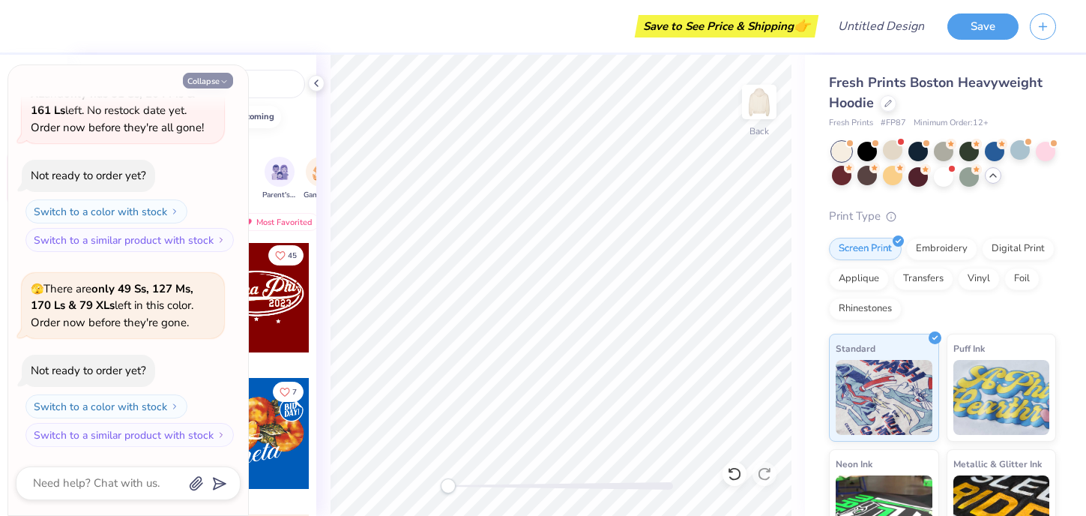
click at [220, 81] on icon "button" at bounding box center [224, 81] width 9 height 9
type textarea "x"
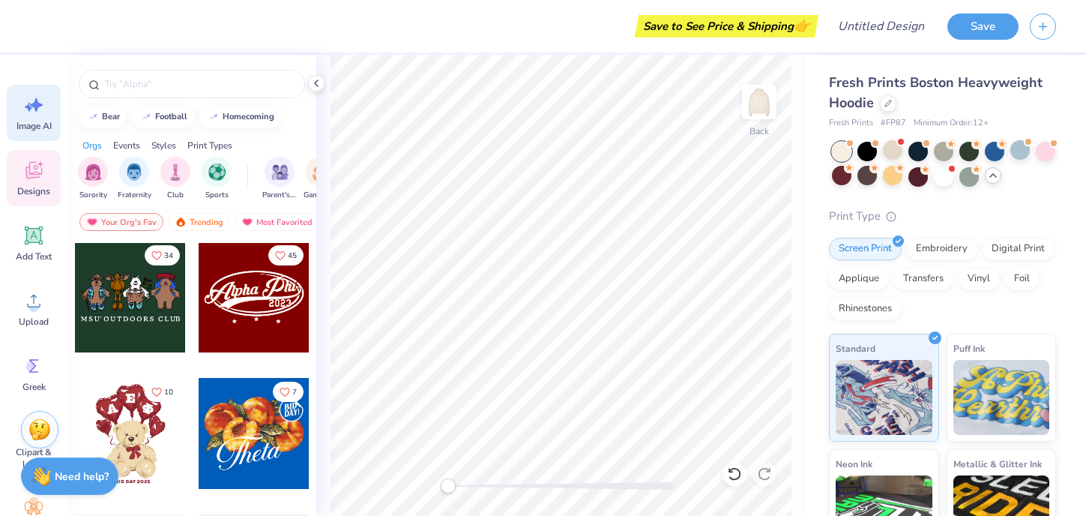
click at [34, 118] on div "Image AI" at bounding box center [34, 113] width 54 height 56
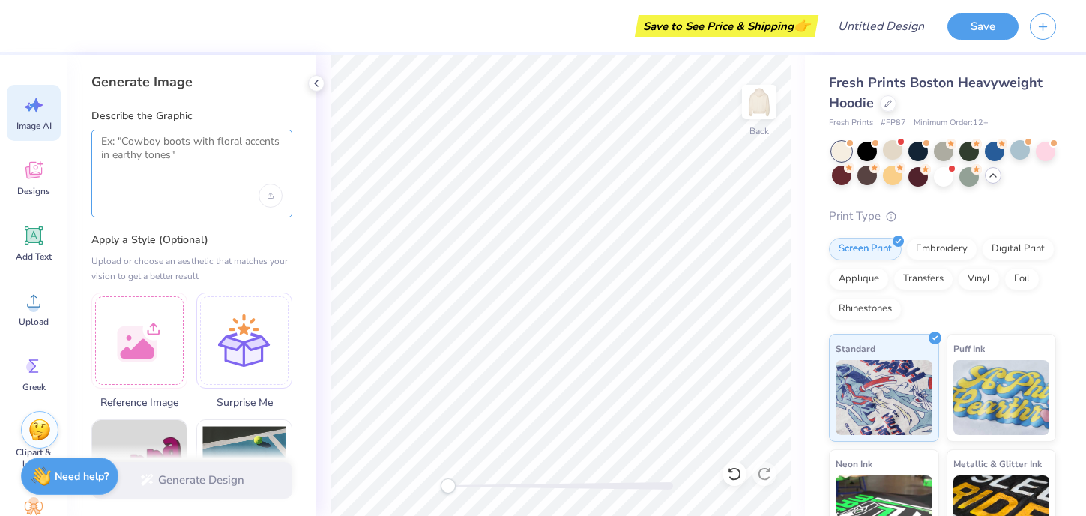
click at [142, 164] on textarea at bounding box center [191, 153] width 181 height 37
click at [136, 325] on div at bounding box center [139, 338] width 96 height 96
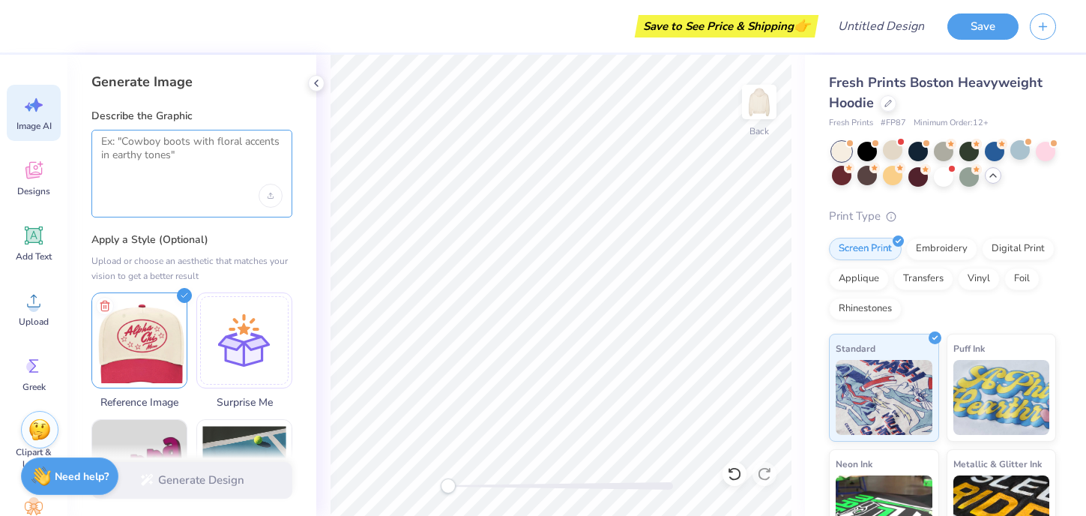
click at [144, 162] on textarea at bounding box center [191, 153] width 181 height 37
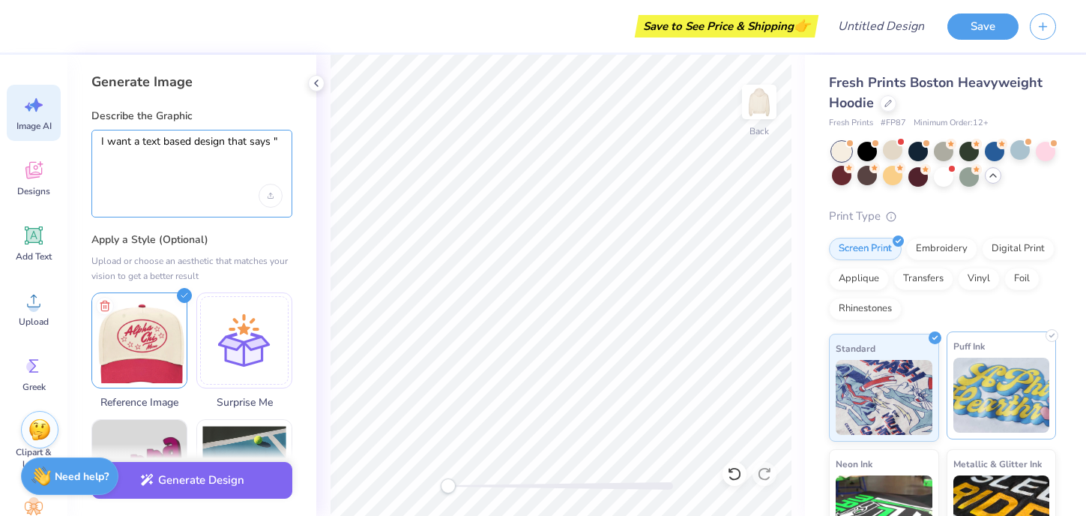
paste textarea "Pi Beta Phi"
click at [203, 157] on textarea "I want a text based design that says "Pi Beta Phi" and "Univeri" at bounding box center [191, 153] width 181 height 37
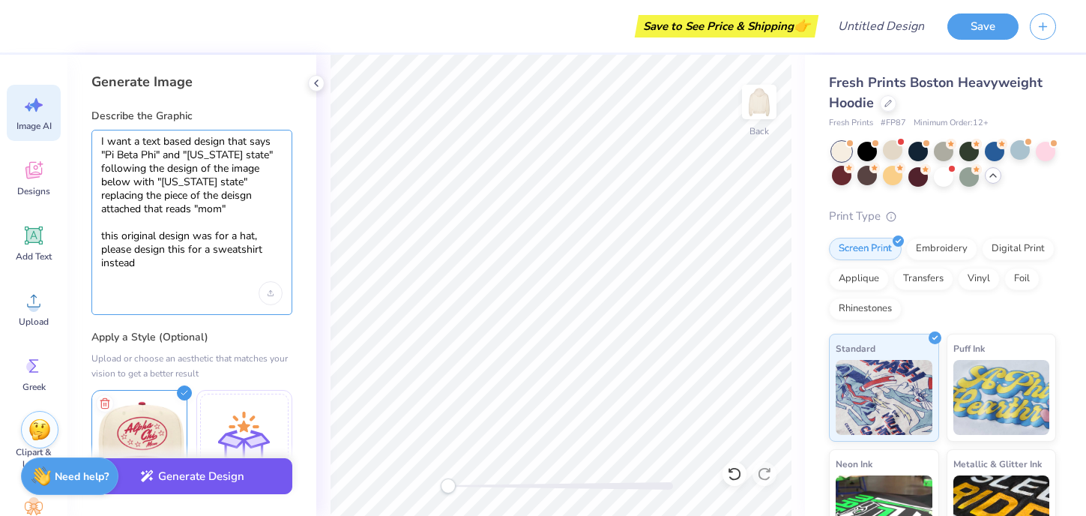
type textarea "I want a text based design that says "Pi Beta Phi" and "ohio state" following t…"
click at [172, 478] on button "Generate Design" at bounding box center [191, 476] width 201 height 37
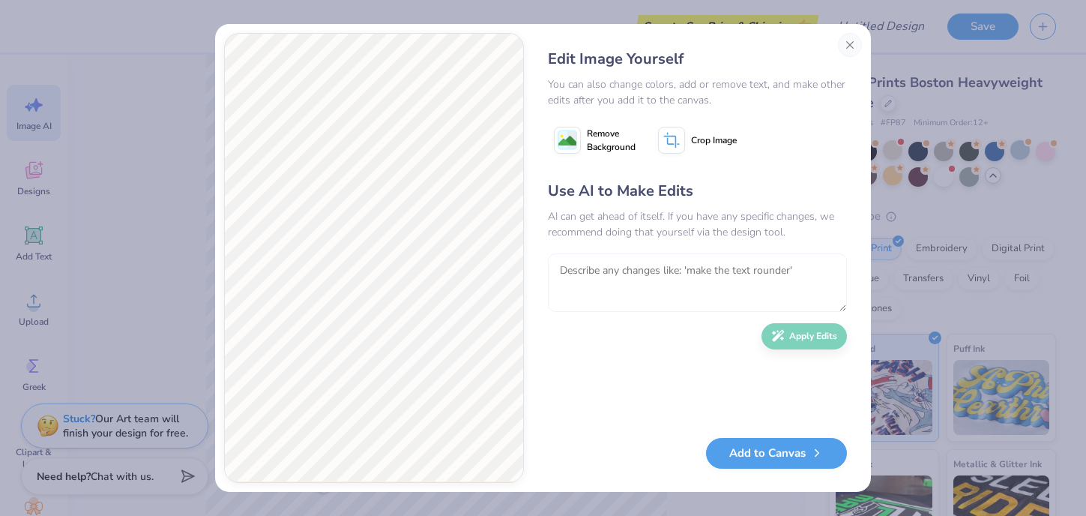
click at [674, 270] on textarea at bounding box center [697, 282] width 299 height 58
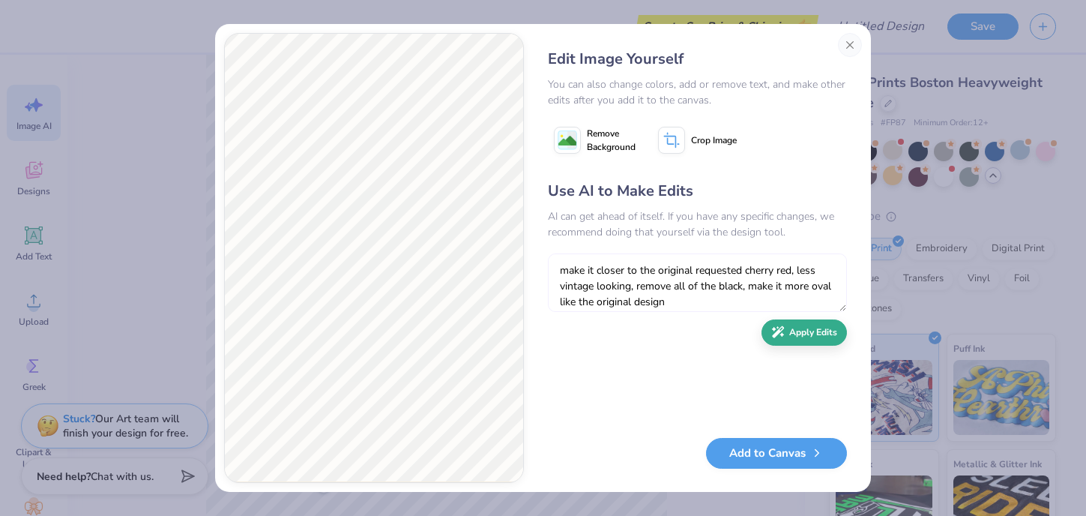
type textarea "make it closer to the original requested cherry red, less vintage looking, remo…"
click at [796, 337] on button "Apply Edits" at bounding box center [804, 332] width 85 height 26
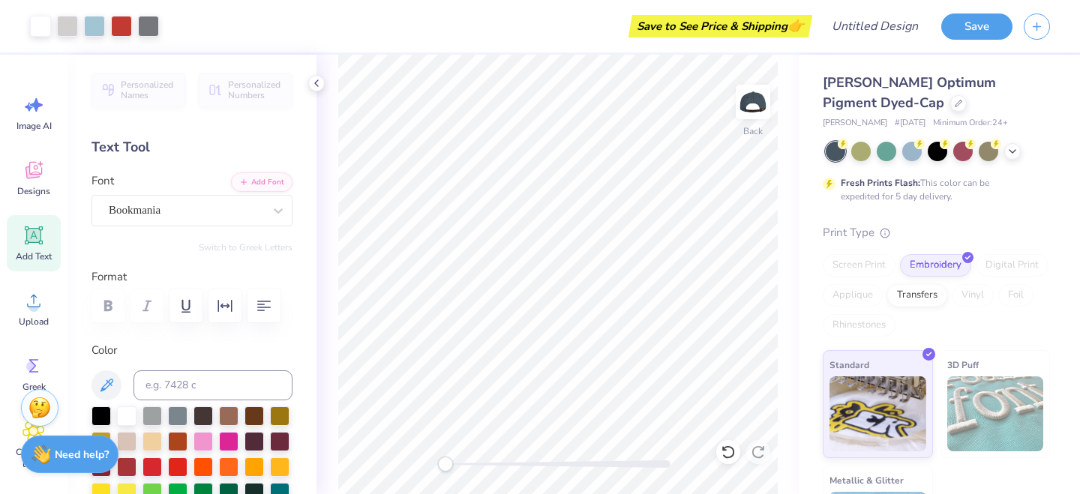
click at [423, 465] on div "Back" at bounding box center [557, 274] width 482 height 439
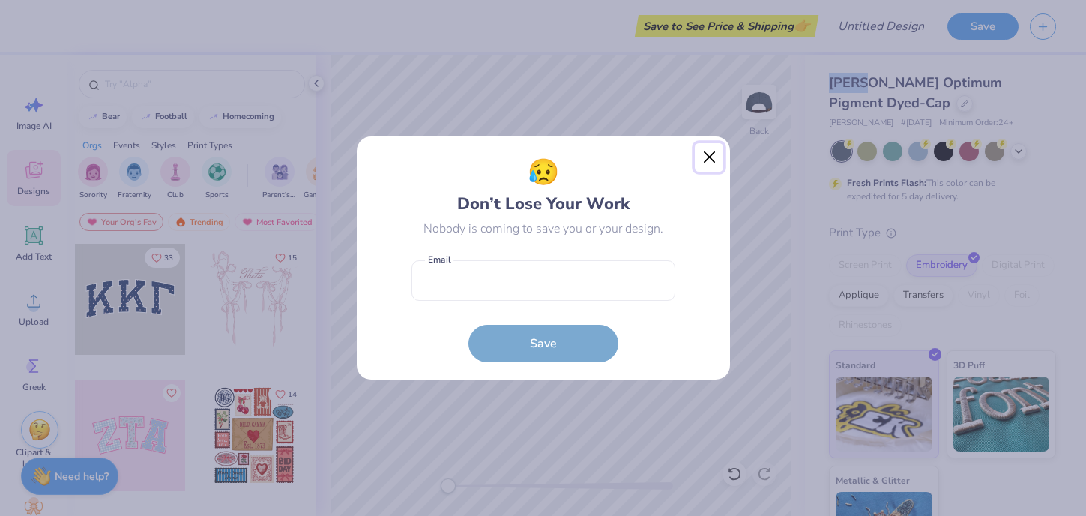
click at [709, 156] on button "Close" at bounding box center [709, 157] width 28 height 28
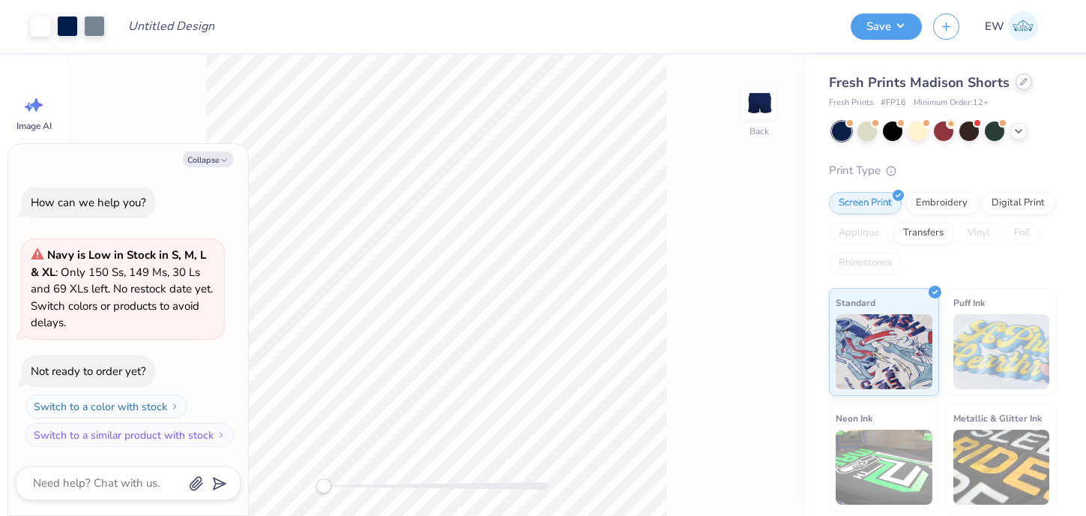
click at [1023, 85] on icon at bounding box center [1023, 81] width 7 height 7
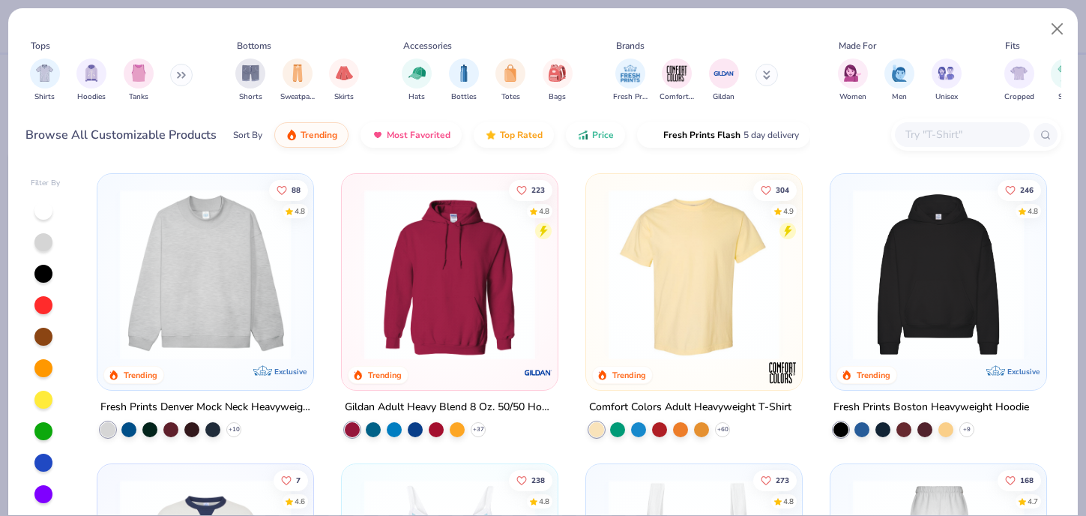
click at [941, 258] on img at bounding box center [939, 274] width 186 height 171
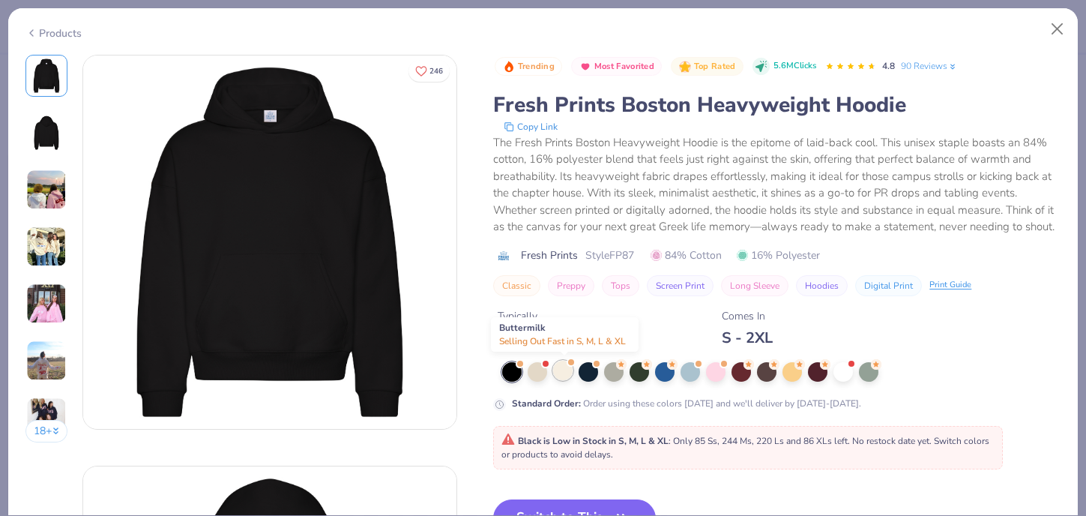
click at [562, 373] on div at bounding box center [562, 370] width 19 height 19
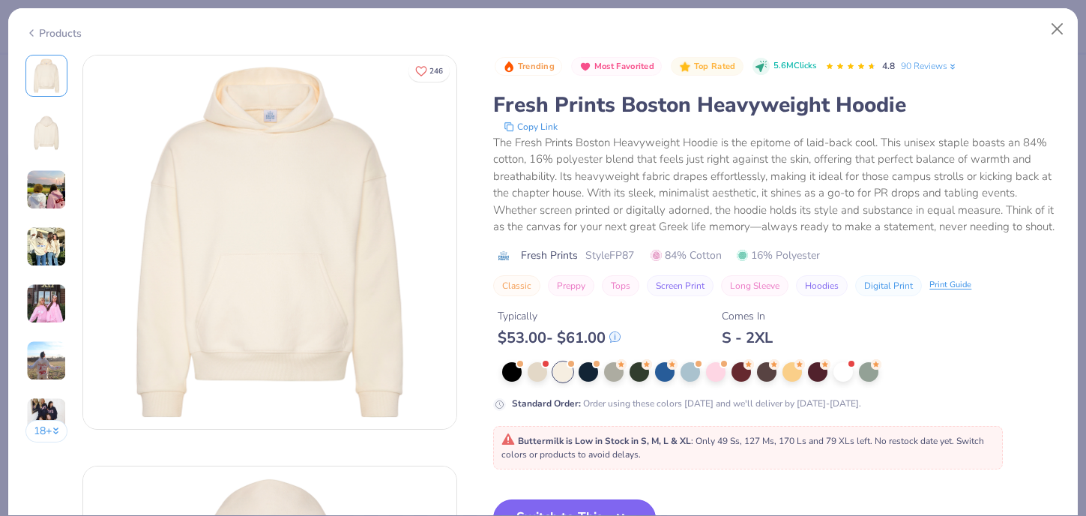
click at [553, 504] on button "Switch to This" at bounding box center [574, 517] width 163 height 37
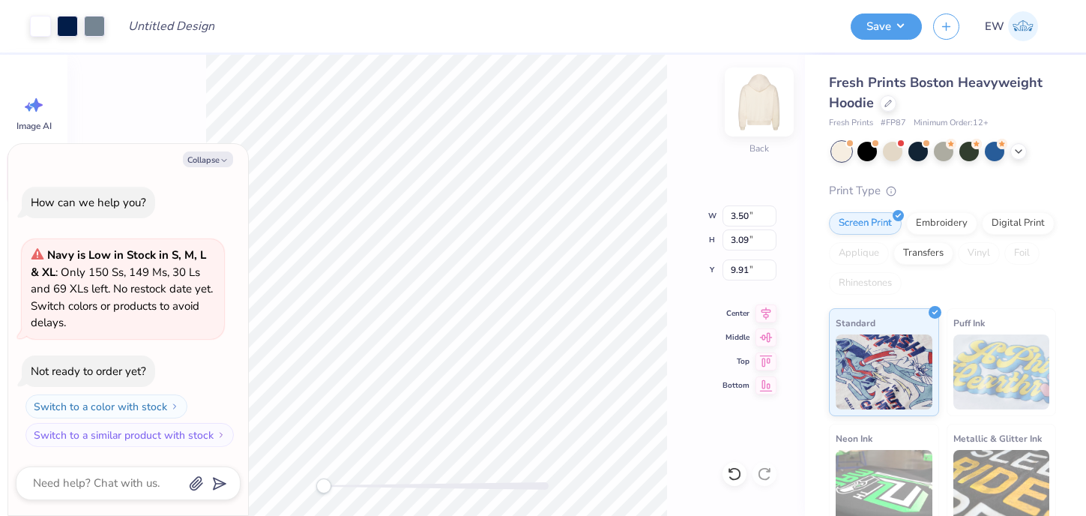
click at [756, 106] on img at bounding box center [759, 102] width 60 height 60
click at [768, 102] on img at bounding box center [759, 102] width 60 height 60
type textarea "x"
type input "14.07"
type input "12.42"
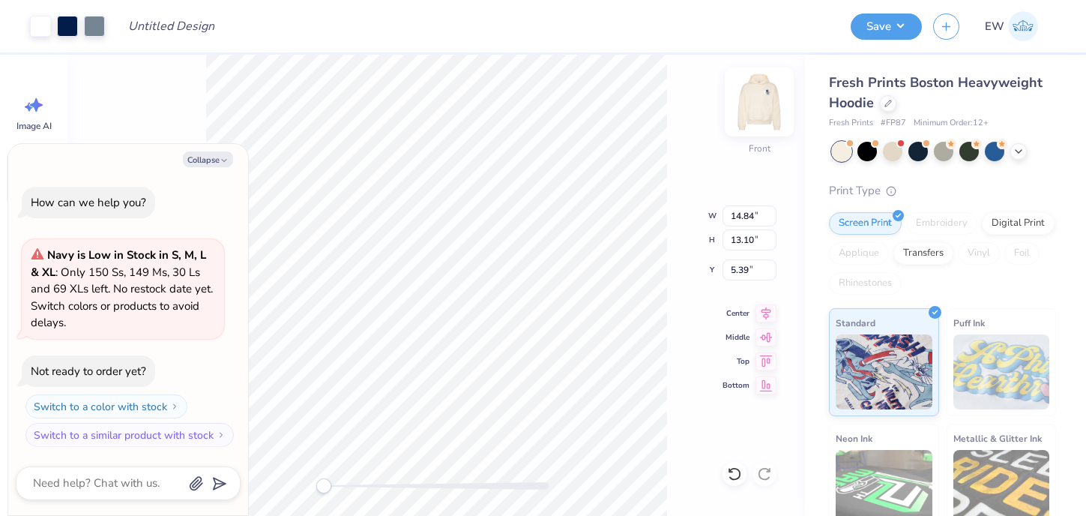
type input "0.54"
drag, startPoint x: 325, startPoint y: 491, endPoint x: 367, endPoint y: 490, distance: 41.3
click at [367, 490] on div "Accessibility label" at bounding box center [366, 485] width 15 height 15
click at [199, 160] on button "Collapse" at bounding box center [208, 159] width 50 height 16
type textarea "x"
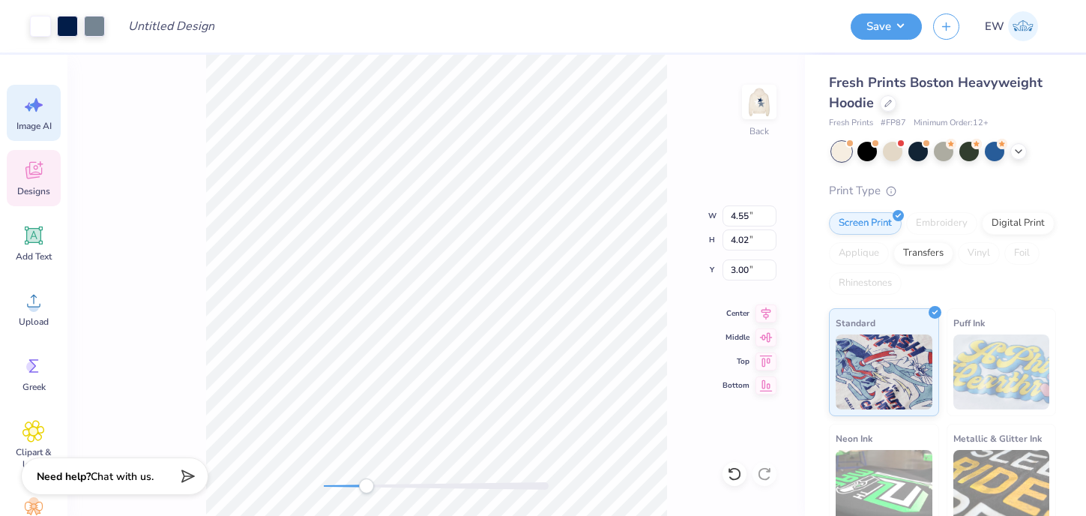
click at [31, 118] on div "Image AI" at bounding box center [34, 113] width 54 height 56
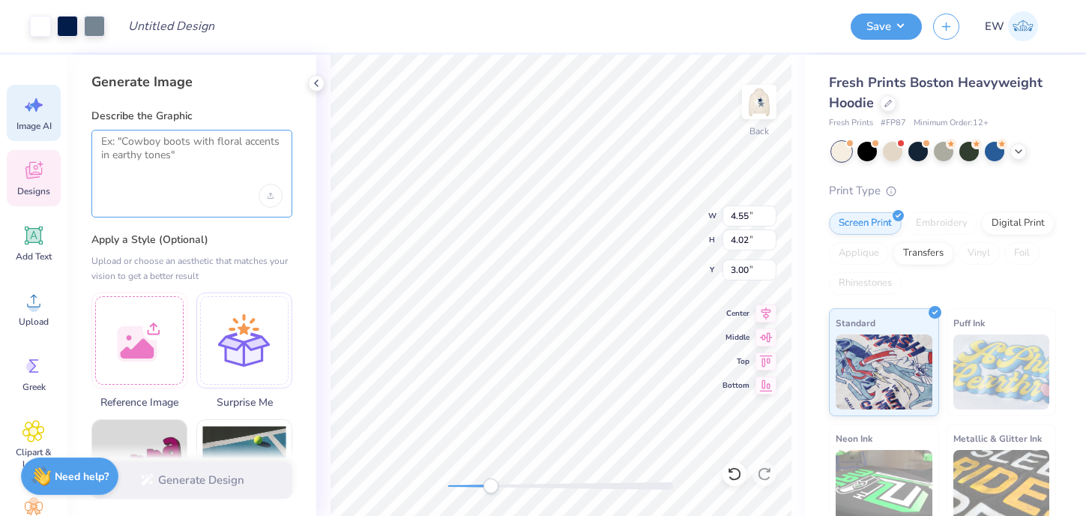
click at [163, 160] on textarea at bounding box center [191, 153] width 181 height 37
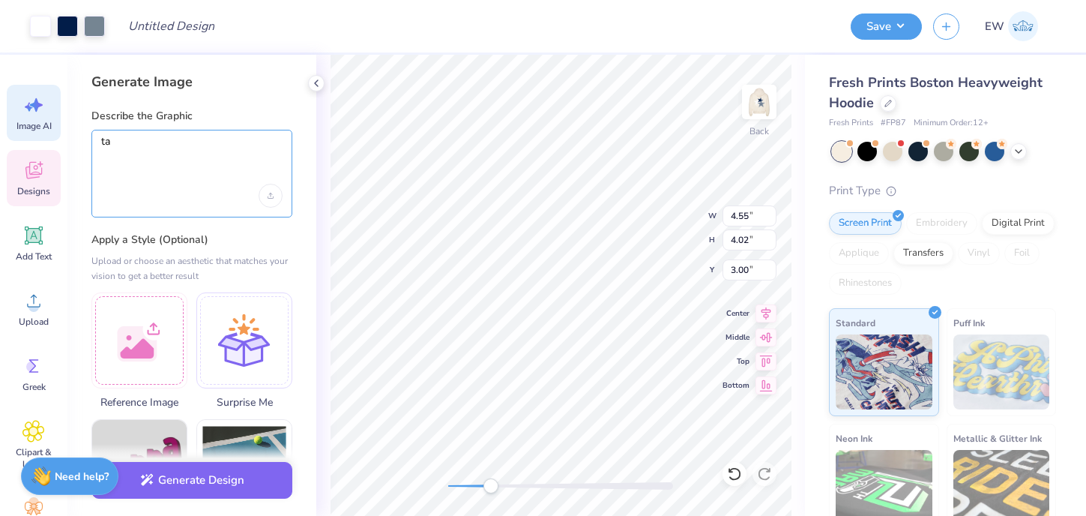
type textarea "t"
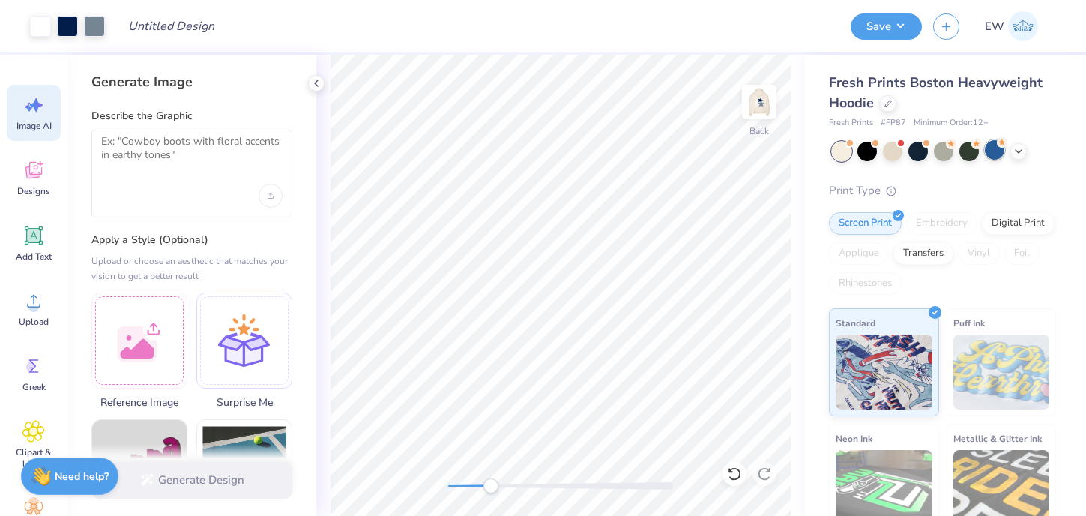
click at [989, 150] on div at bounding box center [994, 149] width 19 height 19
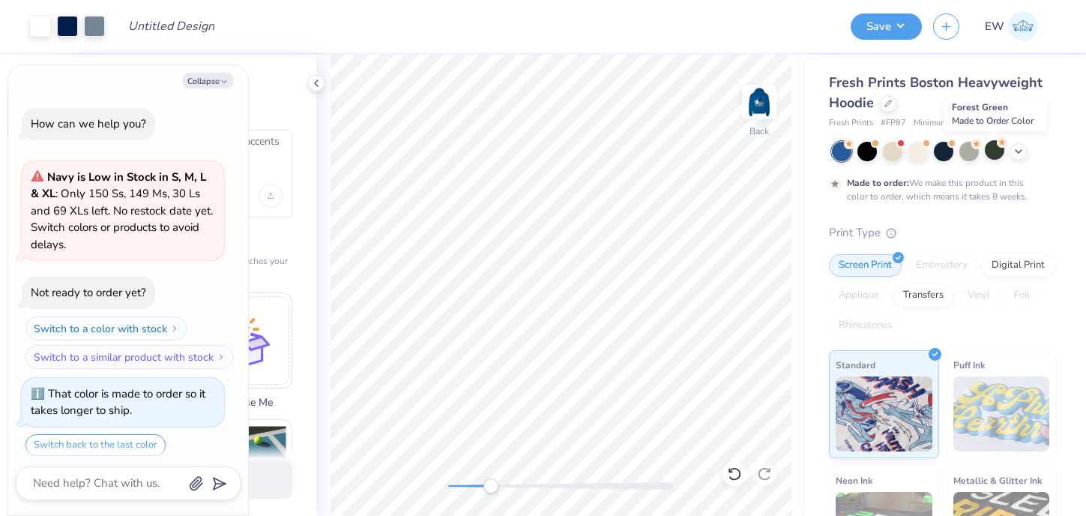
scroll to position [46, 0]
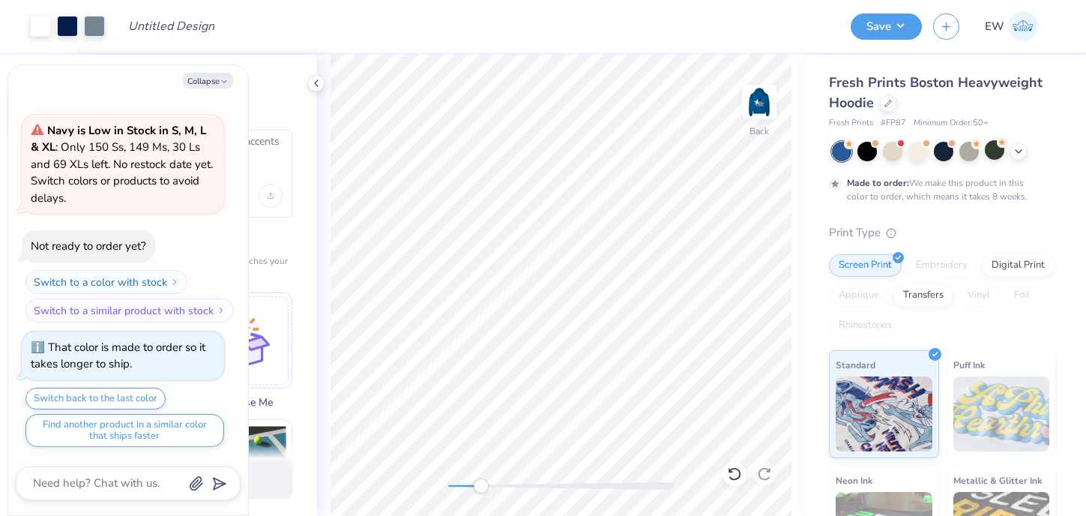
click at [487, 484] on div "Accessibility label" at bounding box center [481, 485] width 15 height 15
click at [876, 152] on div at bounding box center [867, 149] width 19 height 19
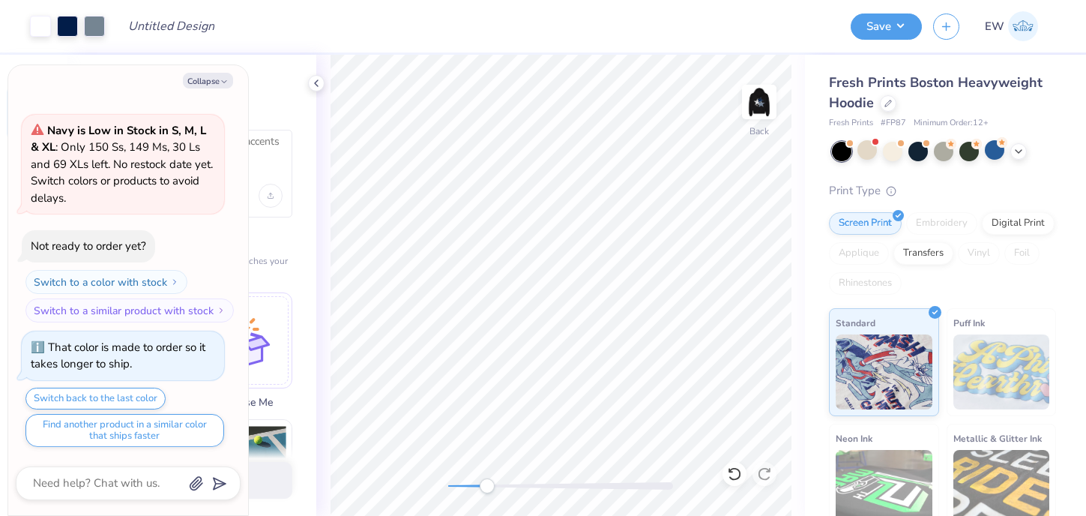
scroll to position [367, 0]
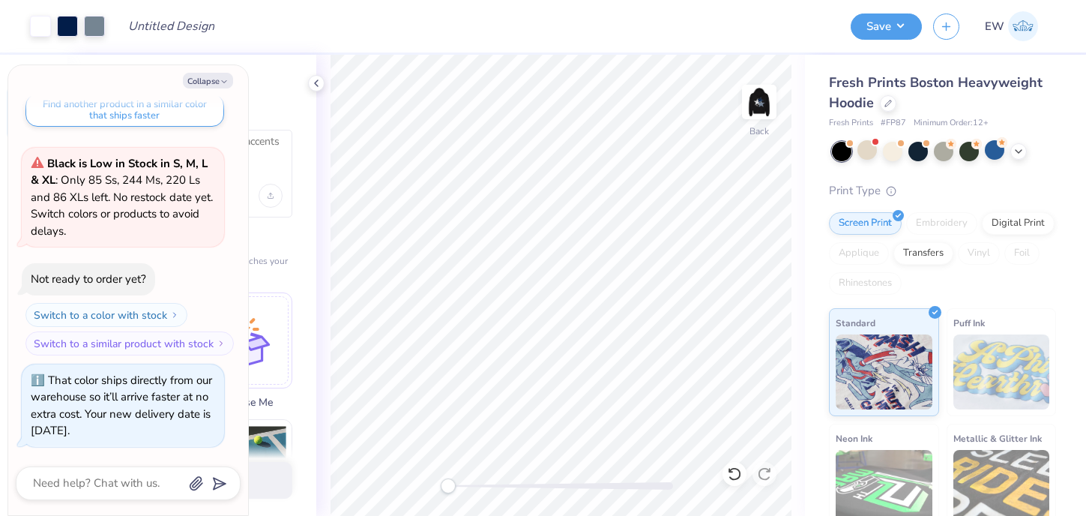
click at [427, 491] on div "Back" at bounding box center [560, 285] width 489 height 461
click at [896, 151] on div at bounding box center [892, 149] width 19 height 19
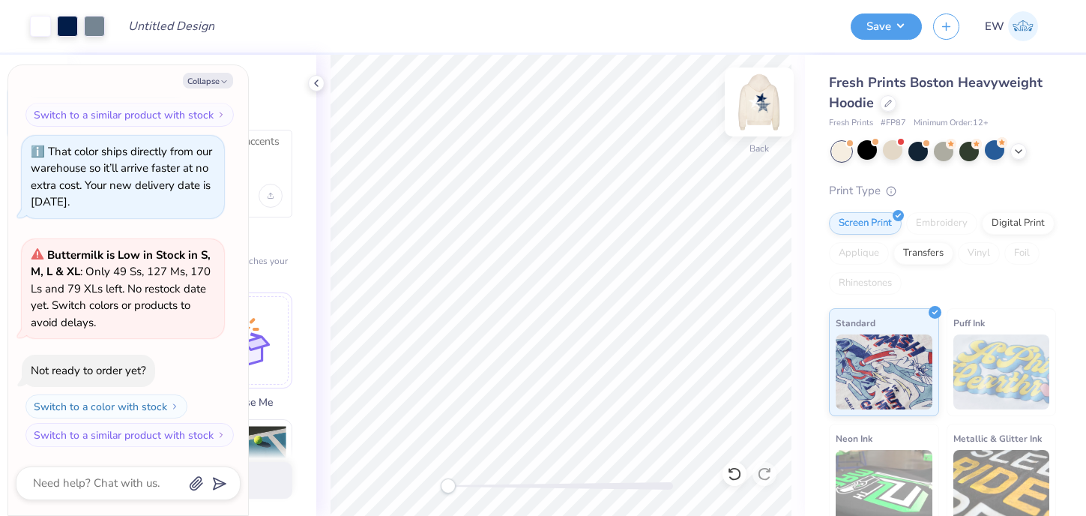
click at [765, 97] on img at bounding box center [759, 102] width 60 height 60
click at [227, 79] on icon "button" at bounding box center [224, 81] width 9 height 9
type textarea "x"
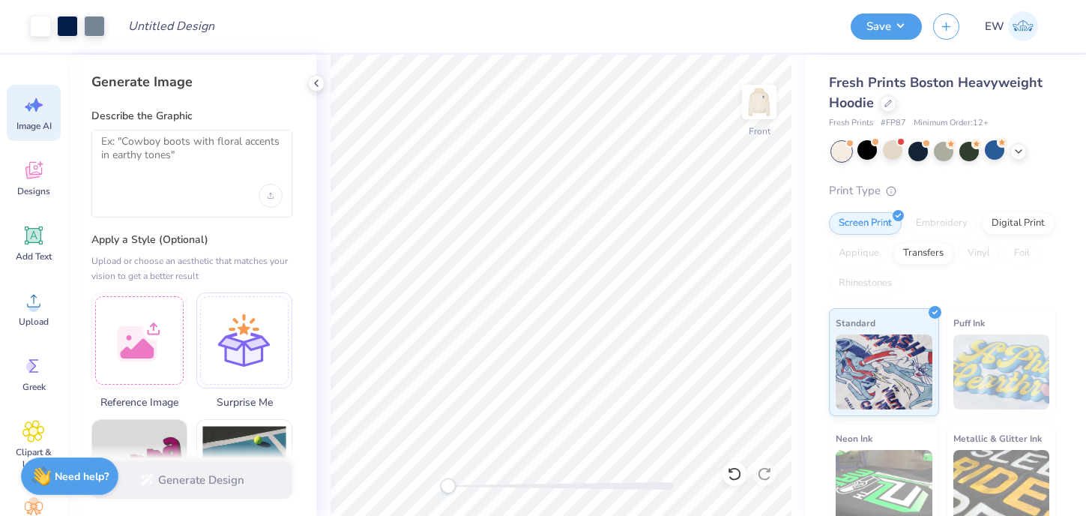
click at [210, 133] on div at bounding box center [191, 174] width 201 height 88
click at [204, 143] on textarea at bounding box center [191, 153] width 181 height 37
click at [152, 302] on div at bounding box center [139, 338] width 96 height 96
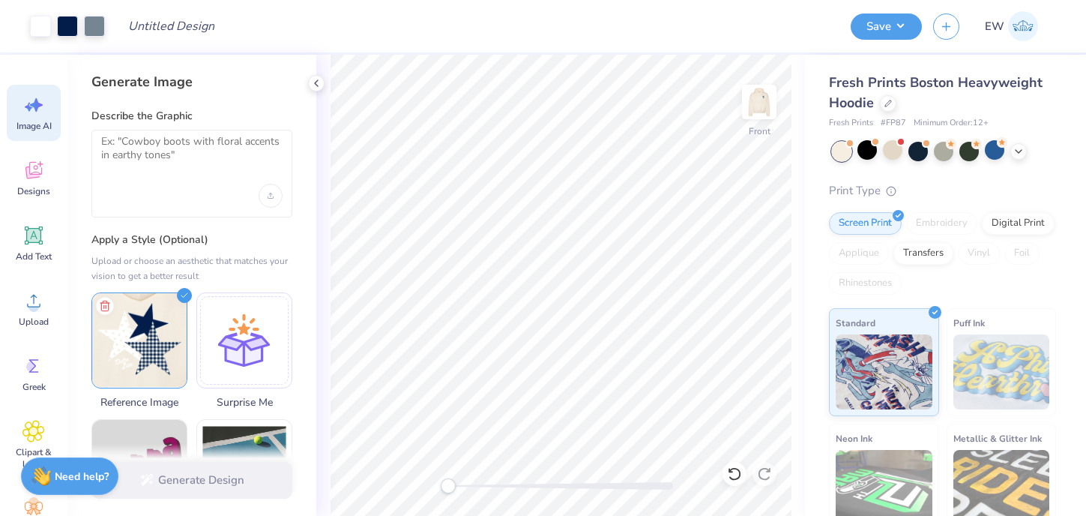
click at [172, 173] on div at bounding box center [191, 174] width 201 height 88
click at [159, 151] on textarea at bounding box center [191, 153] width 181 height 37
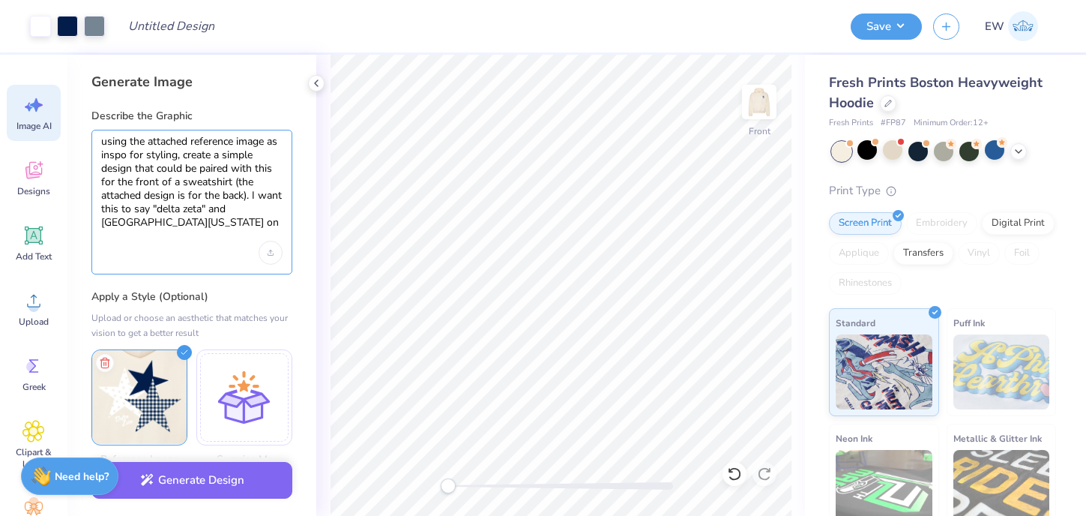
drag, startPoint x: 158, startPoint y: 210, endPoint x: 202, endPoint y: 211, distance: 44.2
click at [202, 211] on textarea "using the attached reference image as inspo for styling, create a simple design…" at bounding box center [191, 182] width 181 height 94
paste textarea "Alpha Chi Omeg"
click at [226, 224] on textarea "using the attached reference image as inspo for styling, create a simple design…" at bounding box center [191, 182] width 181 height 94
drag, startPoint x: 214, startPoint y: 211, endPoint x: 238, endPoint y: 211, distance: 24.7
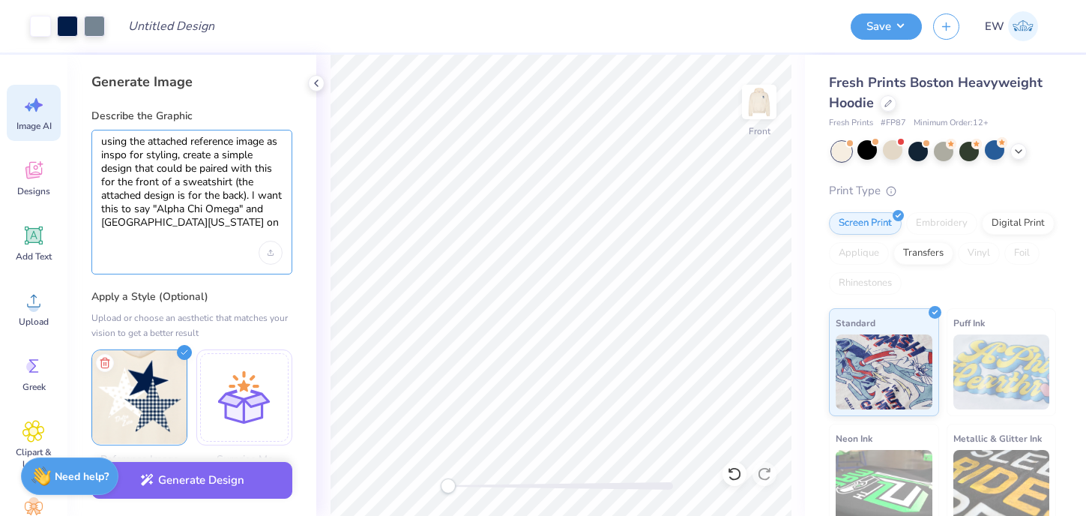
click at [238, 211] on textarea "using the attached reference image as inspo for styling, create a simple design…" at bounding box center [191, 182] width 181 height 94
drag, startPoint x: 189, startPoint y: 210, endPoint x: 163, endPoint y: 211, distance: 26.3
click at [163, 211] on textarea "using the attached reference image as inspo for styling, create a simple design…" at bounding box center [191, 182] width 181 height 94
click at [183, 211] on textarea "using the attached reference image as inspo for styling, create a simple design…" at bounding box center [191, 182] width 181 height 94
drag, startPoint x: 157, startPoint y: 210, endPoint x: 185, endPoint y: 211, distance: 27.8
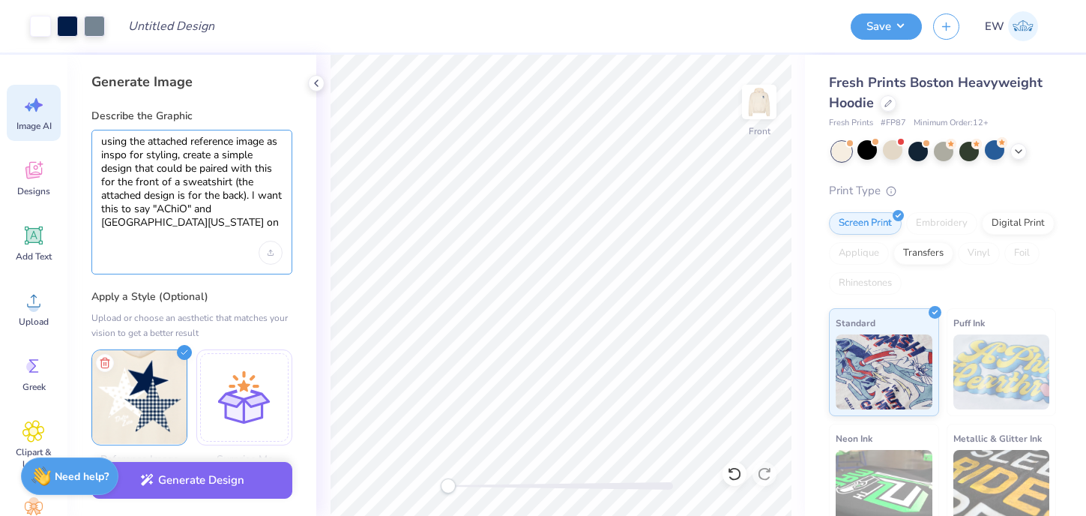
click at [185, 211] on textarea "using the attached reference image as inspo for styling, create a simple design…" at bounding box center [191, 182] width 181 height 94
paste textarea "(ΑΧΩ)"
click at [193, 223] on textarea "using the attached reference image as inspo for styling, create a simple design…" at bounding box center [191, 182] width 181 height 94
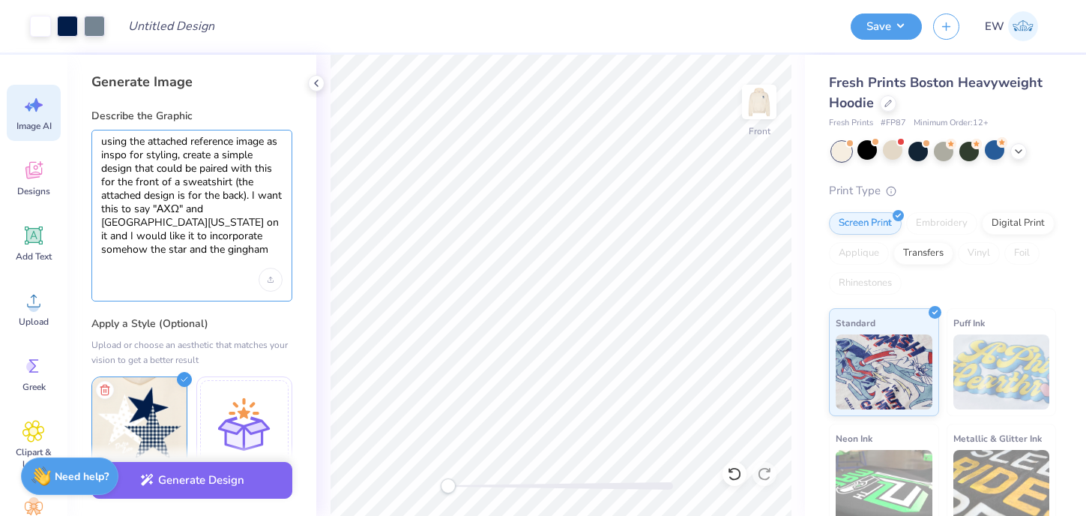
click at [244, 238] on textarea "using the attached reference image as inspo for styling, create a simple design…" at bounding box center [191, 195] width 181 height 121
click at [259, 254] on textarea "using the attached reference image as inspo for styling, create a simple design…" at bounding box center [191, 195] width 181 height 121
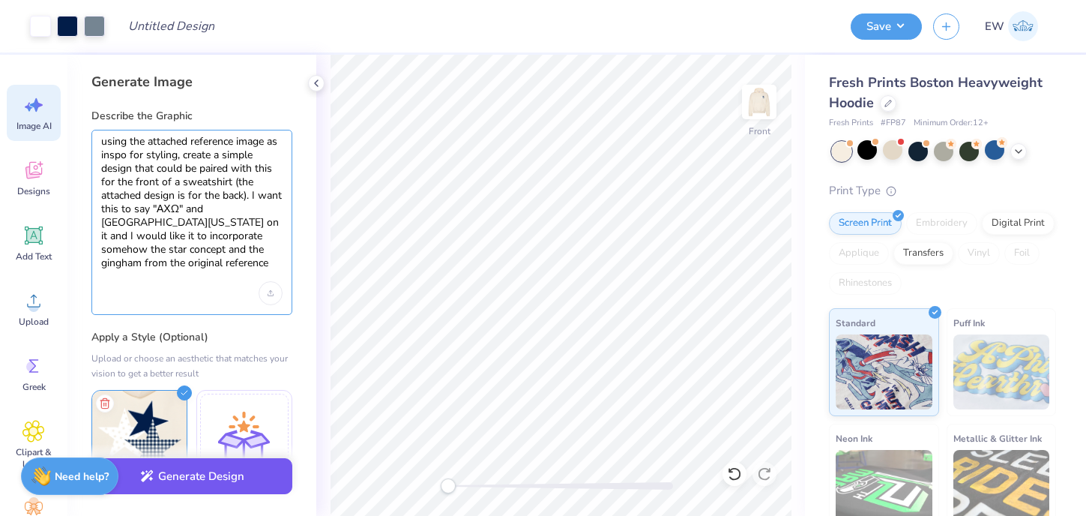
type textarea "using the attached reference image as inspo for styling, create a simple design…"
click at [235, 490] on button "Generate Design" at bounding box center [191, 476] width 201 height 37
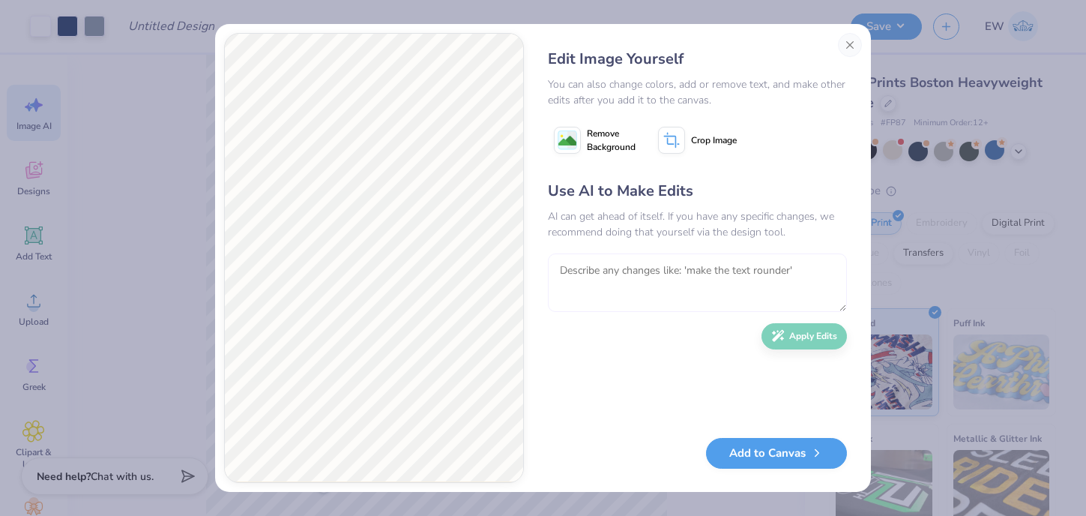
click at [663, 282] on textarea at bounding box center [697, 282] width 299 height 58
paste textarea "(ΑΧΩ)"
click at [752, 270] on textarea "maybe 2 stars in stead of 3, and put the (ΑΧΩ)" at bounding box center [697, 282] width 299 height 58
click at [777, 276] on textarea "maybe 2 stars in stead of 3, and put the ΑΧΩ)" at bounding box center [697, 282] width 299 height 58
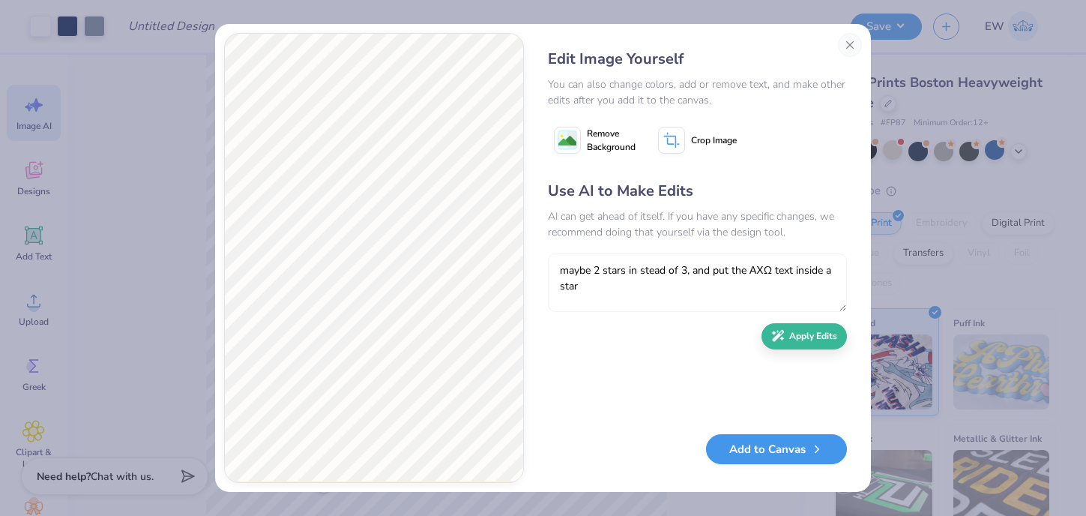
type textarea "maybe 2 stars in stead of 3, and put the ΑΧΩ text inside a star"
click at [798, 454] on button "Add to Canvas" at bounding box center [776, 449] width 141 height 31
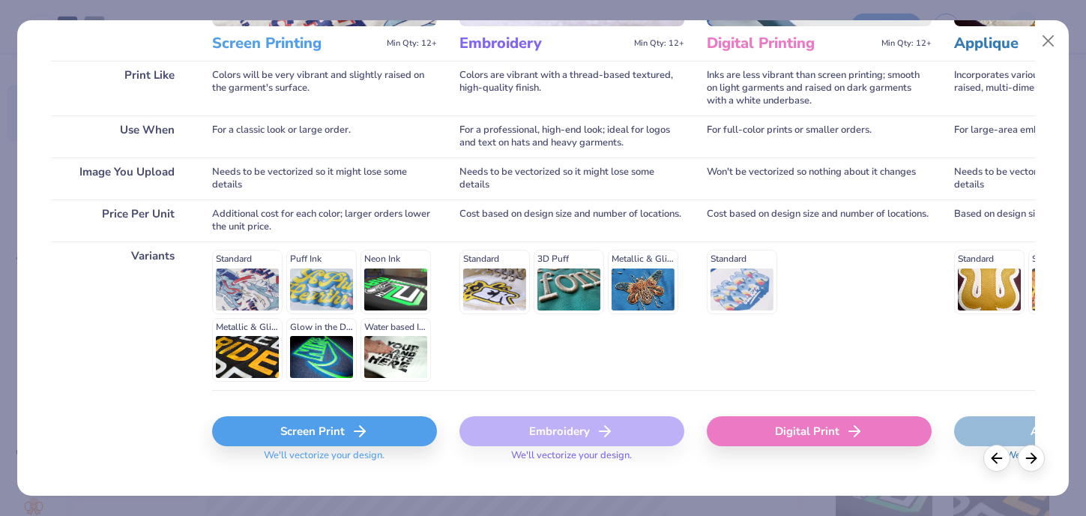
scroll to position [0, 0]
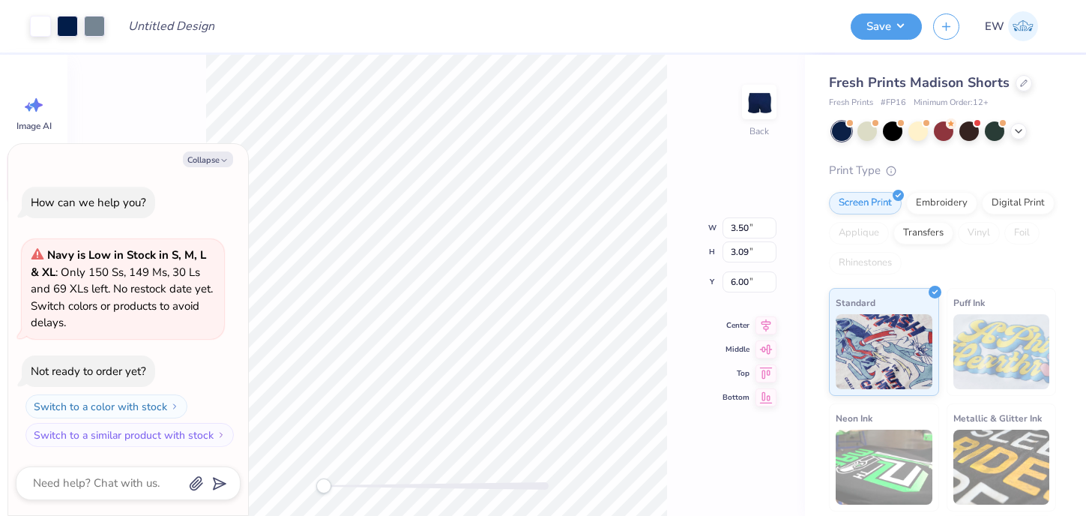
type textarea "x"
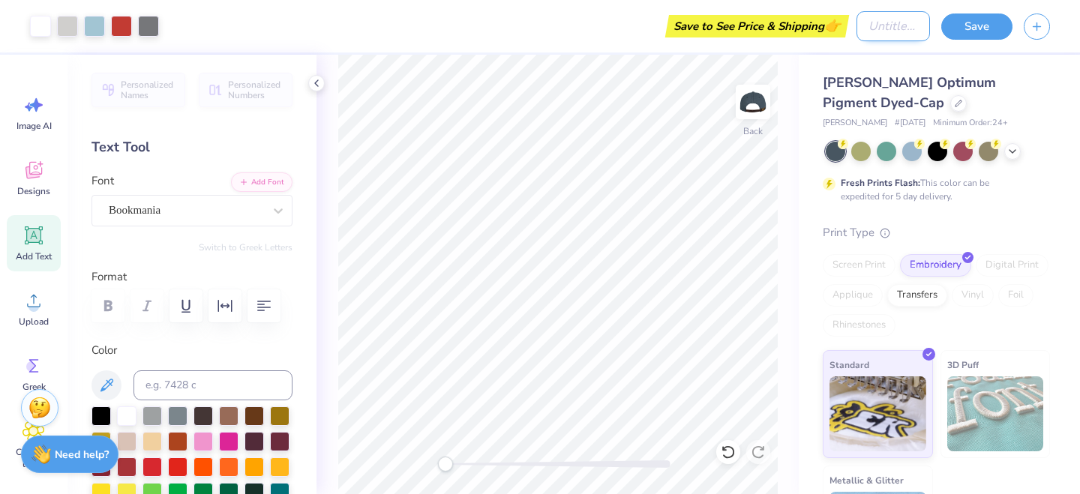
click at [876, 24] on input "Design Title" at bounding box center [892, 26] width 73 height 30
type input "hat design"
click at [966, 33] on button "Save" at bounding box center [976, 24] width 71 height 26
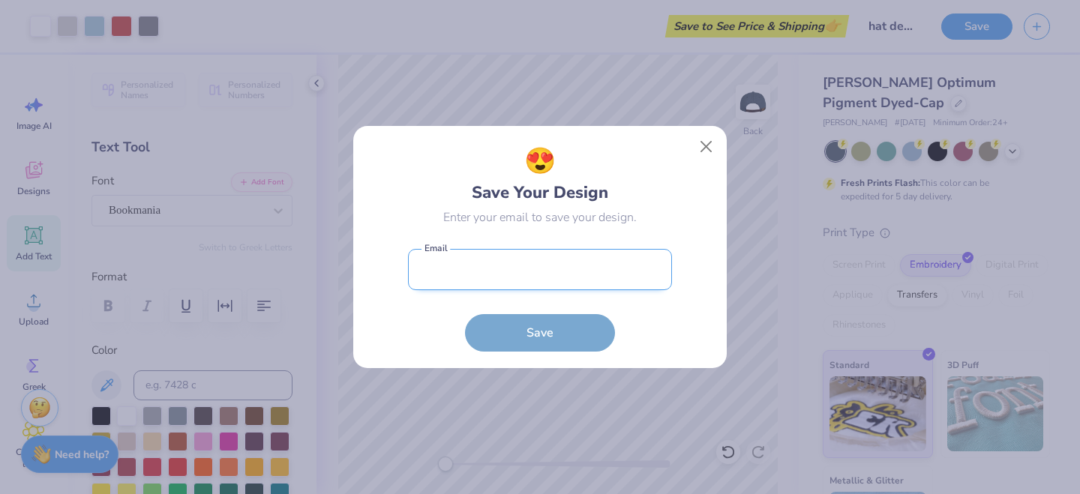
click at [556, 279] on input "email" at bounding box center [540, 269] width 264 height 41
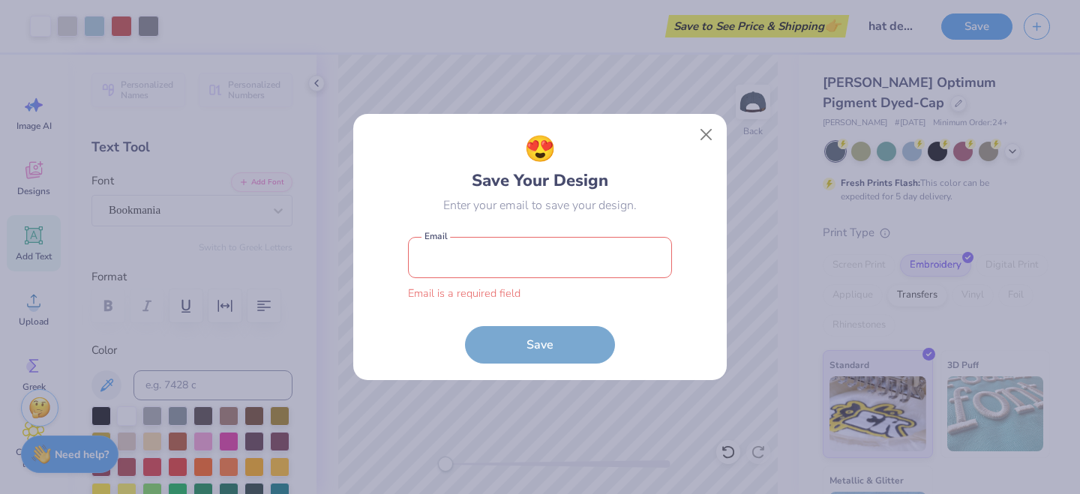
type input "[PERSON_NAME][EMAIL_ADDRESS][DOMAIN_NAME]"
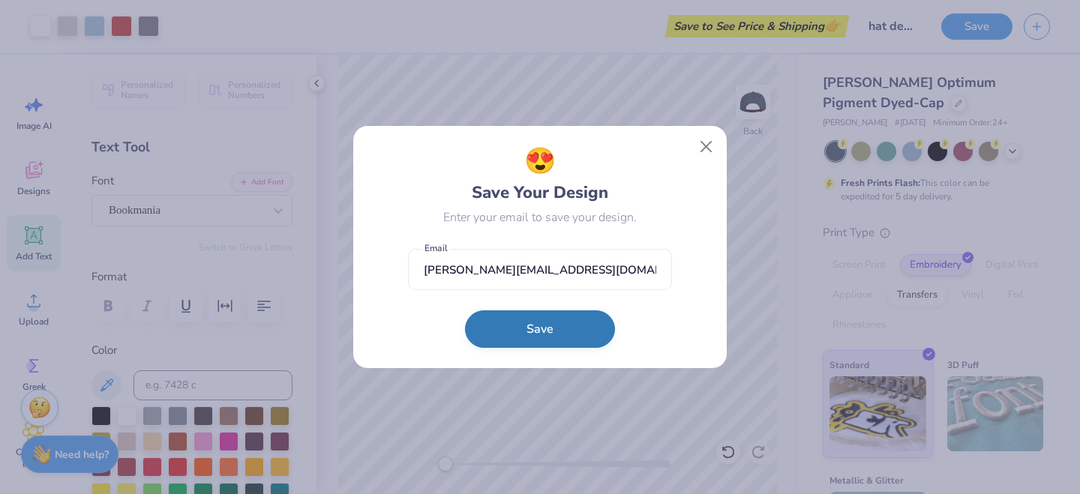
click at [554, 325] on button "Save" at bounding box center [540, 328] width 150 height 37
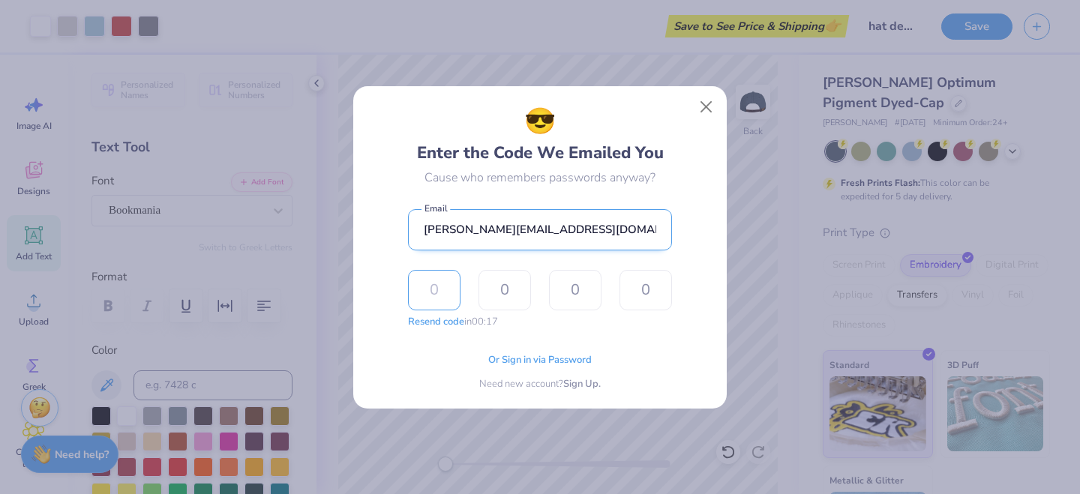
type input "6"
type input "2"
type input "6"
type input "9"
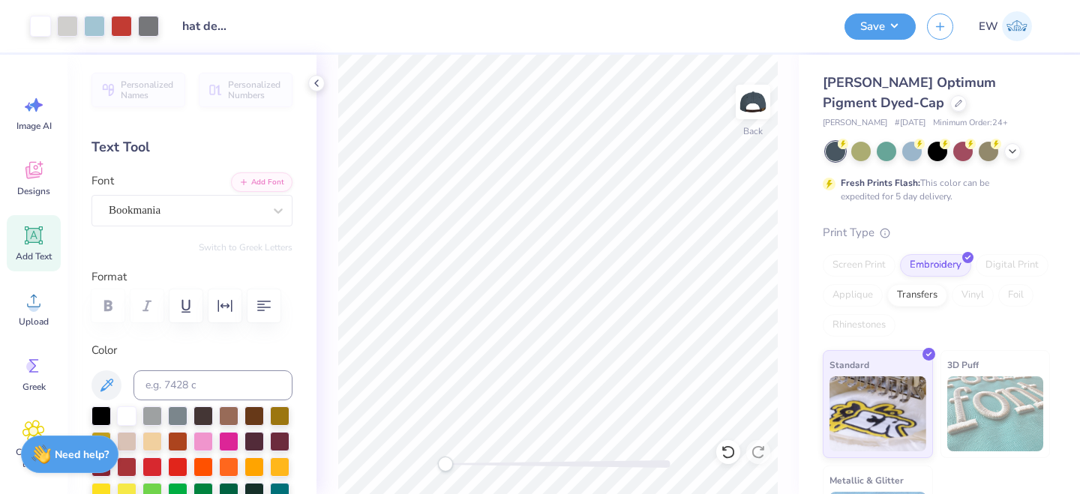
type input "12"
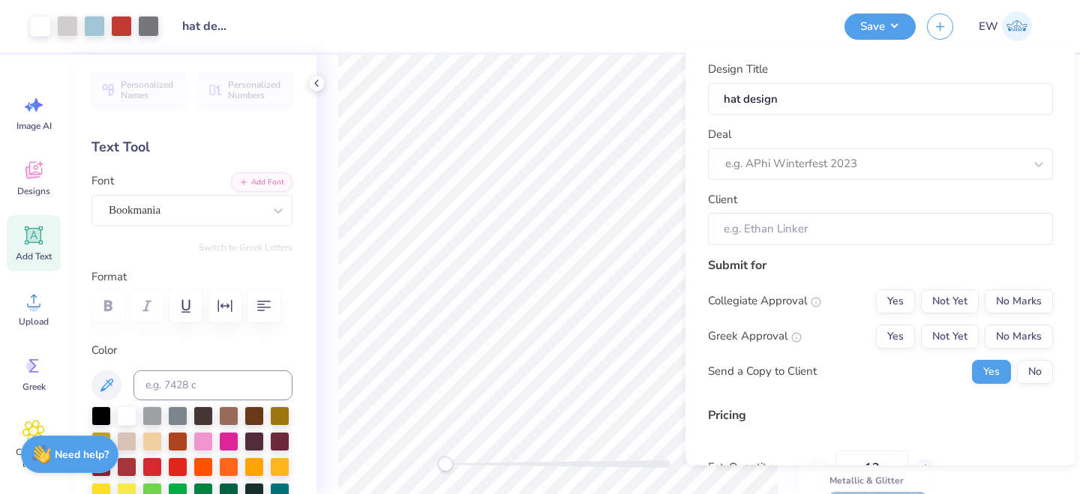
type input "$31.54"
click at [872, 25] on button "Save" at bounding box center [879, 24] width 71 height 26
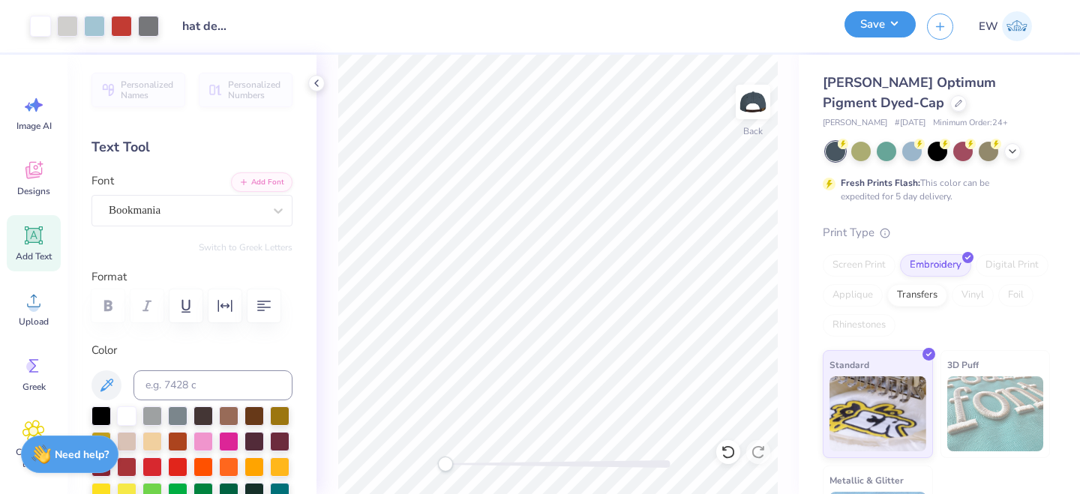
click at [872, 25] on button "Save" at bounding box center [879, 24] width 71 height 26
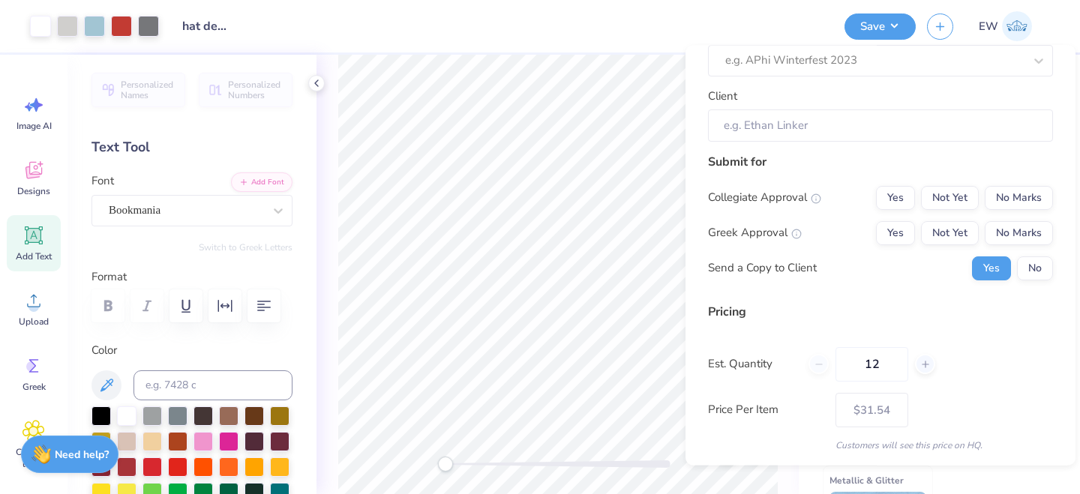
scroll to position [184, 0]
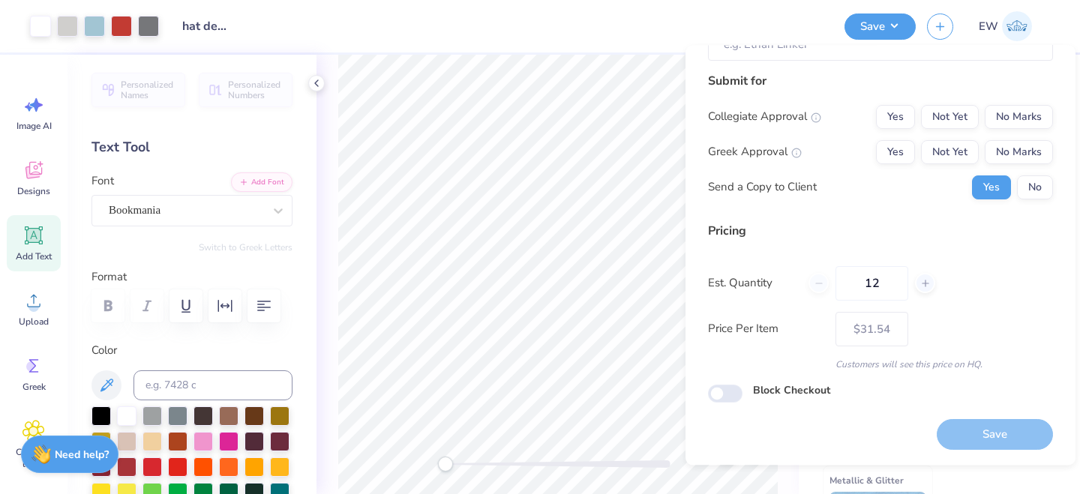
click at [966, 436] on div "Save" at bounding box center [994, 435] width 116 height 31
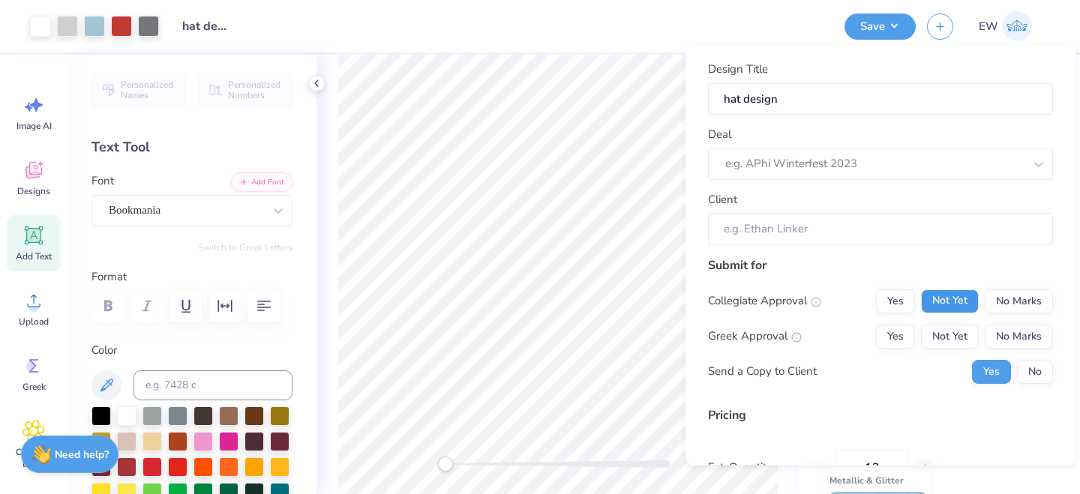
click at [948, 310] on button "Not Yet" at bounding box center [950, 301] width 58 height 24
click at [951, 334] on button "Not Yet" at bounding box center [950, 336] width 58 height 24
click at [945, 235] on input "Client" at bounding box center [880, 229] width 345 height 32
click at [942, 230] on input "Client" at bounding box center [880, 229] width 345 height 32
click at [821, 229] on input "Client" at bounding box center [880, 229] width 345 height 32
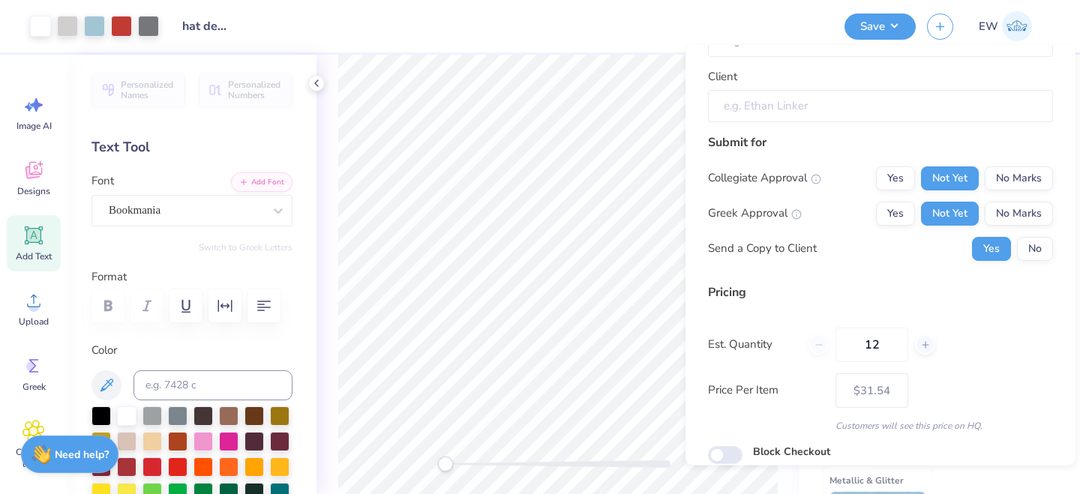
scroll to position [125, 0]
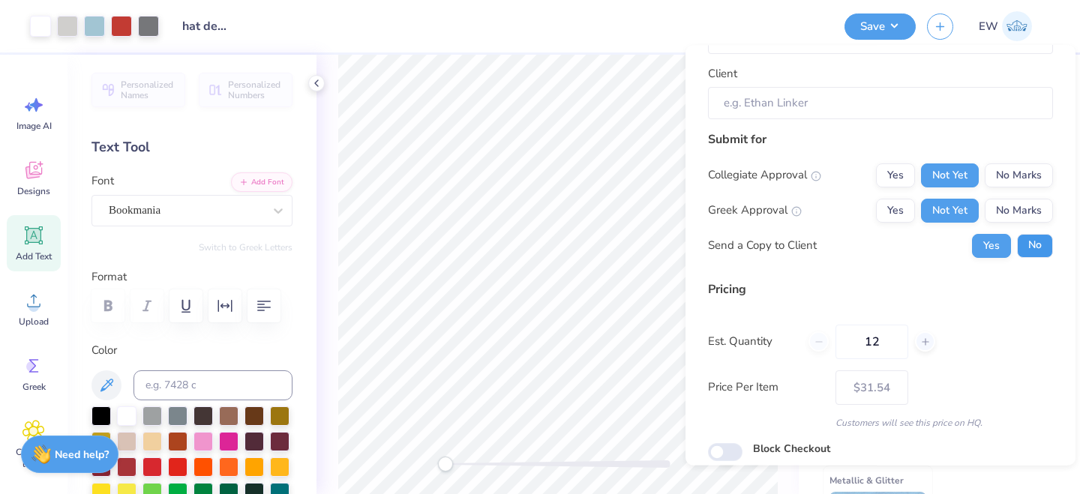
click at [1036, 245] on button "No" at bounding box center [1035, 246] width 36 height 24
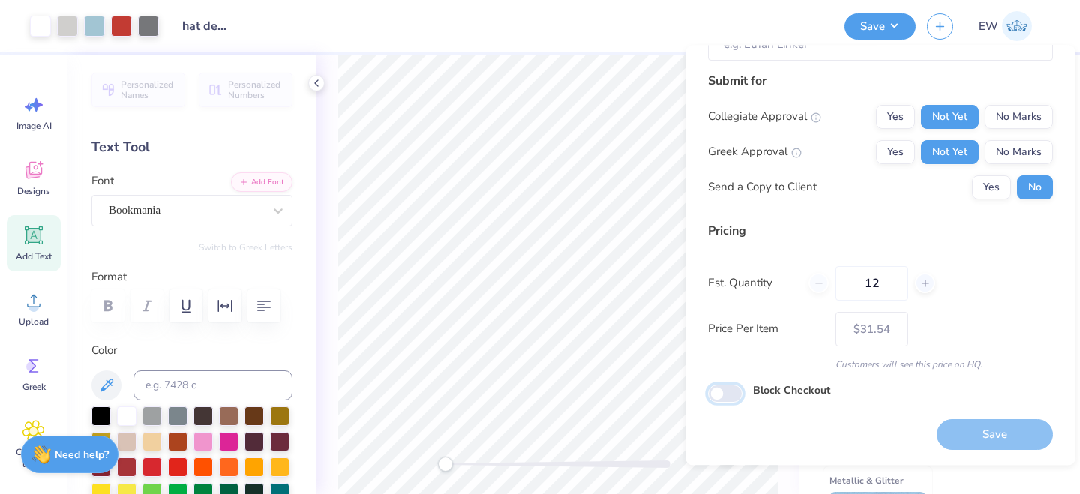
click at [736, 397] on input "Block Checkout" at bounding box center [725, 394] width 34 height 18
click at [709, 395] on input "Block Checkout" at bounding box center [725, 394] width 34 height 18
checkbox input "false"
click at [925, 283] on line at bounding box center [924, 283] width 6 height 0
type input "13"
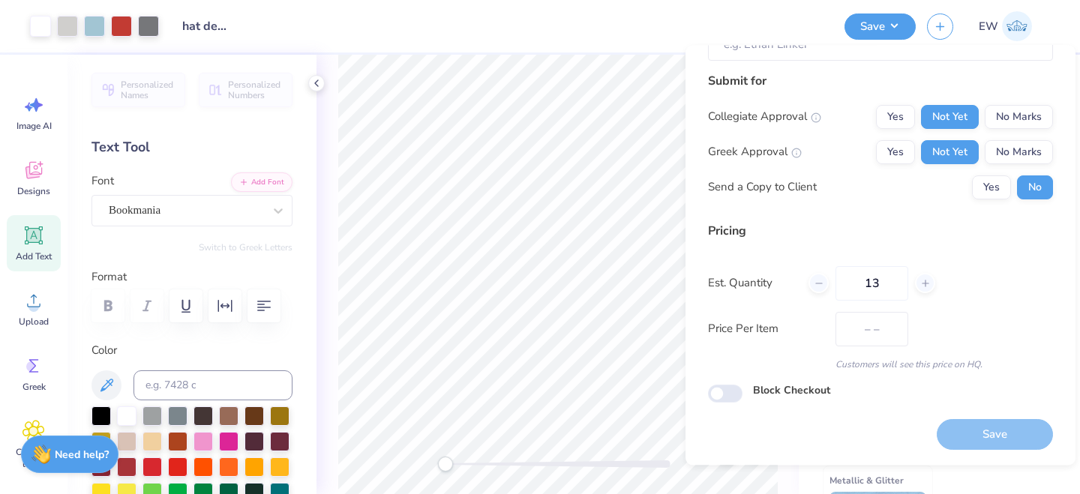
type input "$30.67"
click at [819, 287] on icon at bounding box center [818, 283] width 10 height 10
type input "12"
click at [819, 287] on div "12" at bounding box center [871, 283] width 127 height 34
type input "$31.54"
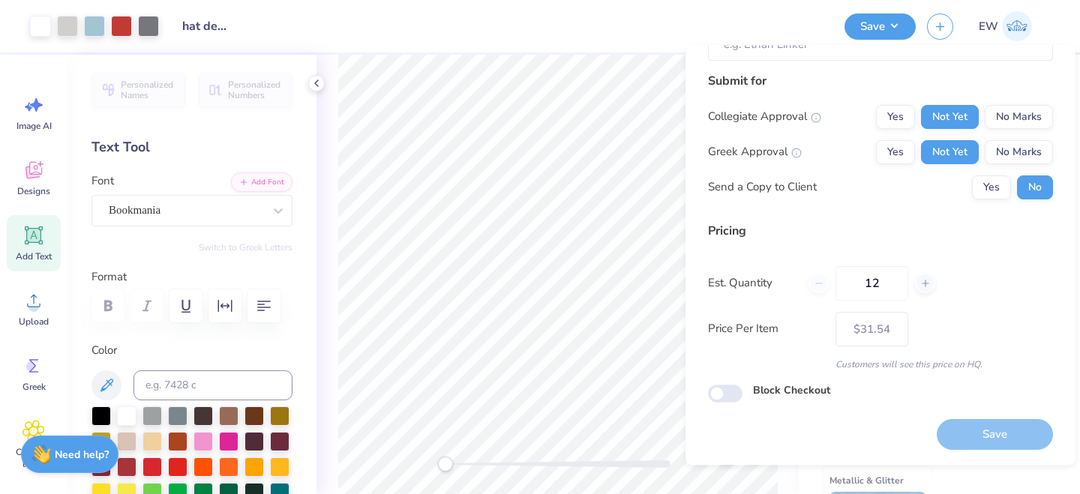
click at [791, 333] on label "Price Per Item" at bounding box center [766, 329] width 116 height 17
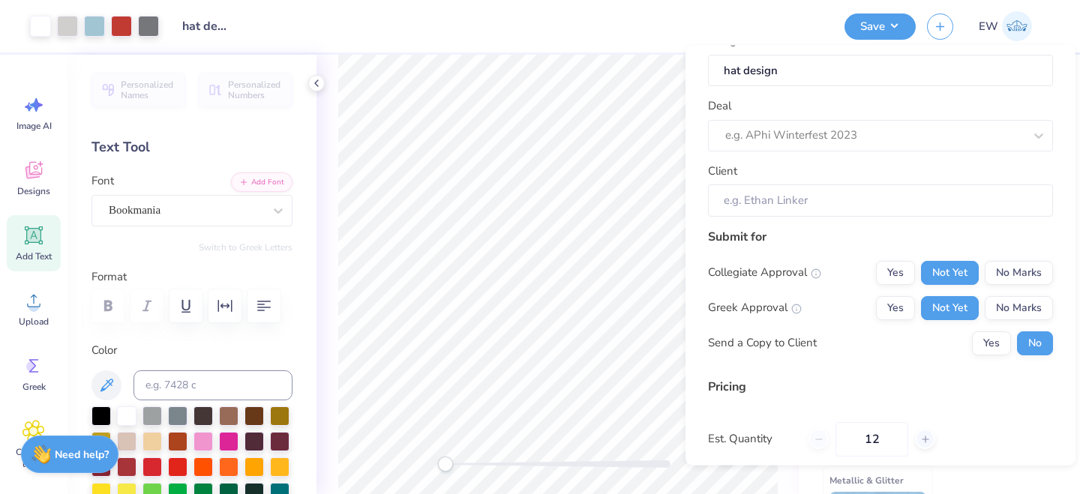
scroll to position [0, 0]
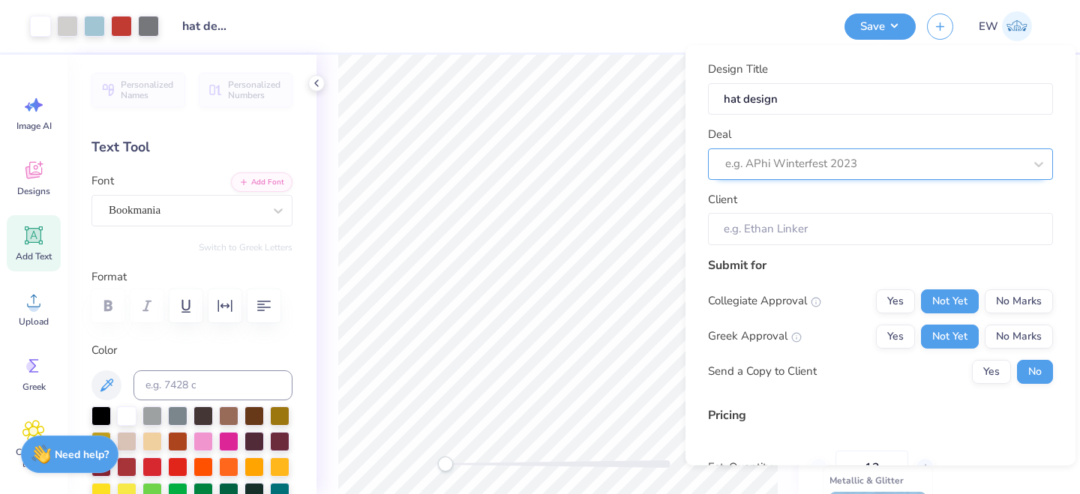
click at [800, 169] on div at bounding box center [874, 164] width 298 height 20
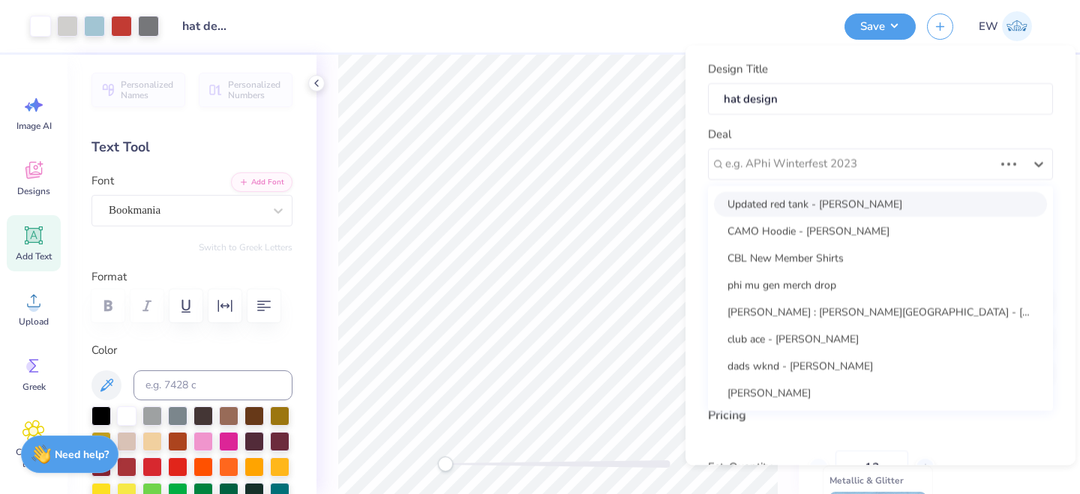
click at [821, 131] on div "Deal option Updated red tank - [PERSON_NAME] focused, 1 of 25. 25 results avail…" at bounding box center [880, 153] width 345 height 54
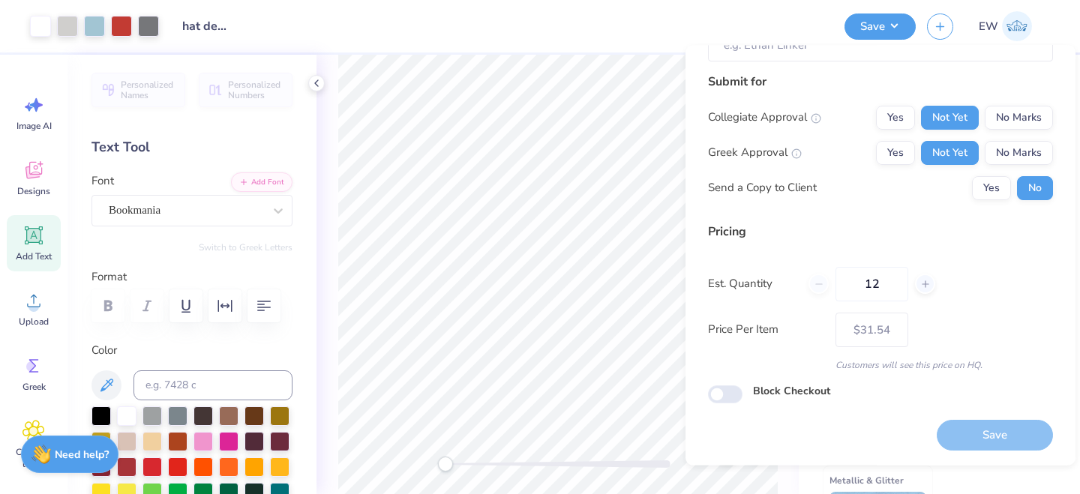
scroll to position [184, 0]
click at [964, 454] on div "Design Title hat design Deal e.g. APhi Winterfest 2023 Client Submit for Colleg…" at bounding box center [880, 256] width 390 height 420
click at [971, 430] on div "Save" at bounding box center [994, 435] width 116 height 31
